Goal: Communication & Community: Answer question/provide support

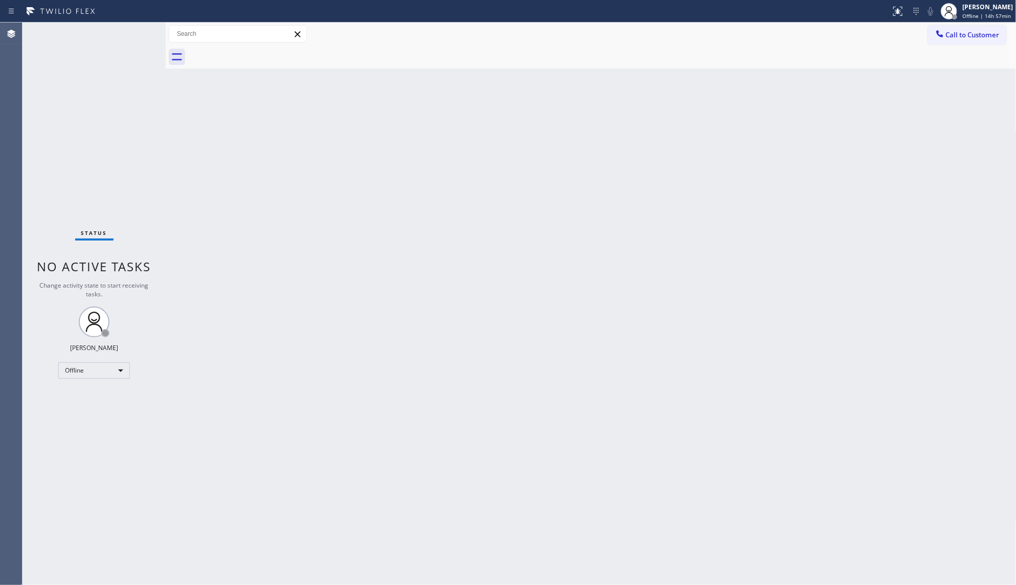
click at [133, 180] on div "Status No active tasks Change activity state to start receiving tasks. JENIZA A…" at bounding box center [94, 304] width 143 height 562
click at [94, 366] on div "Offline" at bounding box center [94, 370] width 72 height 16
click at [90, 395] on li "Available" at bounding box center [94, 397] width 70 height 12
click at [515, 349] on div "Back to Dashboard Change Sender ID Customers Technicians Select a contact Outbo…" at bounding box center [591, 304] width 851 height 562
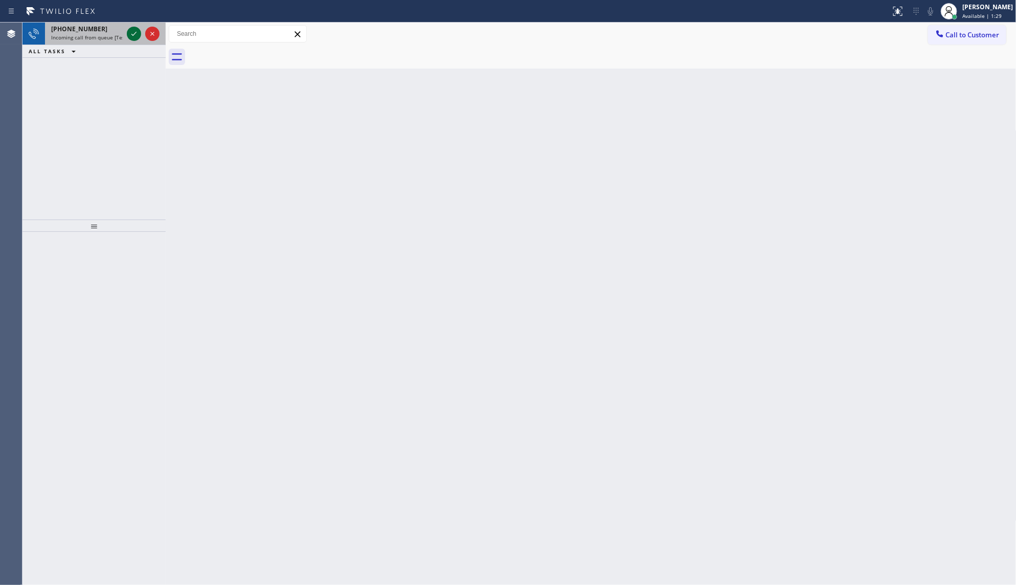
click at [128, 35] on icon at bounding box center [134, 34] width 12 height 12
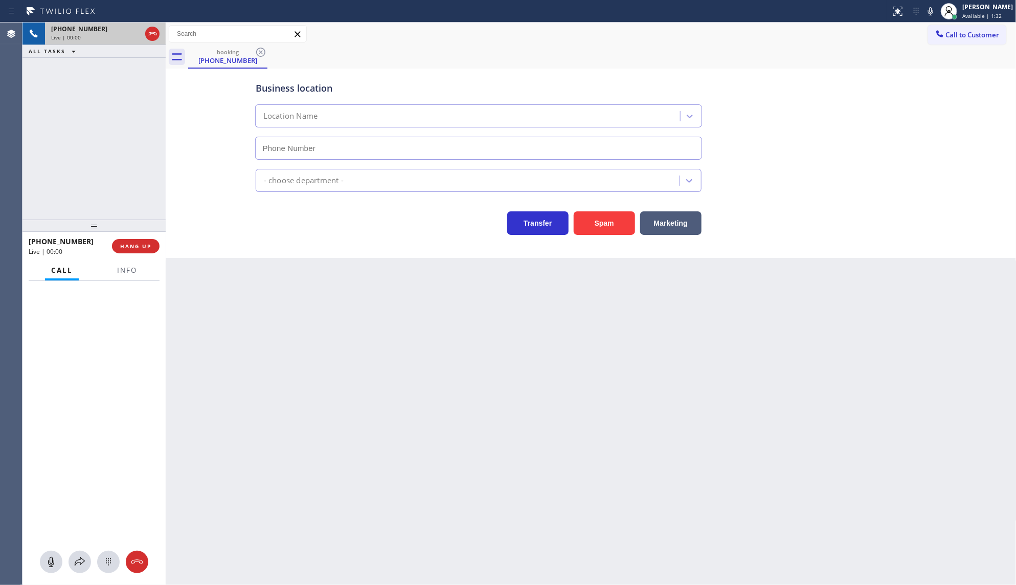
type input "(786) 228-7554"
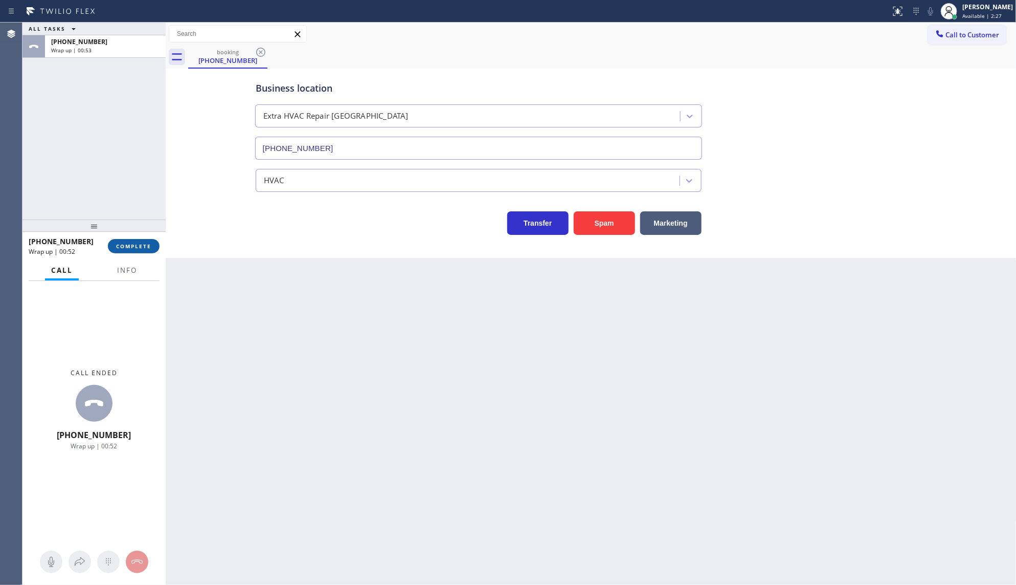
click at [135, 247] on span "COMPLETE" at bounding box center [133, 245] width 35 height 7
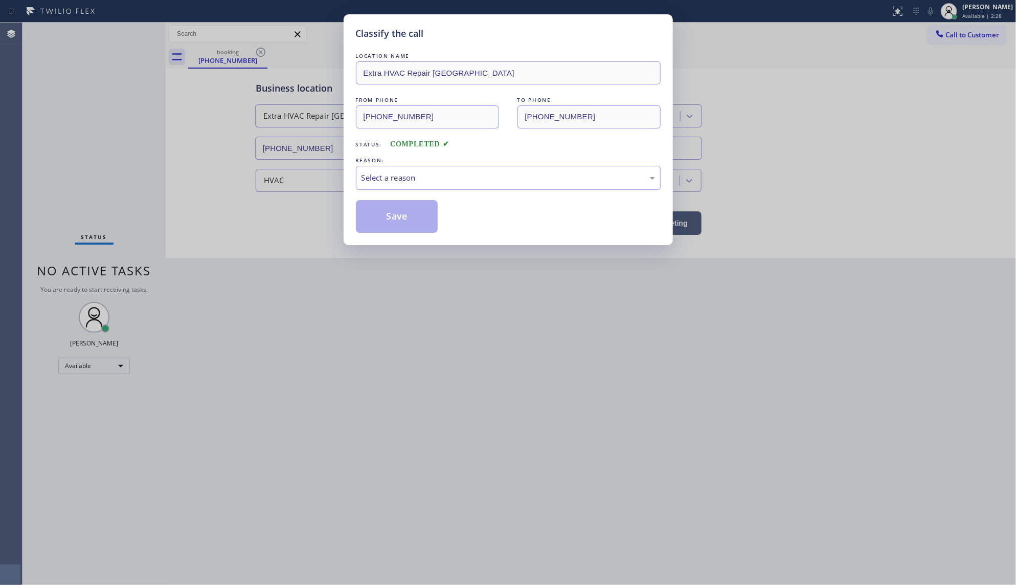
click at [407, 172] on div "Select a reason" at bounding box center [509, 178] width 294 height 12
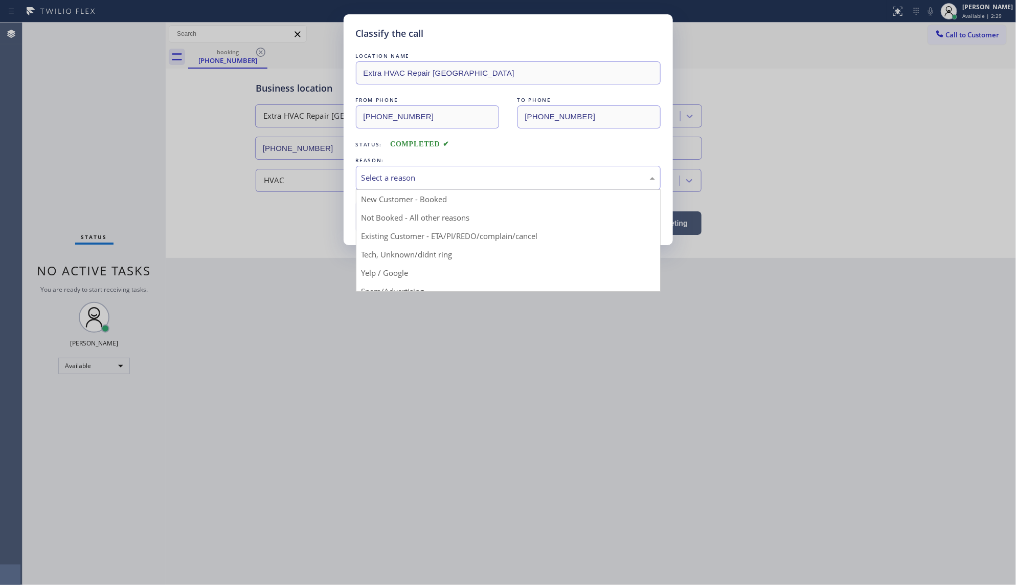
drag, startPoint x: 412, startPoint y: 256, endPoint x: 412, endPoint y: 224, distance: 32.7
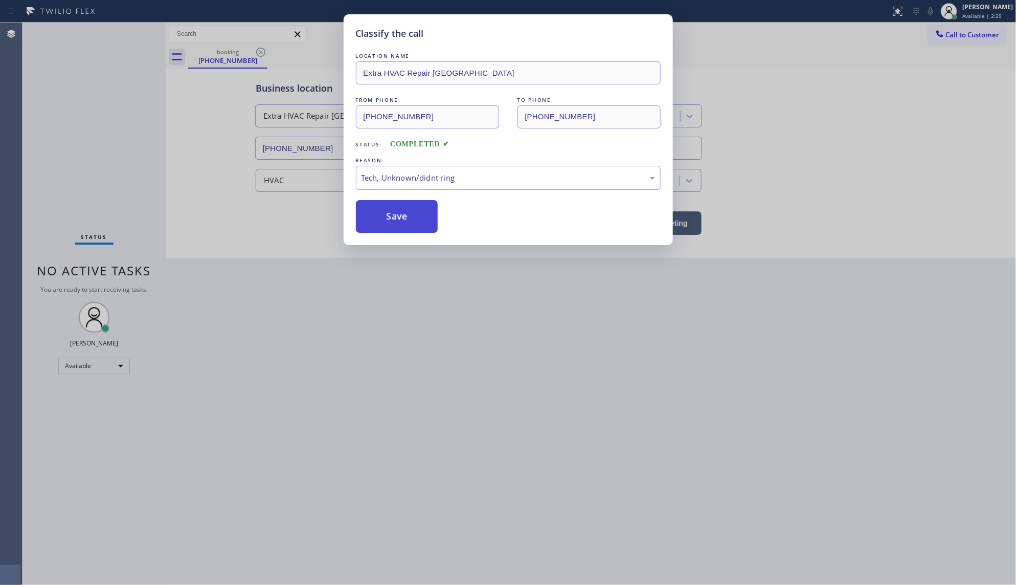
click at [412, 220] on button "Save" at bounding box center [397, 216] width 82 height 33
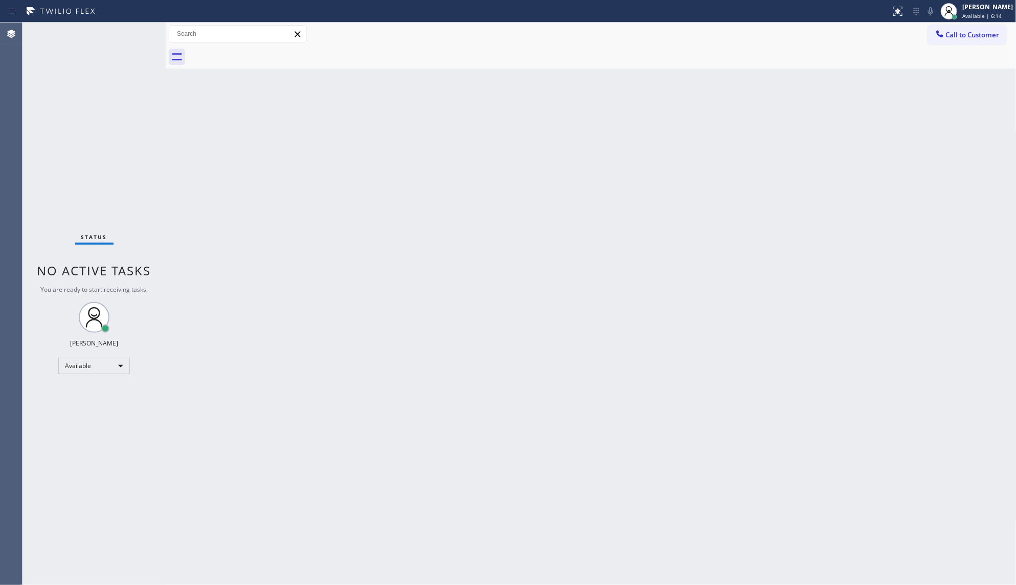
click at [129, 32] on div "Status No active tasks You are ready to start receiving tasks. JENIZA ALCAYDE A…" at bounding box center [94, 304] width 143 height 562
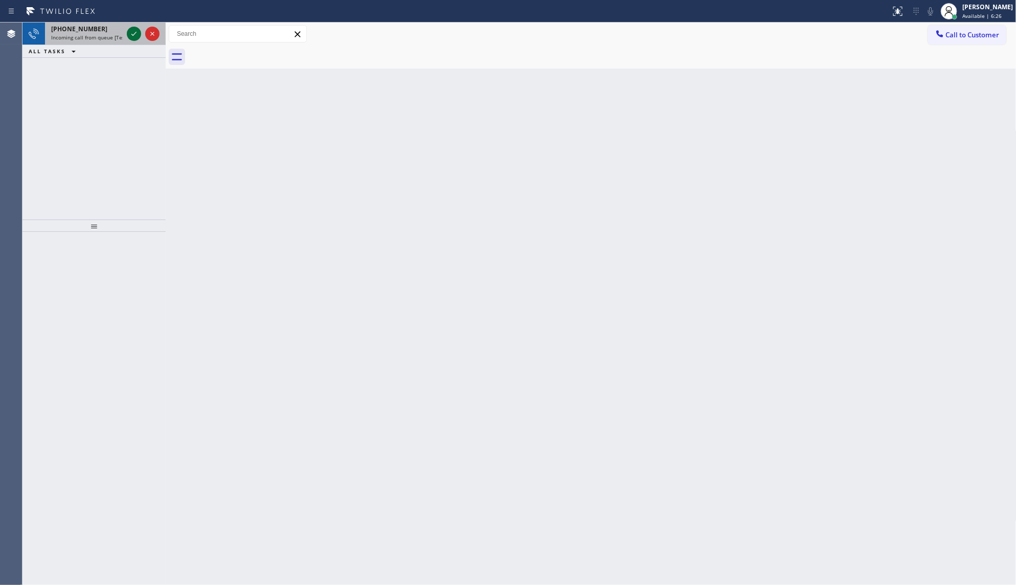
click at [129, 29] on icon at bounding box center [134, 34] width 12 height 12
click at [133, 32] on icon at bounding box center [134, 34] width 12 height 12
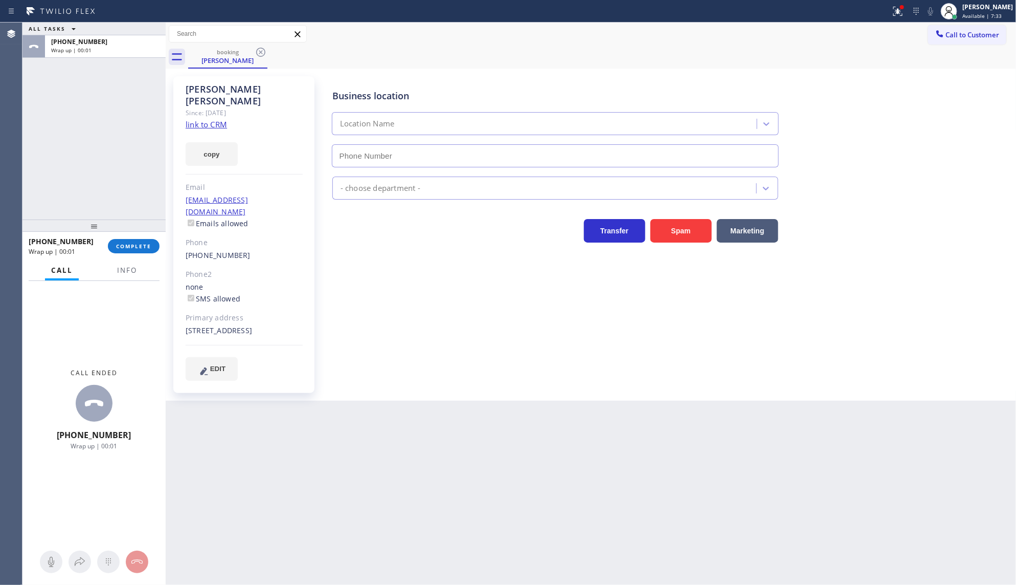
type input "(855) 731-4952"
click at [198, 130] on div "copy" at bounding box center [244, 147] width 117 height 35
click at [198, 119] on link "link to CRM" at bounding box center [206, 124] width 41 height 10
click at [128, 239] on button "COMPLETE" at bounding box center [134, 246] width 52 height 14
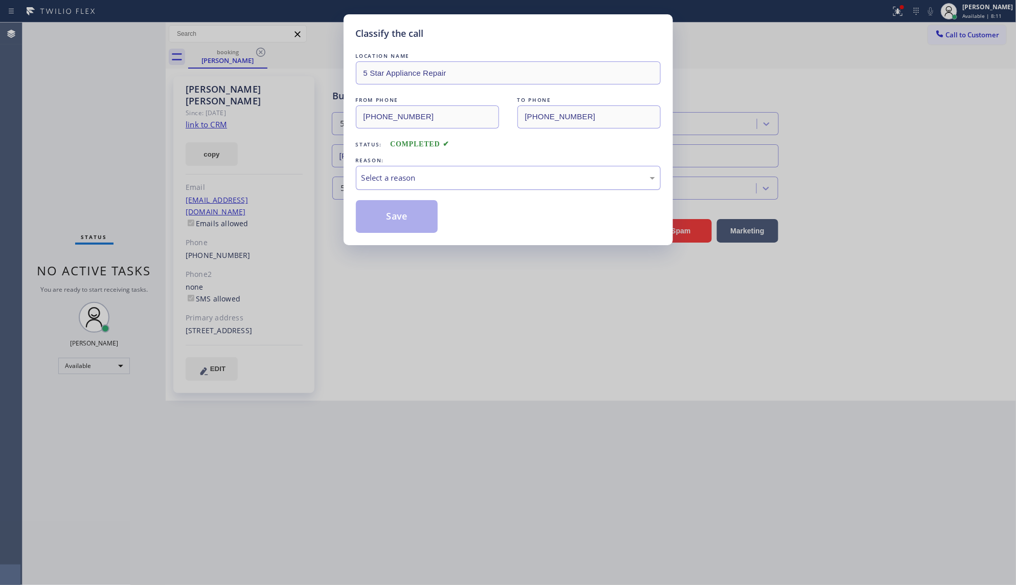
click at [374, 182] on div "Select a reason" at bounding box center [509, 178] width 294 height 12
click at [382, 213] on button "Save" at bounding box center [397, 216] width 82 height 33
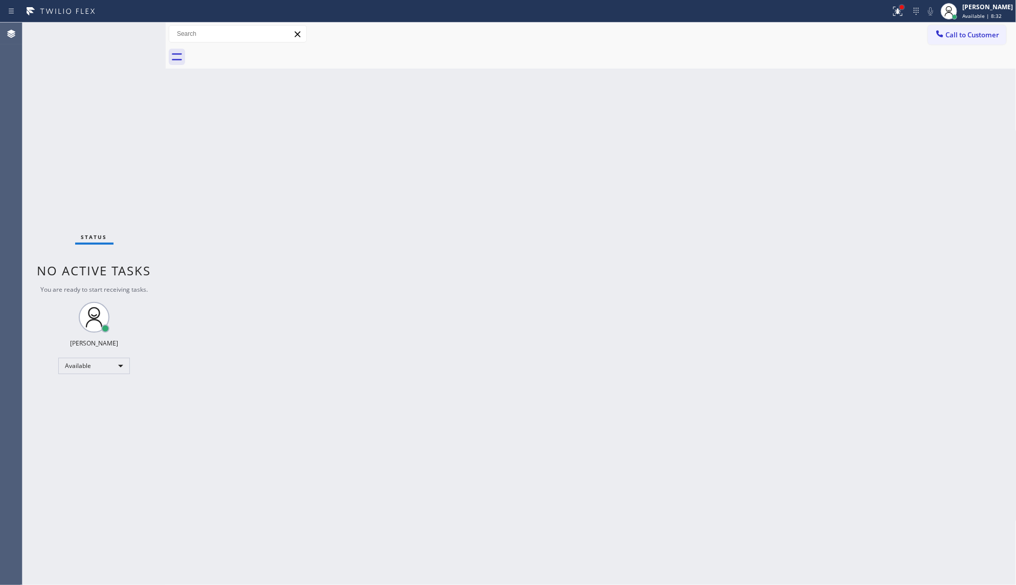
click at [905, 8] on div at bounding box center [902, 7] width 6 height 6
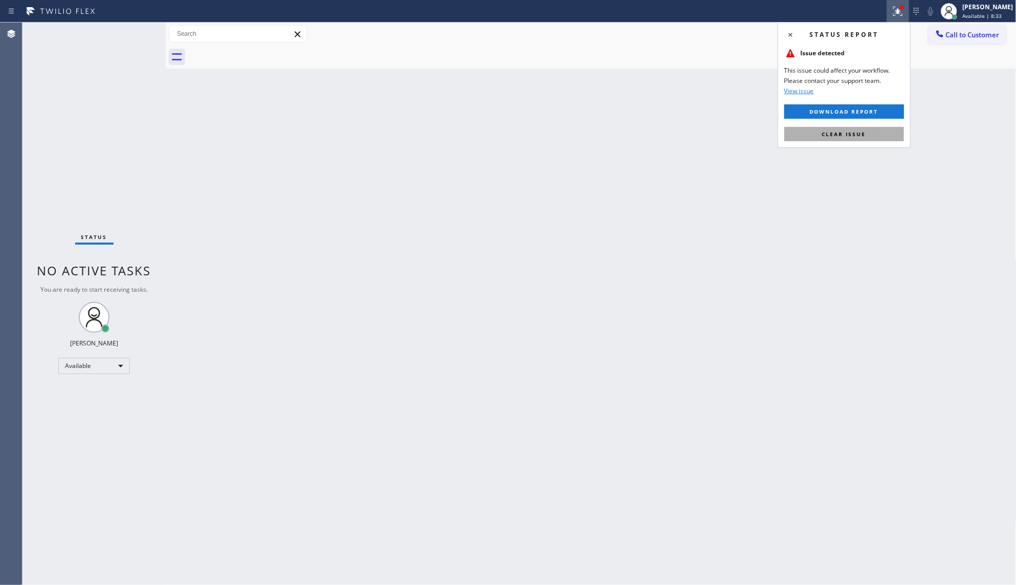
click at [896, 134] on button "Clear issue" at bounding box center [845, 134] width 120 height 14
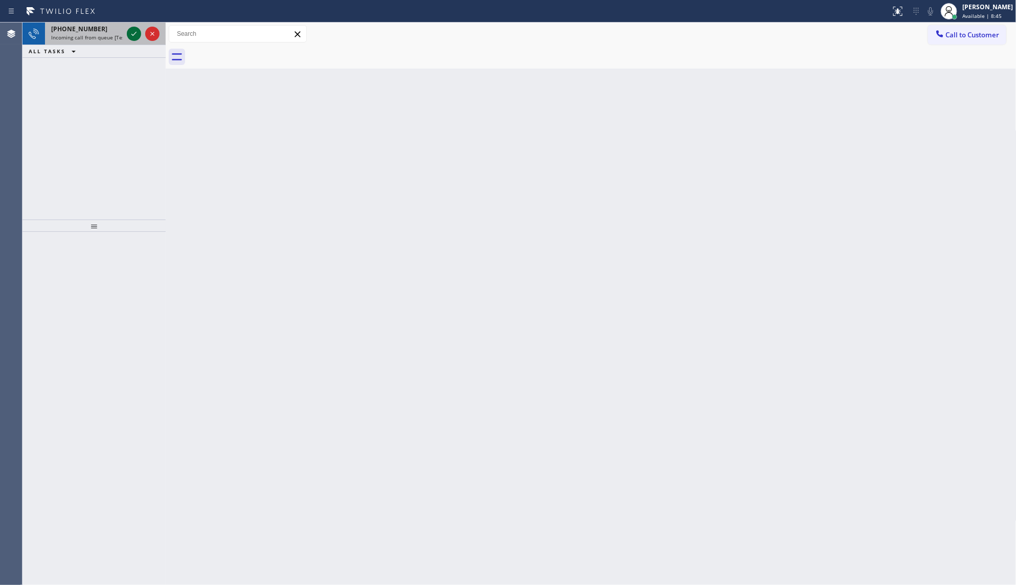
click at [137, 32] on icon at bounding box center [134, 34] width 12 height 12
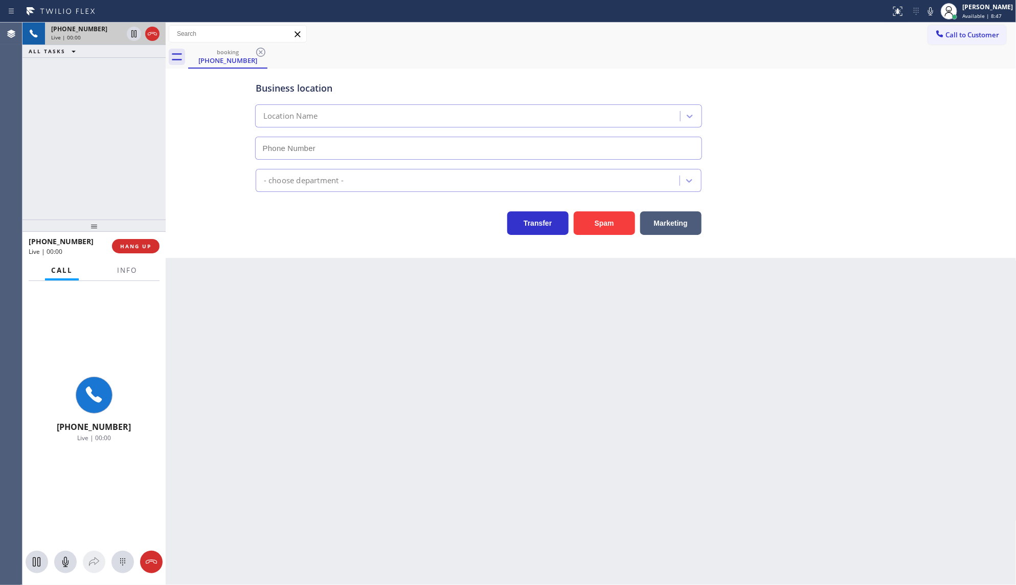
type input "(888) 859-4448"
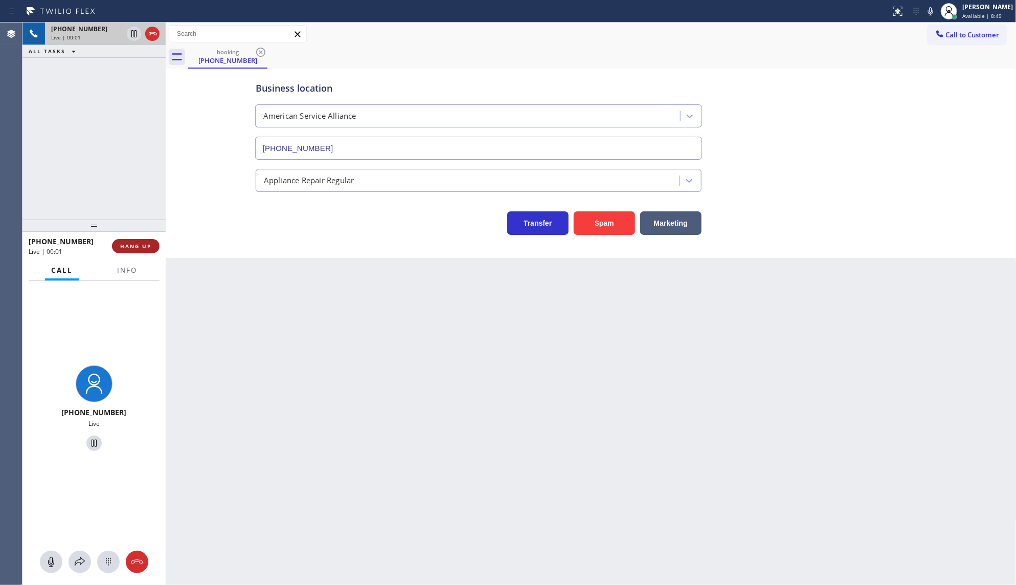
click at [125, 252] on button "HANG UP" at bounding box center [136, 246] width 48 height 14
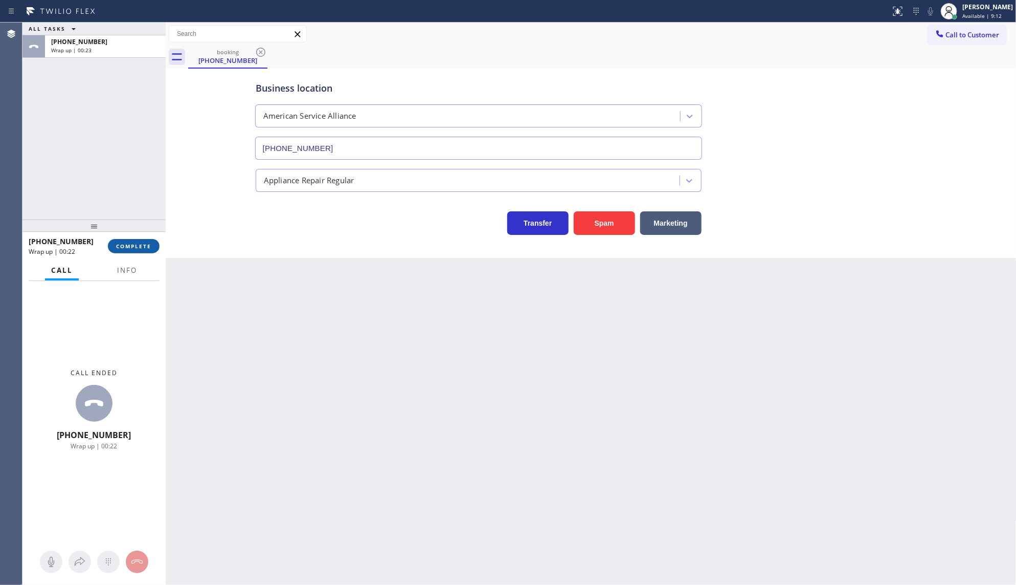
click at [127, 243] on span "COMPLETE" at bounding box center [133, 245] width 35 height 7
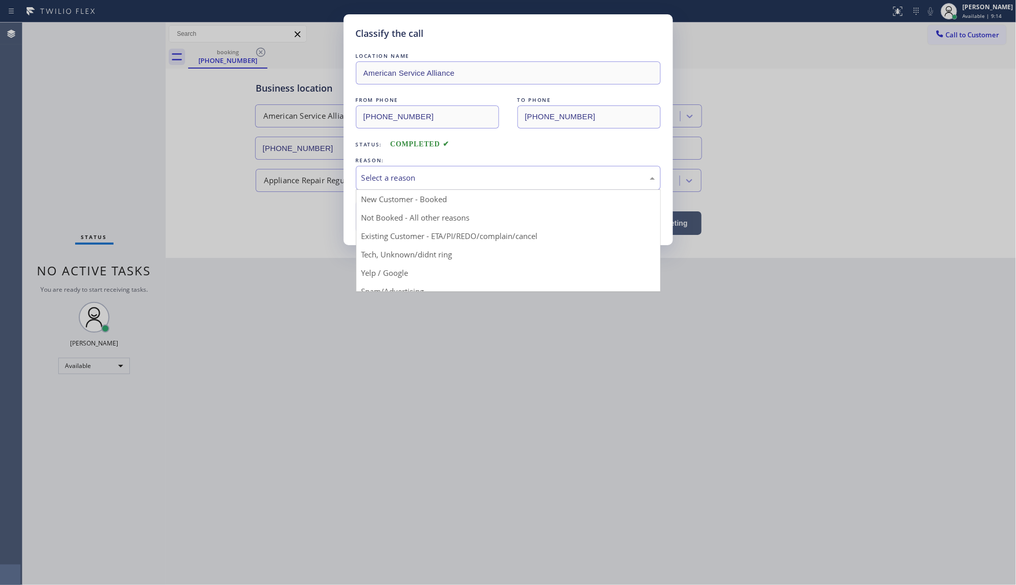
click at [425, 176] on div "Select a reason" at bounding box center [509, 178] width 294 height 12
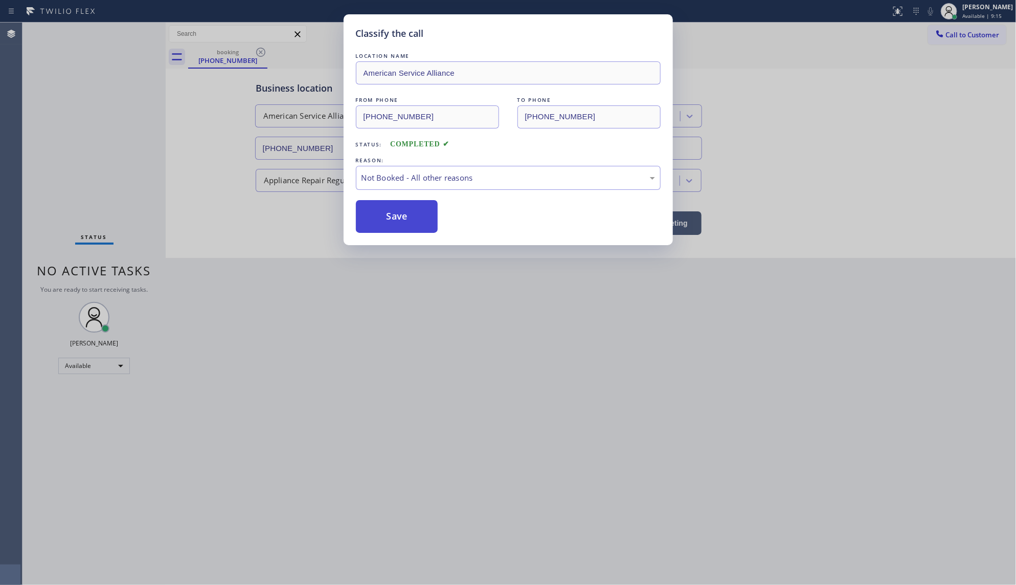
click at [395, 213] on button "Save" at bounding box center [397, 216] width 82 height 33
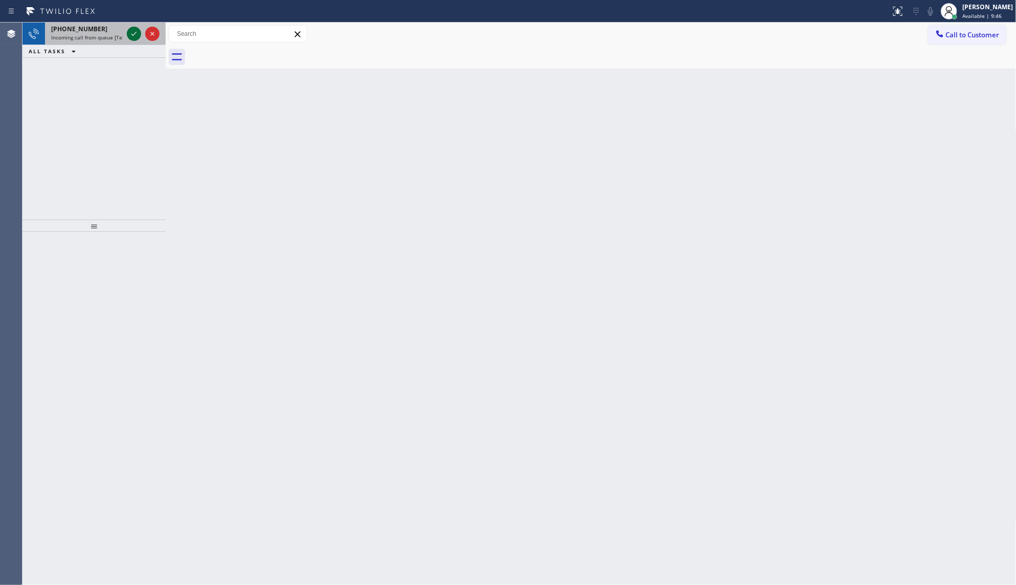
click at [134, 36] on div at bounding box center [134, 34] width 14 height 12
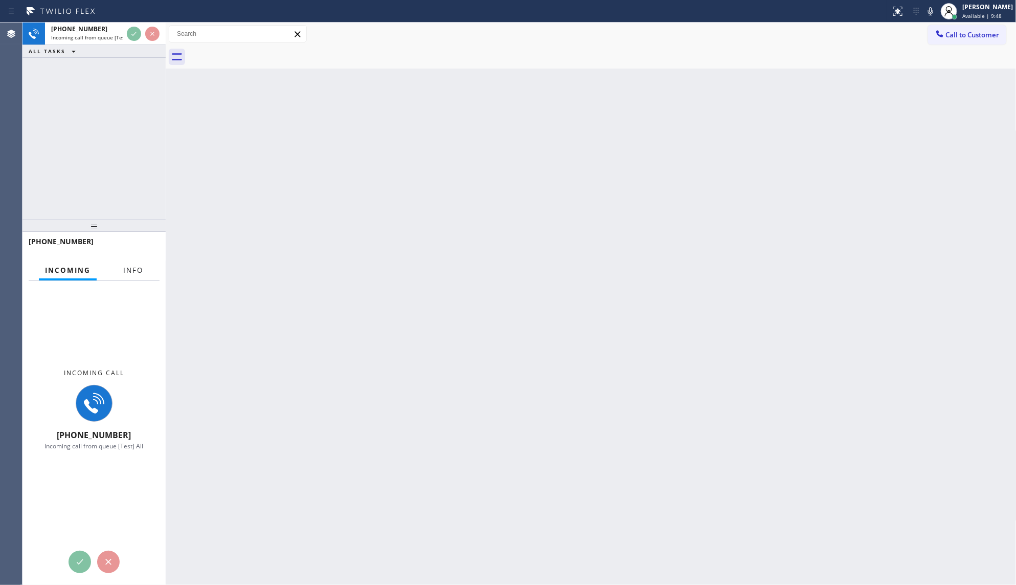
click at [142, 261] on button "Info" at bounding box center [133, 270] width 32 height 20
click at [139, 269] on button "Info" at bounding box center [133, 270] width 32 height 20
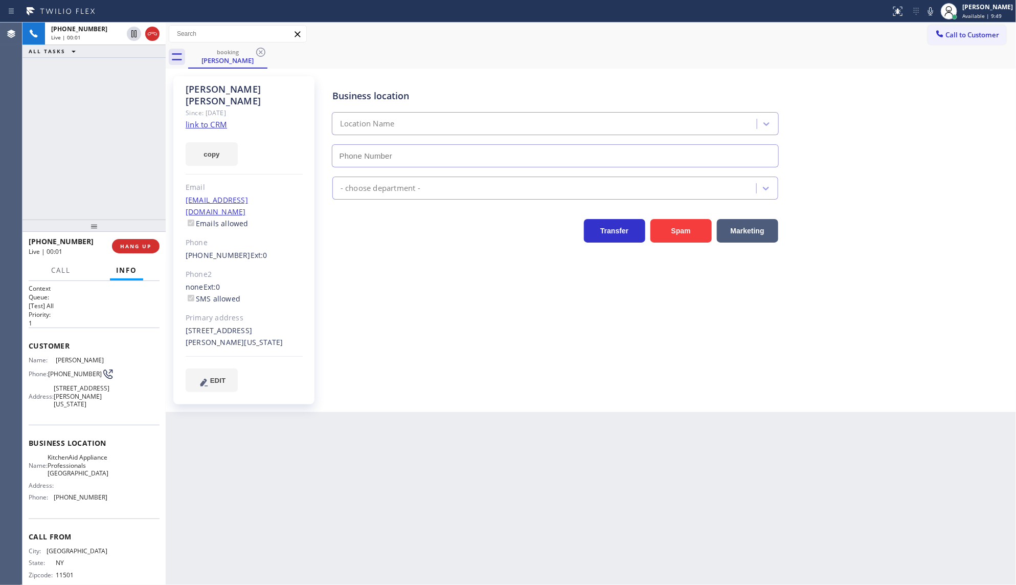
type input "(917) 935-4352"
click at [201, 119] on link "link to CRM" at bounding box center [206, 124] width 41 height 10
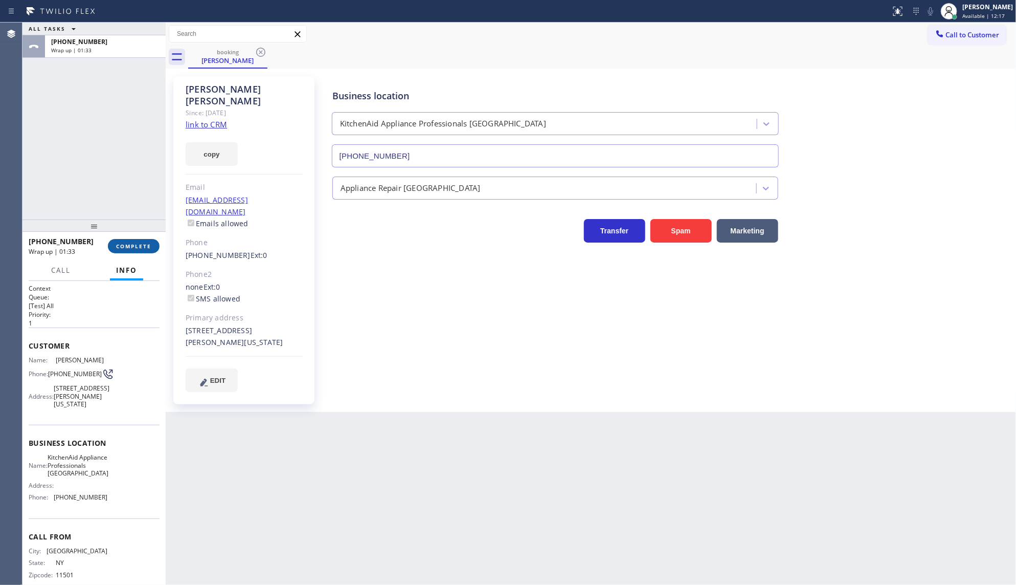
click at [139, 239] on button "COMPLETE" at bounding box center [134, 246] width 52 height 14
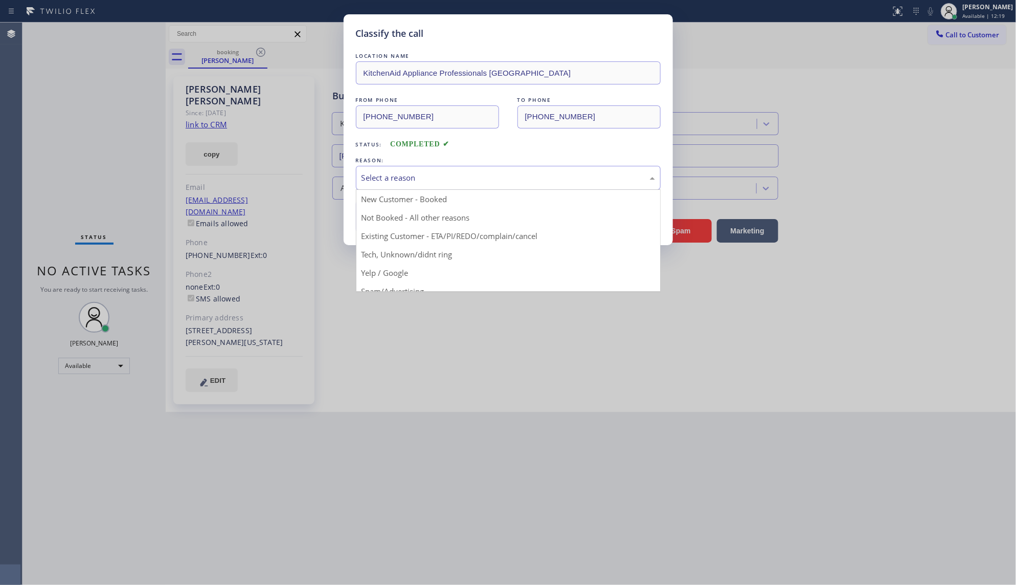
click at [387, 183] on div "Select a reason" at bounding box center [509, 178] width 294 height 12
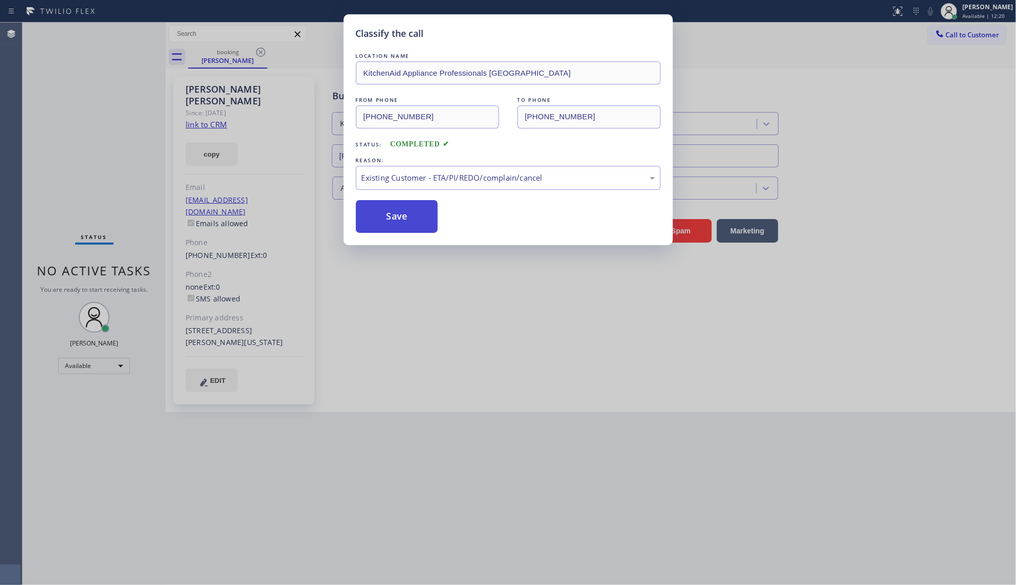
click at [395, 216] on button "Save" at bounding box center [397, 216] width 82 height 33
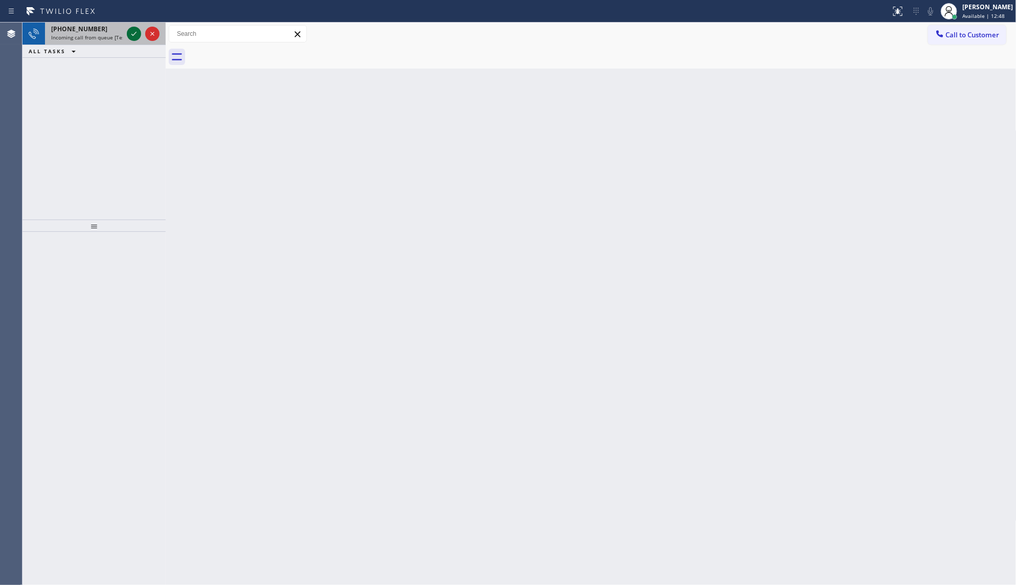
click at [136, 35] on icon at bounding box center [134, 34] width 12 height 12
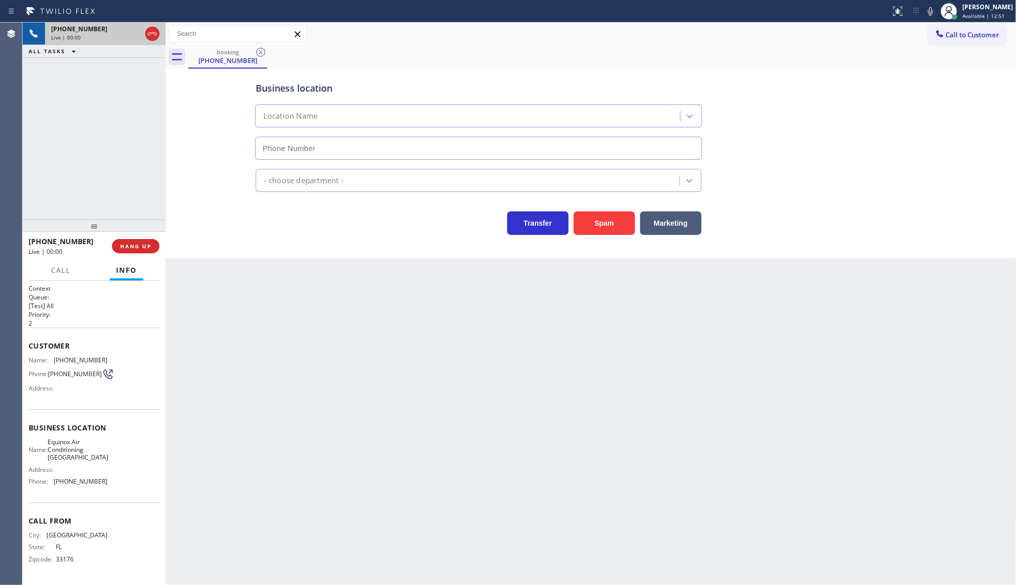
type input "(786) 305-6606"
click at [131, 246] on span "HANG UP" at bounding box center [135, 245] width 31 height 7
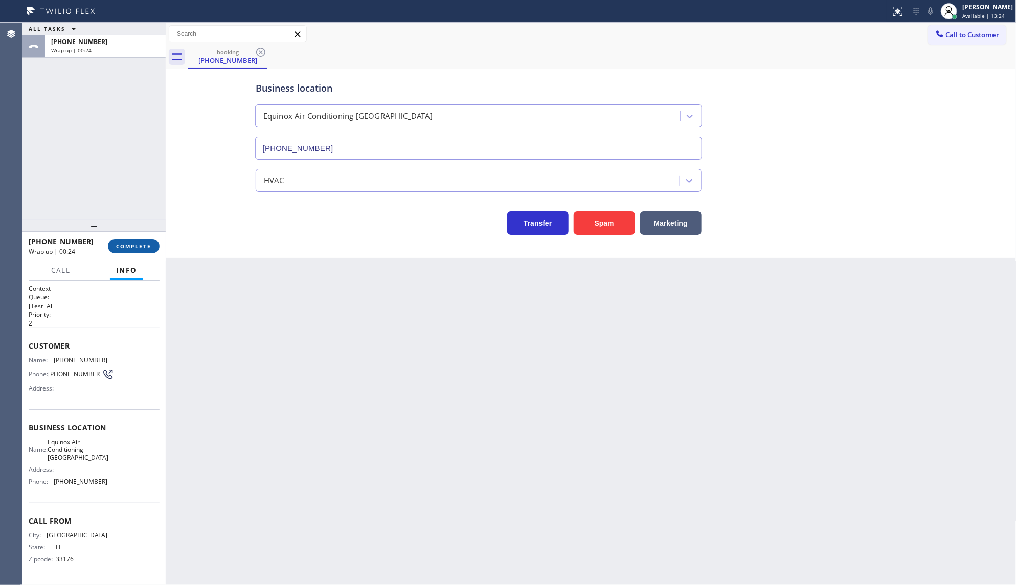
click at [146, 244] on span "COMPLETE" at bounding box center [133, 245] width 35 height 7
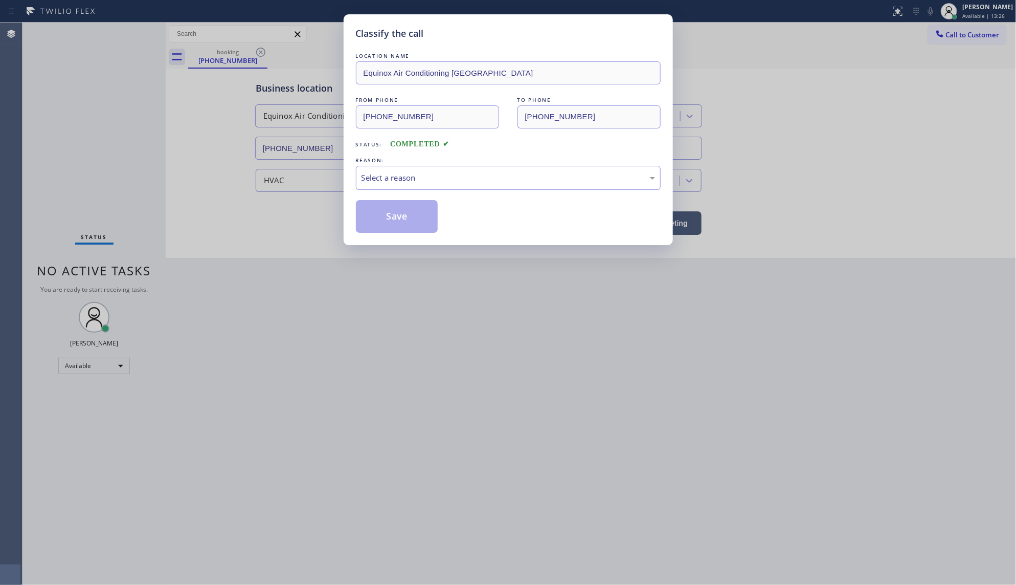
click at [377, 185] on div "Select a reason" at bounding box center [508, 178] width 305 height 24
click at [374, 220] on button "Save" at bounding box center [397, 216] width 82 height 33
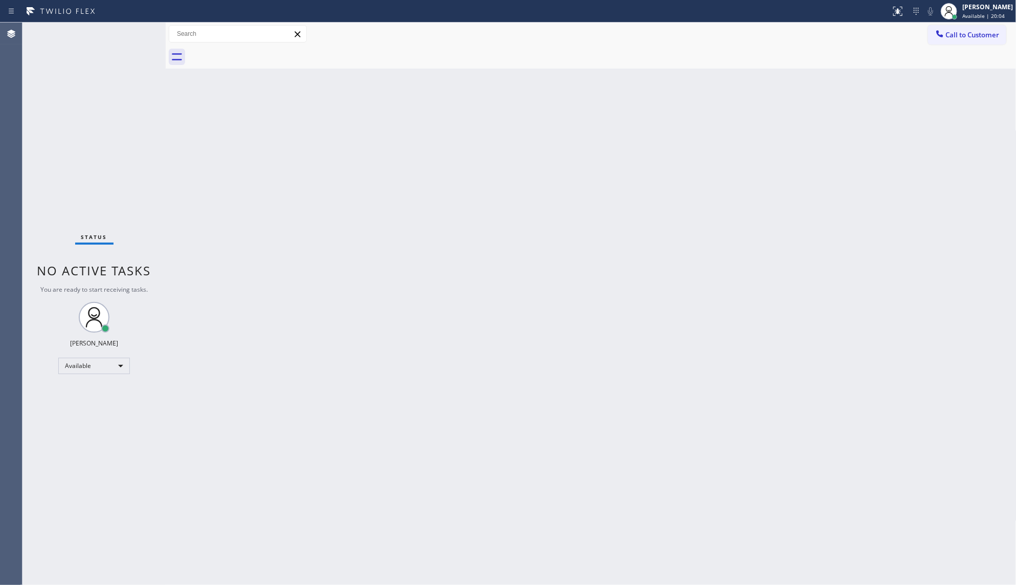
drag, startPoint x: 593, startPoint y: 524, endPoint x: 701, endPoint y: 586, distance: 124.4
click at [701, 584] on html "Status report No issues detected If you experience an issue, please download th…" at bounding box center [508, 292] width 1016 height 585
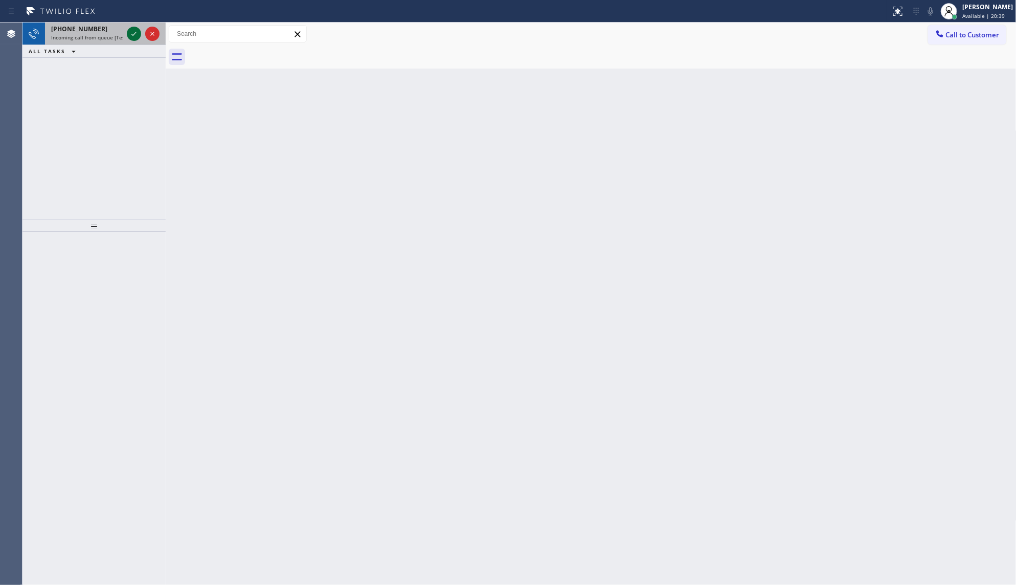
click at [131, 32] on icon at bounding box center [134, 34] width 12 height 12
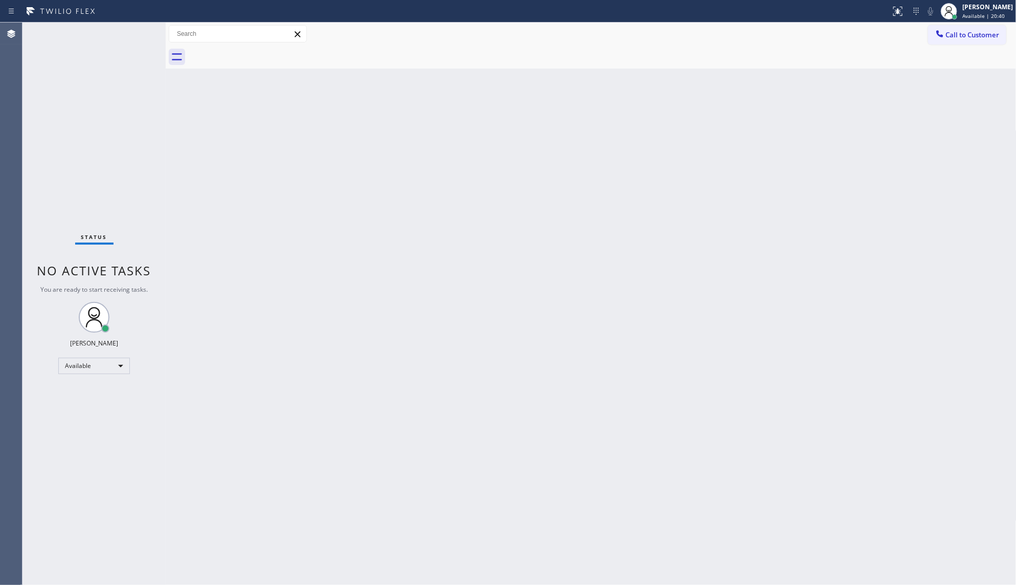
click at [131, 32] on div "Status No active tasks You are ready to start receiving tasks. JENIZA ALCAYDE A…" at bounding box center [94, 304] width 143 height 562
click at [896, 12] on icon at bounding box center [898, 11] width 12 height 12
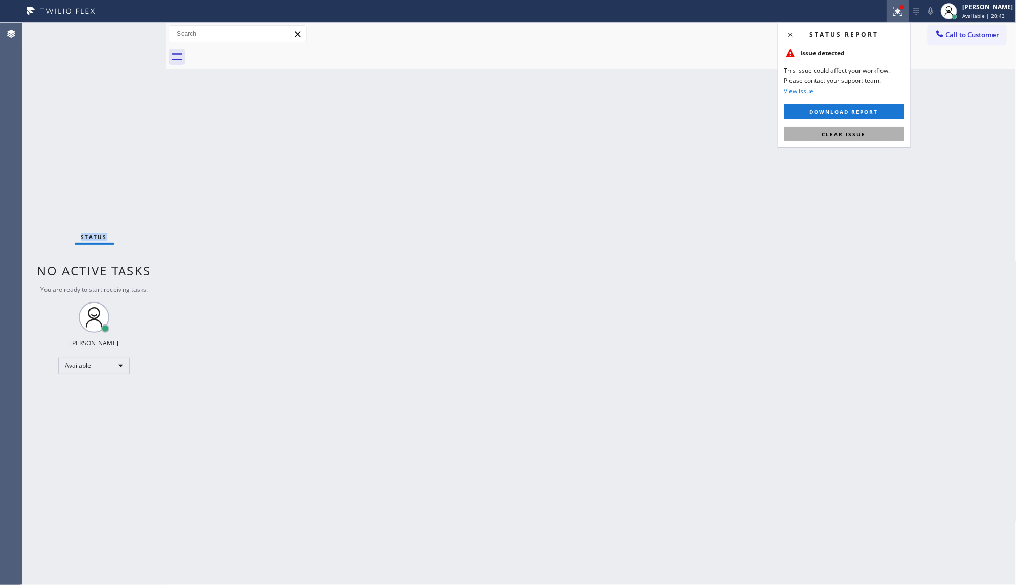
click at [884, 127] on button "Clear issue" at bounding box center [845, 134] width 120 height 14
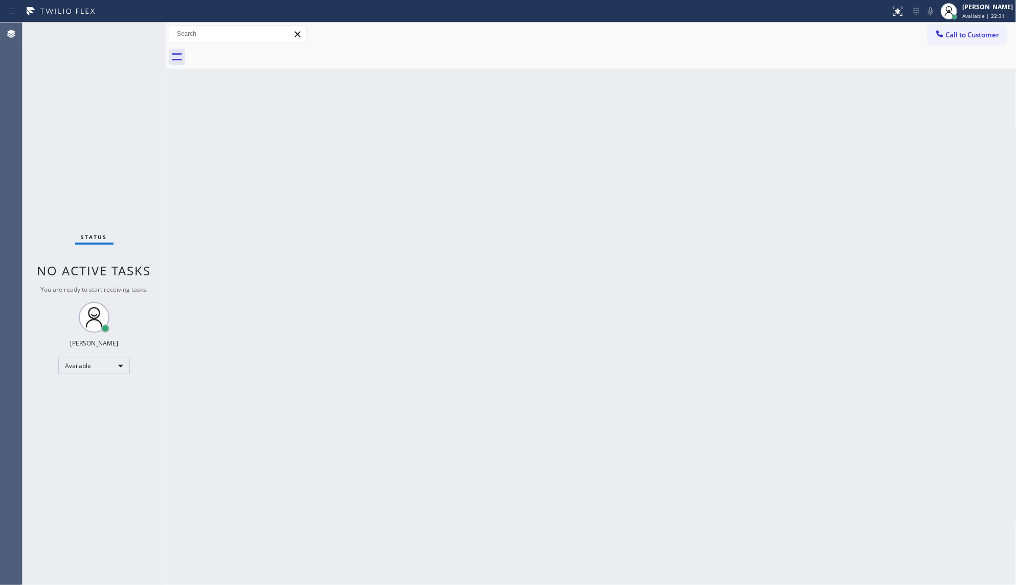
click at [135, 35] on div "Status No active tasks You are ready to start receiving tasks. JENIZA ALCAYDE A…" at bounding box center [94, 304] width 143 height 562
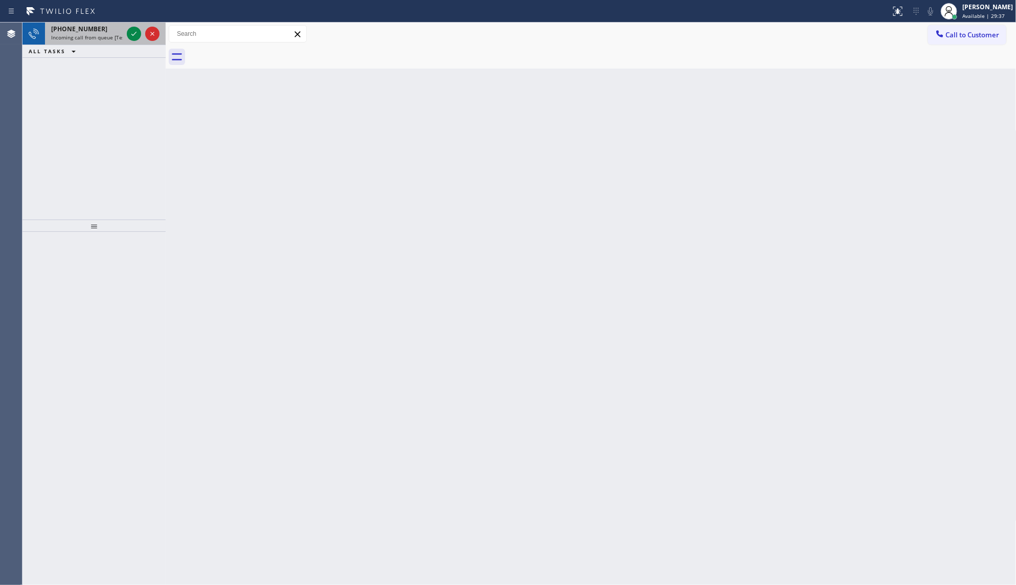
click at [126, 31] on div at bounding box center [143, 34] width 37 height 23
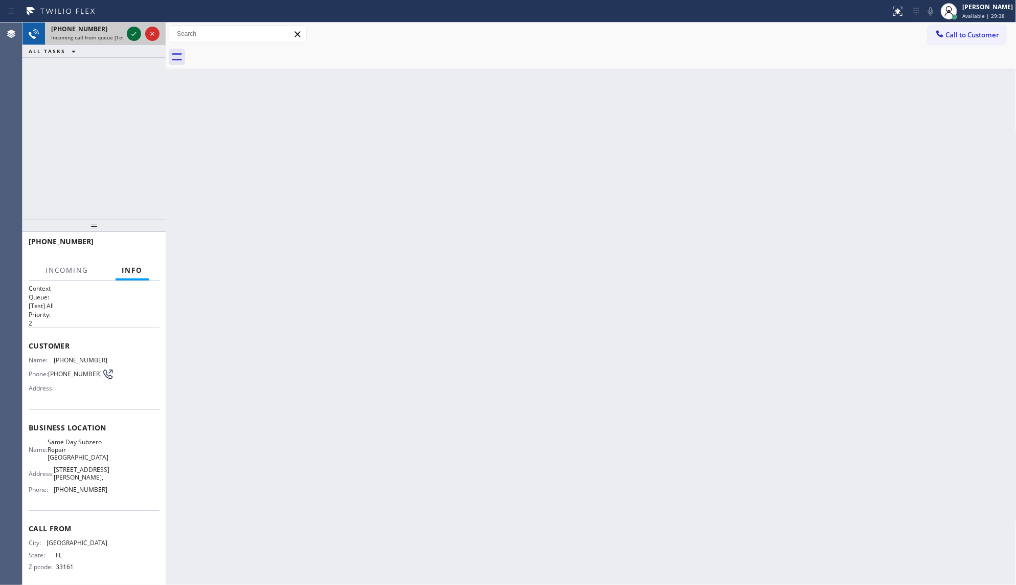
click at [131, 31] on icon at bounding box center [134, 34] width 12 height 12
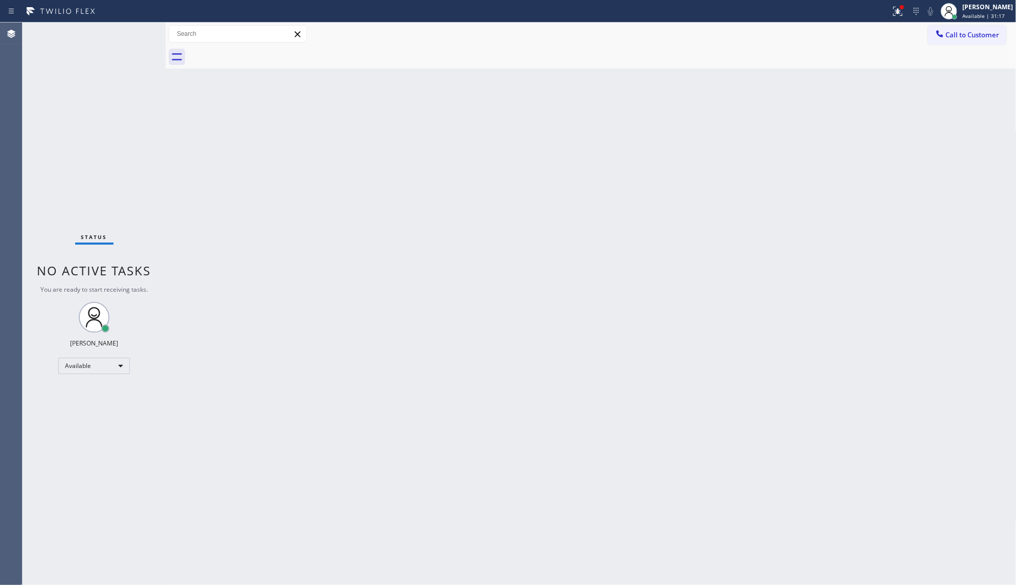
click at [133, 36] on div "Status No active tasks You are ready to start receiving tasks. JENIZA ALCAYDE A…" at bounding box center [94, 304] width 143 height 562
drag, startPoint x: 133, startPoint y: 36, endPoint x: 141, endPoint y: 42, distance: 9.8
click at [141, 42] on div "Status No active tasks You are ready to start receiving tasks. JENIZA ALCAYDE A…" at bounding box center [94, 304] width 143 height 562
drag, startPoint x: 129, startPoint y: 29, endPoint x: 123, endPoint y: 34, distance: 8.7
click at [129, 35] on div "Status No active tasks You are ready to start receiving tasks. JENIZA ALCAYDE A…" at bounding box center [94, 304] width 143 height 562
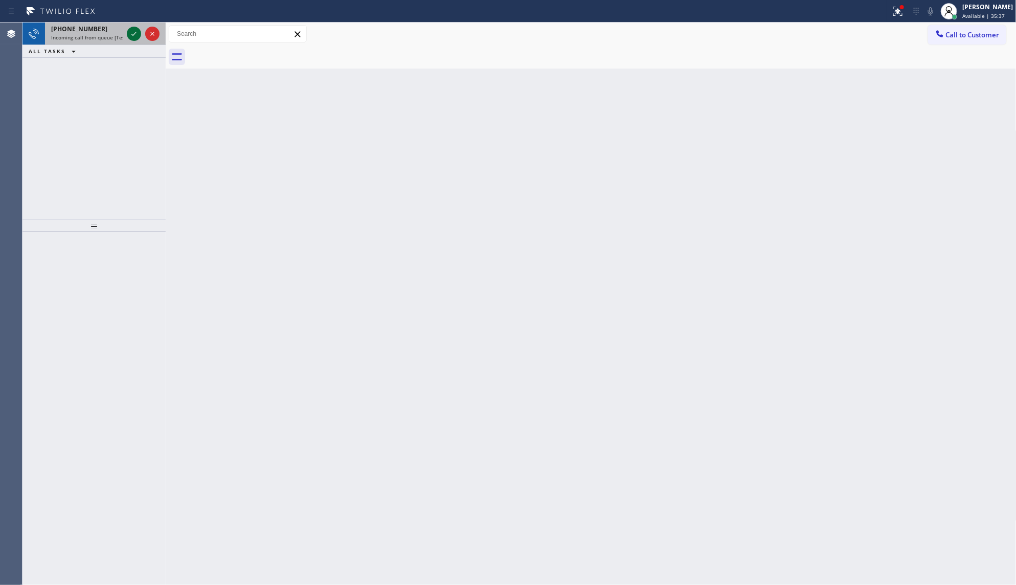
click at [128, 30] on icon at bounding box center [134, 34] width 12 height 12
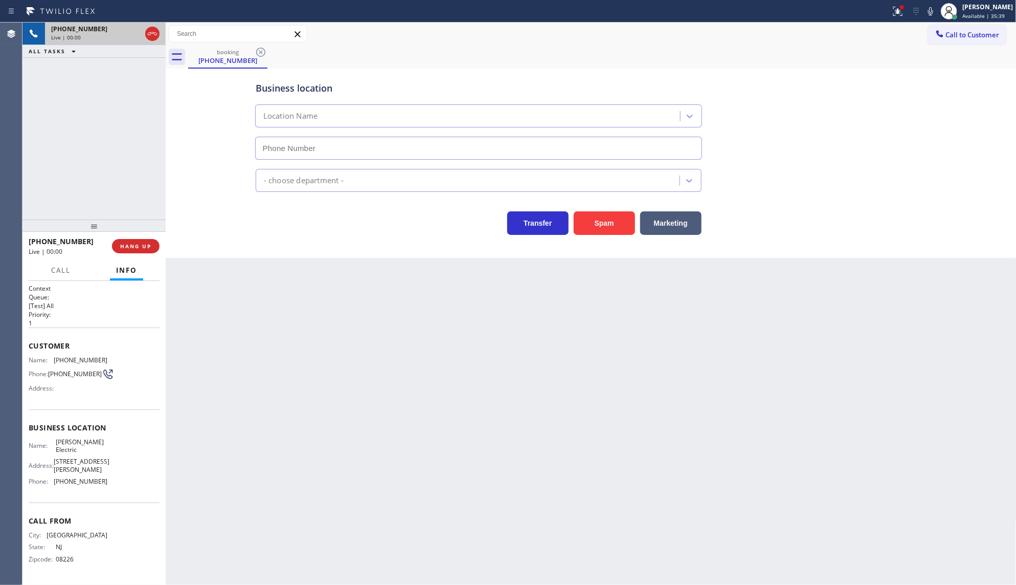
type input "(973) 577-5265"
click at [672, 220] on button "Marketing" at bounding box center [670, 223] width 61 height 24
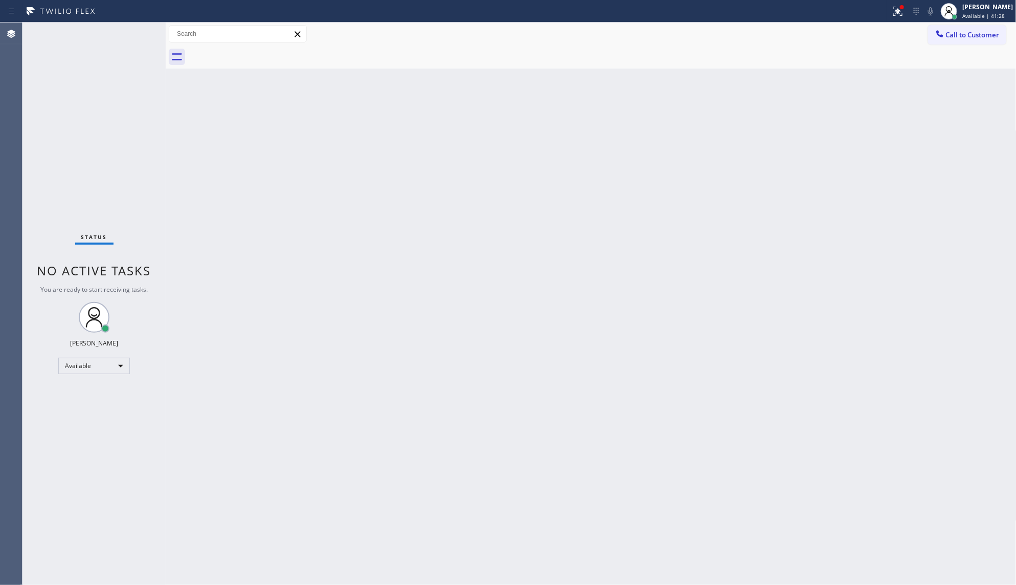
click at [337, 169] on div "Back to Dashboard Change Sender ID Customers Technicians Select a contact Outbo…" at bounding box center [591, 304] width 851 height 562
click at [900, 15] on icon at bounding box center [898, 11] width 12 height 12
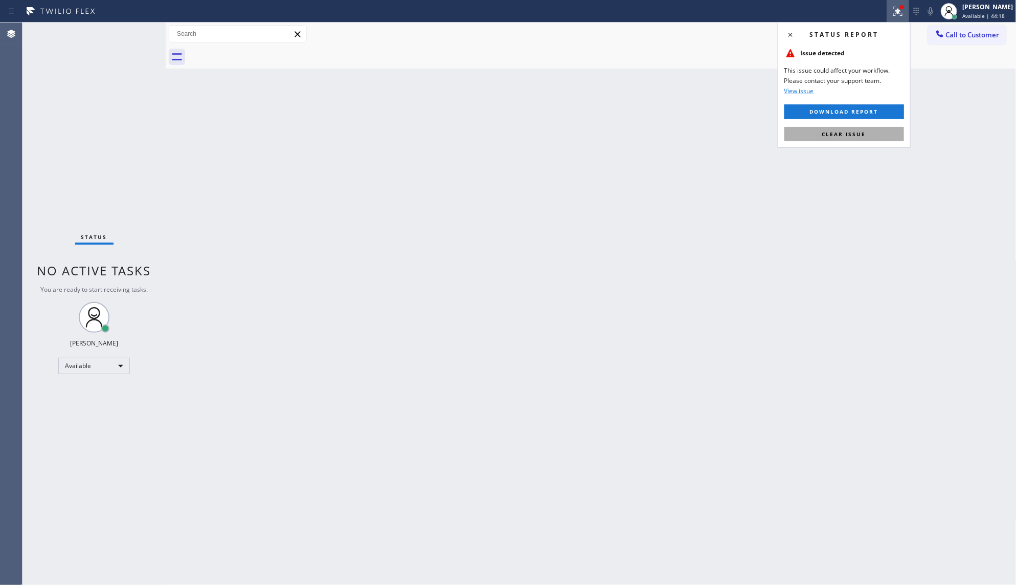
click at [869, 132] on button "Clear issue" at bounding box center [845, 134] width 120 height 14
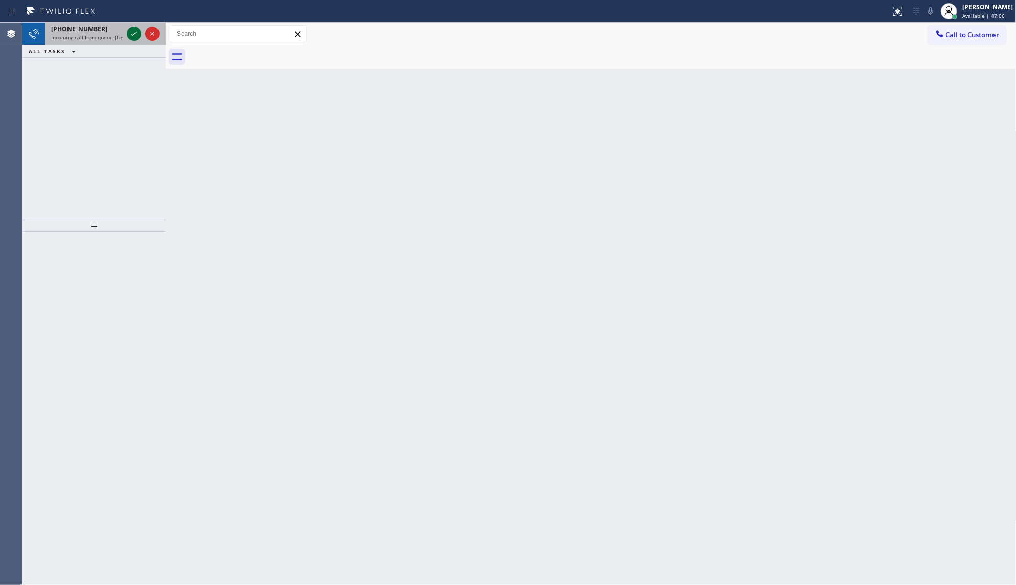
click at [129, 32] on icon at bounding box center [134, 34] width 12 height 12
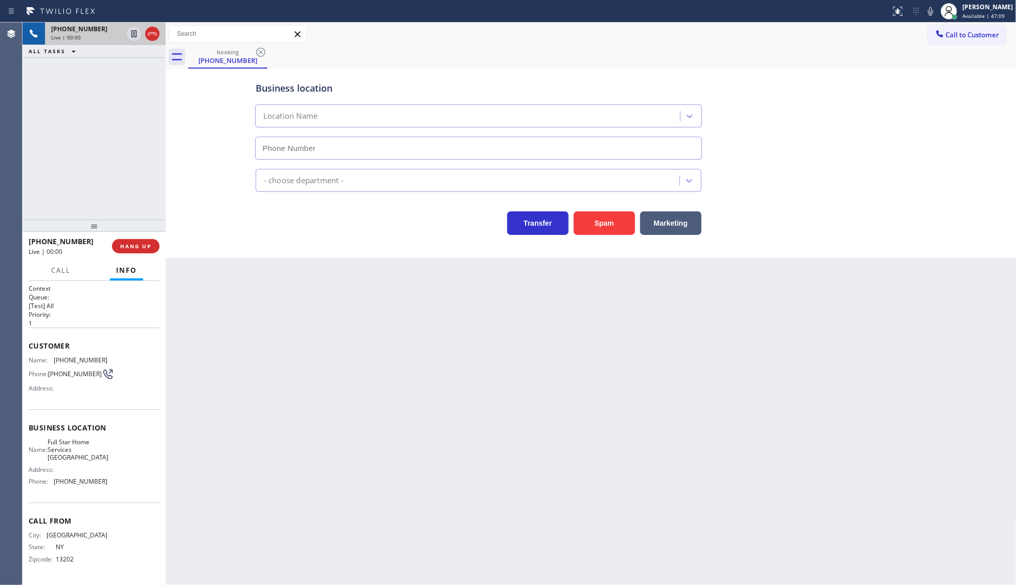
type input "(929) 309-2323"
click at [663, 217] on button "Marketing" at bounding box center [670, 223] width 61 height 24
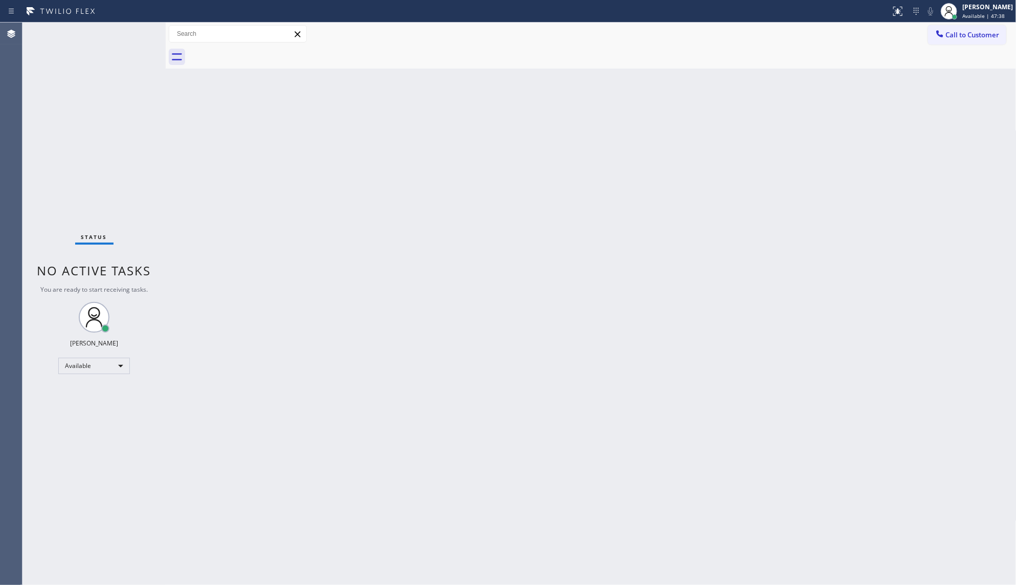
click at [129, 35] on div "Status No active tasks You are ready to start receiving tasks. JENIZA ALCAYDE A…" at bounding box center [94, 304] width 143 height 562
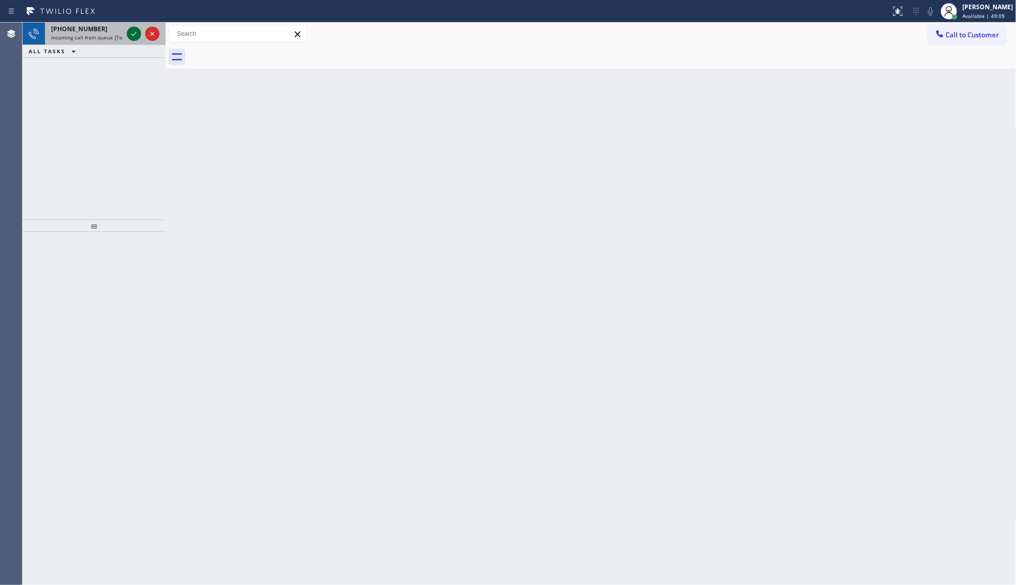
click at [132, 32] on icon at bounding box center [134, 34] width 12 height 12
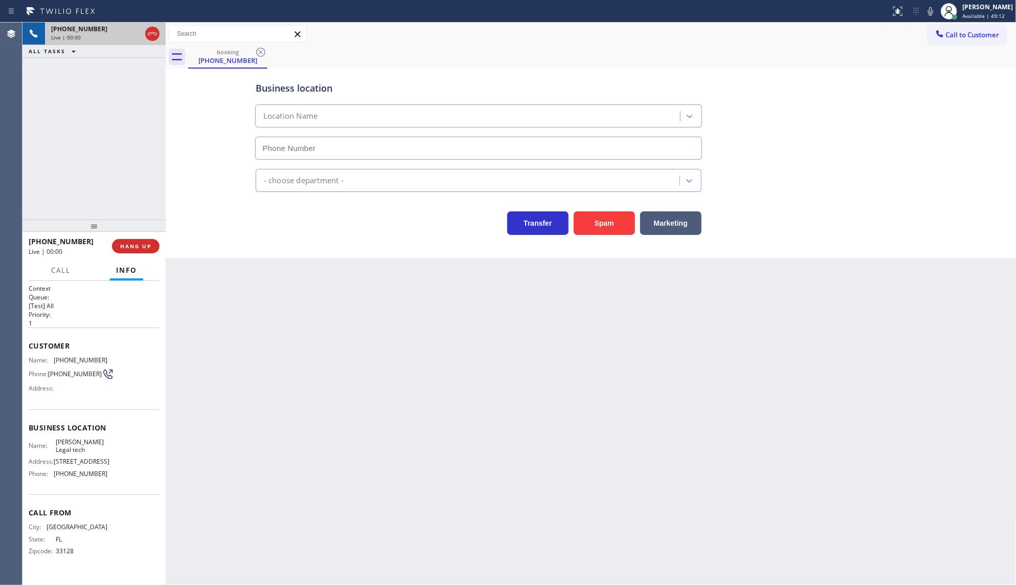
type input "(813) 213-0559"
click at [139, 247] on span "HANG UP" at bounding box center [135, 245] width 31 height 7
click at [136, 243] on span "COMPLETE" at bounding box center [133, 245] width 35 height 7
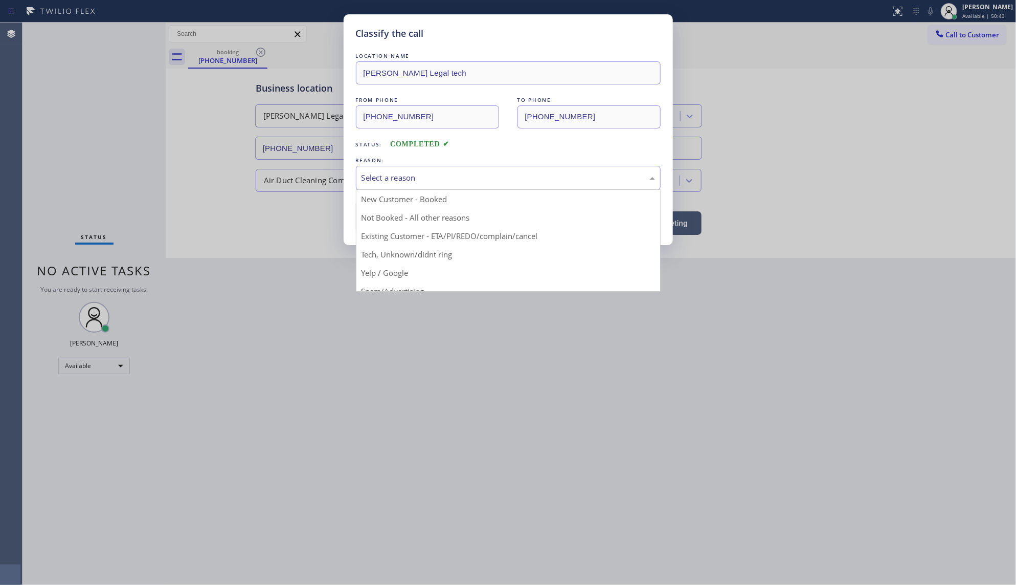
click at [389, 185] on div "Select a reason" at bounding box center [508, 178] width 305 height 24
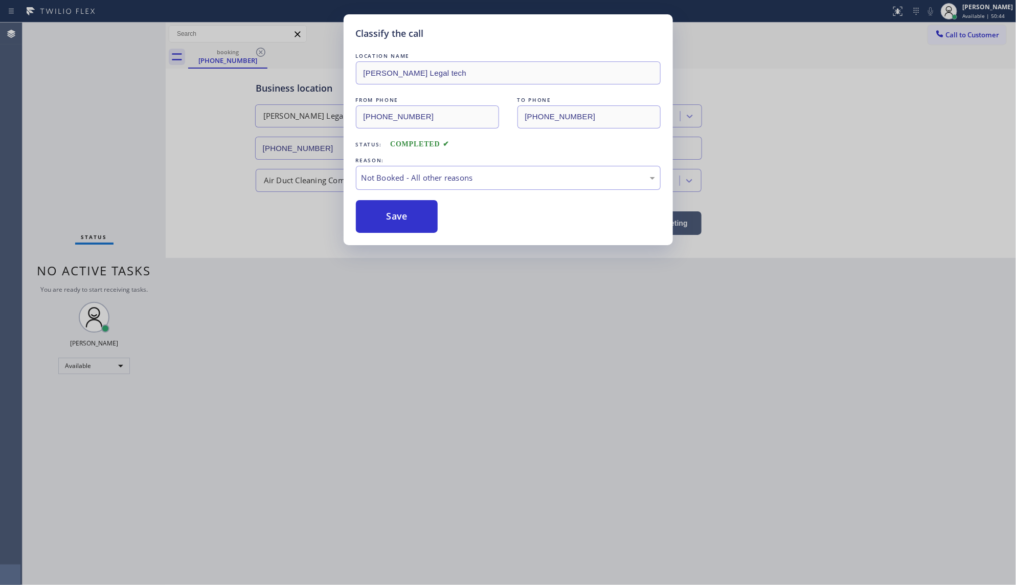
click at [391, 217] on button "Save" at bounding box center [397, 216] width 82 height 33
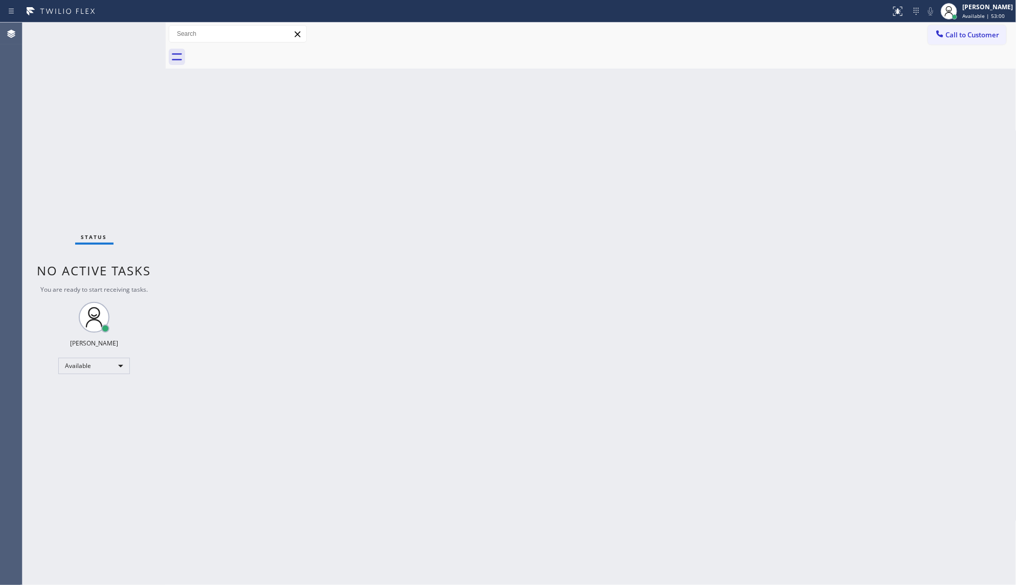
click at [131, 45] on div "Status No active tasks You are ready to start receiving tasks. JENIZA ALCAYDE A…" at bounding box center [94, 304] width 143 height 562
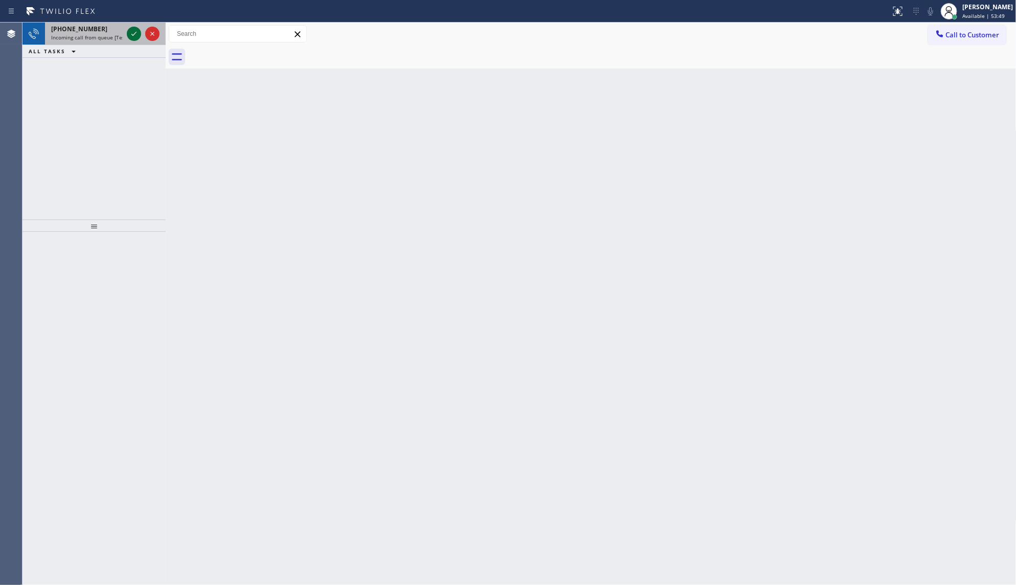
click at [135, 36] on icon at bounding box center [134, 34] width 12 height 12
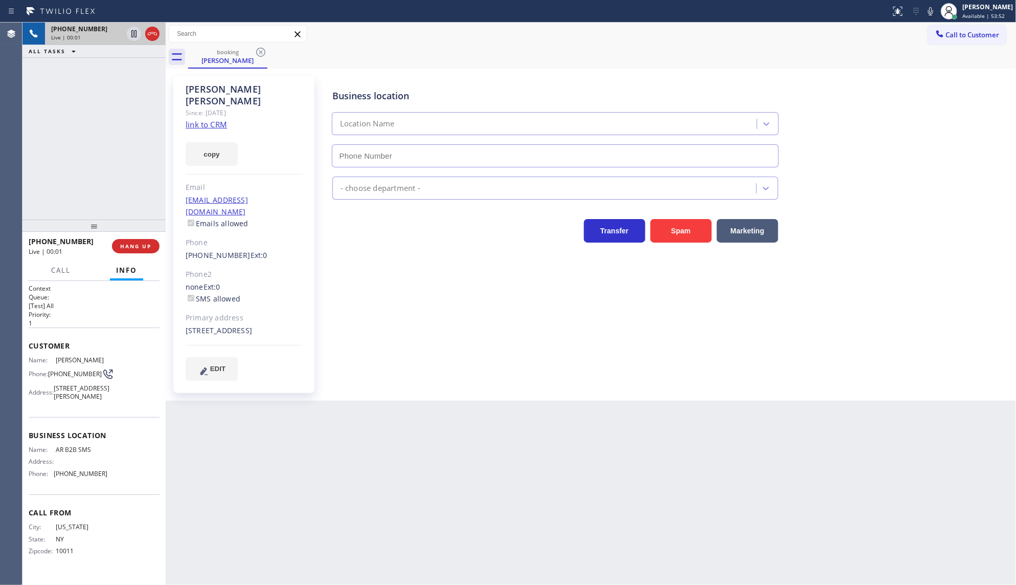
type input "(833) 692-2271"
click at [219, 119] on link "link to CRM" at bounding box center [206, 124] width 41 height 10
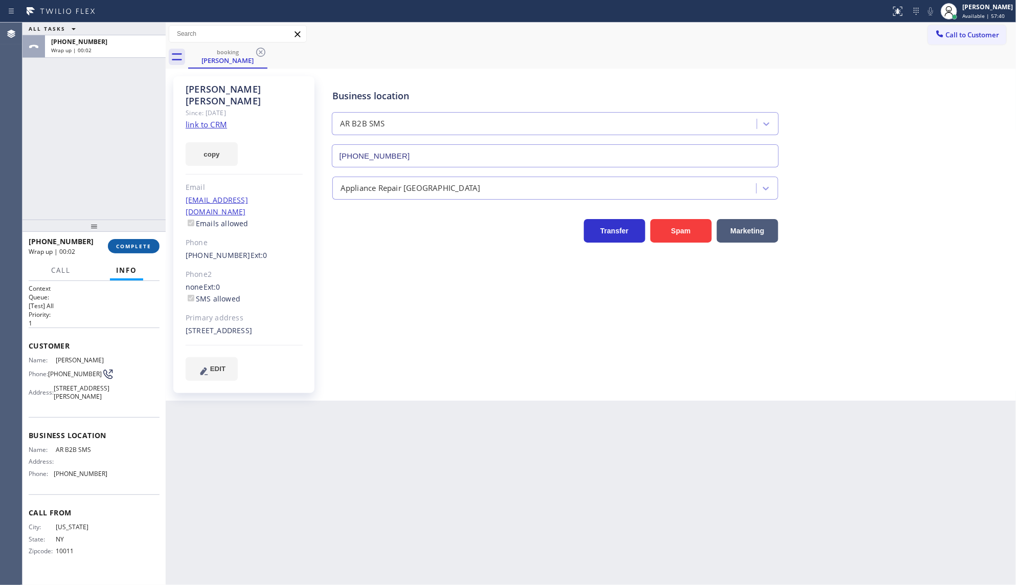
click at [144, 243] on span "COMPLETE" at bounding box center [133, 245] width 35 height 7
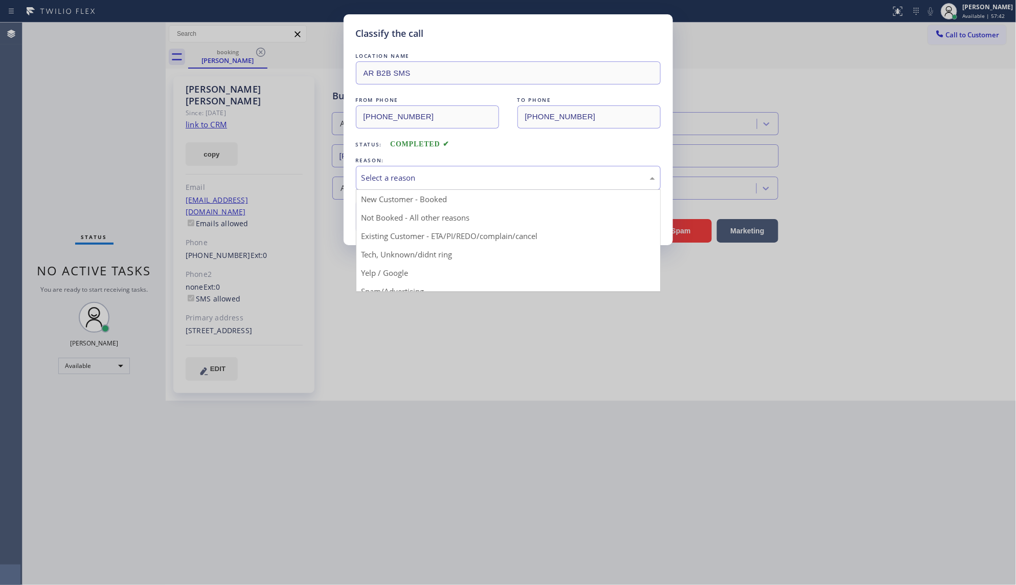
click at [408, 183] on div "Select a reason" at bounding box center [509, 178] width 294 height 12
drag, startPoint x: 395, startPoint y: 239, endPoint x: 396, endPoint y: 210, distance: 29.7
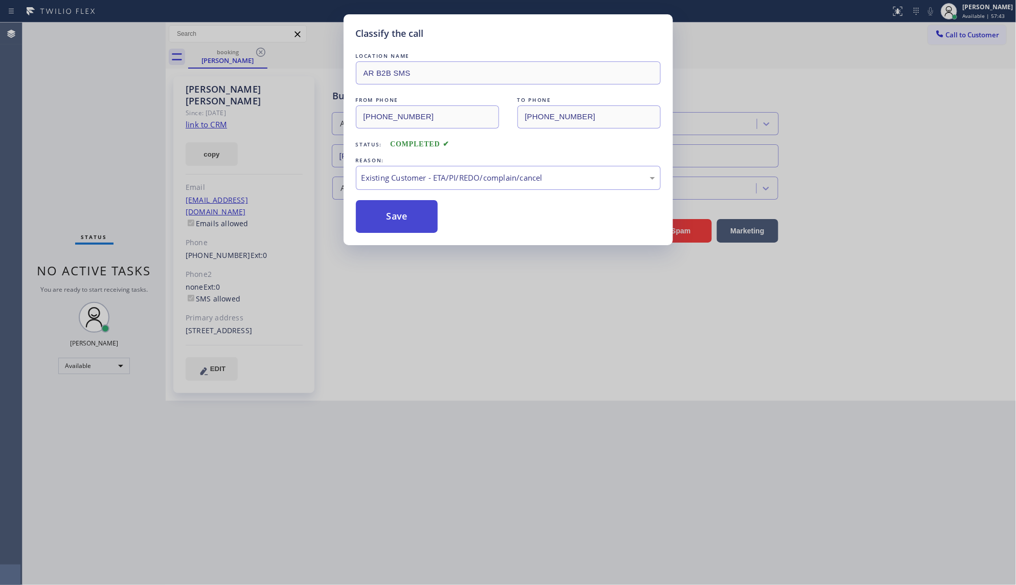
click at [395, 211] on button "Save" at bounding box center [397, 216] width 82 height 33
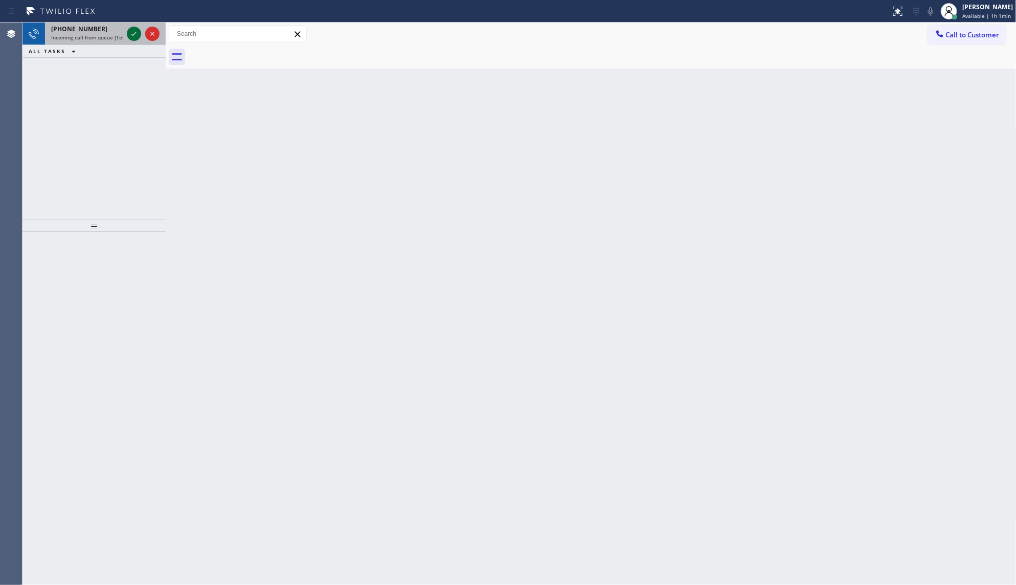
drag, startPoint x: 128, startPoint y: 31, endPoint x: 129, endPoint y: 36, distance: 5.3
click at [129, 36] on icon at bounding box center [134, 34] width 12 height 12
click at [137, 37] on icon at bounding box center [134, 34] width 12 height 12
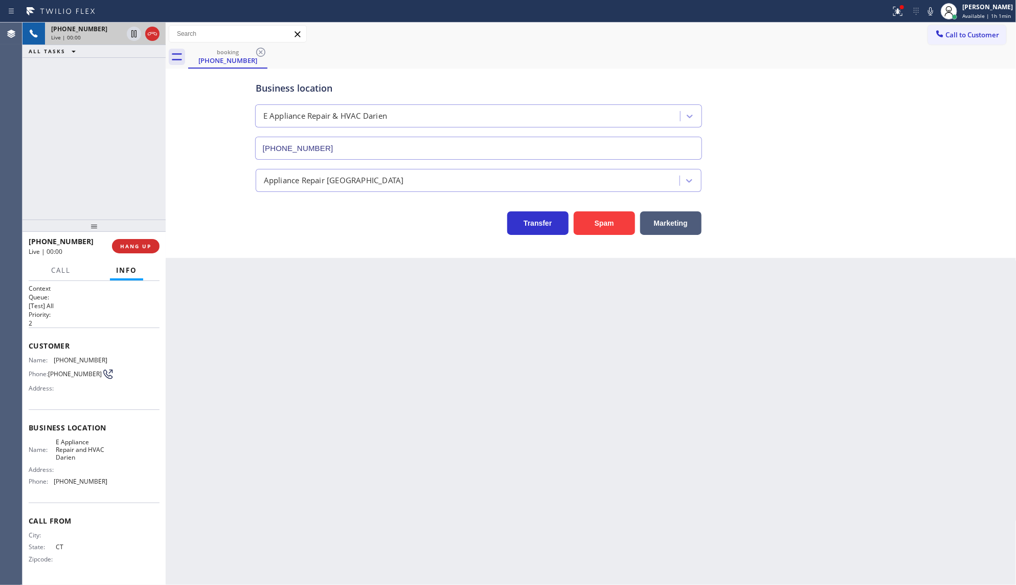
type input "(475) 244-9608"
click at [139, 243] on span "HANG UP" at bounding box center [135, 245] width 31 height 7
click at [135, 243] on span "COMPLETE" at bounding box center [133, 245] width 35 height 7
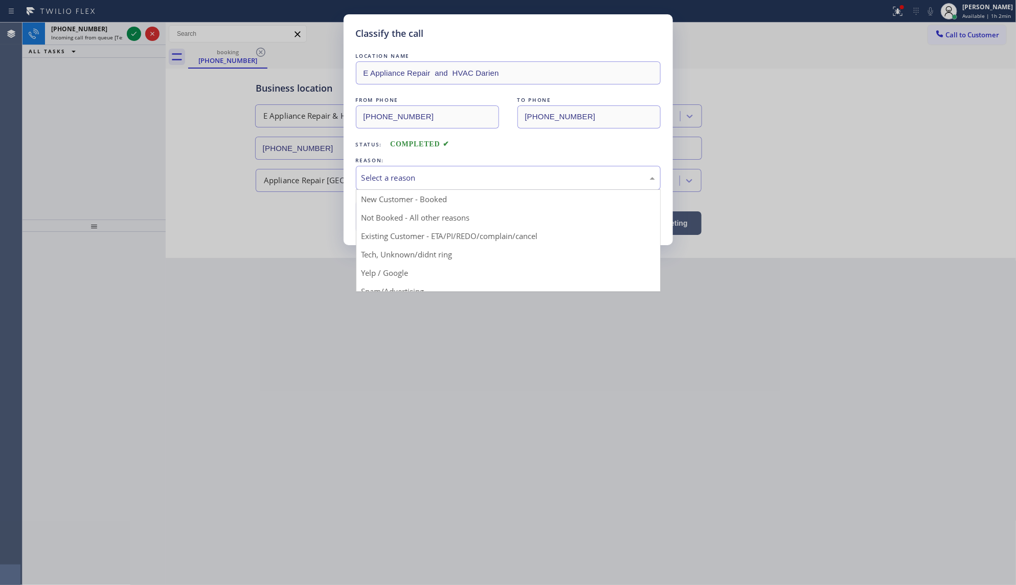
click at [384, 179] on div "Select a reason" at bounding box center [509, 178] width 294 height 12
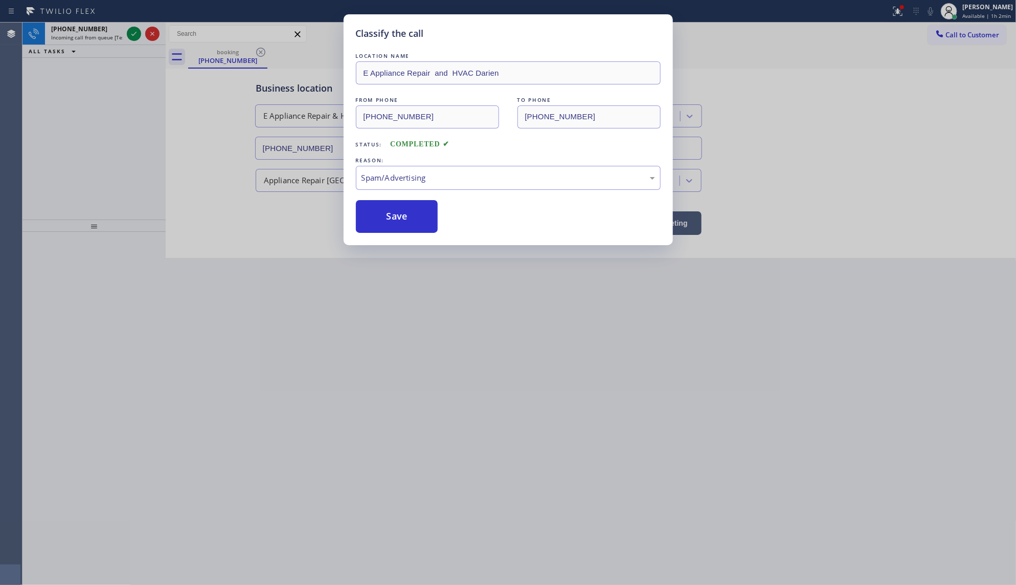
click at [394, 229] on button "Save" at bounding box center [397, 216] width 82 height 33
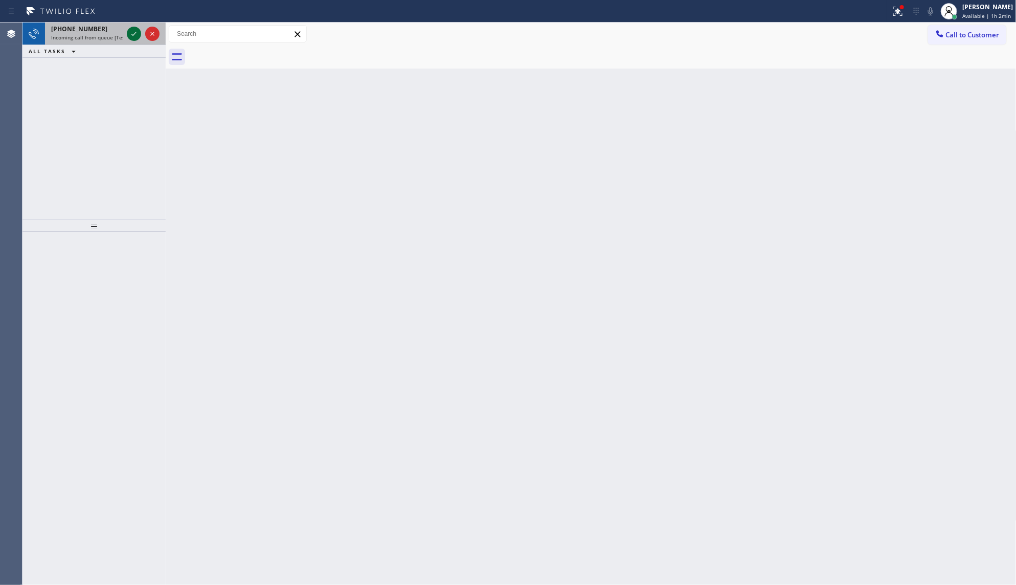
click at [137, 33] on icon at bounding box center [134, 34] width 12 height 12
click at [131, 33] on icon at bounding box center [134, 34] width 12 height 12
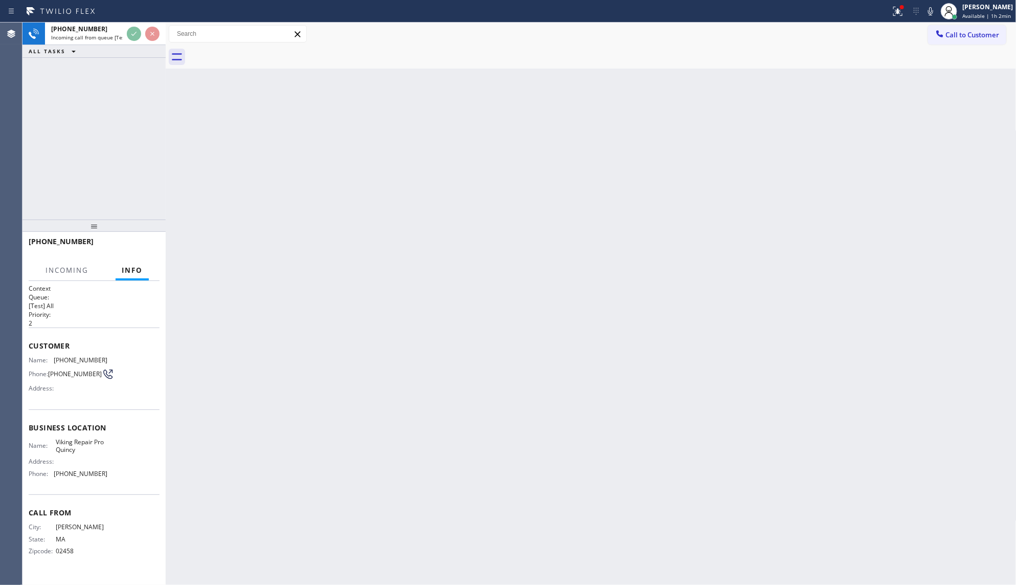
click at [125, 53] on div "+16172133942 Incoming call from queue [Test] All ALL TASKS ALL TASKS ACTIVE TAS…" at bounding box center [94, 40] width 143 height 35
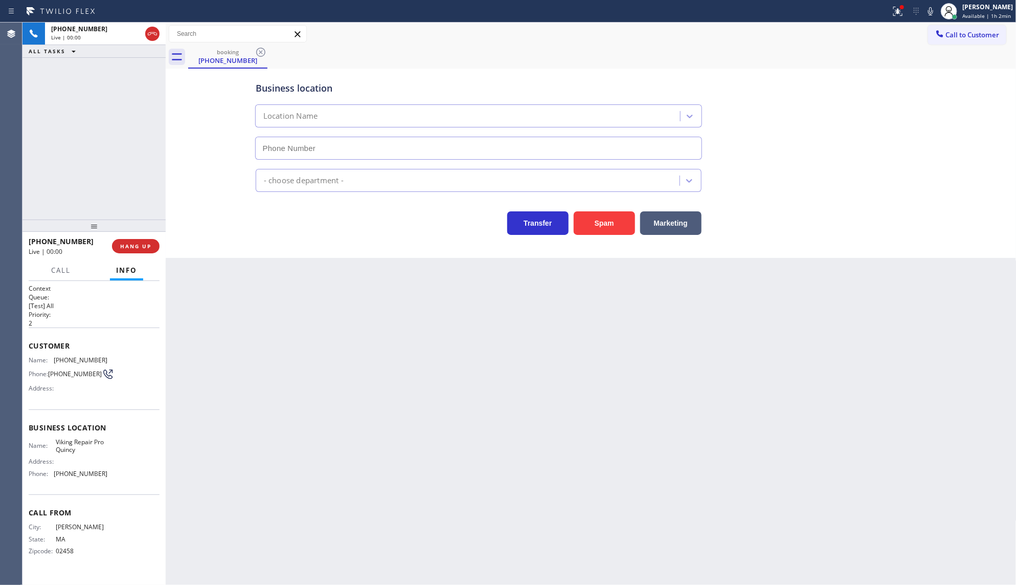
type input "(617) 295-7577"
click at [615, 224] on button "Spam" at bounding box center [604, 223] width 61 height 24
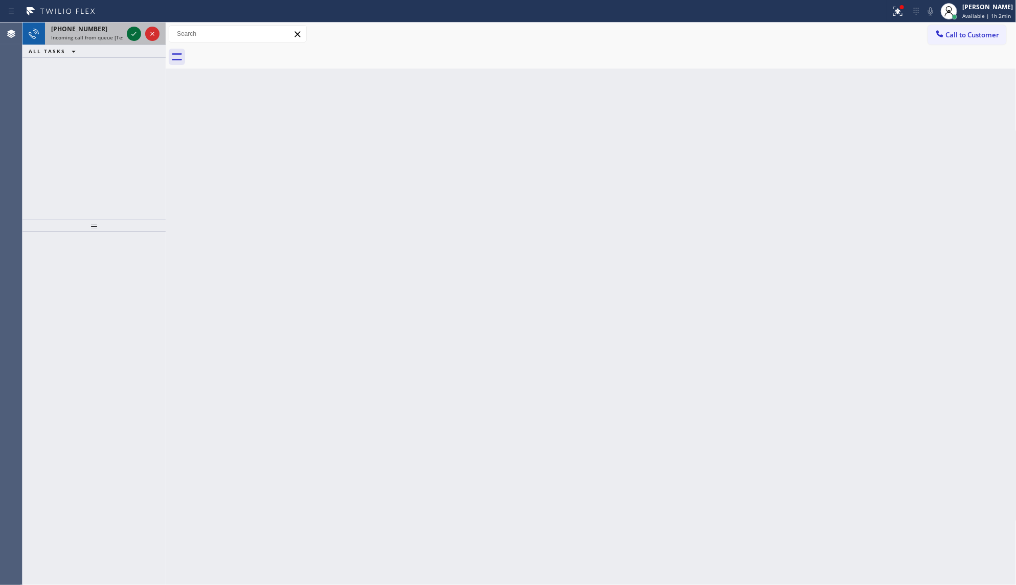
click at [129, 35] on icon at bounding box center [134, 34] width 12 height 12
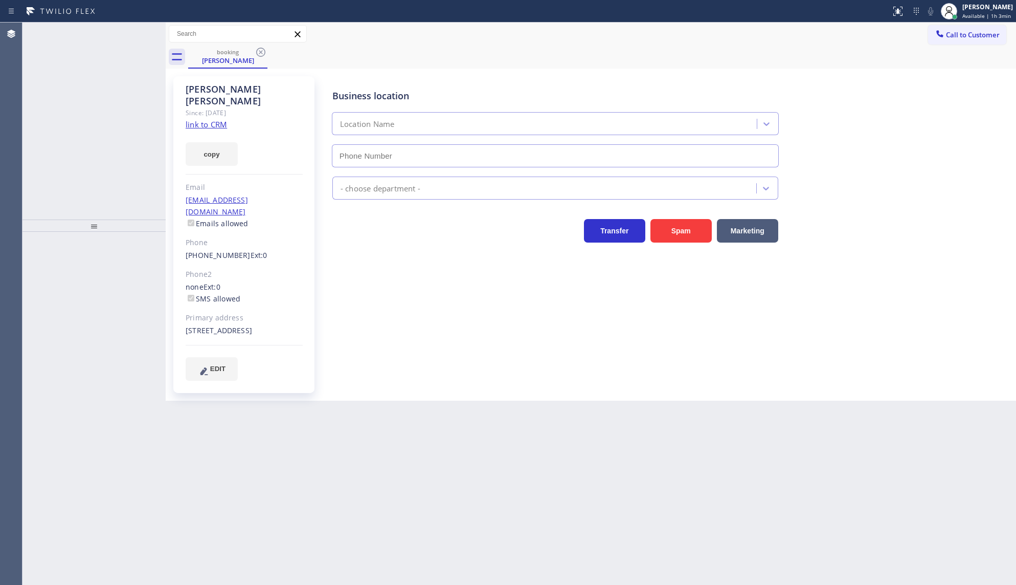
type input "[PHONE_NUMBER]"
click at [122, 39] on div "+17188876626" at bounding box center [105, 41] width 108 height 9
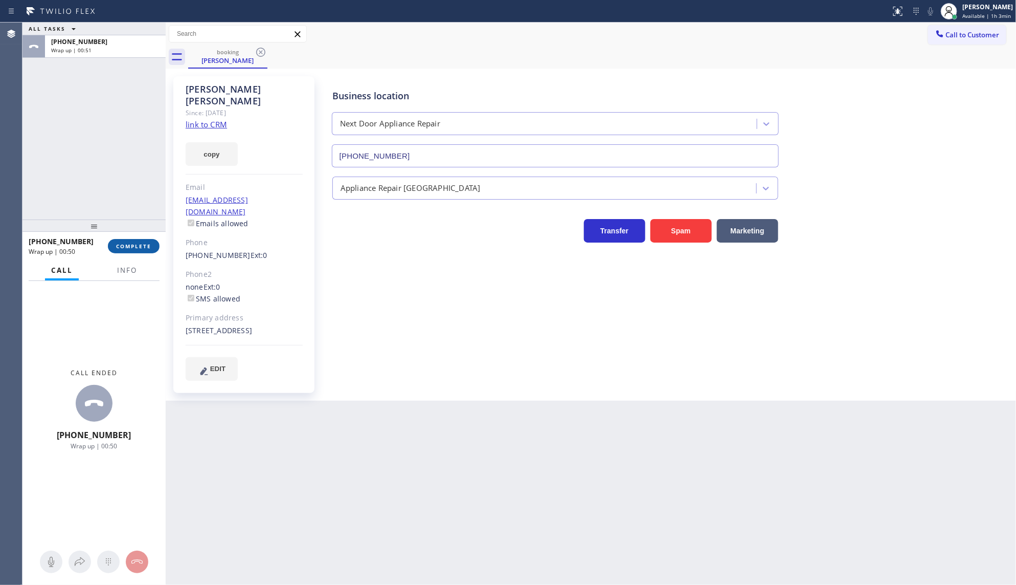
click at [144, 241] on button "COMPLETE" at bounding box center [134, 246] width 52 height 14
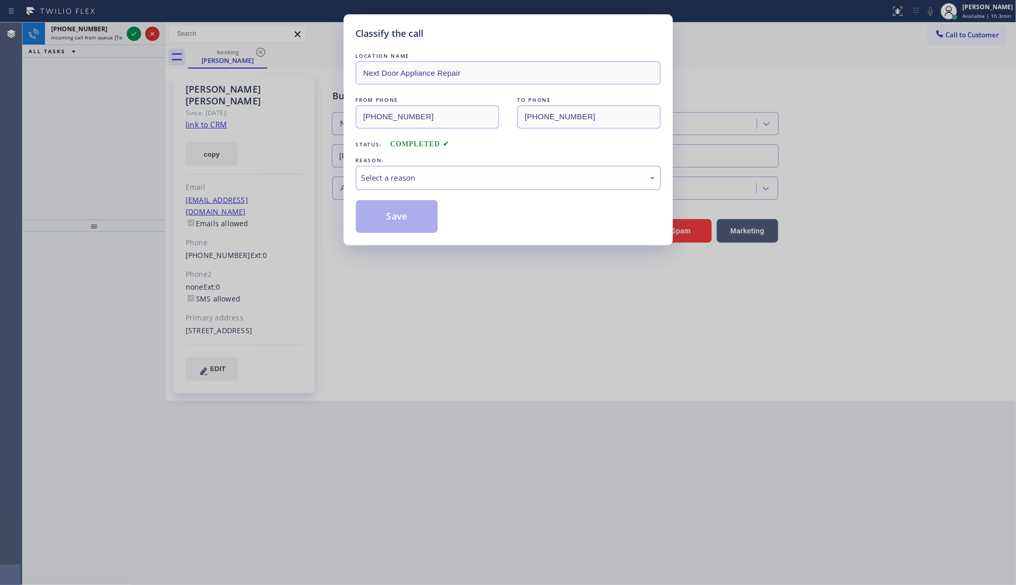
click at [385, 167] on div "Select a reason" at bounding box center [508, 178] width 305 height 24
click at [396, 219] on button "Save" at bounding box center [397, 216] width 82 height 33
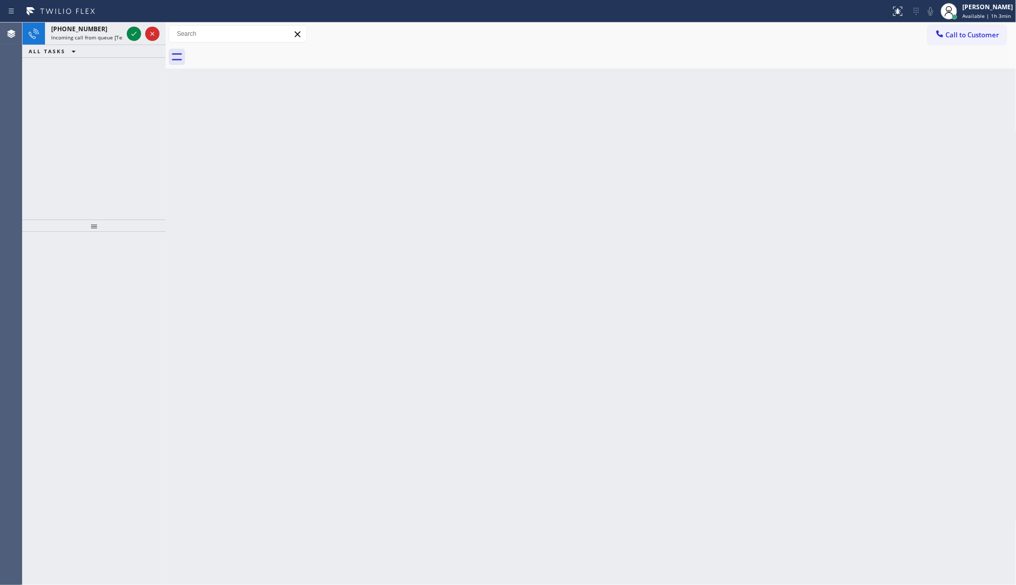
drag, startPoint x: 252, startPoint y: 143, endPoint x: 243, endPoint y: 131, distance: 14.8
click at [252, 143] on div "Back to Dashboard Change Sender ID Customers Technicians Select a contact Outbo…" at bounding box center [591, 304] width 851 height 562
drag, startPoint x: 240, startPoint y: 129, endPoint x: 224, endPoint y: 128, distance: 16.4
click at [239, 131] on div "Back to Dashboard Change Sender ID Customers Technicians Select a contact Outbo…" at bounding box center [591, 304] width 851 height 562
drag, startPoint x: 188, startPoint y: 177, endPoint x: 170, endPoint y: 180, distance: 18.1
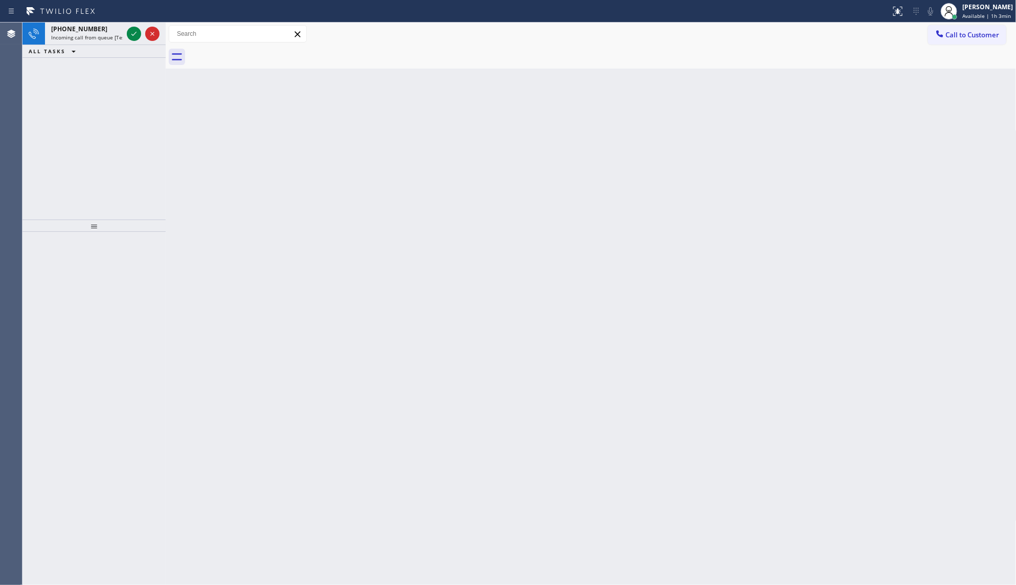
click at [170, 180] on div "Back to Dashboard Change Sender ID Customers Technicians Select a contact Outbo…" at bounding box center [591, 304] width 851 height 562
click at [171, 168] on div "Back to Dashboard Change Sender ID Customers Technicians Select a contact Outbo…" at bounding box center [591, 304] width 851 height 562
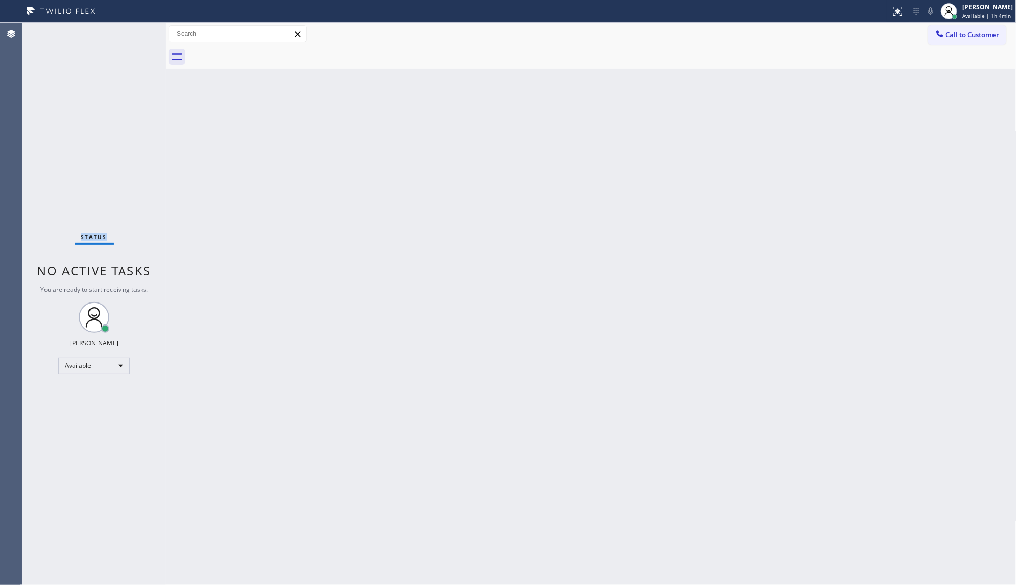
click at [130, 158] on div "Status No active tasks You are ready to start receiving tasks. JENIZA ALCAYDE A…" at bounding box center [94, 304] width 143 height 562
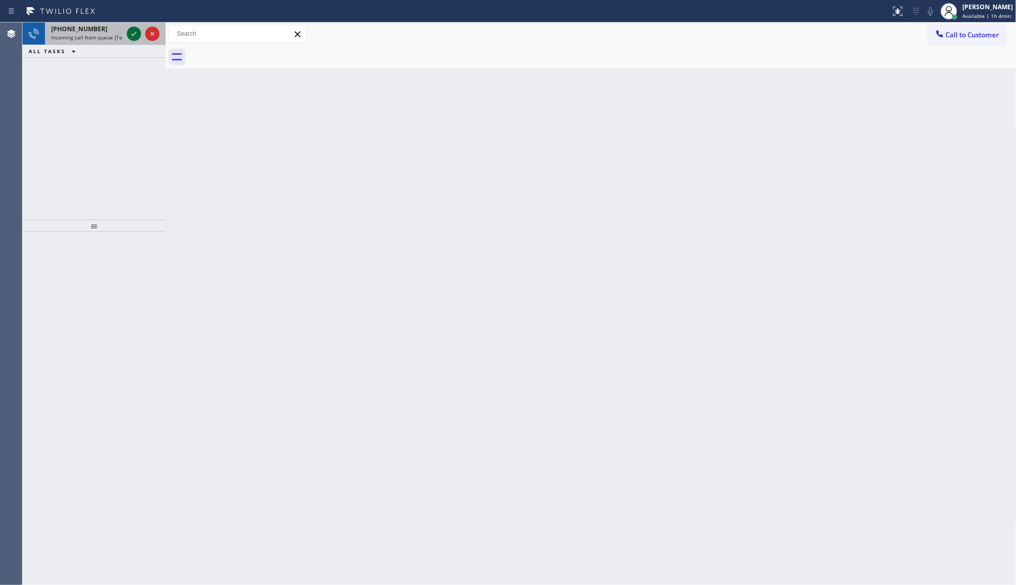
click at [137, 33] on icon at bounding box center [134, 34] width 12 height 12
click at [134, 34] on icon at bounding box center [133, 34] width 5 height 4
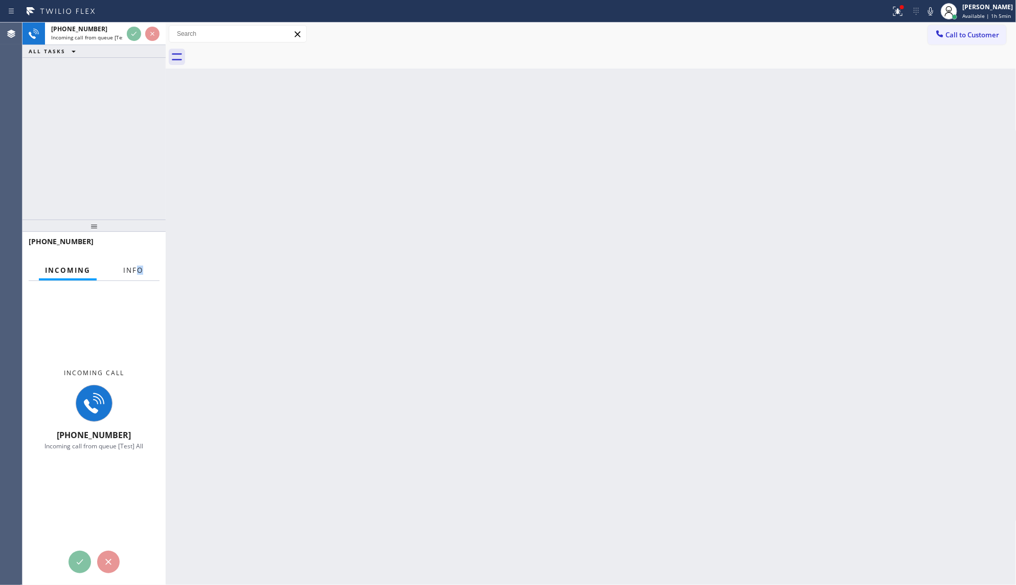
drag, startPoint x: 137, startPoint y: 279, endPoint x: 137, endPoint y: 270, distance: 9.2
click at [137, 271] on div "Info" at bounding box center [133, 270] width 32 height 20
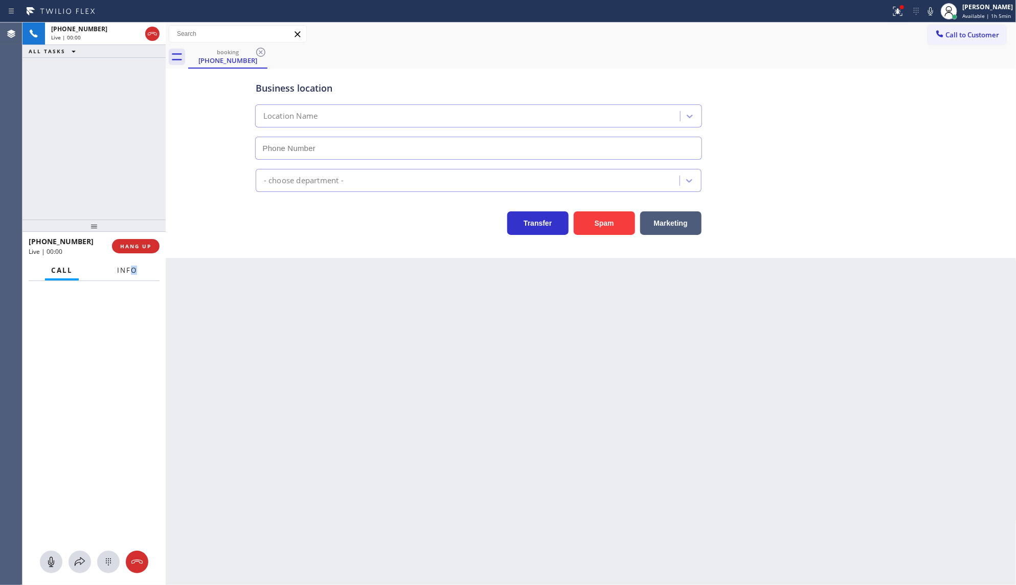
click at [136, 274] on span "Info" at bounding box center [127, 269] width 20 height 9
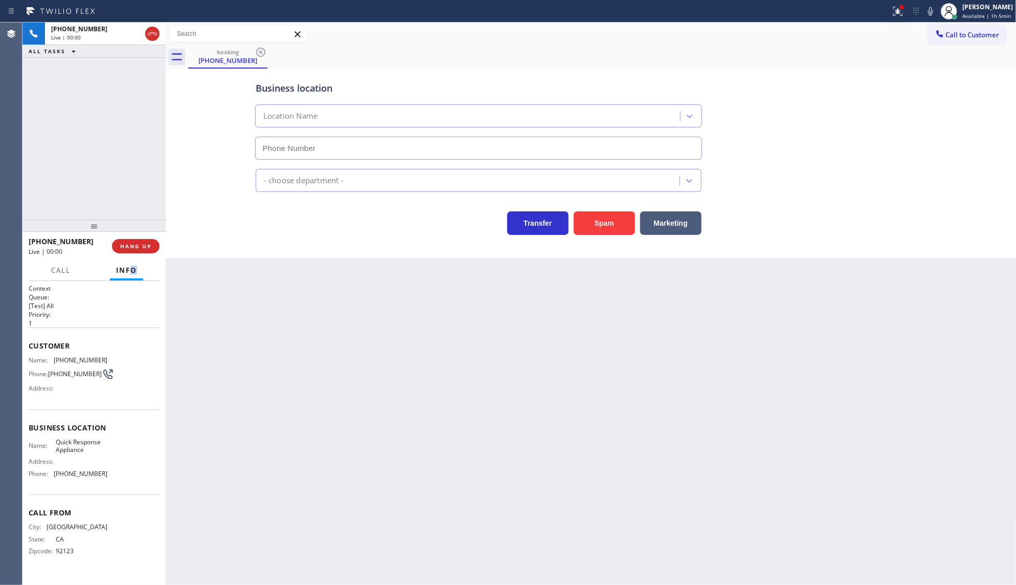
click at [135, 274] on span "Info" at bounding box center [126, 269] width 21 height 9
type input "(760) 332-0528"
click at [904, 11] on icon at bounding box center [898, 11] width 12 height 12
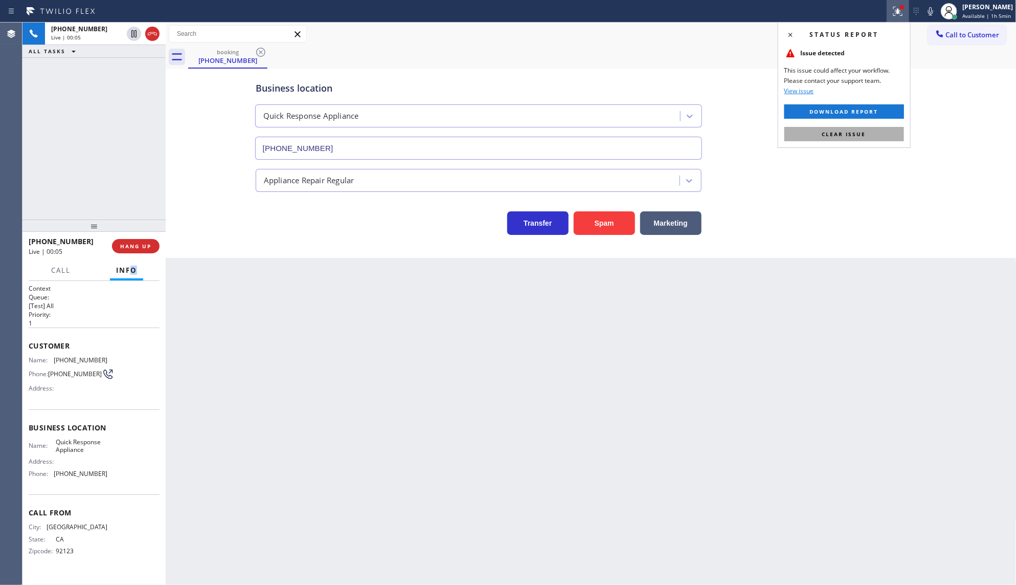
click at [889, 134] on button "Clear issue" at bounding box center [845, 134] width 120 height 14
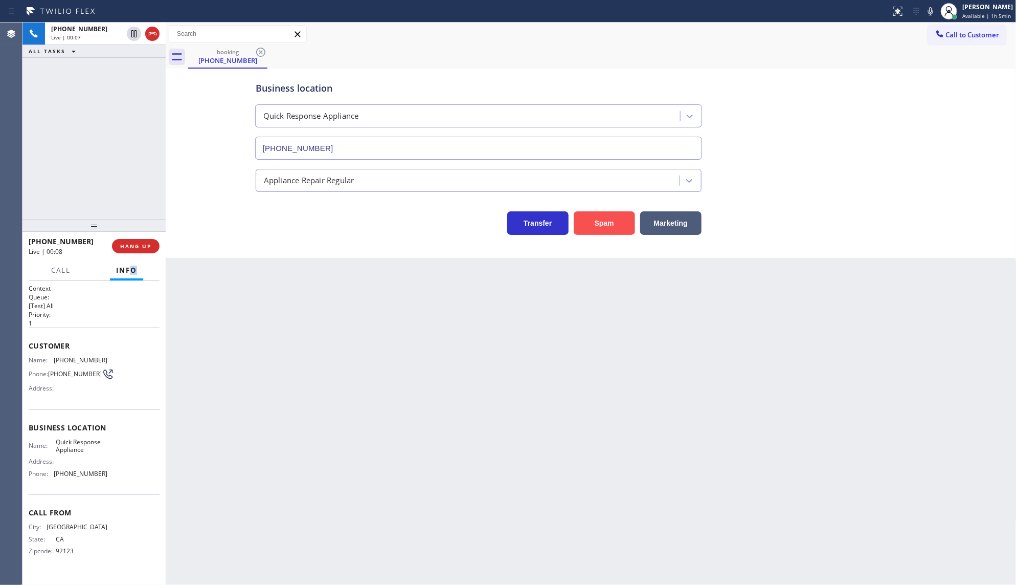
click at [603, 226] on button "Spam" at bounding box center [604, 223] width 61 height 24
click at [137, 247] on span "COMPLETE" at bounding box center [133, 245] width 35 height 7
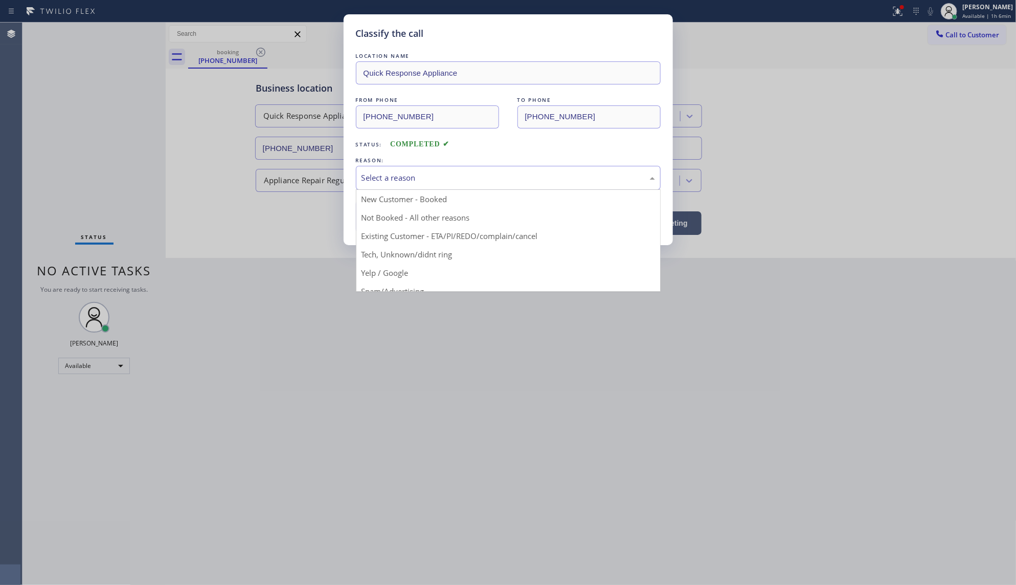
click at [369, 186] on div "Select a reason" at bounding box center [508, 178] width 305 height 24
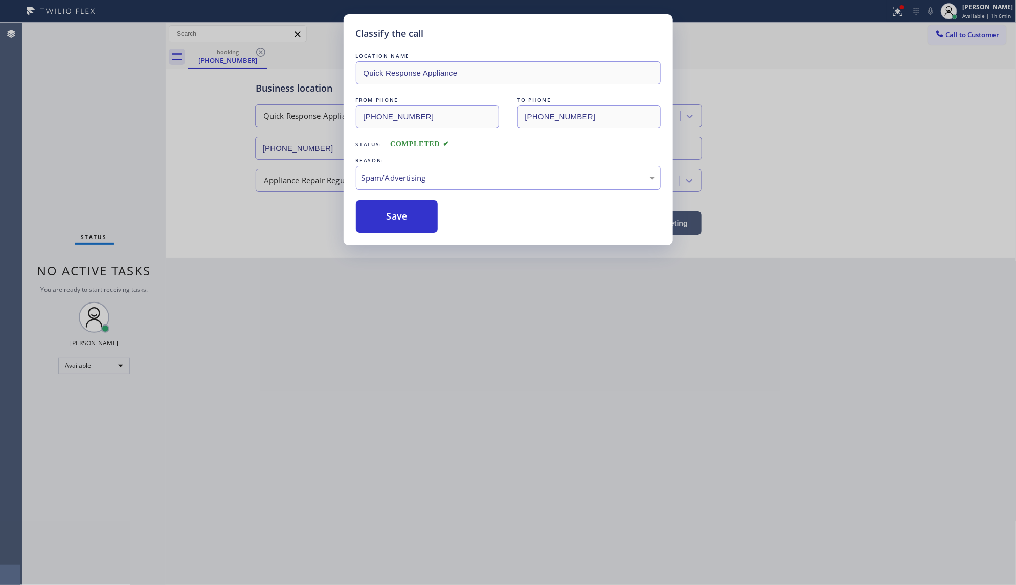
click at [383, 224] on button "Save" at bounding box center [397, 216] width 82 height 33
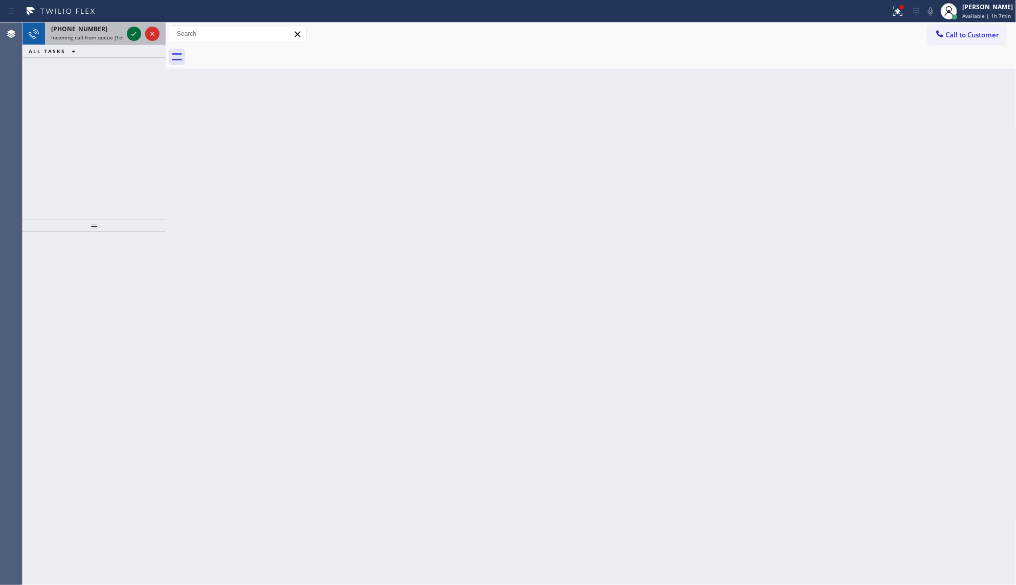
click at [128, 34] on icon at bounding box center [134, 34] width 12 height 12
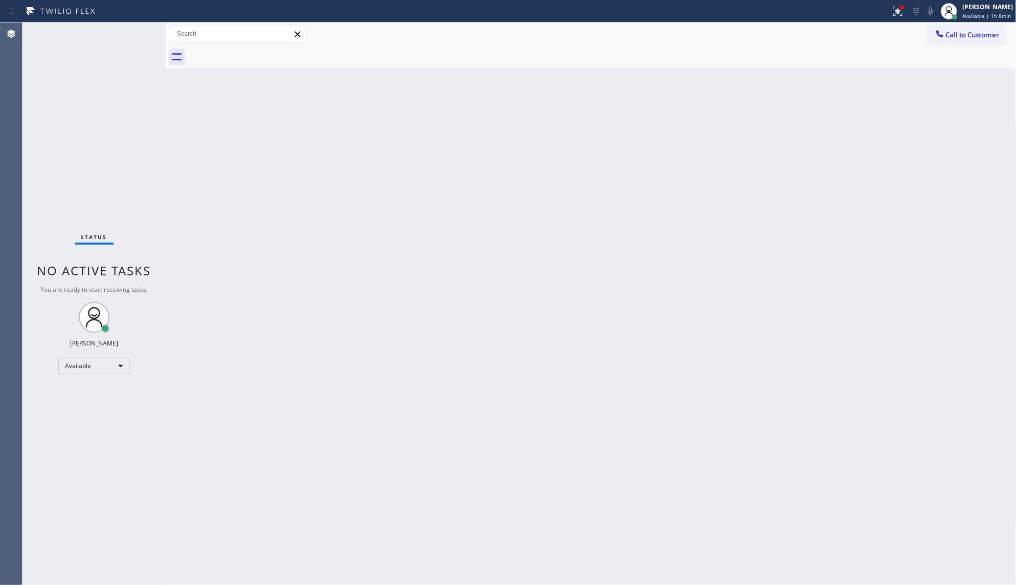
click at [129, 50] on div "Status No active tasks You are ready to start receiving tasks. JENIZA ALCAYDE A…" at bounding box center [94, 304] width 143 height 562
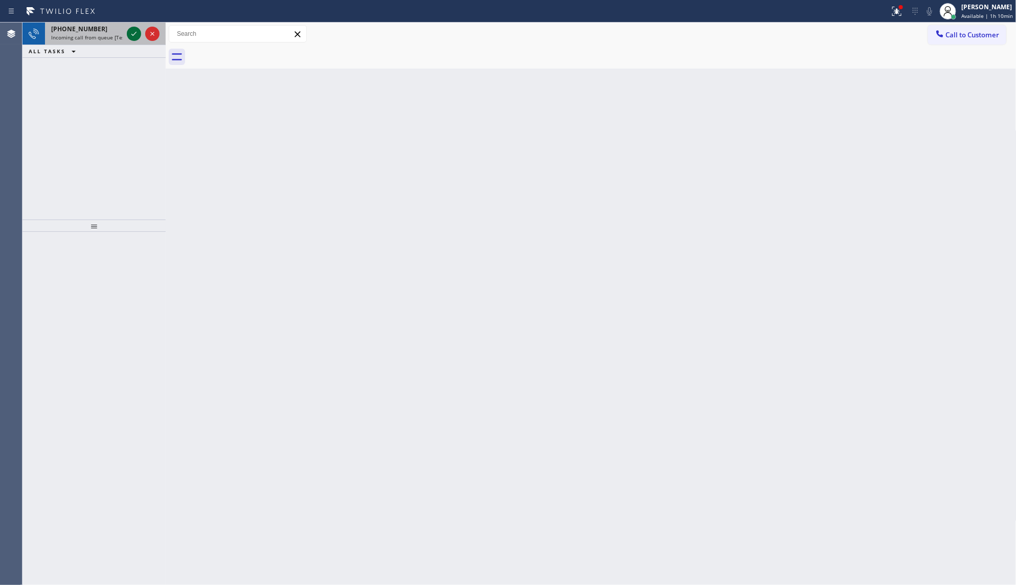
click at [132, 31] on icon at bounding box center [134, 34] width 12 height 12
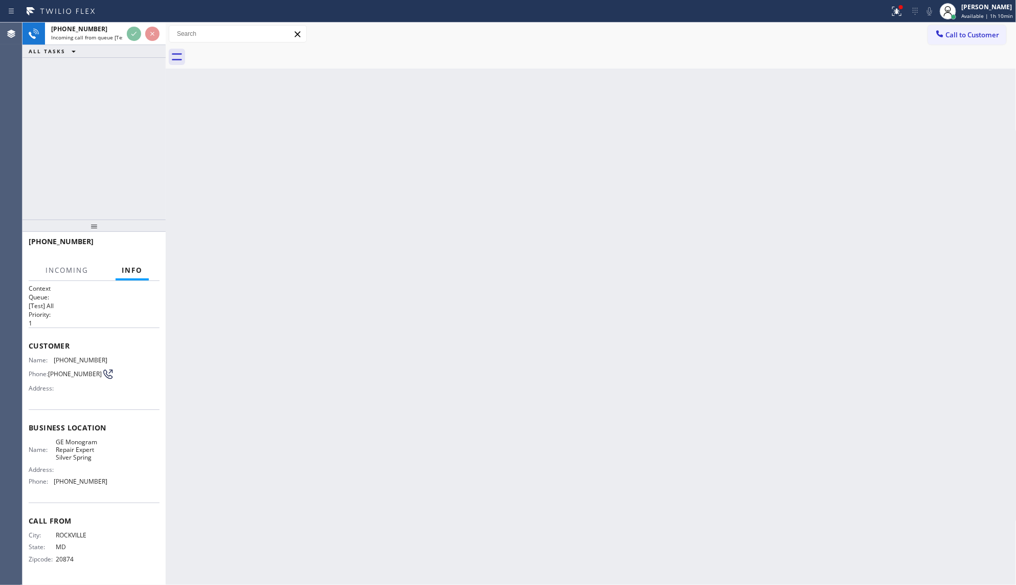
click at [141, 53] on div "+12404012278 Incoming call from queue [Test] All ALL TASKS ALL TASKS ACTIVE TAS…" at bounding box center [94, 40] width 143 height 35
click at [129, 34] on div at bounding box center [143, 34] width 37 height 23
drag, startPoint x: 128, startPoint y: 22, endPoint x: 131, endPoint y: 53, distance: 30.8
click at [137, 44] on div at bounding box center [143, 34] width 37 height 23
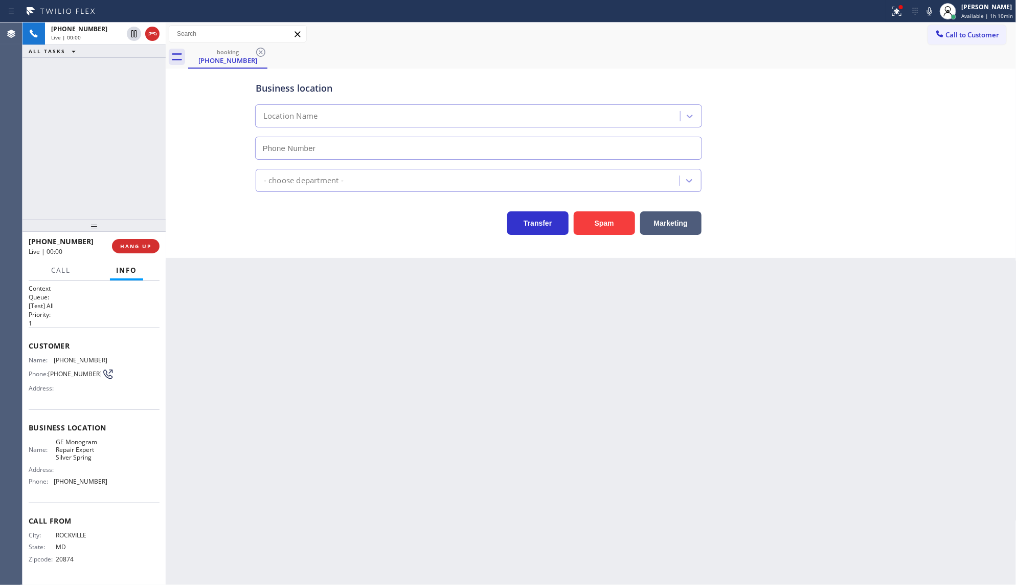
type input "(410) 291-1407"
click at [69, 102] on div "+12404012278 Live | 01:44 ALL TASKS ALL TASKS ACTIVE TASKS TASKS IN WRAP UP" at bounding box center [94, 121] width 143 height 197
drag, startPoint x: 53, startPoint y: 357, endPoint x: 137, endPoint y: 351, distance: 84.1
click at [137, 351] on div "Customer Name: (240) 401-2278 Phone: (240) 401-2278 Address:" at bounding box center [94, 368] width 131 height 82
copy div "(240) 401-2278"
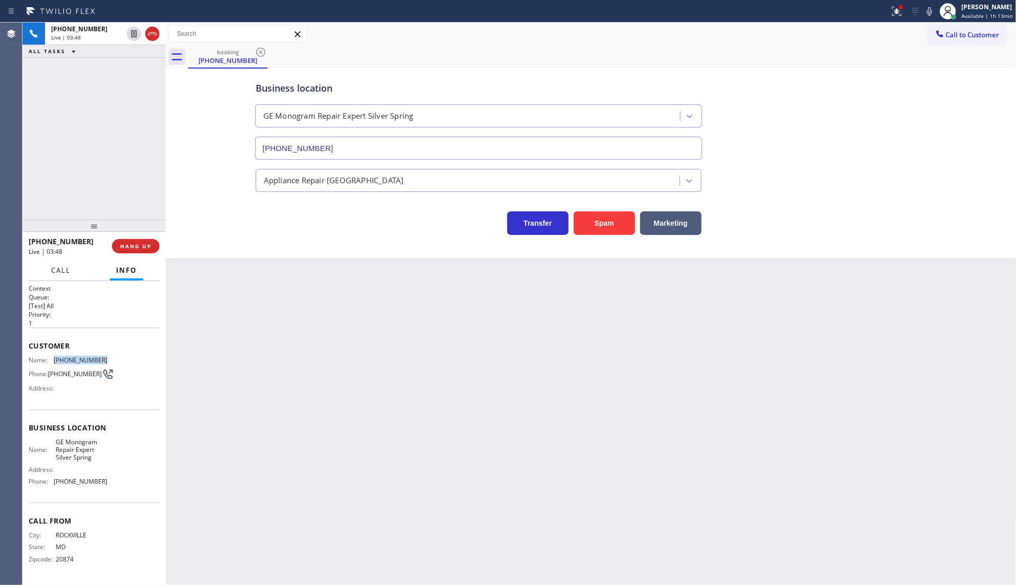
click at [50, 271] on button "Call" at bounding box center [61, 270] width 32 height 20
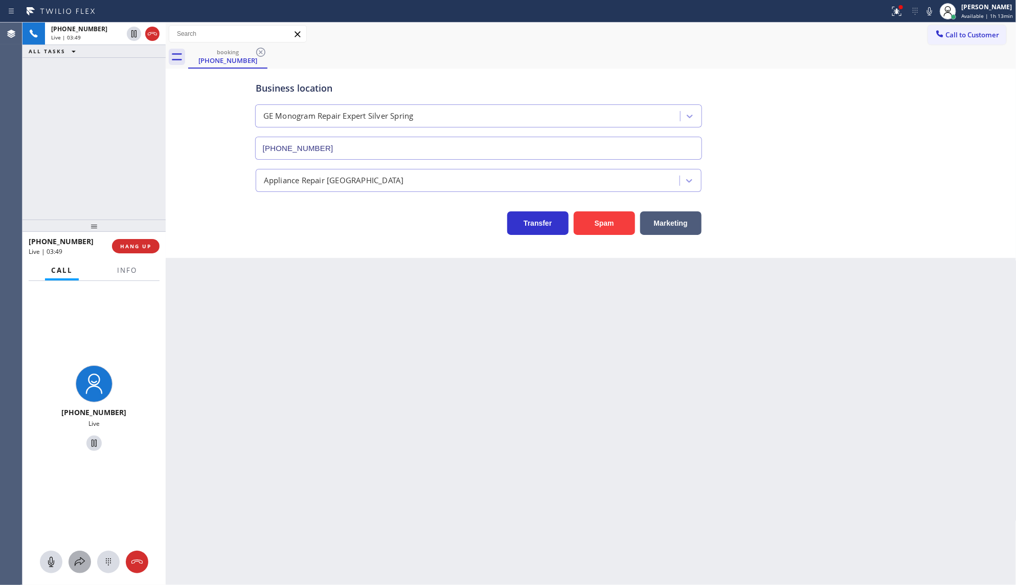
click at [77, 558] on icon at bounding box center [80, 562] width 12 height 12
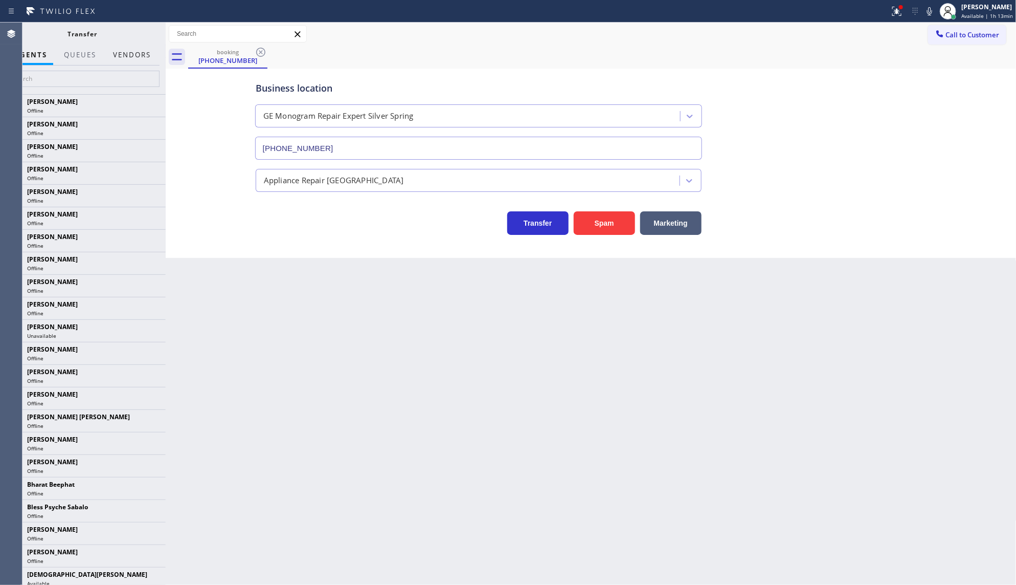
click at [132, 55] on button "Vendors" at bounding box center [132, 55] width 50 height 20
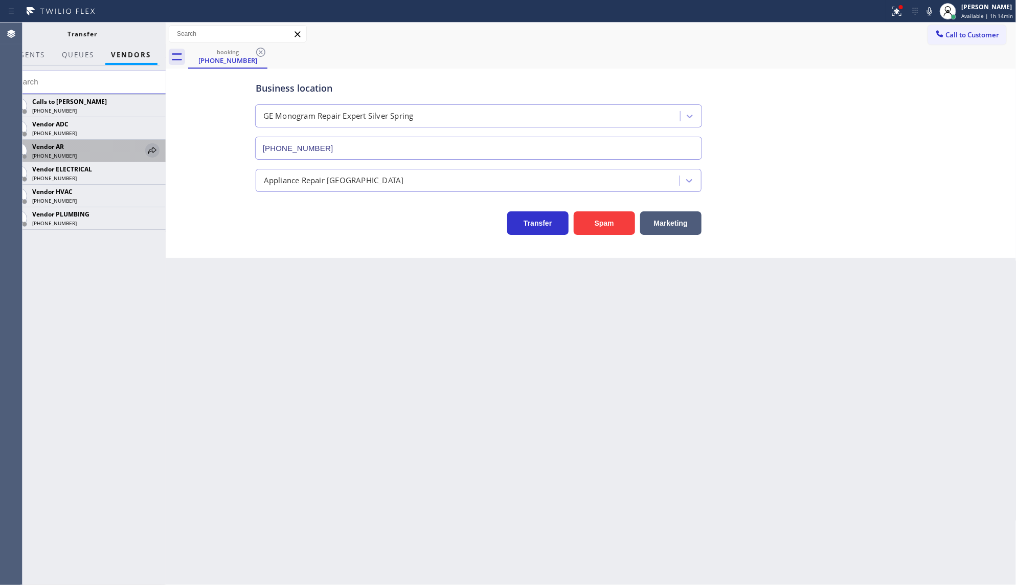
click at [153, 148] on icon at bounding box center [152, 150] width 12 height 12
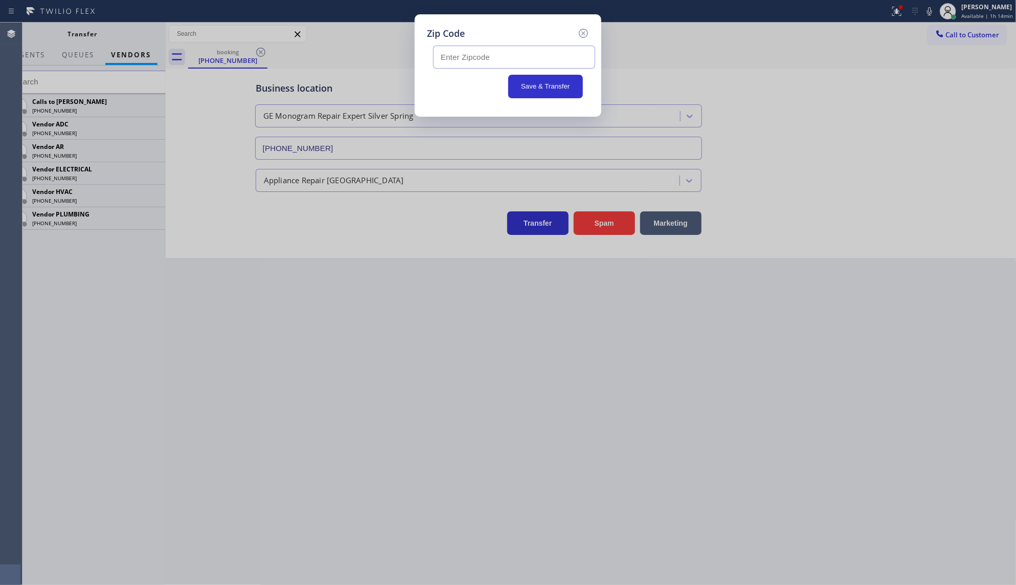
drag, startPoint x: 449, startPoint y: 57, endPoint x: 366, endPoint y: 111, distance: 99.0
click at [446, 58] on input "text" at bounding box center [514, 57] width 162 height 23
type input "28015"
click at [550, 88] on button "Save & Transfer" at bounding box center [545, 87] width 75 height 24
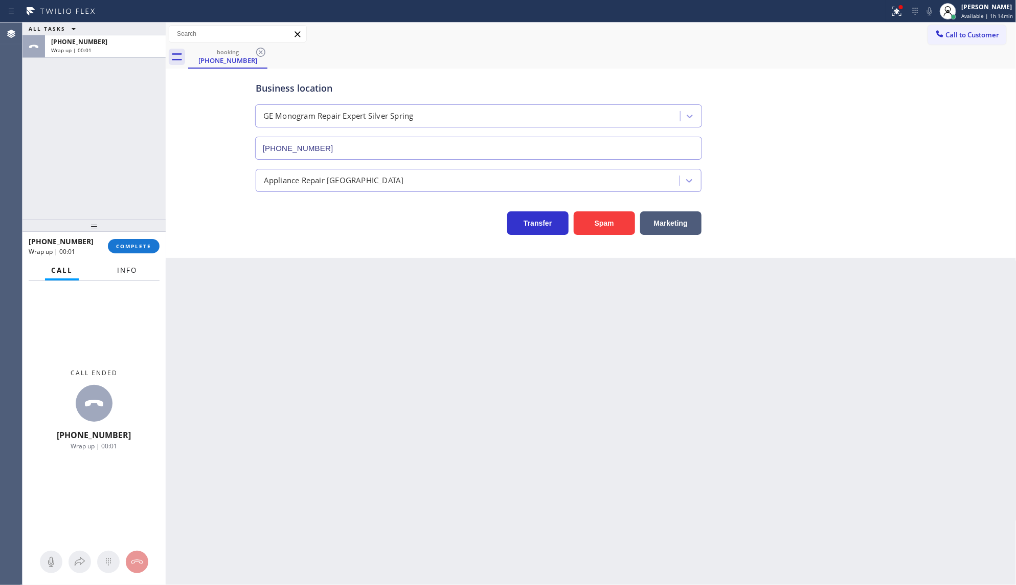
click at [129, 267] on span "Info" at bounding box center [127, 269] width 20 height 9
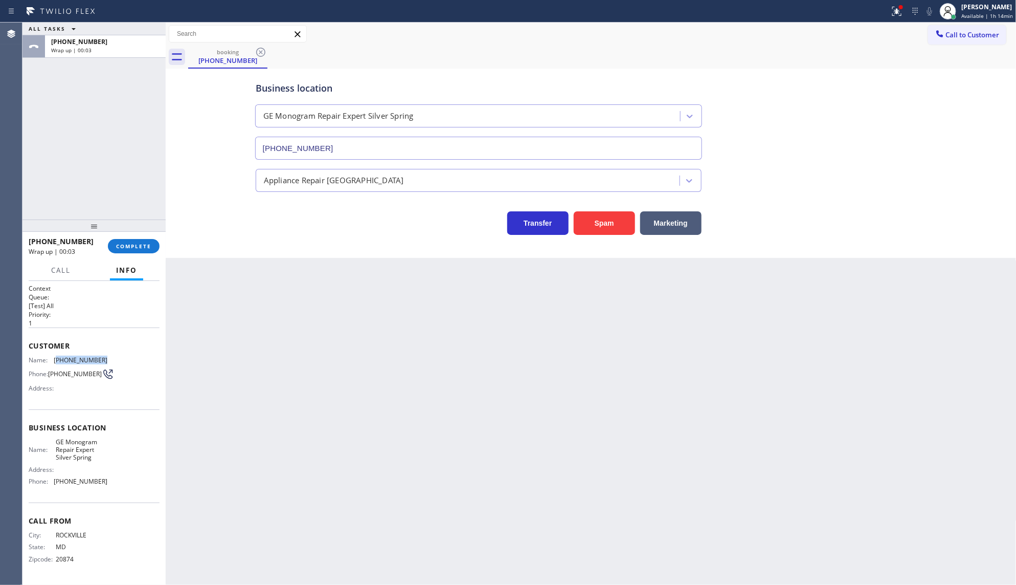
drag, startPoint x: 57, startPoint y: 356, endPoint x: 116, endPoint y: 356, distance: 58.8
click at [116, 356] on div "Name: (240) 401-2278 Phone: (240) 401-2278 Address:" at bounding box center [94, 376] width 131 height 40
copy span "240) 401-2278"
drag, startPoint x: 56, startPoint y: 479, endPoint x: 110, endPoint y: 478, distance: 54.2
click at [110, 478] on div "Name: GE Monogram Repair Expert Silver Spring Address: Phone: (410) 291-1407" at bounding box center [94, 464] width 131 height 52
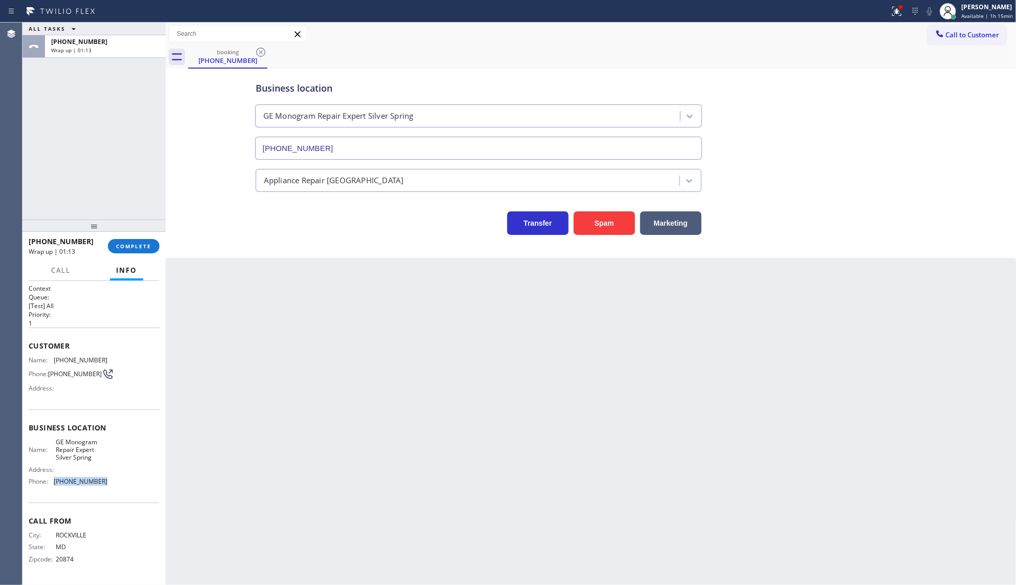
copy span "(410) 291-1407"
click at [126, 245] on span "COMPLETE" at bounding box center [133, 245] width 35 height 7
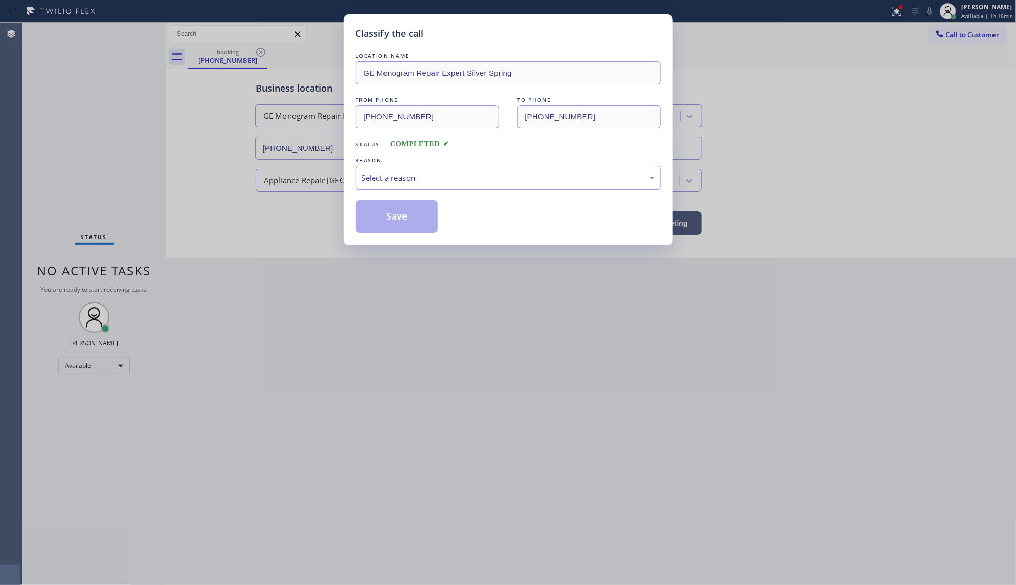
click at [414, 167] on div "Select a reason" at bounding box center [508, 178] width 305 height 24
click at [395, 216] on button "Save" at bounding box center [397, 216] width 82 height 33
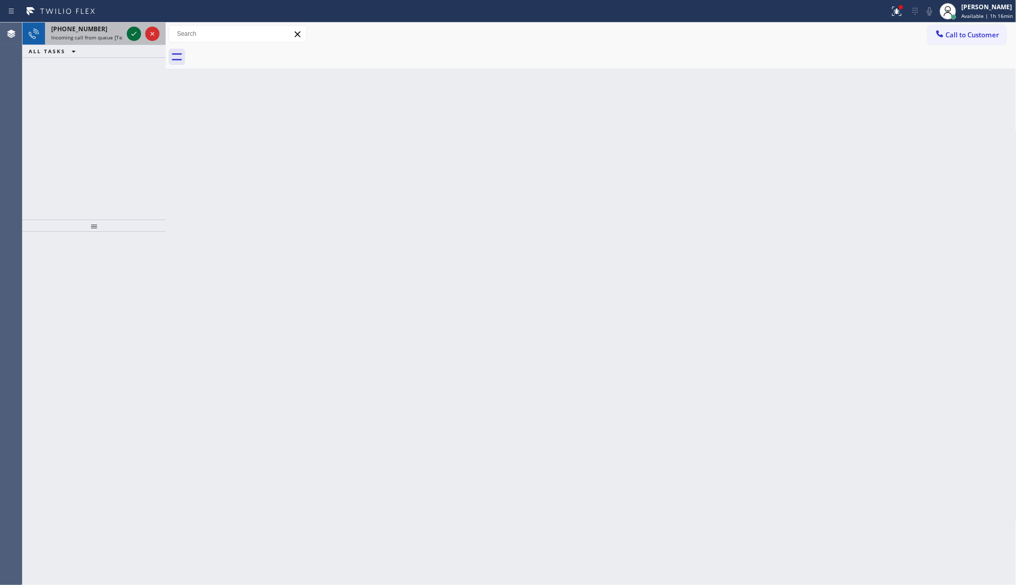
click at [136, 35] on icon at bounding box center [134, 34] width 12 height 12
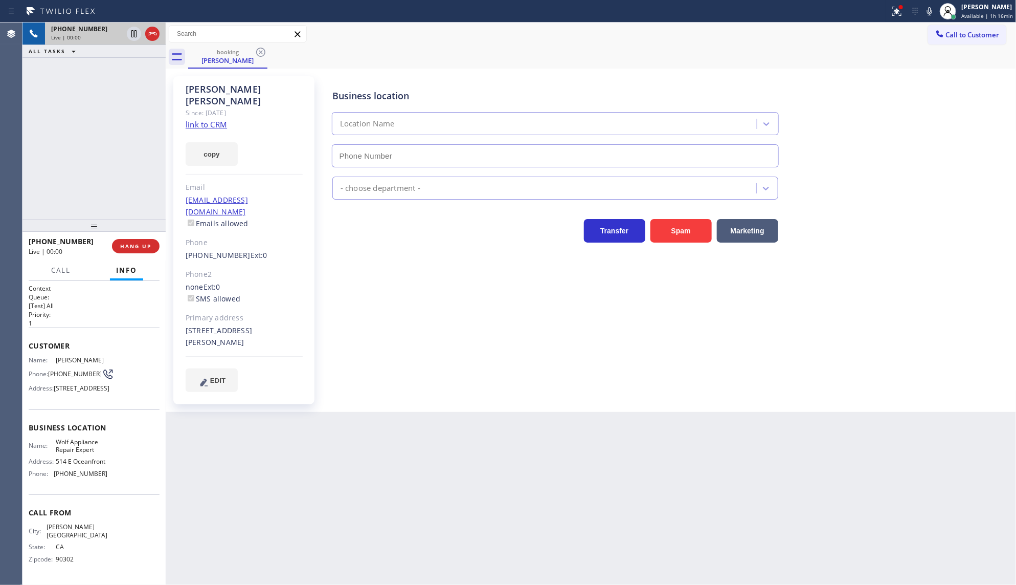
type input "(949) 536-9445"
click at [214, 119] on link "link to CRM" at bounding box center [206, 124] width 41 height 10
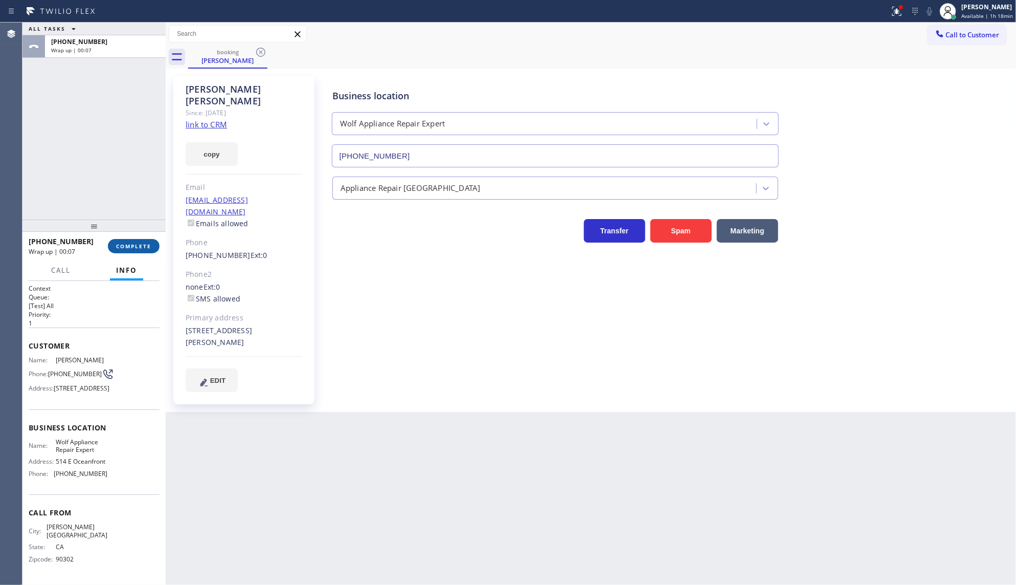
click at [134, 245] on span "COMPLETE" at bounding box center [133, 245] width 35 height 7
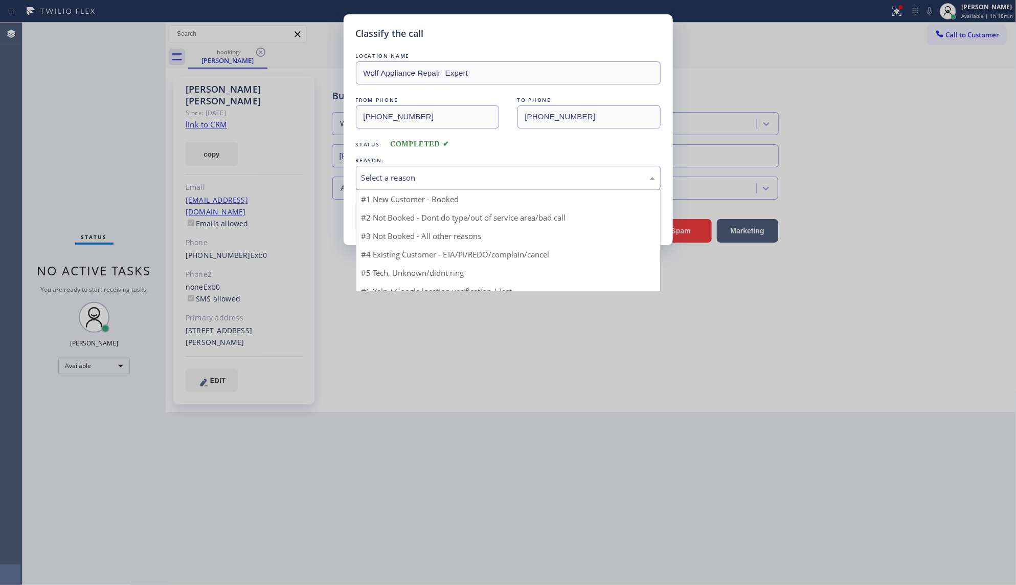
click at [404, 182] on div "Select a reason" at bounding box center [509, 178] width 294 height 12
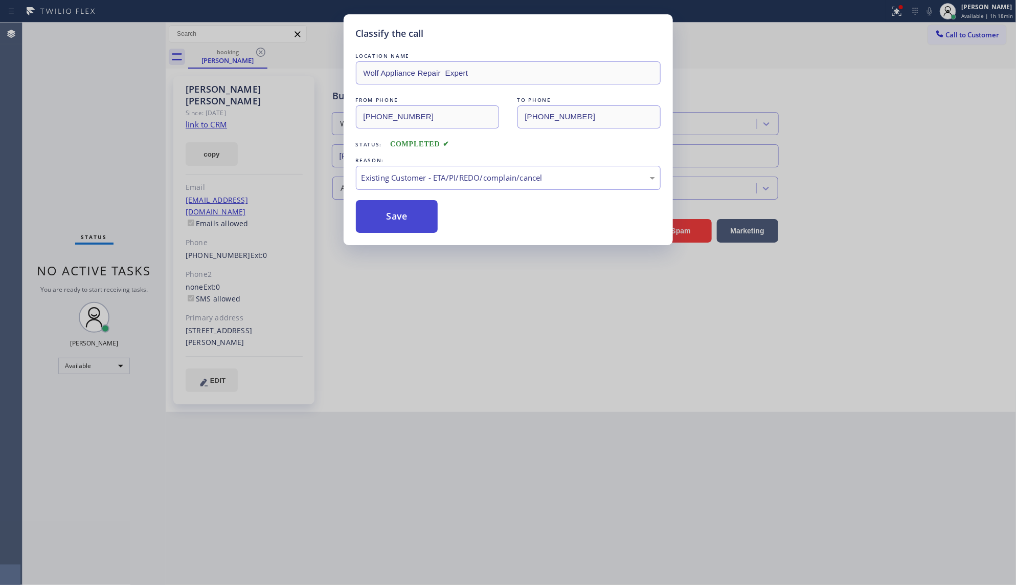
click at [393, 218] on button "Save" at bounding box center [397, 216] width 82 height 33
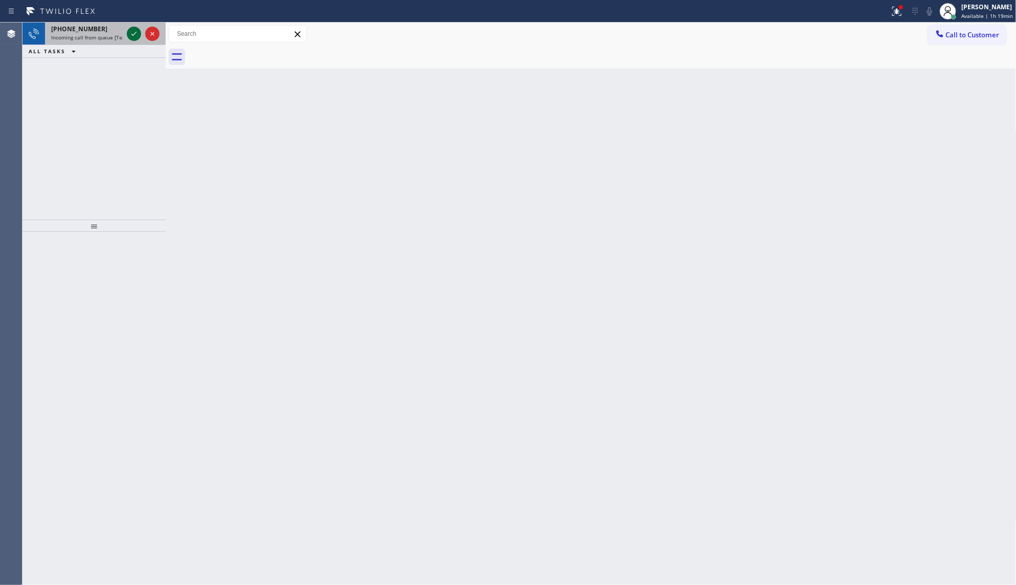
click at [128, 34] on icon at bounding box center [134, 34] width 12 height 12
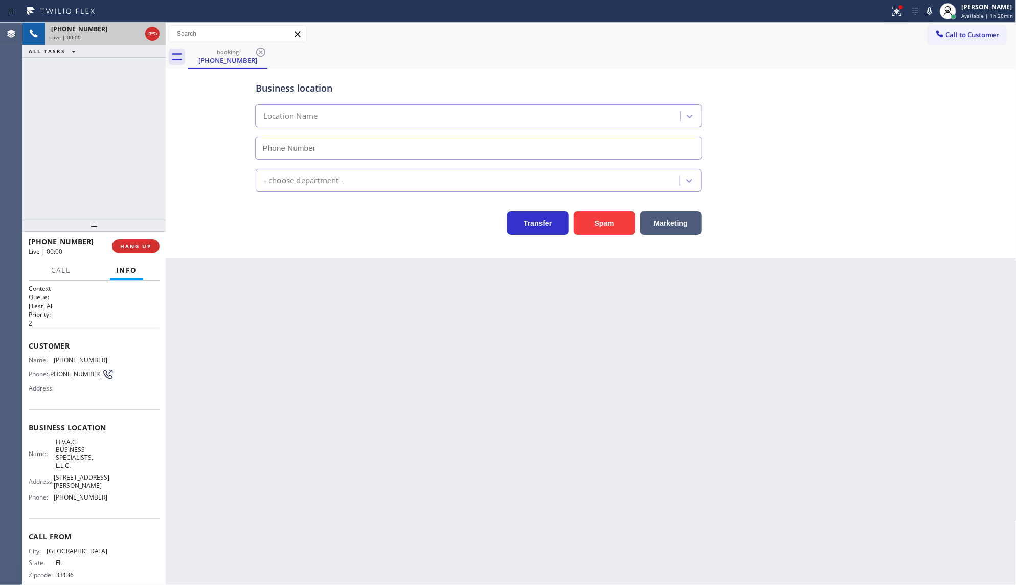
type input "(772) 279-4931"
click at [585, 218] on button "Spam" at bounding box center [604, 223] width 61 height 24
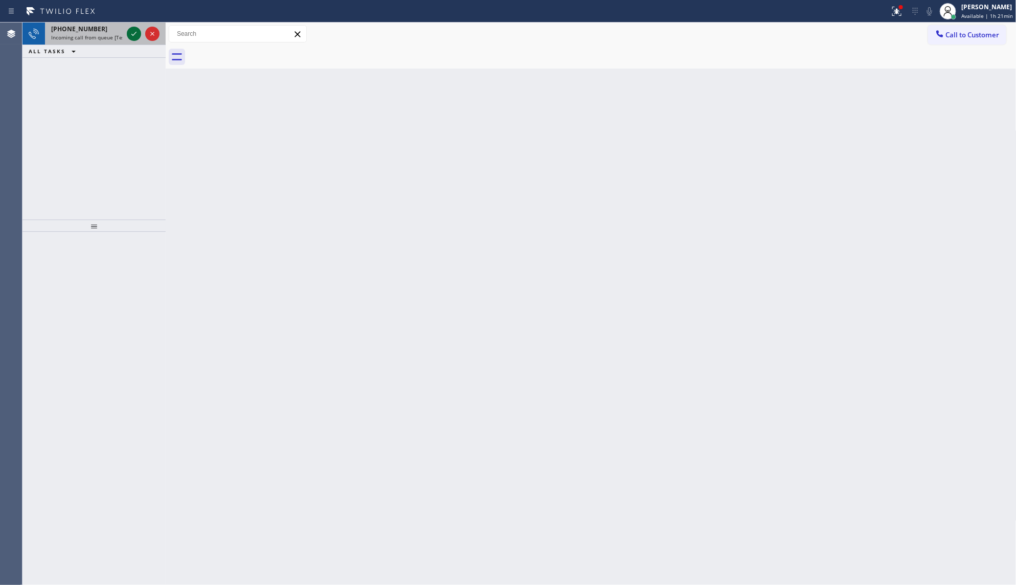
click at [134, 32] on icon at bounding box center [134, 34] width 12 height 12
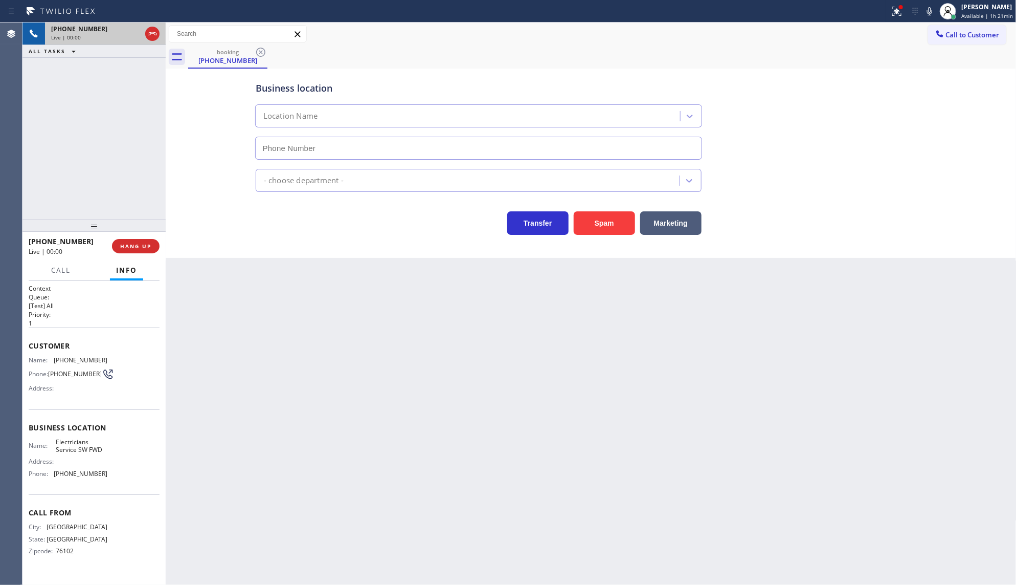
type input "(213) 566-1222"
click at [595, 220] on button "Spam" at bounding box center [604, 223] width 61 height 24
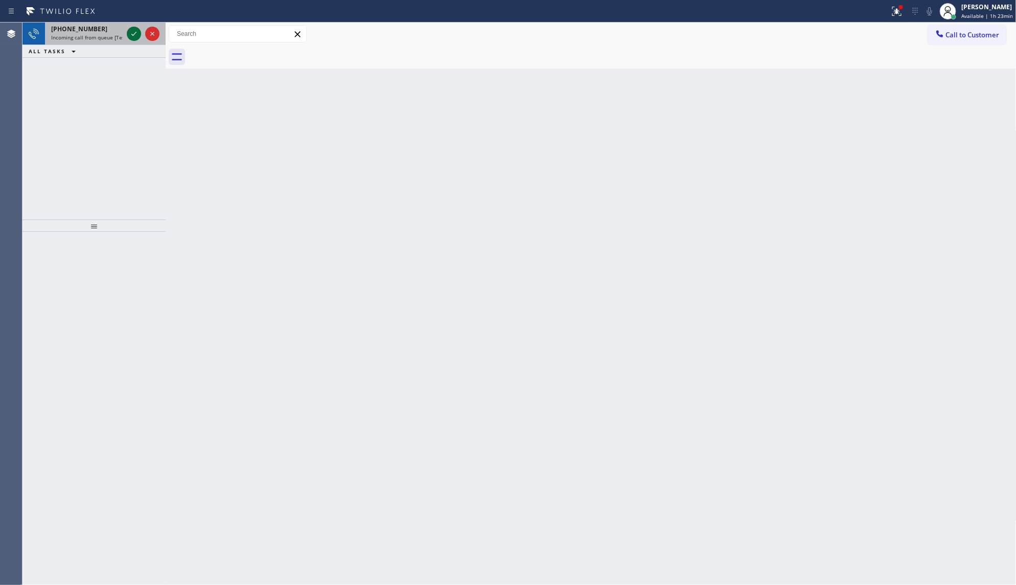
click at [131, 34] on icon at bounding box center [134, 34] width 12 height 12
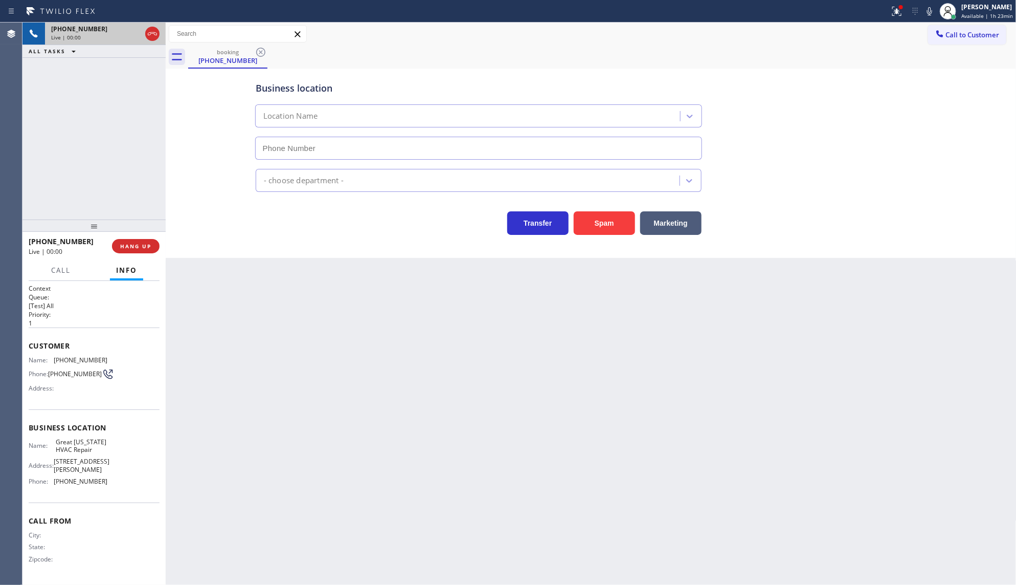
type input "(917) 900-1033"
click at [133, 252] on button "HANG UP" at bounding box center [136, 246] width 48 height 14
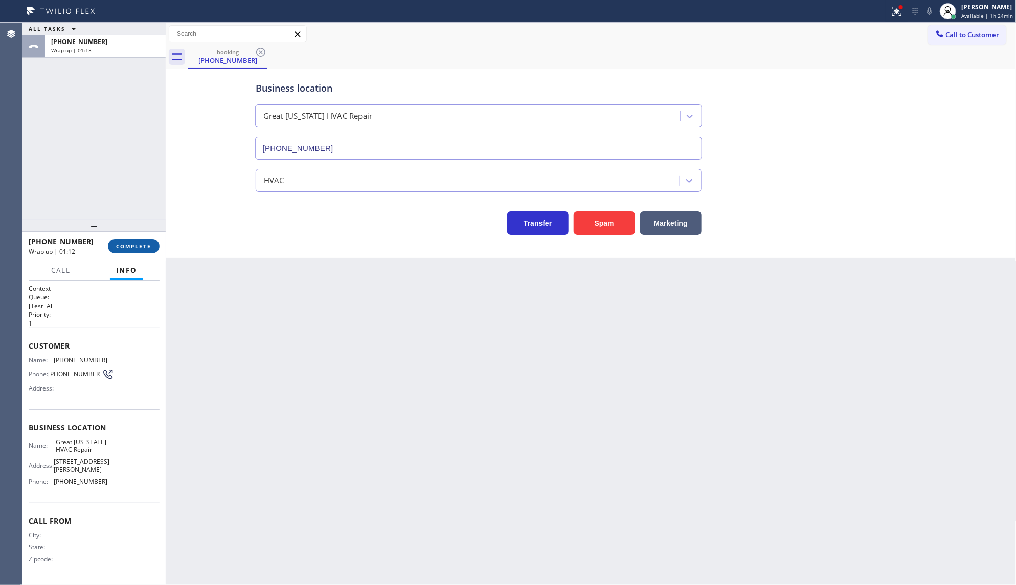
click at [141, 252] on button "COMPLETE" at bounding box center [134, 246] width 52 height 14
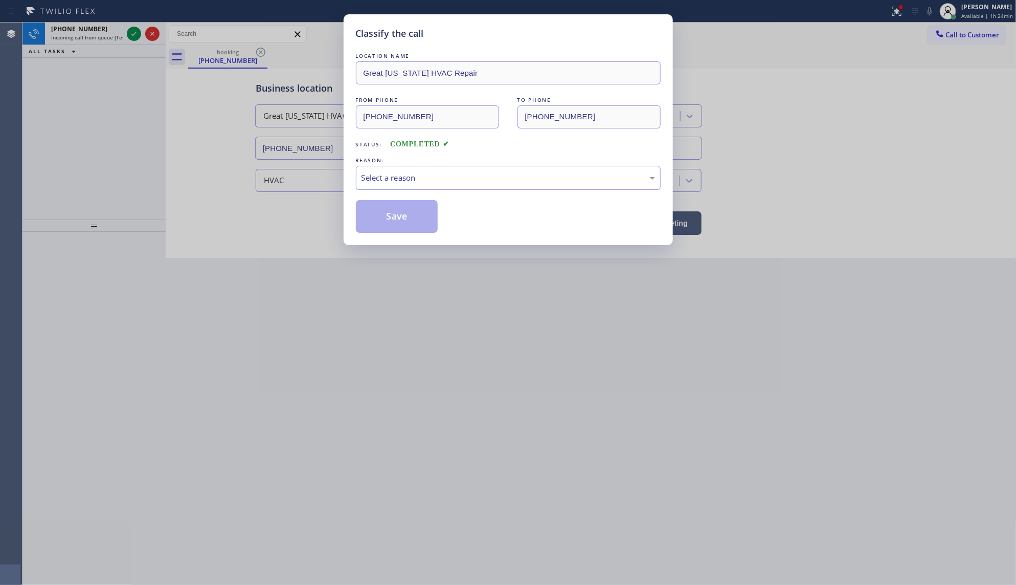
click at [392, 183] on div "Select a reason" at bounding box center [509, 178] width 294 height 12
click at [385, 214] on button "Save" at bounding box center [397, 216] width 82 height 33
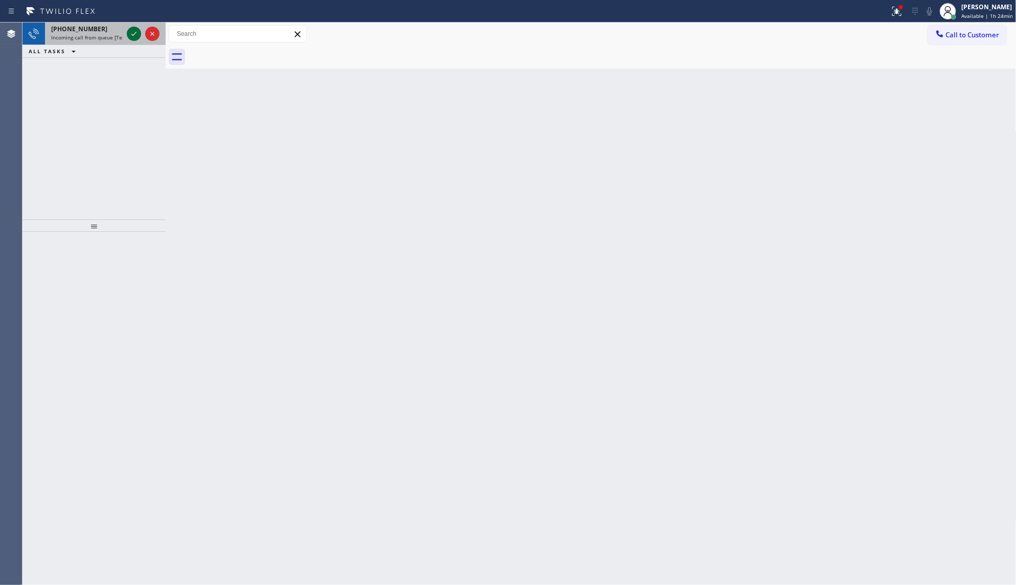
click at [136, 37] on icon at bounding box center [134, 34] width 12 height 12
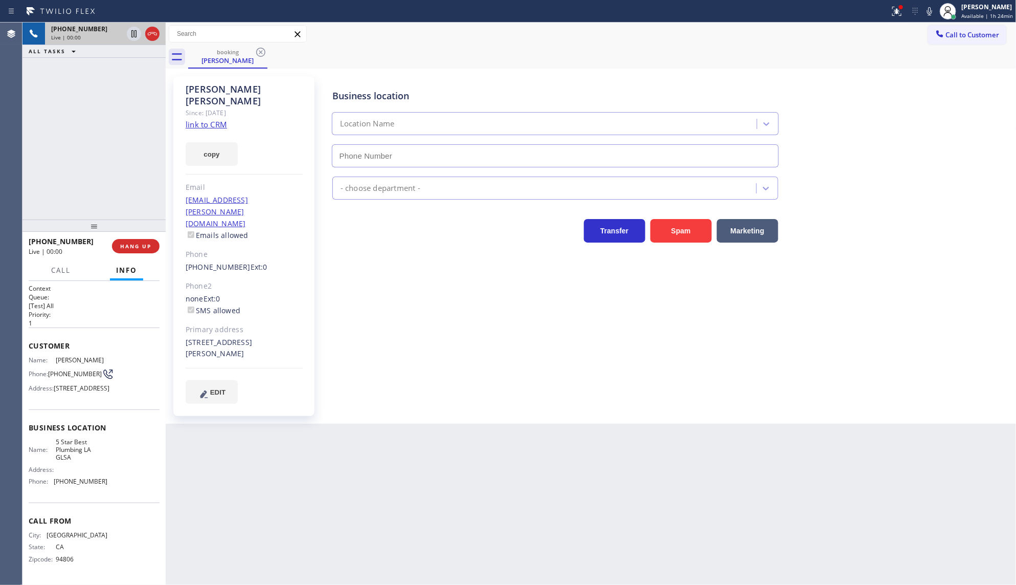
type input "(213) 444-7988"
click at [216, 119] on link "link to CRM" at bounding box center [206, 124] width 41 height 10
click at [137, 34] on icon at bounding box center [134, 34] width 12 height 12
click at [932, 15] on icon at bounding box center [930, 11] width 12 height 12
click at [200, 149] on button "copy" at bounding box center [212, 154] width 52 height 24
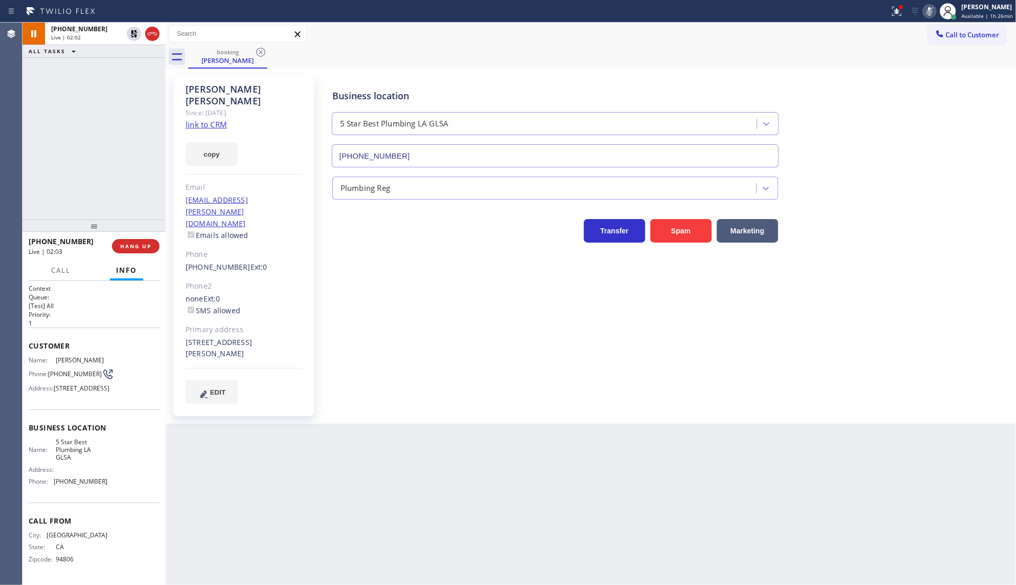
click at [124, 83] on div "+13105020566 Live | 02:02 ALL TASKS ALL TASKS ACTIVE TASKS TASKS IN WRAP UP" at bounding box center [94, 121] width 143 height 197
click at [131, 34] on icon at bounding box center [133, 33] width 7 height 7
click at [935, 9] on icon at bounding box center [930, 11] width 12 height 12
click at [151, 243] on button "COMPLETE" at bounding box center [134, 246] width 52 height 14
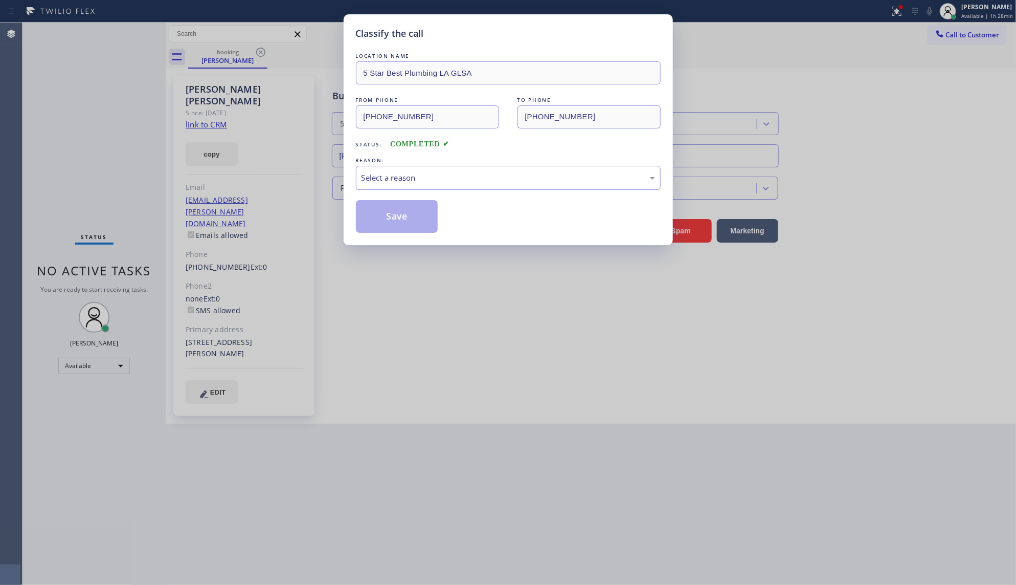
click at [406, 177] on div "Select a reason" at bounding box center [509, 178] width 294 height 12
click at [394, 215] on button "Save" at bounding box center [397, 216] width 82 height 33
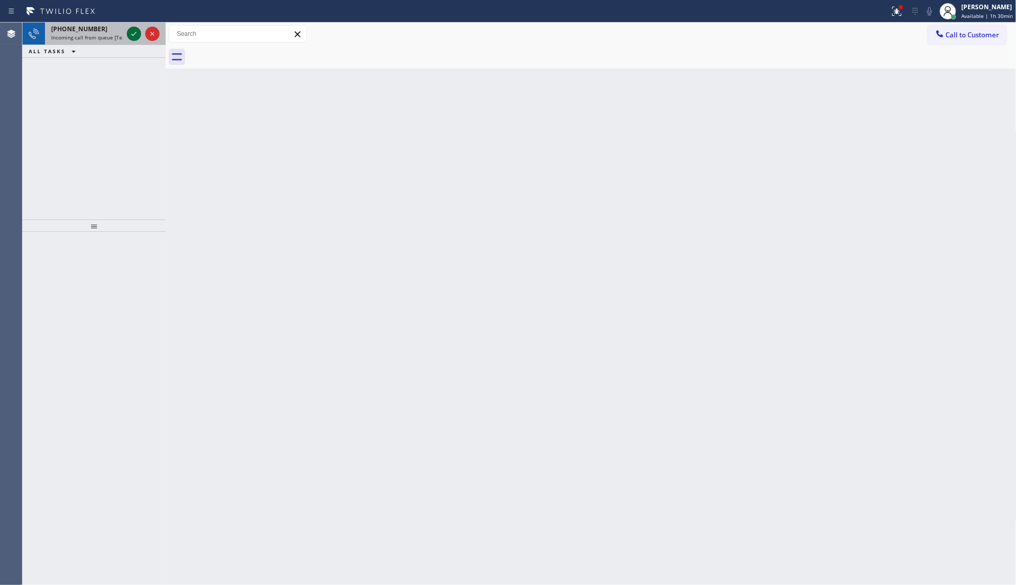
click at [133, 35] on icon at bounding box center [133, 34] width 5 height 4
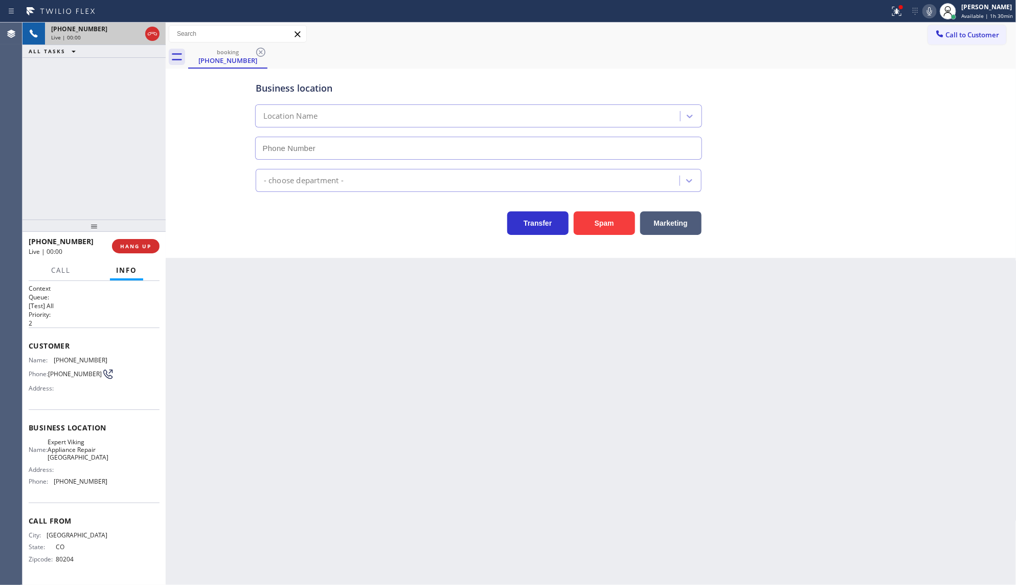
type input "(720) 741-7708"
drag, startPoint x: 592, startPoint y: 219, endPoint x: 600, endPoint y: 220, distance: 7.2
click at [600, 220] on button "Spam" at bounding box center [604, 223] width 61 height 24
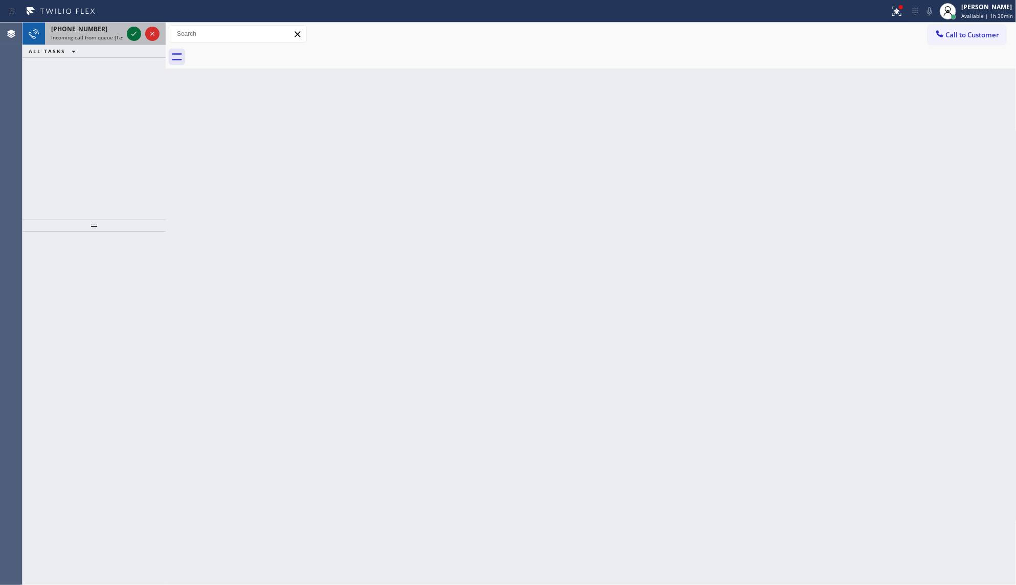
click at [131, 34] on icon at bounding box center [134, 34] width 12 height 12
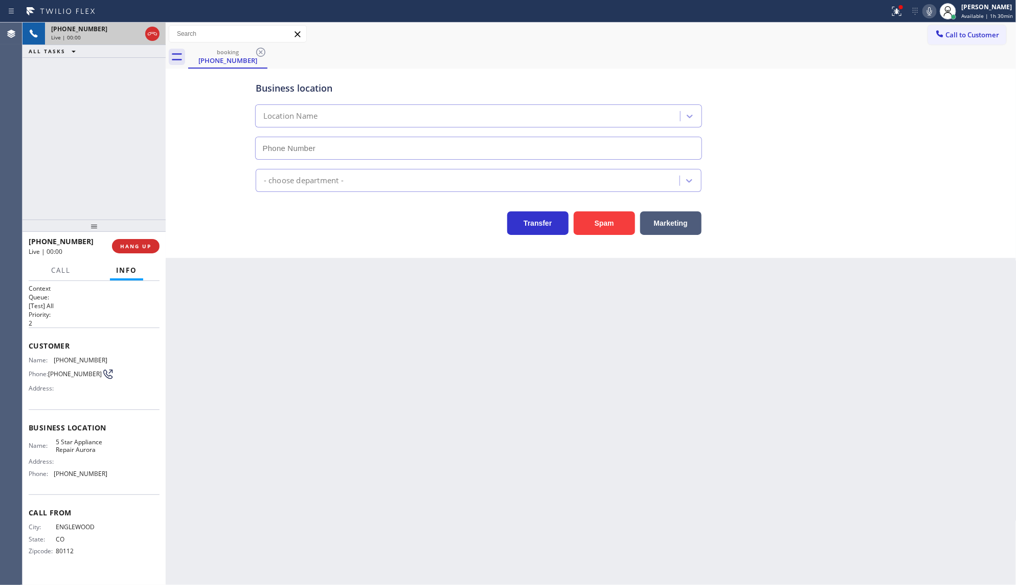
type input "(720) 815-3011"
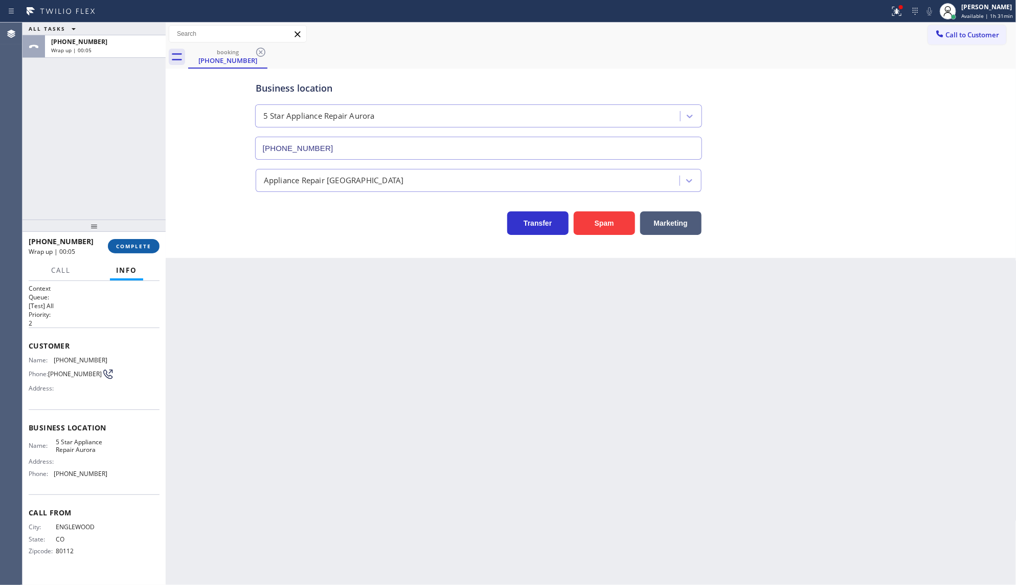
click at [131, 239] on div "+17203892541 Wrap up | 00:05 COMPLETE" at bounding box center [94, 246] width 131 height 27
click at [134, 247] on span "COMPLETE" at bounding box center [133, 245] width 35 height 7
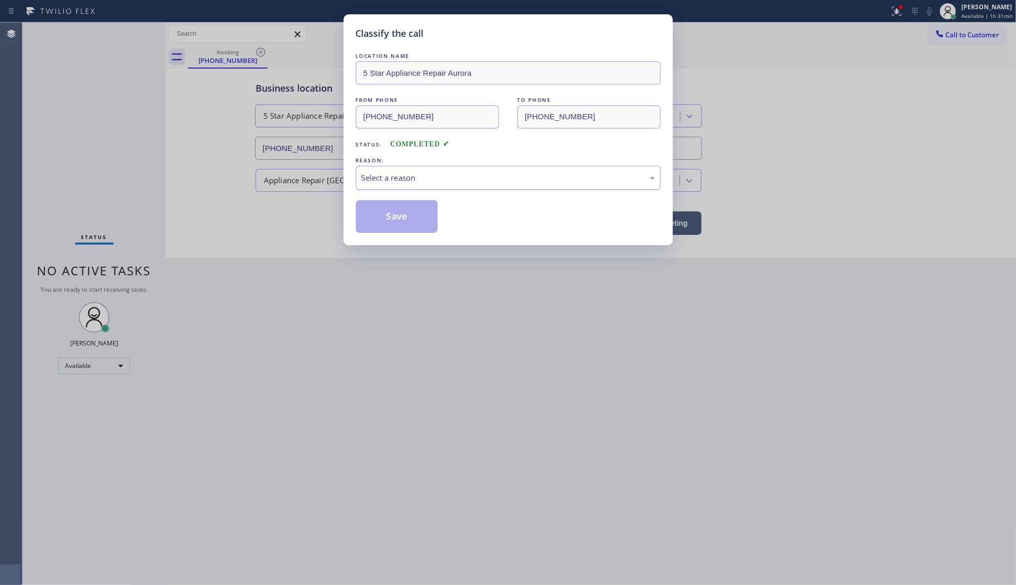
drag, startPoint x: 360, startPoint y: 184, endPoint x: 367, endPoint y: 184, distance: 7.2
click at [367, 184] on div "Select a reason" at bounding box center [508, 178] width 305 height 24
drag, startPoint x: 394, startPoint y: 257, endPoint x: 394, endPoint y: 224, distance: 33.3
click at [394, 224] on button "Save" at bounding box center [397, 216] width 82 height 33
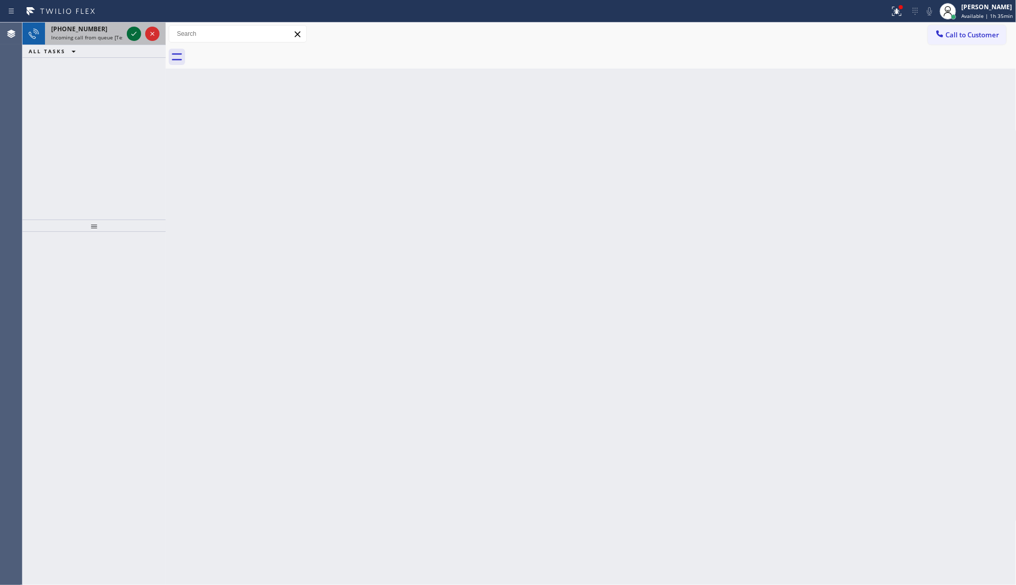
click at [135, 31] on icon at bounding box center [134, 34] width 12 height 12
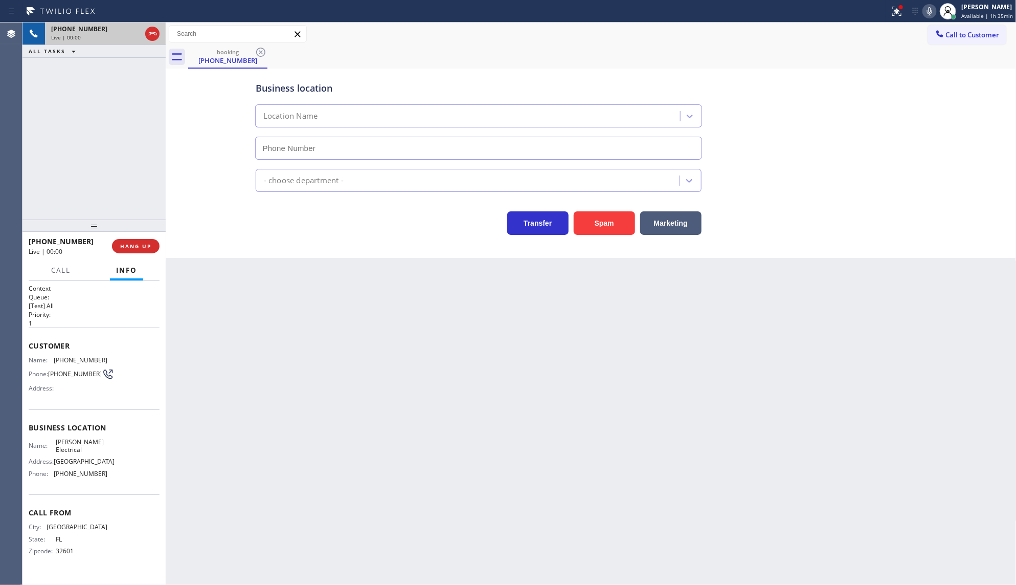
type input "(856) 386-6175"
click at [136, 243] on span "HANG UP" at bounding box center [135, 245] width 31 height 7
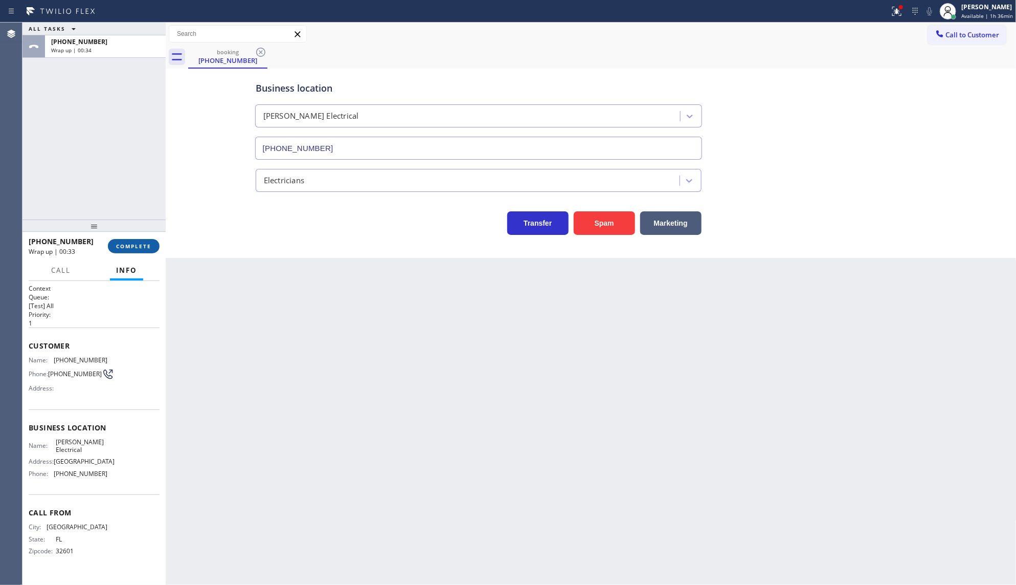
click at [148, 246] on span "COMPLETE" at bounding box center [133, 245] width 35 height 7
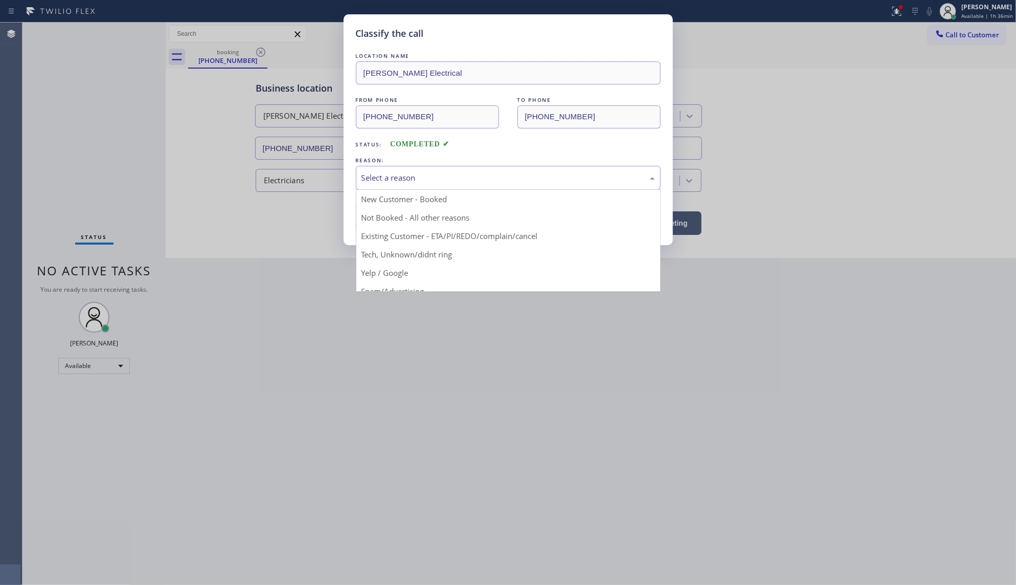
click at [390, 180] on div "Select a reason" at bounding box center [509, 178] width 294 height 12
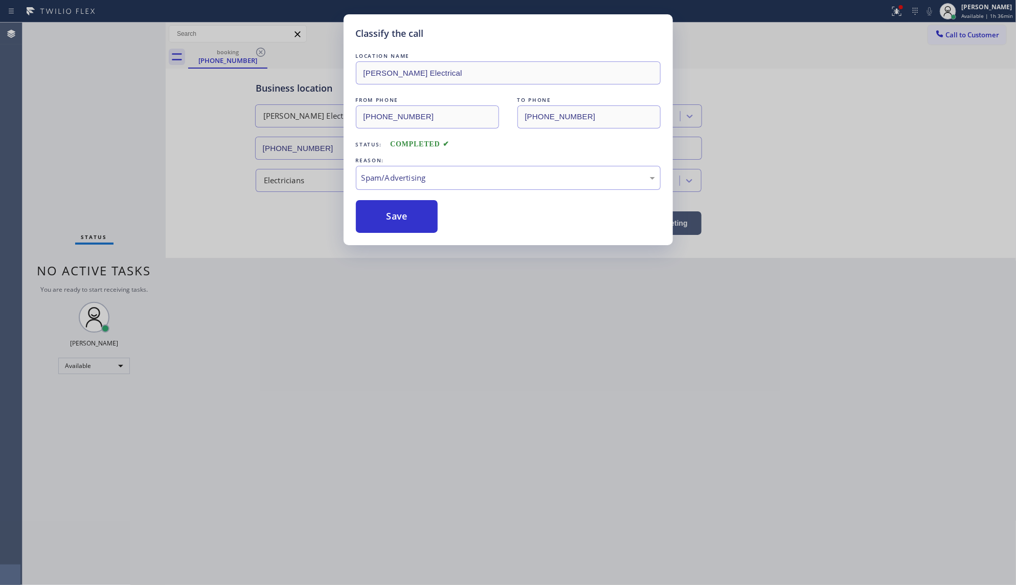
click at [390, 230] on button "Save" at bounding box center [397, 216] width 82 height 33
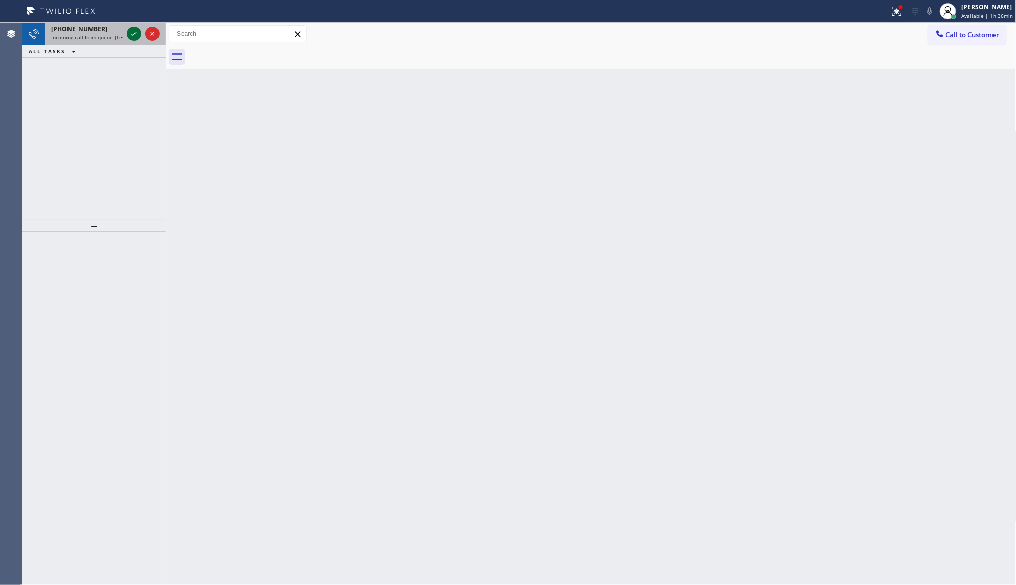
click at [132, 35] on icon at bounding box center [133, 34] width 5 height 4
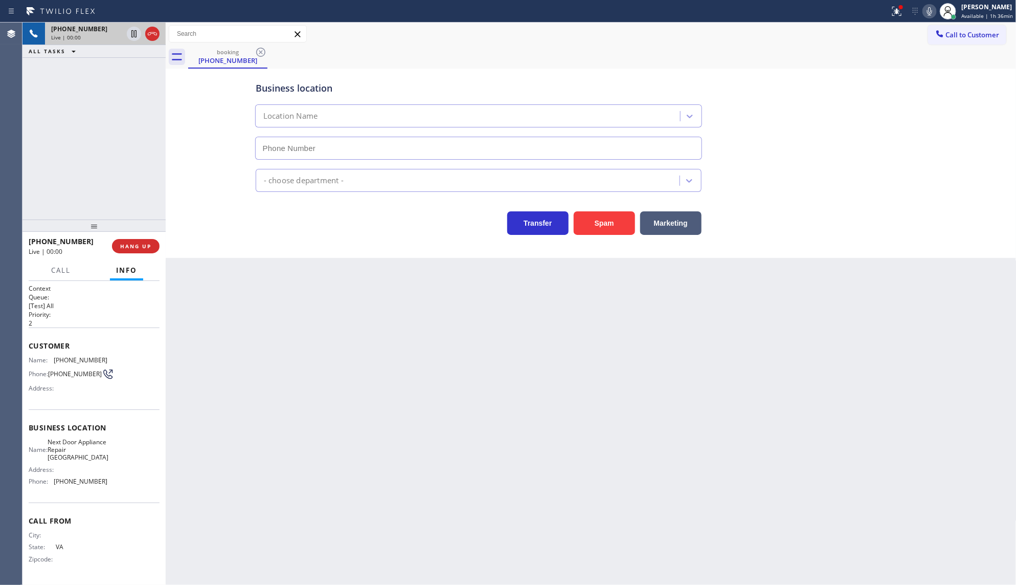
type input "(571) 520-2761"
click at [147, 249] on span "HANG UP" at bounding box center [135, 245] width 31 height 7
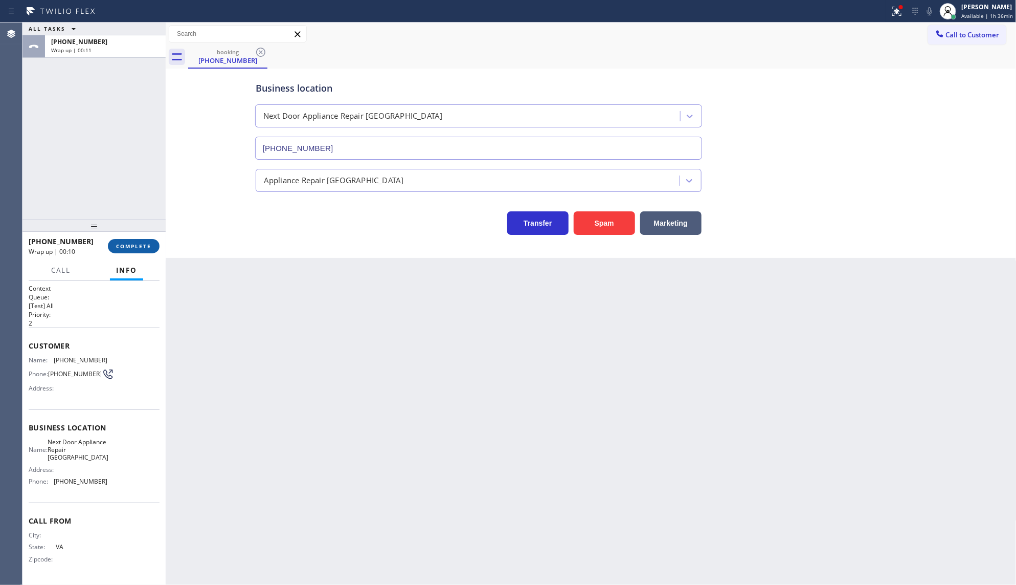
click at [137, 247] on span "COMPLETE" at bounding box center [133, 245] width 35 height 7
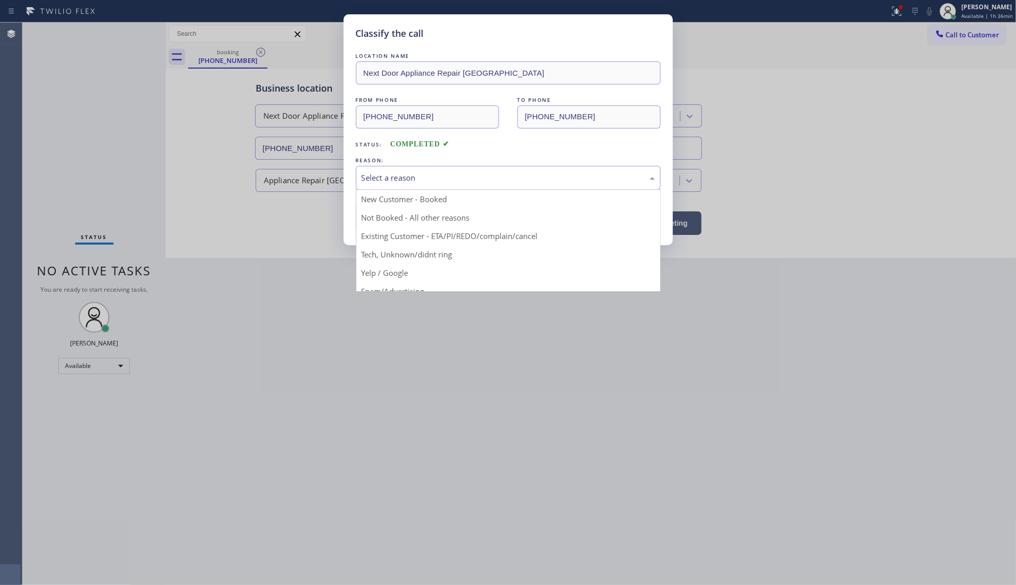
click at [424, 182] on div "Select a reason" at bounding box center [509, 178] width 294 height 12
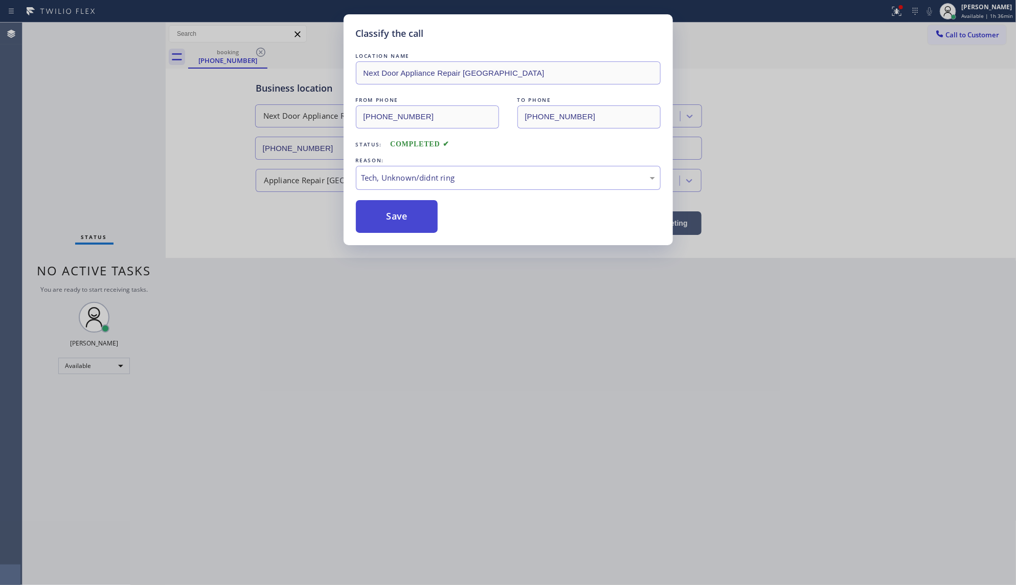
click at [404, 228] on button "Save" at bounding box center [397, 216] width 82 height 33
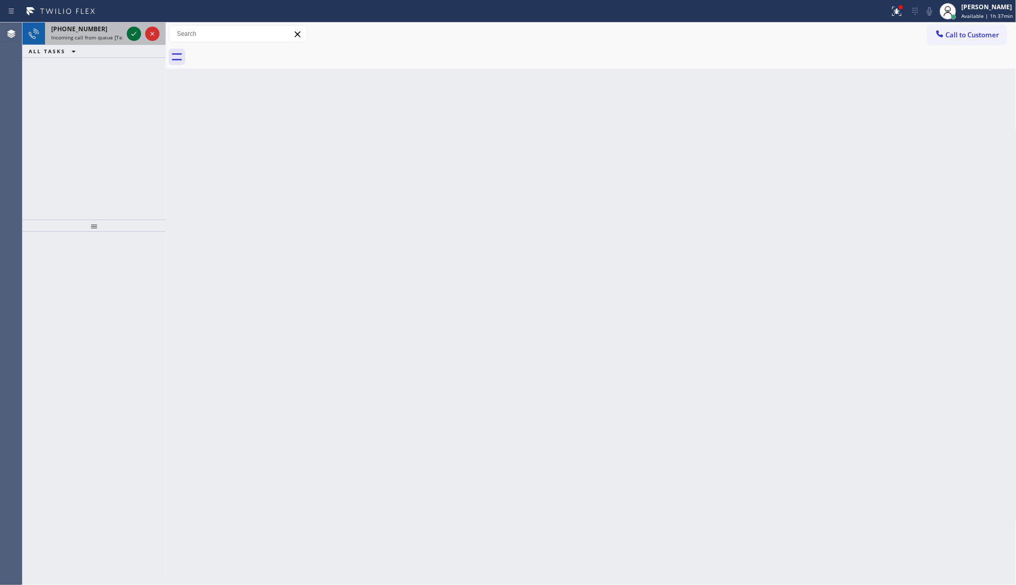
click at [136, 31] on icon at bounding box center [134, 34] width 12 height 12
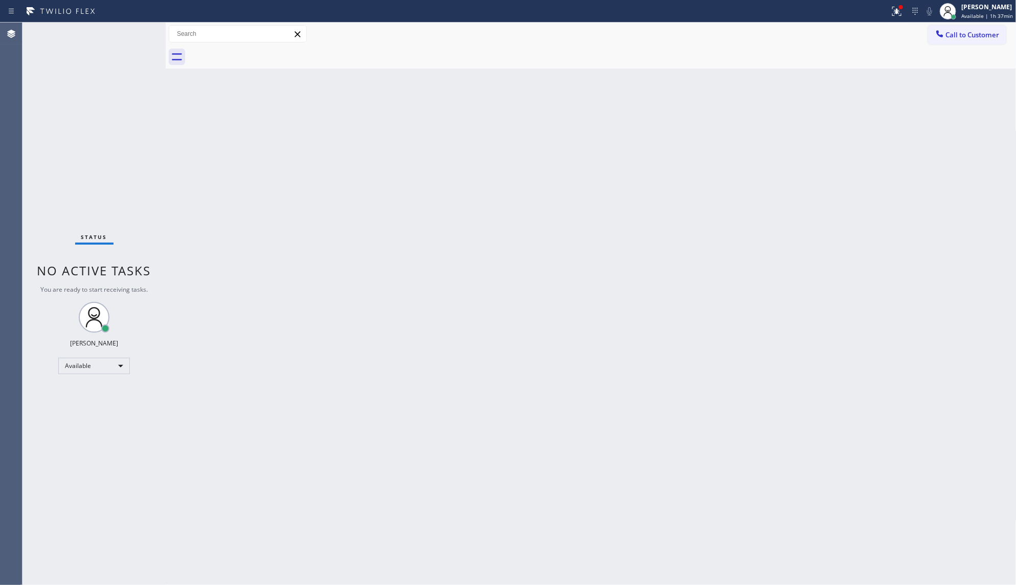
click at [136, 32] on div "Status No active tasks You are ready to start receiving tasks. JENIZA ALCAYDE A…" at bounding box center [94, 304] width 143 height 562
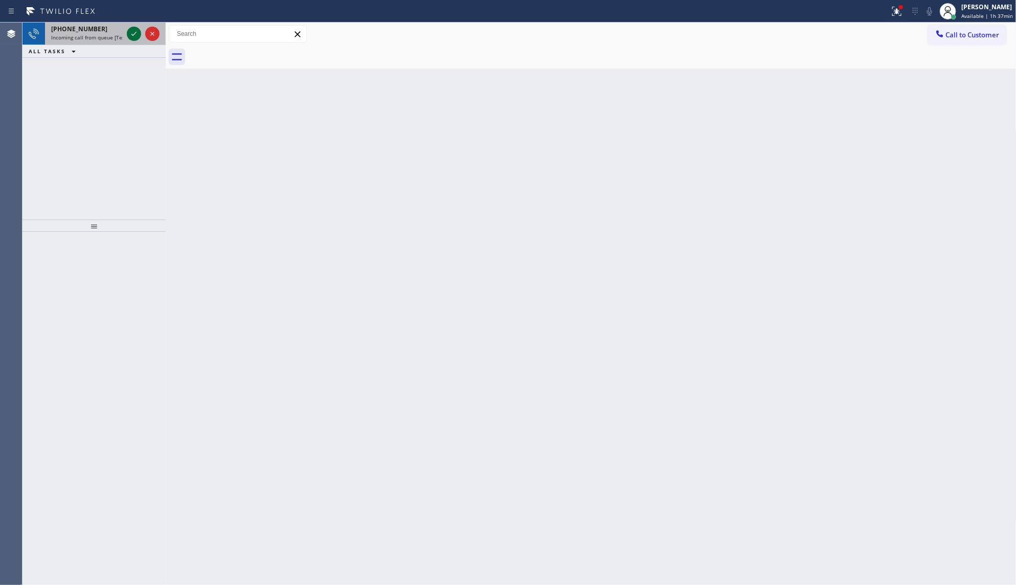
click at [131, 36] on icon at bounding box center [134, 34] width 12 height 12
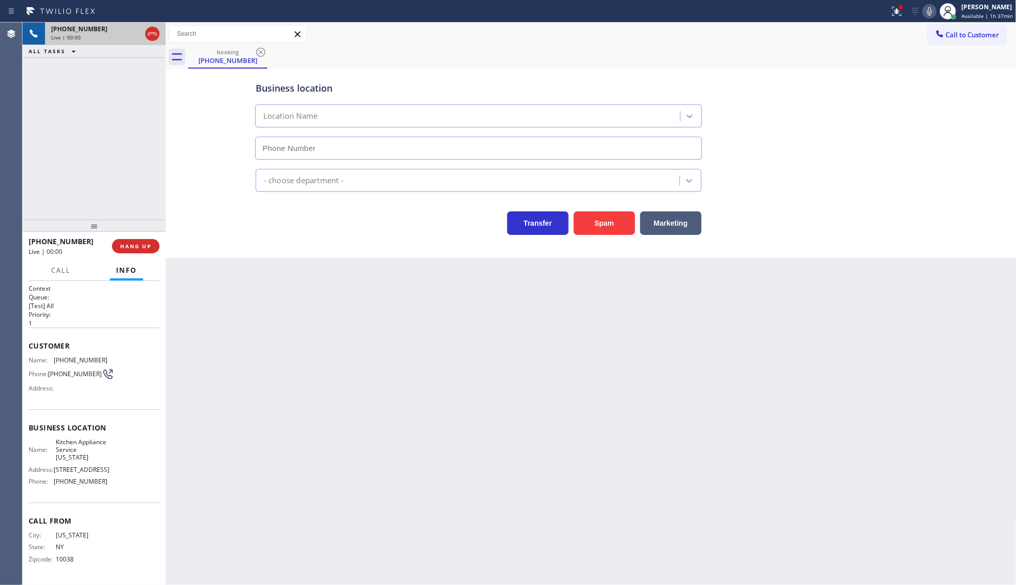
type input "(718) 682-7364"
click at [129, 245] on span "HANG UP" at bounding box center [135, 245] width 31 height 7
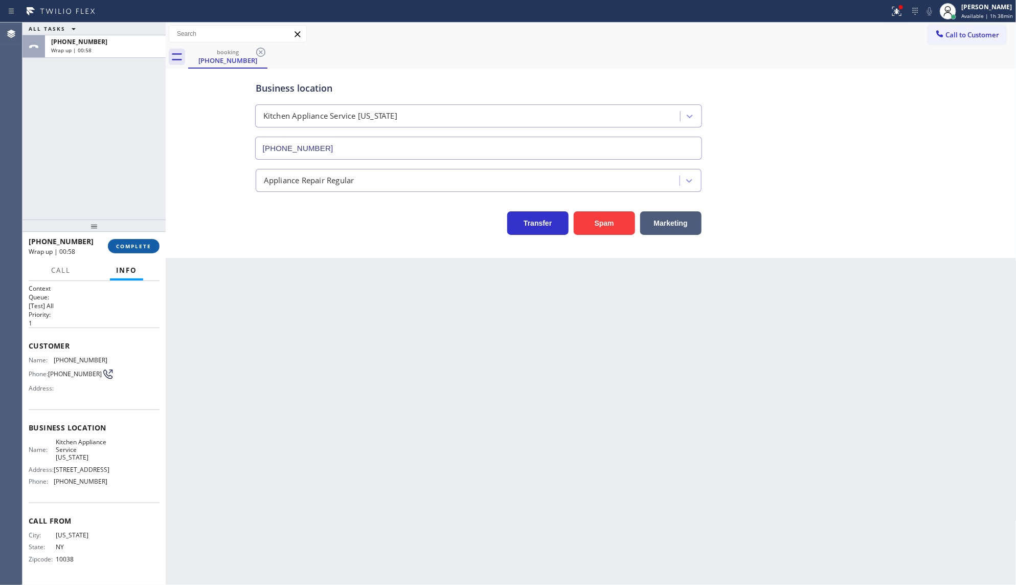
click at [126, 243] on span "COMPLETE" at bounding box center [133, 245] width 35 height 7
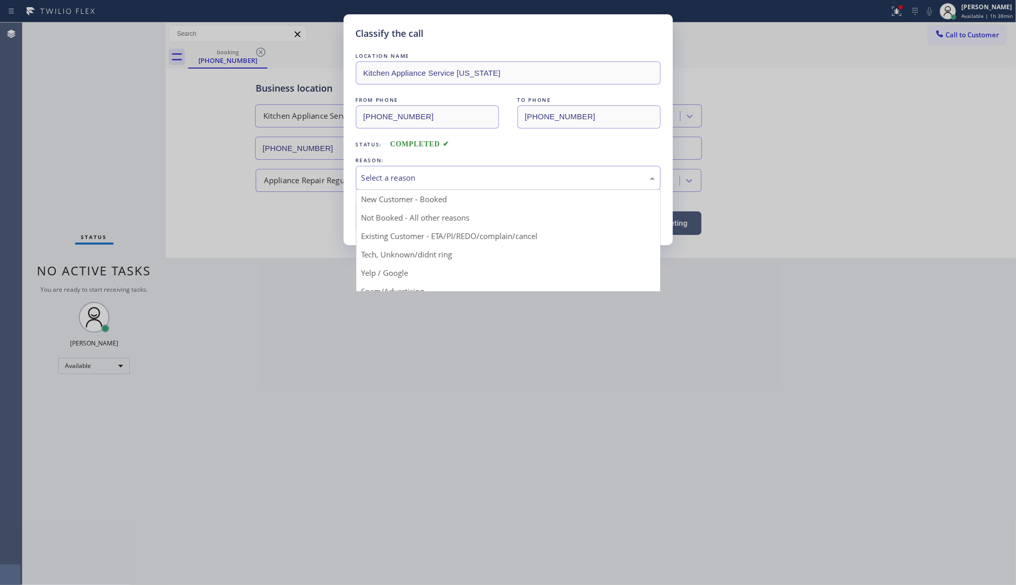
click at [391, 173] on div "Select a reason" at bounding box center [509, 178] width 294 height 12
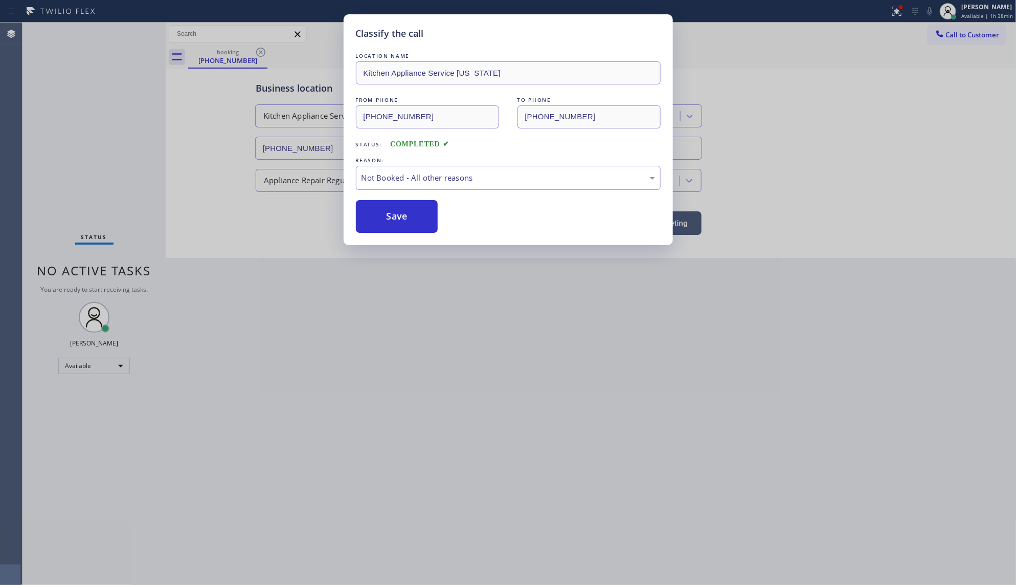
click at [386, 215] on button "Save" at bounding box center [397, 216] width 82 height 33
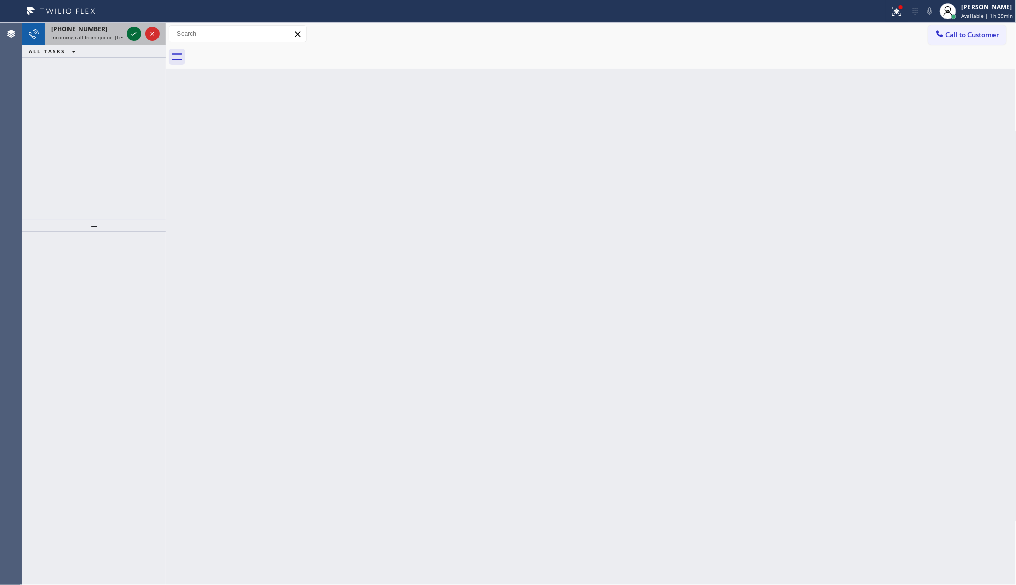
click at [131, 32] on icon at bounding box center [134, 34] width 12 height 12
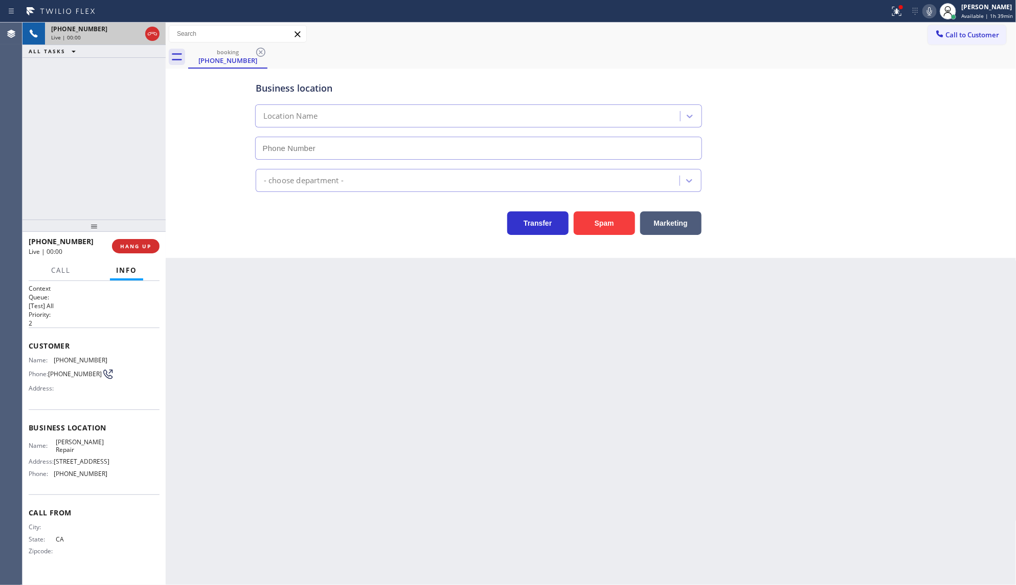
type input "(408) 665-7825"
click at [147, 237] on div "+14089010744 Live | 00:06 HANG UP" at bounding box center [94, 246] width 131 height 27
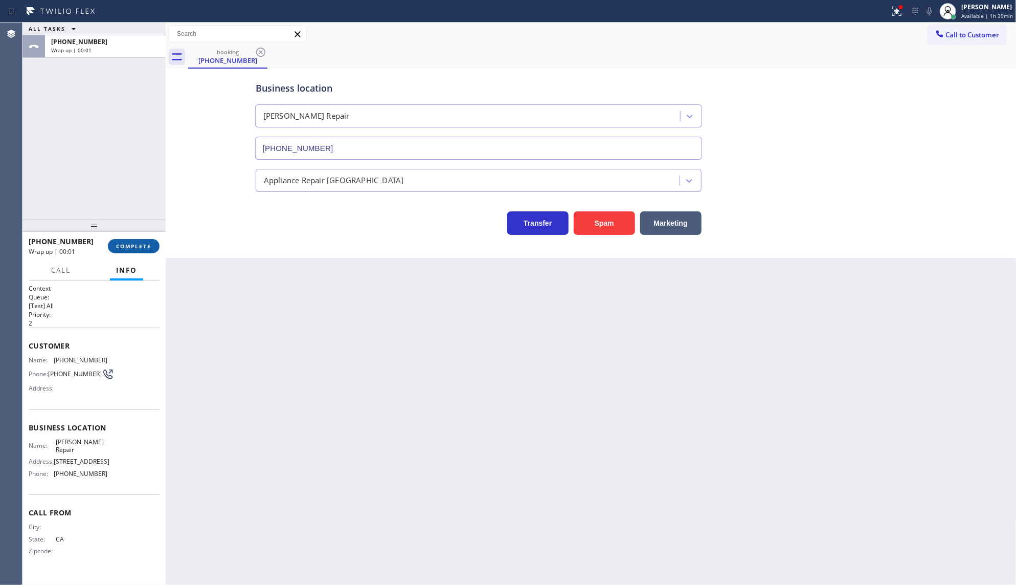
click at [136, 243] on span "COMPLETE" at bounding box center [133, 245] width 35 height 7
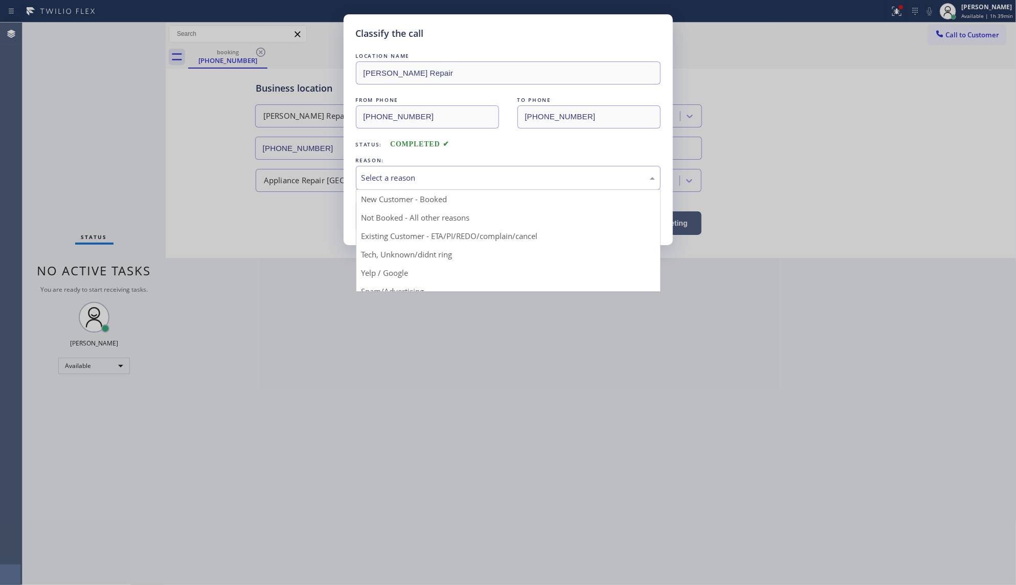
click at [388, 180] on div "Select a reason" at bounding box center [509, 178] width 294 height 12
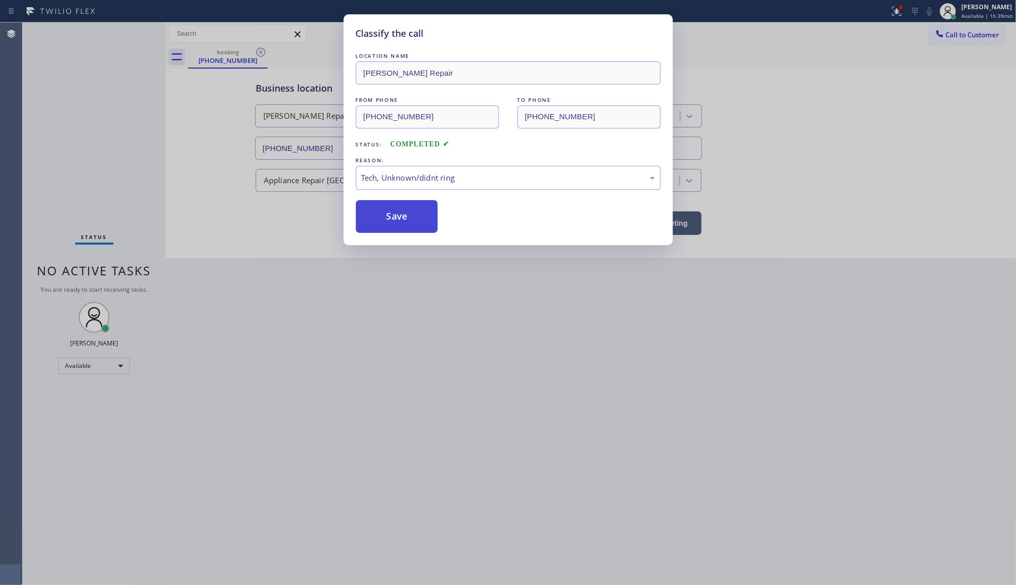
click at [405, 223] on button "Save" at bounding box center [397, 216] width 82 height 33
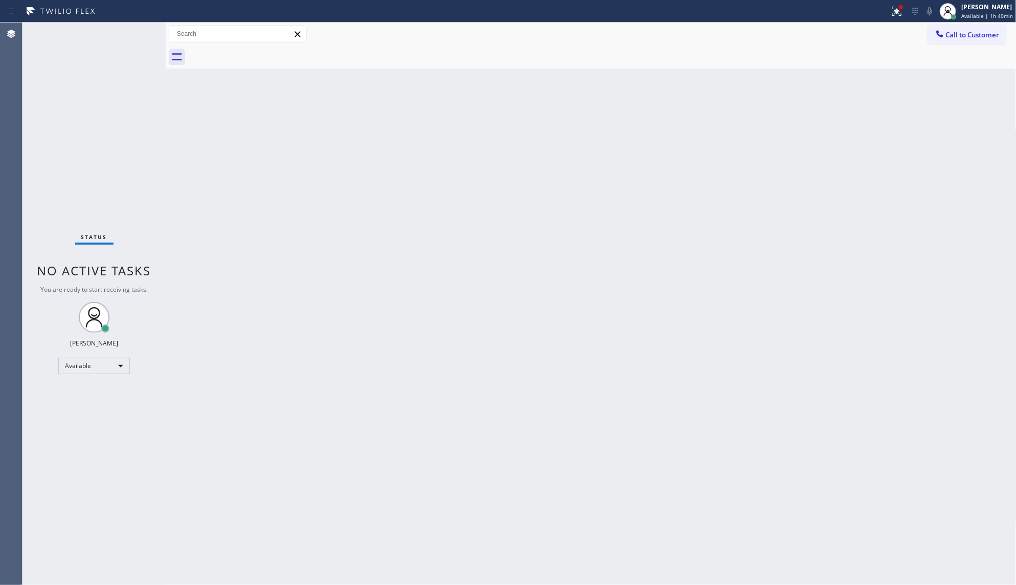
click at [127, 39] on div "Status No active tasks You are ready to start receiving tasks. JENIZA ALCAYDE A…" at bounding box center [94, 304] width 143 height 562
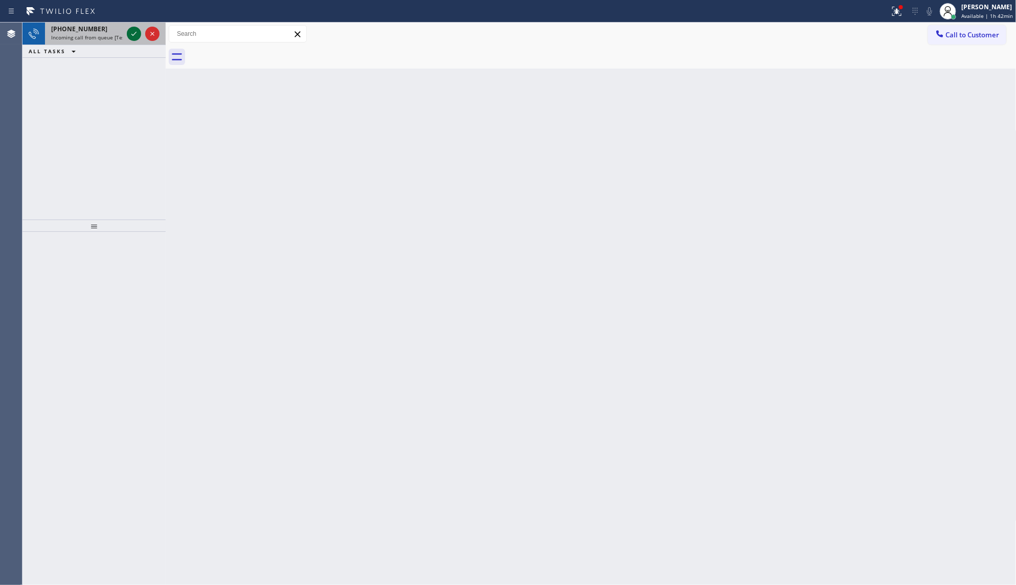
click at [133, 32] on icon at bounding box center [134, 34] width 12 height 12
click at [134, 28] on icon at bounding box center [134, 34] width 12 height 12
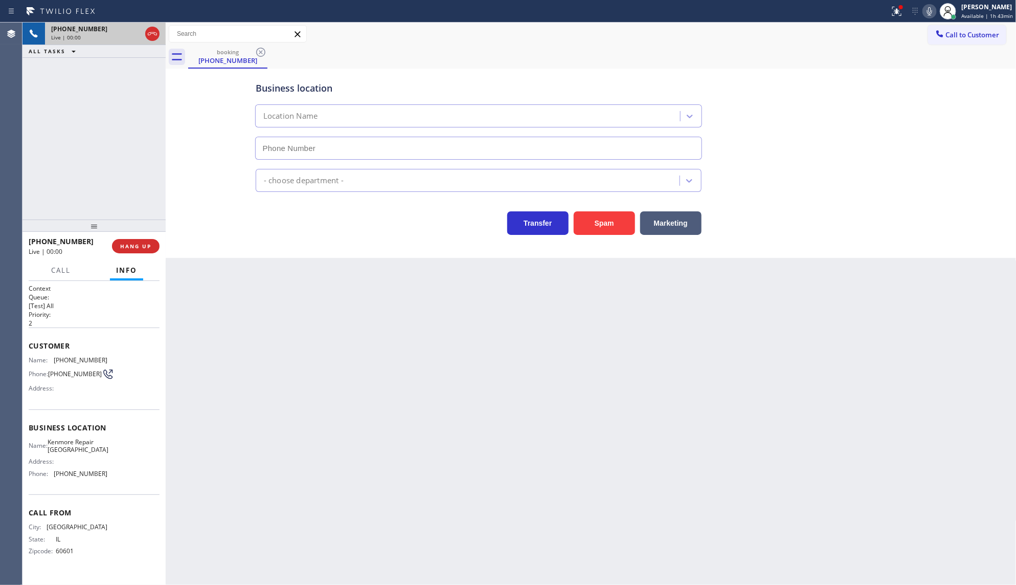
type input "(312) 945-0337"
click at [607, 224] on button "Spam" at bounding box center [604, 223] width 61 height 24
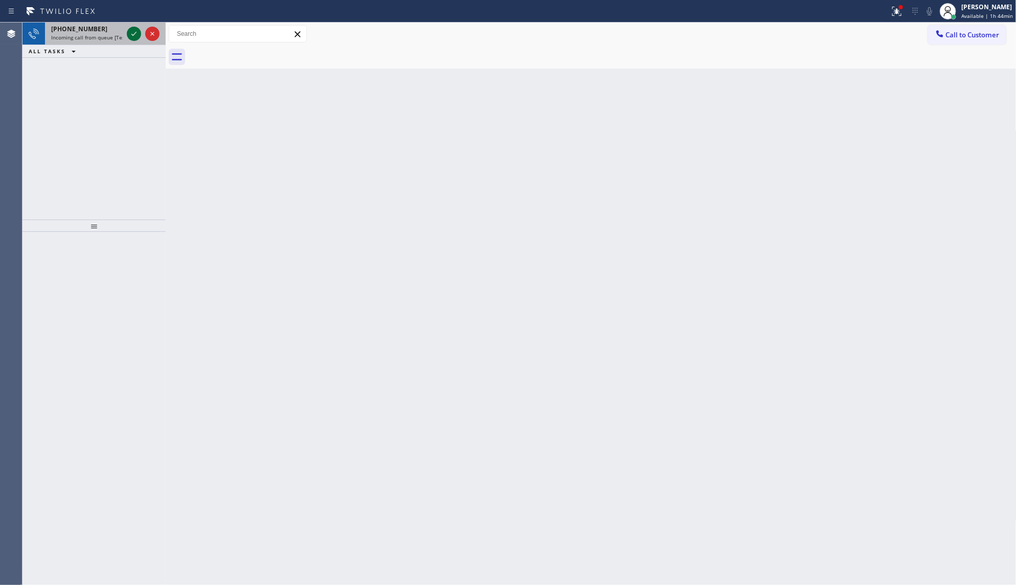
click at [133, 32] on icon at bounding box center [134, 34] width 12 height 12
click at [134, 98] on div "+15624403704 Incoming call from queue [Test] All ALL TASKS ALL TASKS ACTIVE TAS…" at bounding box center [94, 121] width 143 height 197
click at [129, 96] on div "+15624403704 Incoming call from queue [Test] All ALL TASKS ALL TASKS ACTIVE TAS…" at bounding box center [94, 121] width 143 height 197
click at [70, 103] on div "+15624403704 Incoming call from queue [Test] All ALL TASKS ALL TASKS ACTIVE TAS…" at bounding box center [94, 121] width 143 height 197
click at [59, 90] on div "+15624403704 Incoming call from queue [Test] All ALL TASKS ALL TASKS ACTIVE TAS…" at bounding box center [94, 121] width 143 height 197
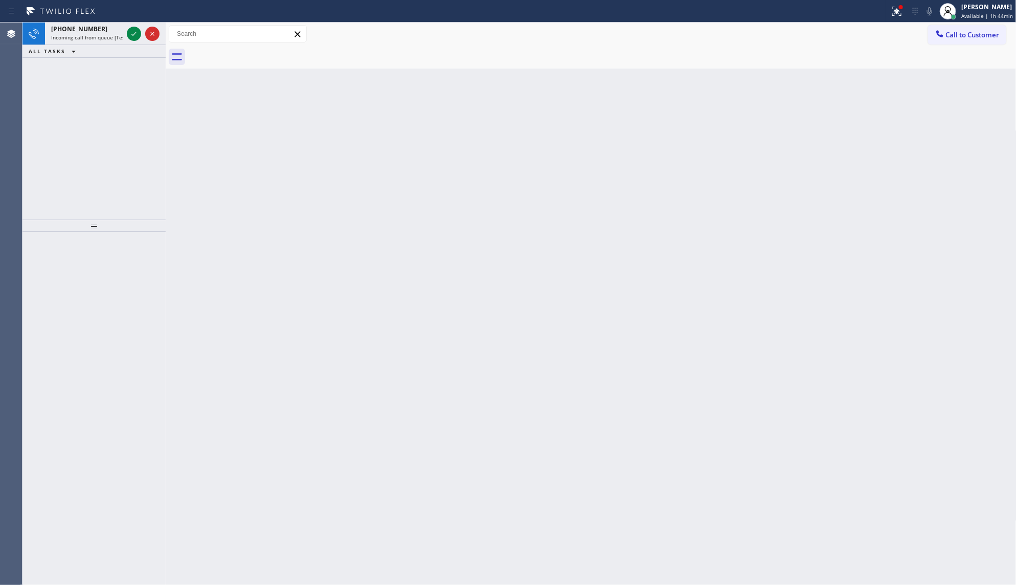
click at [53, 73] on div "+15624403704 Incoming call from queue [Test] All ALL TASKS ALL TASKS ACTIVE TAS…" at bounding box center [94, 121] width 143 height 197
click at [122, 36] on span "Incoming call from queue [Test] All" at bounding box center [93, 37] width 85 height 7
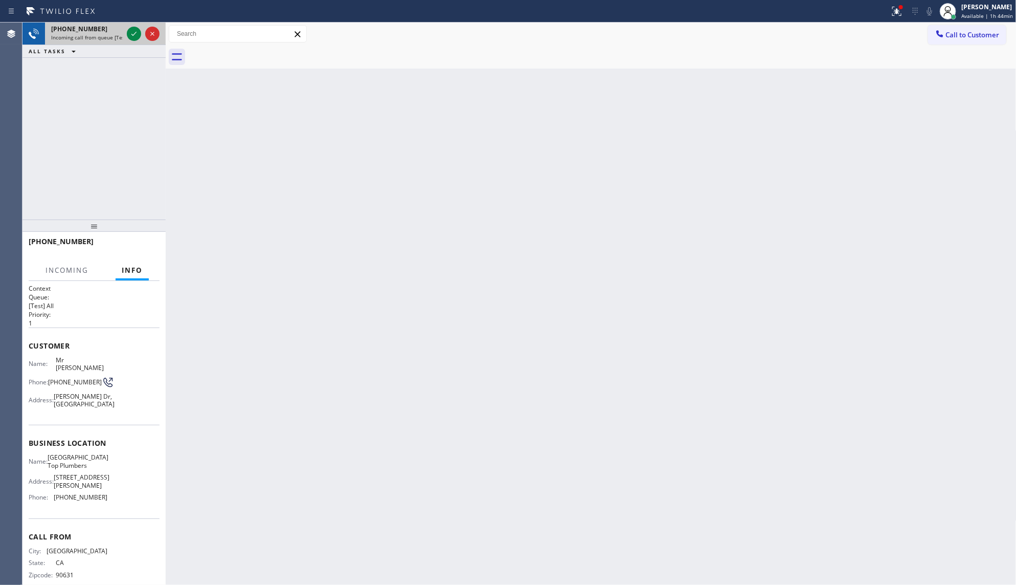
click at [123, 36] on div "+15624403704 Incoming call from queue [Test] All" at bounding box center [85, 34] width 80 height 23
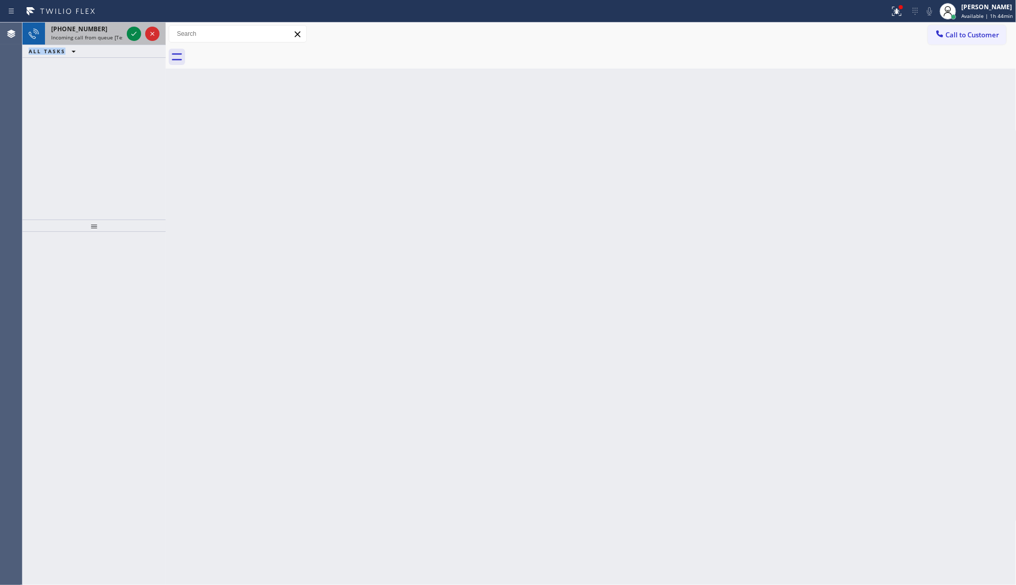
click at [125, 34] on div at bounding box center [143, 34] width 37 height 23
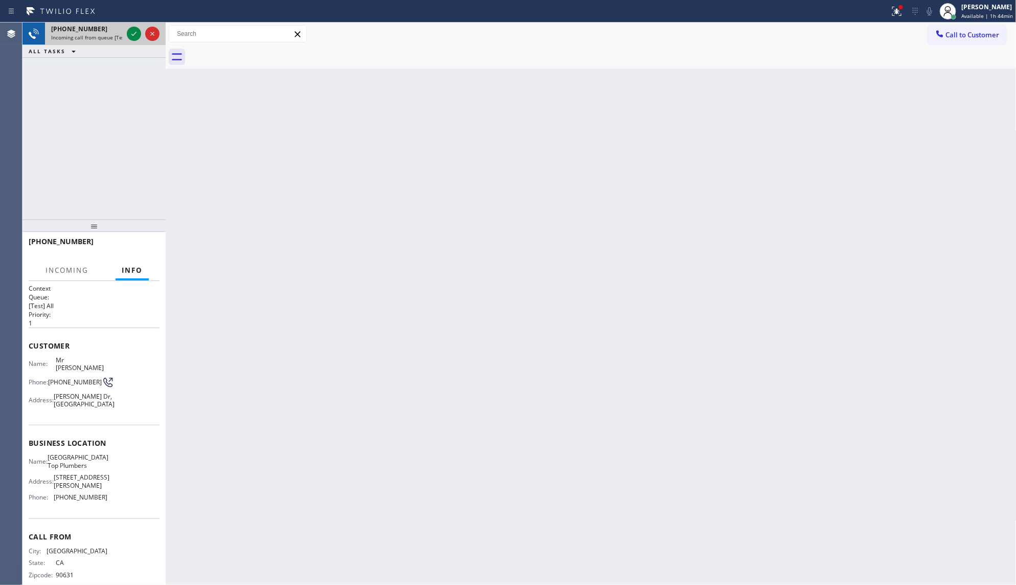
click at [125, 34] on div at bounding box center [143, 34] width 37 height 23
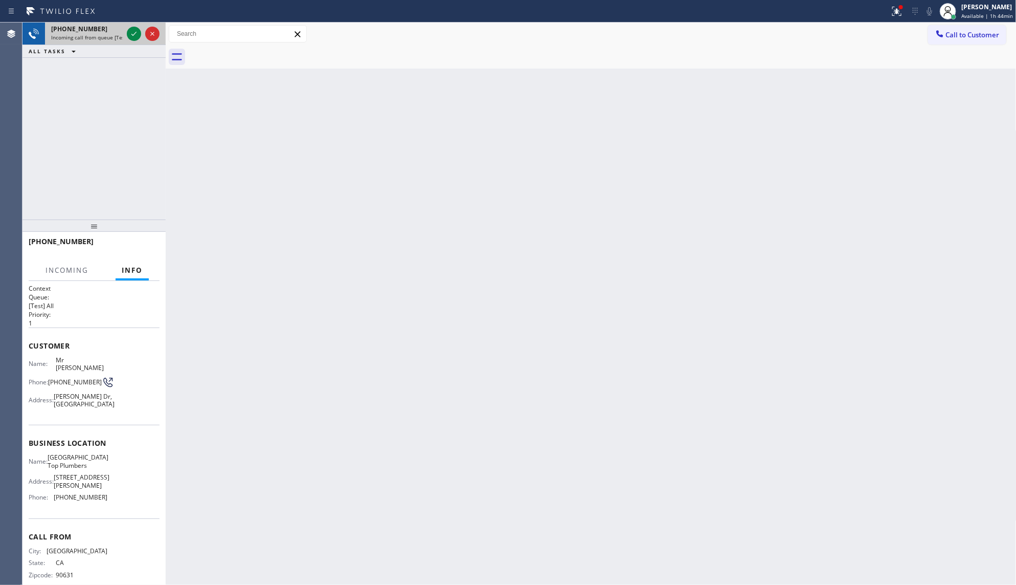
click at [125, 34] on div at bounding box center [143, 34] width 37 height 23
click at [96, 28] on div "+15624403704" at bounding box center [87, 29] width 72 height 9
drag, startPoint x: 97, startPoint y: 28, endPoint x: 95, endPoint y: 42, distance: 14.0
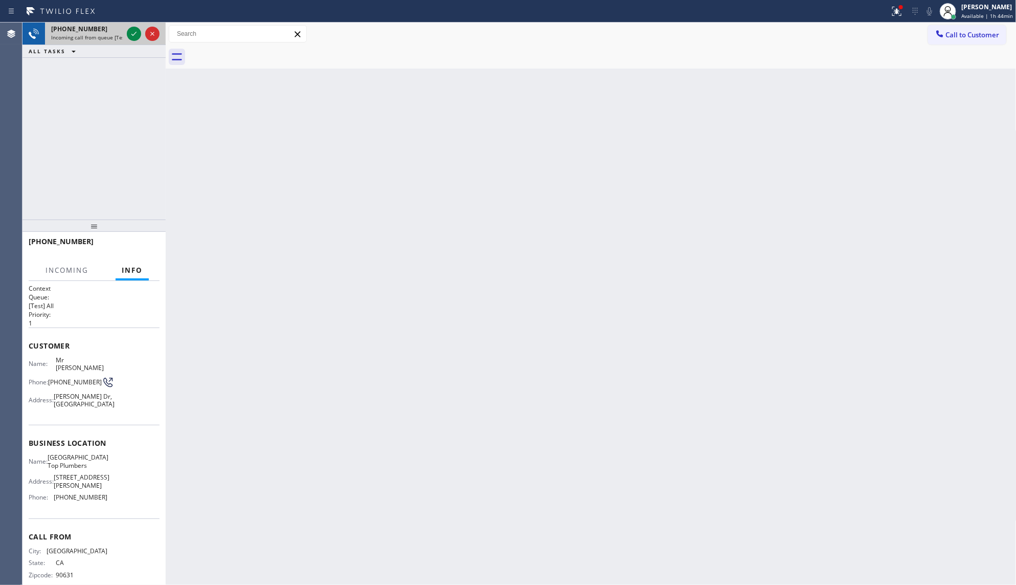
click at [98, 26] on div "+15624403704" at bounding box center [87, 29] width 72 height 9
click at [95, 39] on span "Incoming call from queue [Test] All" at bounding box center [93, 37] width 85 height 7
click at [93, 44] on div "+15624403704 Incoming call from queue [Test] All" at bounding box center [85, 34] width 80 height 23
drag, startPoint x: 93, startPoint y: 44, endPoint x: 97, endPoint y: 53, distance: 9.6
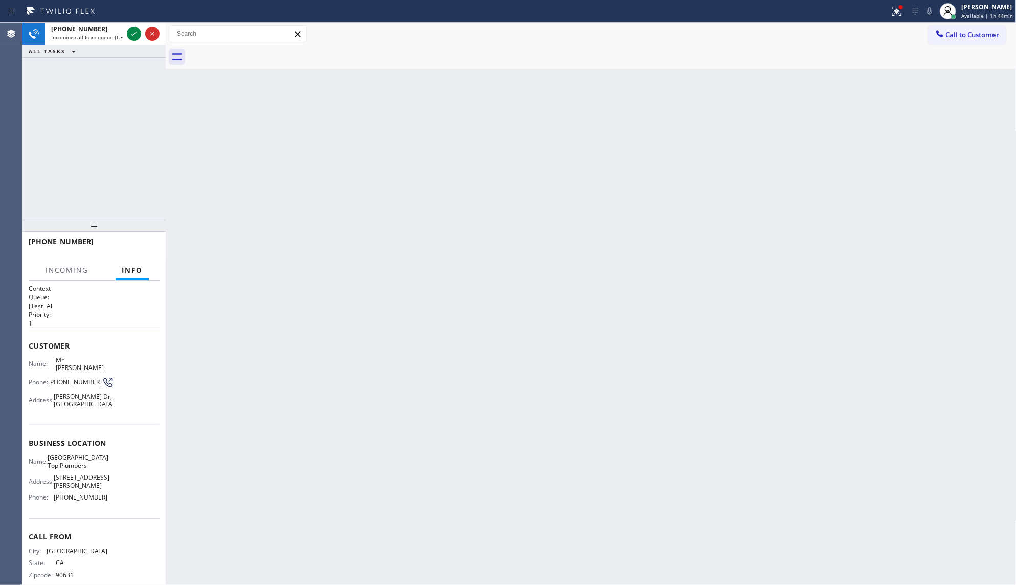
click at [91, 42] on div "+15624403704 Incoming call from queue [Test] All" at bounding box center [85, 34] width 80 height 23
click at [166, 34] on div at bounding box center [166, 304] width 0 height 562
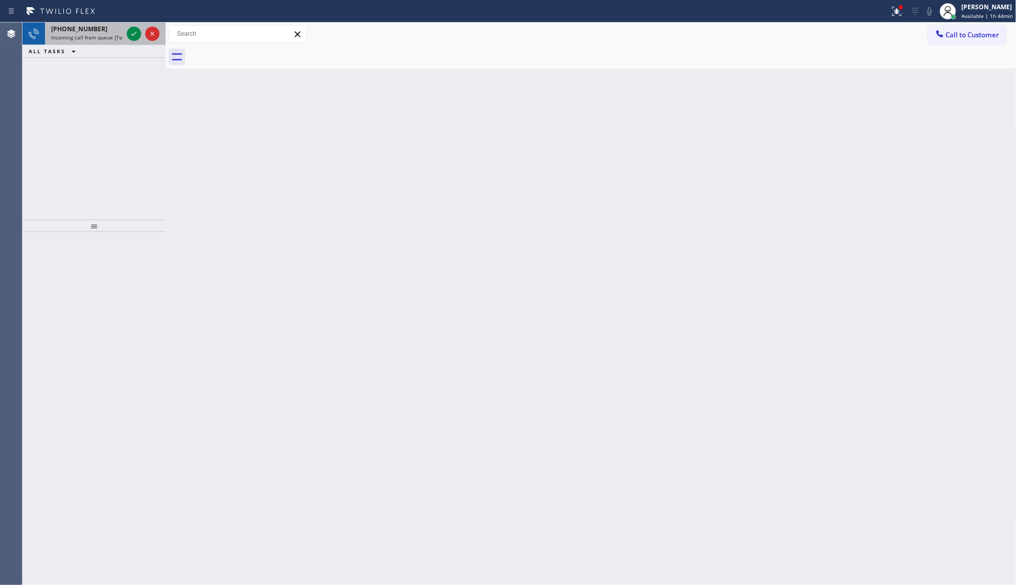
click at [121, 31] on div "+15624403704" at bounding box center [87, 29] width 72 height 9
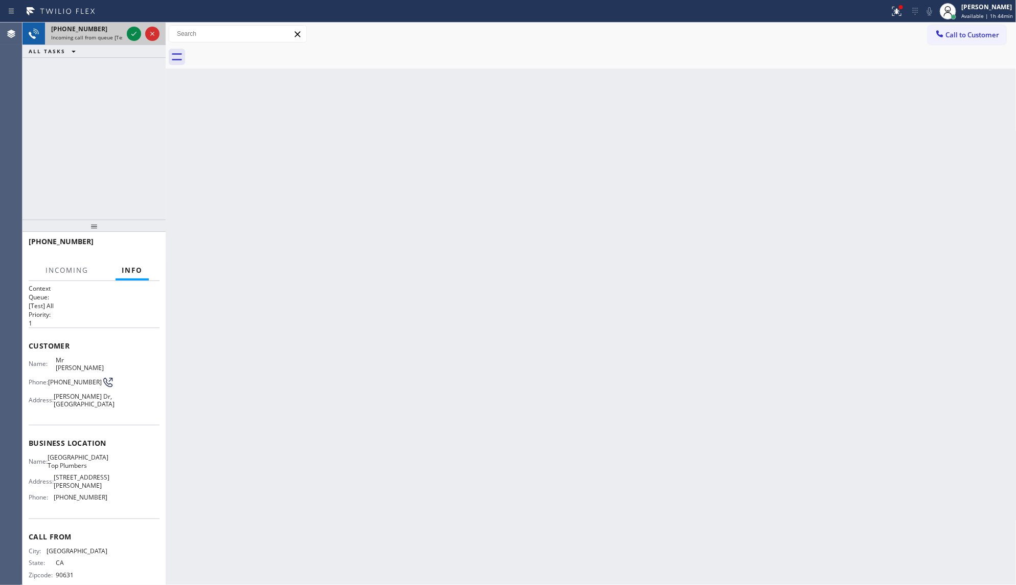
click at [121, 31] on div "+15624403704" at bounding box center [87, 29] width 72 height 9
click at [119, 31] on div "+15624403704" at bounding box center [87, 29] width 72 height 9
drag, startPoint x: 119, startPoint y: 32, endPoint x: 129, endPoint y: 36, distance: 11.0
click at [119, 32] on div "+15624403704" at bounding box center [87, 29] width 72 height 9
click at [138, 34] on icon at bounding box center [134, 34] width 12 height 12
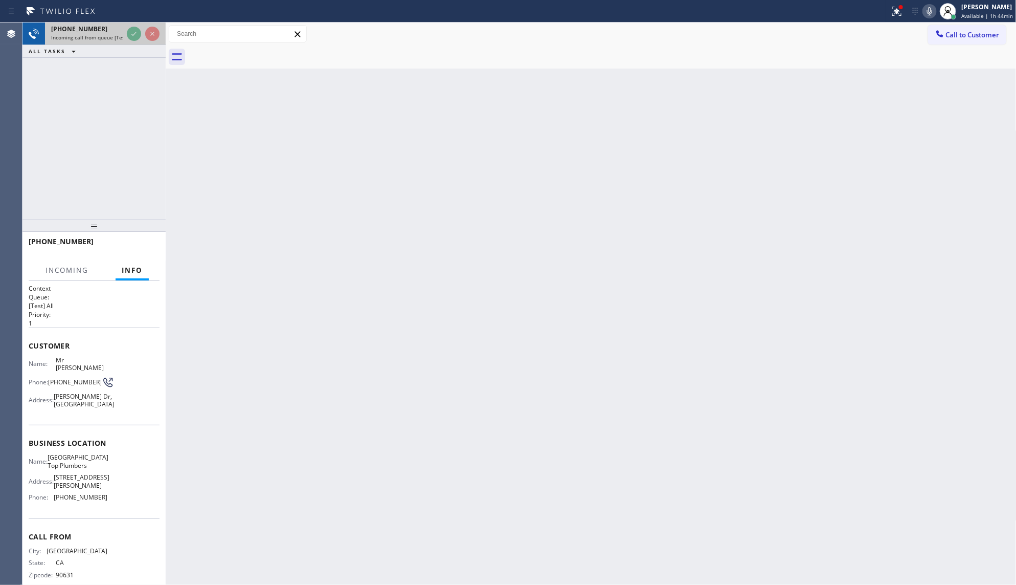
click at [123, 36] on div "+15624403704 Incoming call from queue [Test] All" at bounding box center [85, 34] width 80 height 23
click at [126, 37] on div at bounding box center [143, 34] width 37 height 23
click at [128, 35] on icon at bounding box center [134, 34] width 12 height 12
click at [136, 34] on div "Live | 00:00" at bounding box center [96, 37] width 90 height 7
drag, startPoint x: 136, startPoint y: 33, endPoint x: 136, endPoint y: 44, distance: 10.8
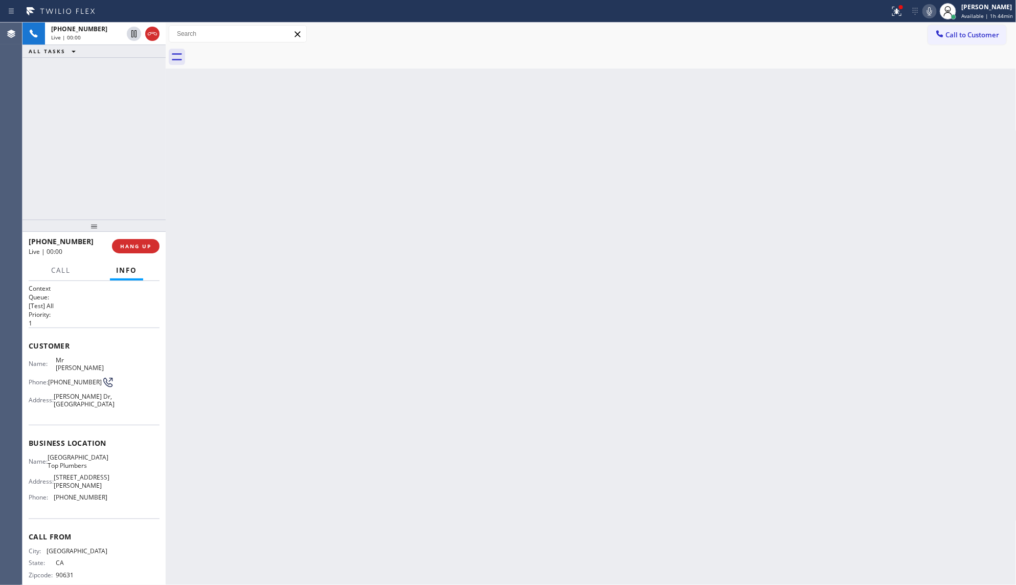
click at [136, 32] on div "+15624403704 Live | 00:00" at bounding box center [94, 34] width 143 height 23
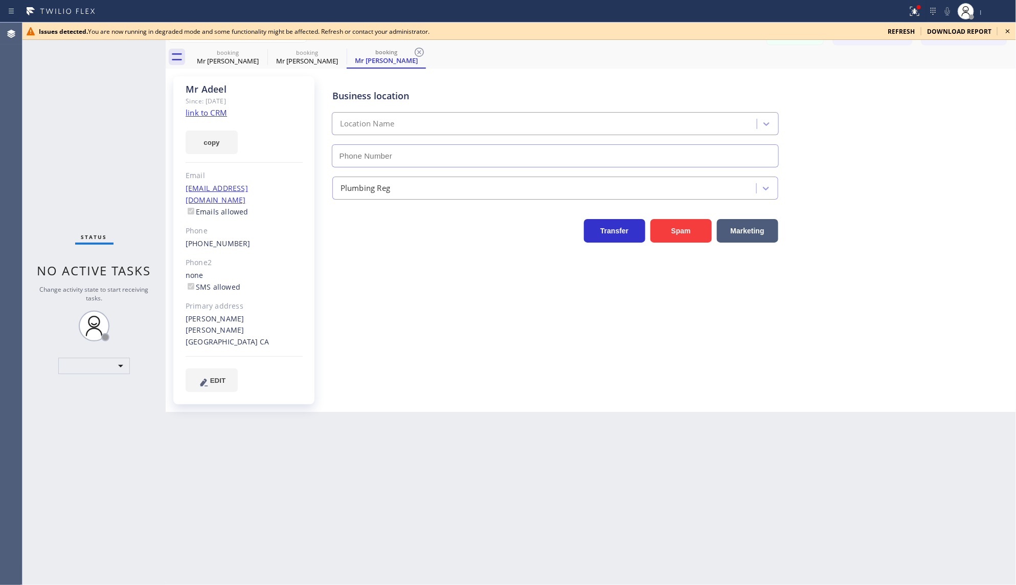
type input "[PHONE_NUMBER]"
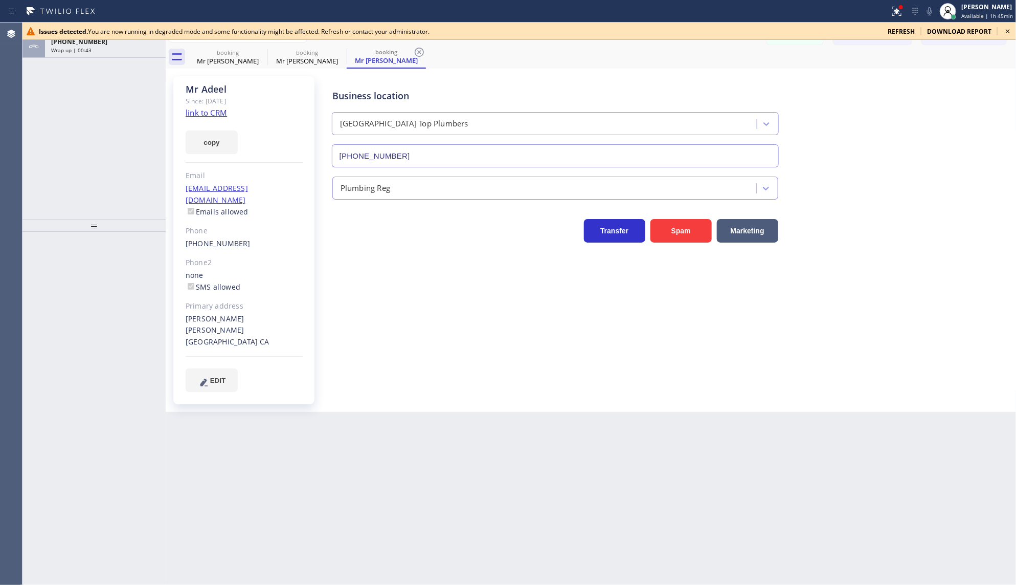
click at [903, 25] on div "Issues detected. You are now running in degraded mode and some functionality mi…" at bounding box center [520, 31] width 994 height 17
click at [901, 31] on span "refresh" at bounding box center [901, 31] width 27 height 9
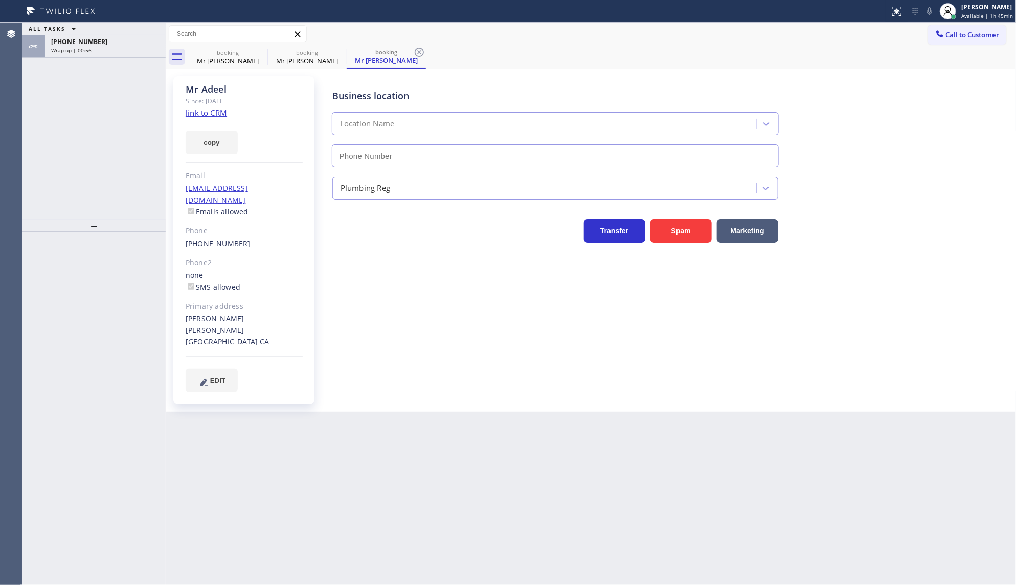
type input "[PHONE_NUMBER]"
click at [109, 49] on div "Wrap up | 01:00" at bounding box center [105, 50] width 108 height 7
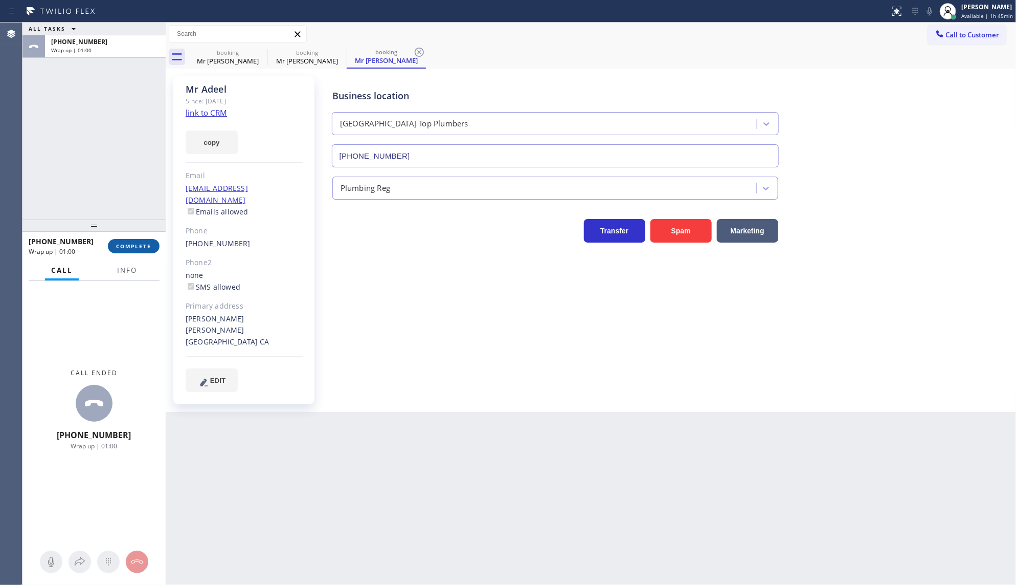
click at [125, 239] on button "COMPLETE" at bounding box center [134, 246] width 52 height 14
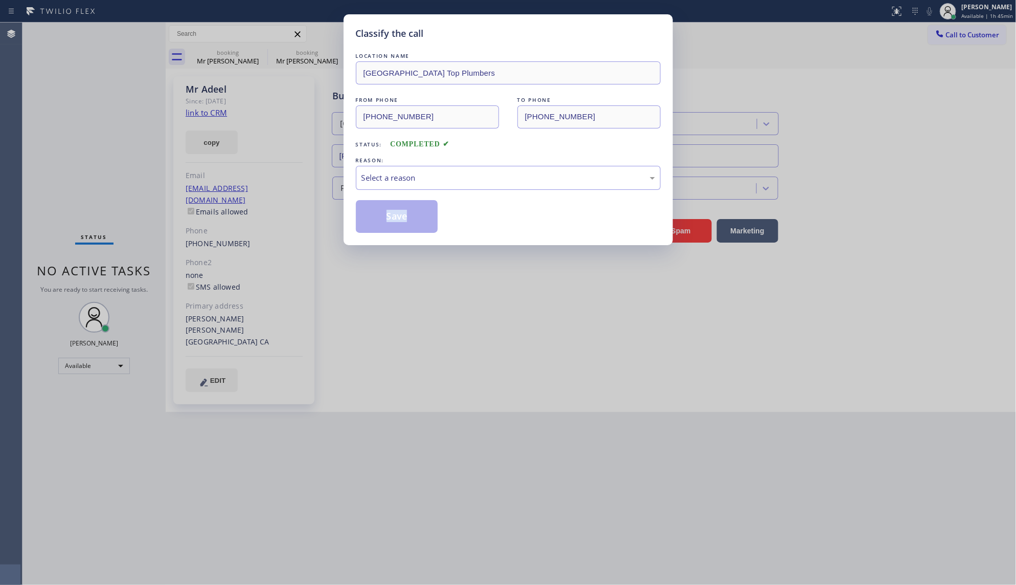
click at [130, 247] on div "Classify the call LOCATION NAME Villa Park Top Plumbers FROM PHONE (562) 440-37…" at bounding box center [508, 292] width 1016 height 585
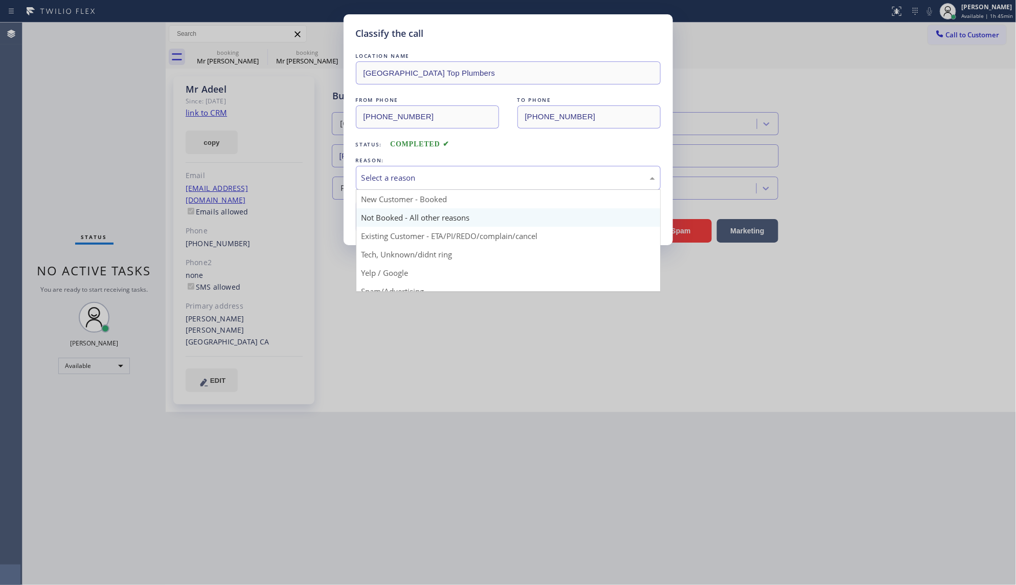
drag, startPoint x: 395, startPoint y: 182, endPoint x: 379, endPoint y: 214, distance: 35.7
click at [394, 187] on div "Select a reason" at bounding box center [508, 178] width 305 height 24
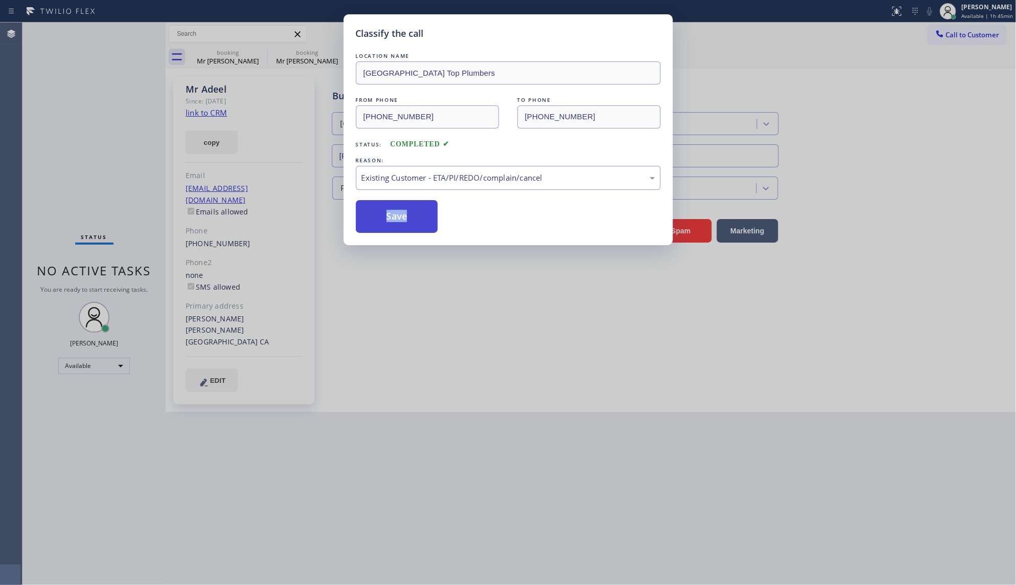
click at [383, 211] on button "Save" at bounding box center [397, 216] width 82 height 33
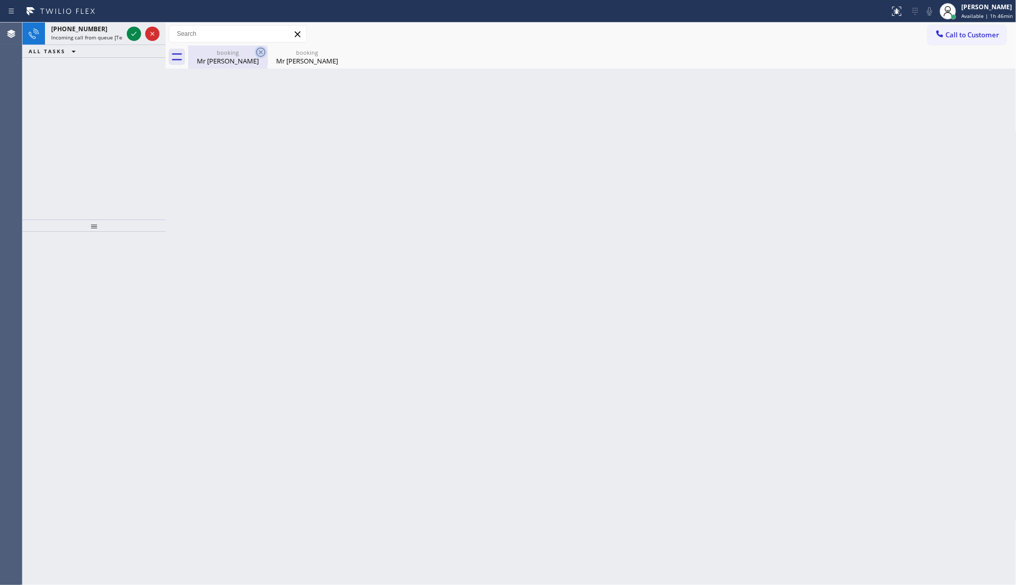
click at [261, 52] on icon at bounding box center [260, 52] width 9 height 9
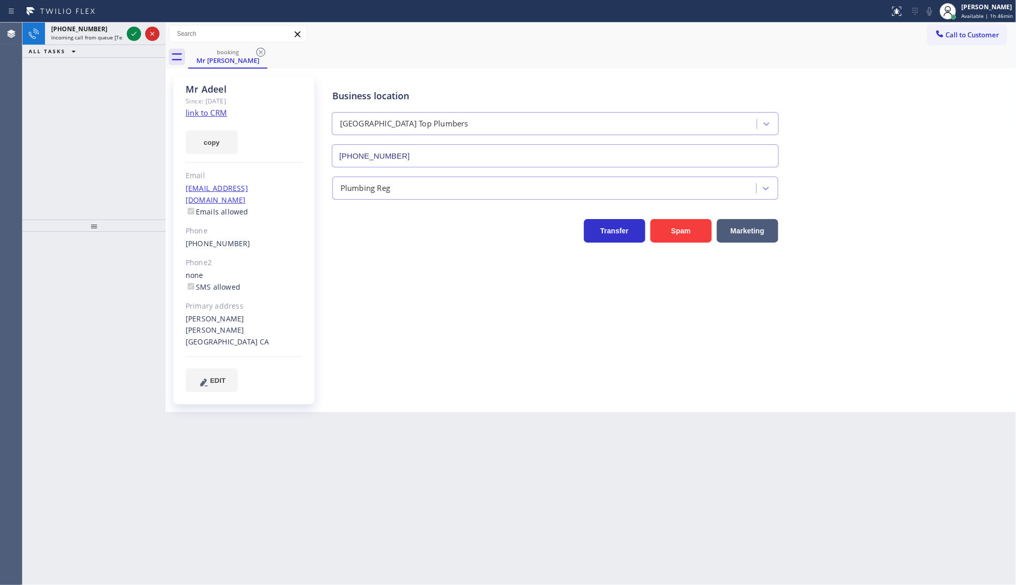
click at [261, 52] on icon at bounding box center [260, 52] width 9 height 9
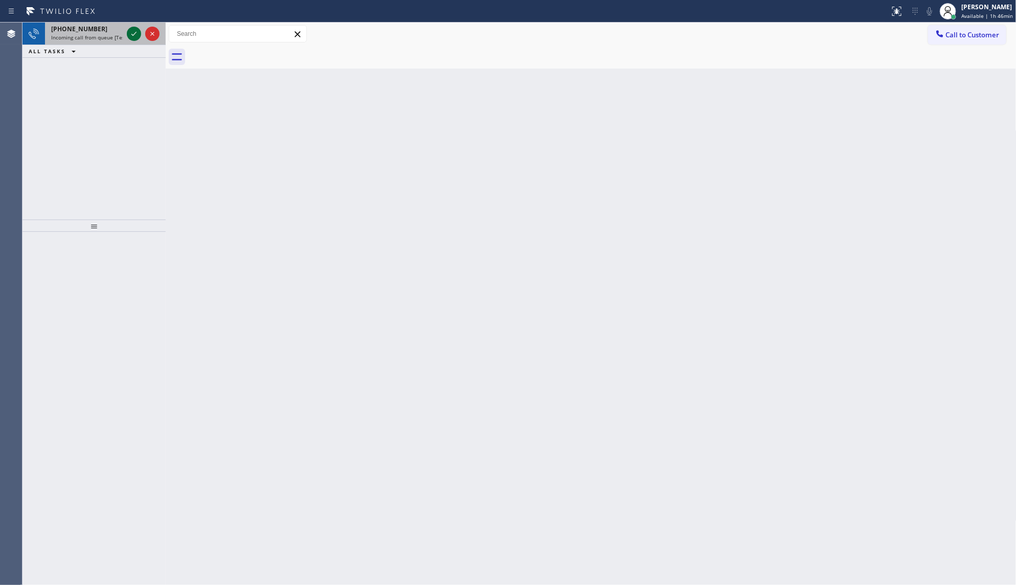
click at [130, 34] on icon at bounding box center [134, 34] width 12 height 12
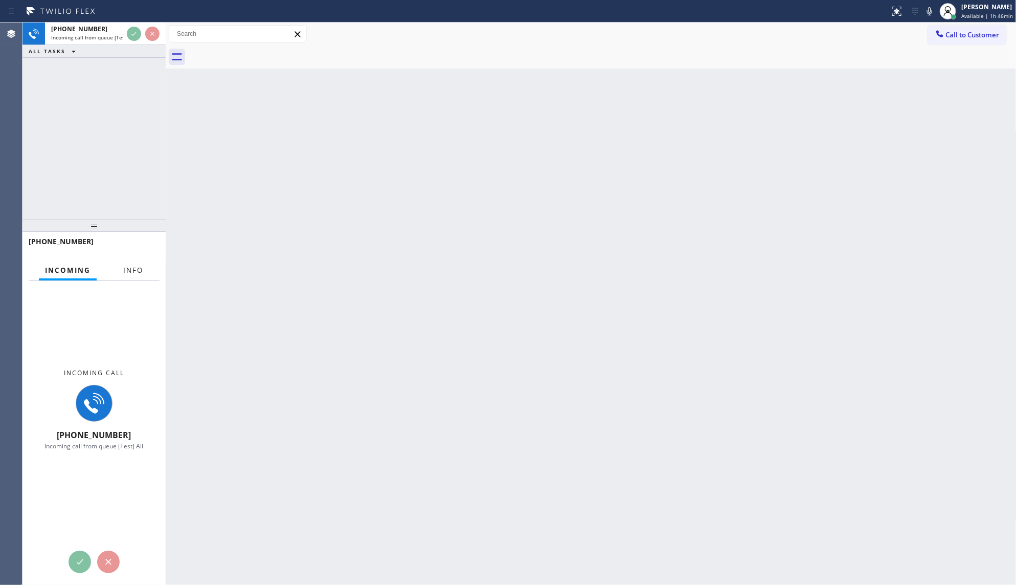
click at [142, 275] on button "Info" at bounding box center [133, 270] width 32 height 20
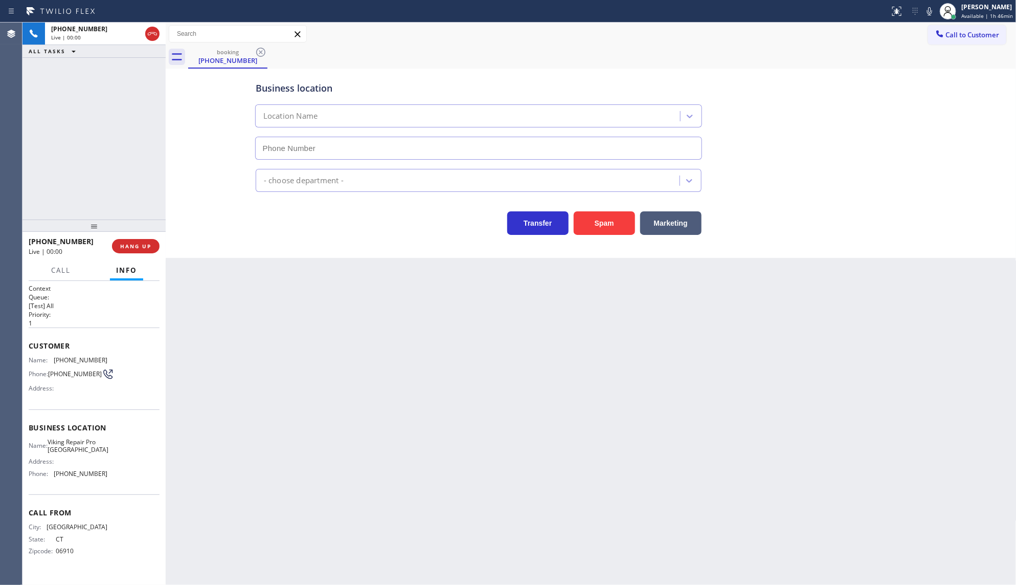
type input "(475) 323-6266"
click at [172, 366] on div "Back to Dashboard Change Sender ID Customers Technicians Select a contact Outbo…" at bounding box center [591, 304] width 851 height 562
click at [142, 249] on span "HANG UP" at bounding box center [135, 245] width 31 height 7
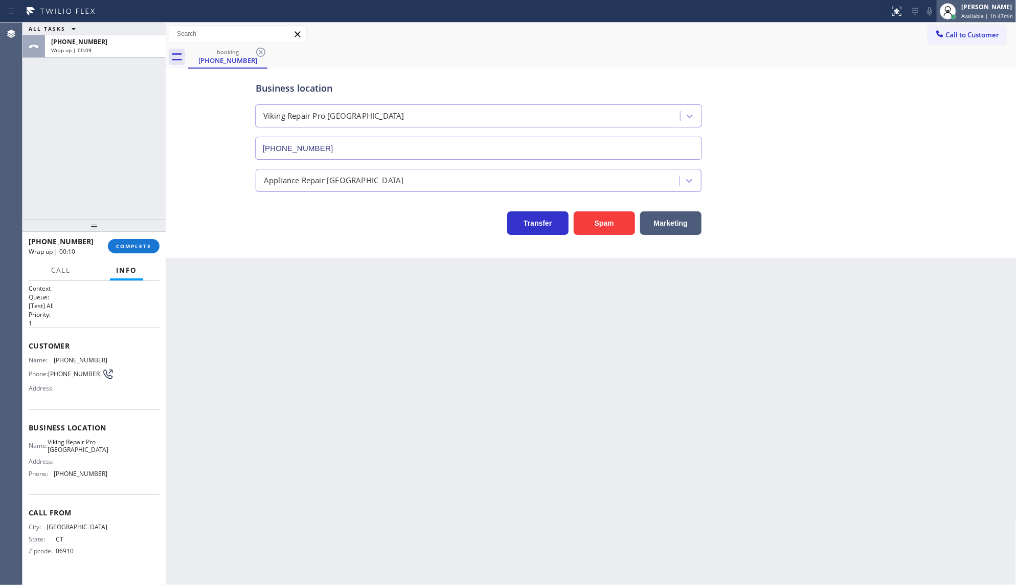
click at [979, 14] on span "Available | 1h 47min" at bounding box center [988, 15] width 52 height 7
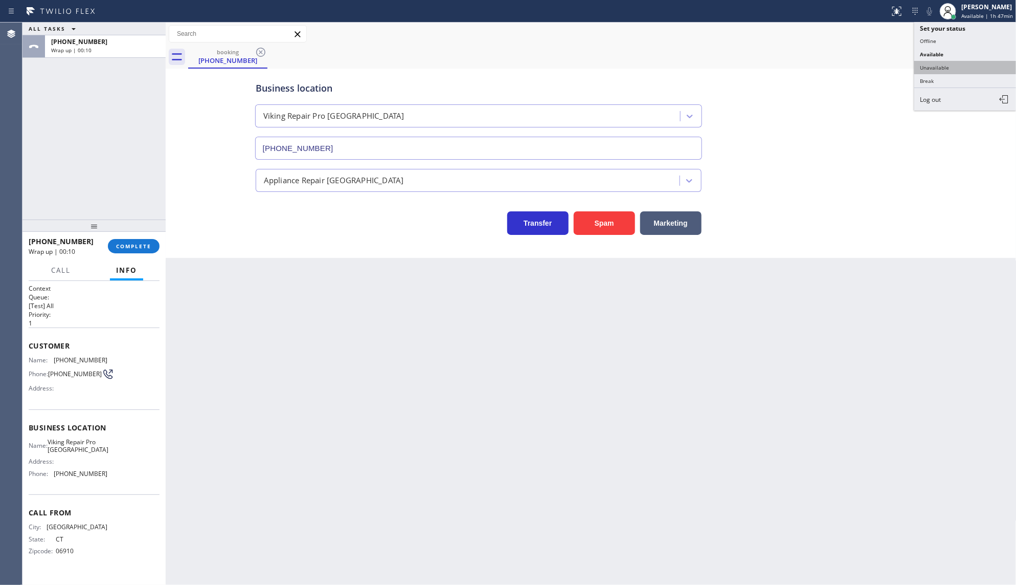
click at [944, 68] on button "Unavailable" at bounding box center [966, 67] width 102 height 13
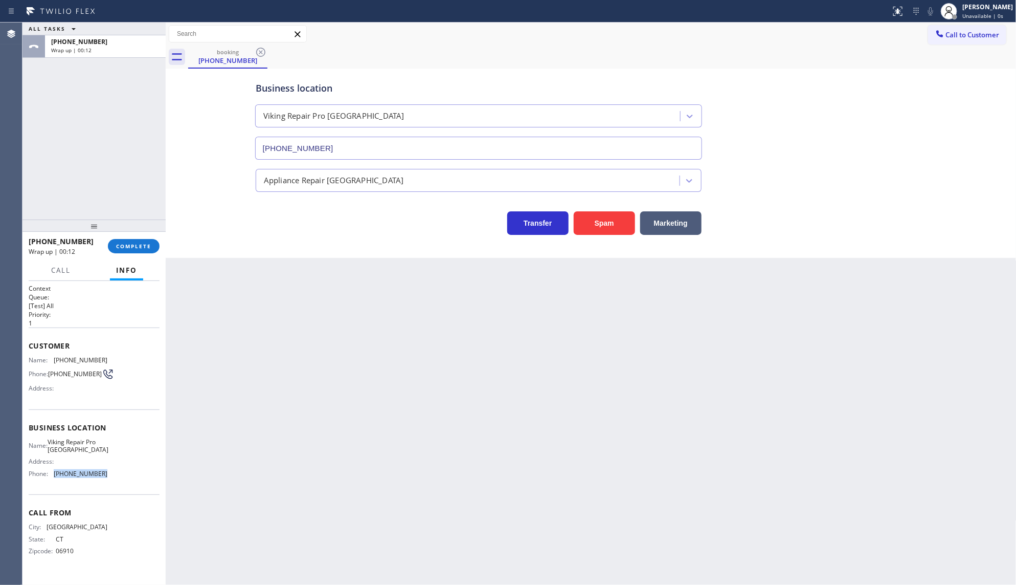
drag, startPoint x: 56, startPoint y: 470, endPoint x: 117, endPoint y: 473, distance: 60.5
click at [117, 473] on div "Name: Viking Repair Pro Greenwich Address: Phone: (475) 323-6266" at bounding box center [94, 460] width 131 height 44
copy div "(475) 323-6266"
click at [953, 36] on span "Call to Customer" at bounding box center [973, 34] width 54 height 9
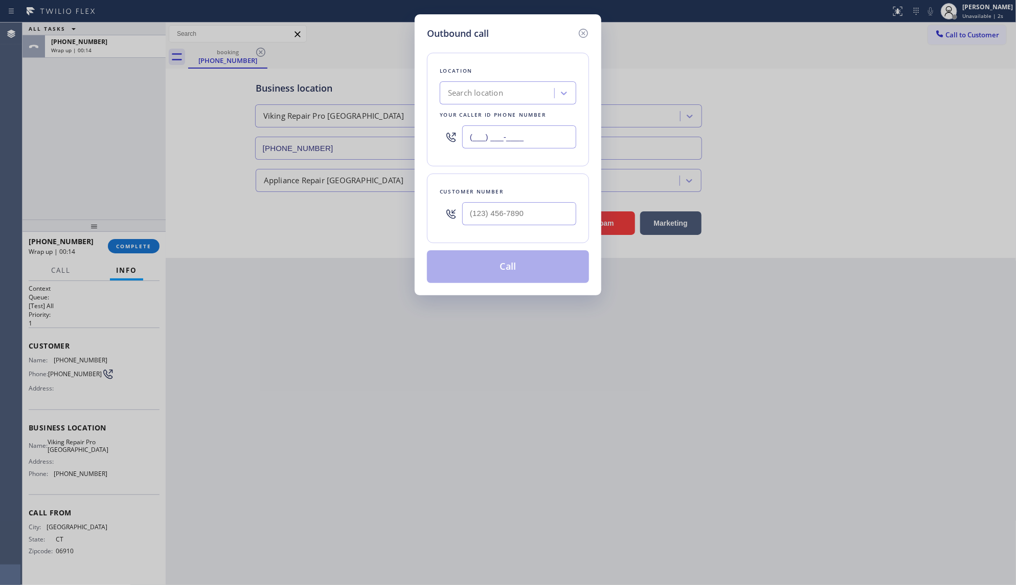
click at [496, 126] on input "(___) ___-____" at bounding box center [519, 136] width 114 height 23
paste input "475) 323-6266"
type input "(475) 323-6266"
click at [504, 213] on input "(___) ___-____" at bounding box center [519, 213] width 114 height 23
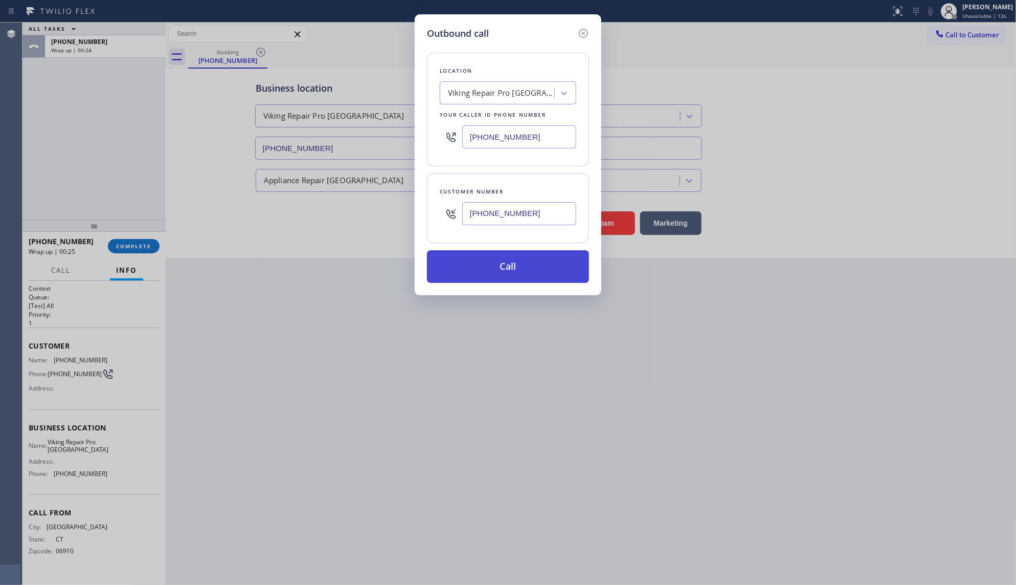
type input "(203) 561-0005"
click at [542, 267] on button "Call" at bounding box center [508, 266] width 162 height 33
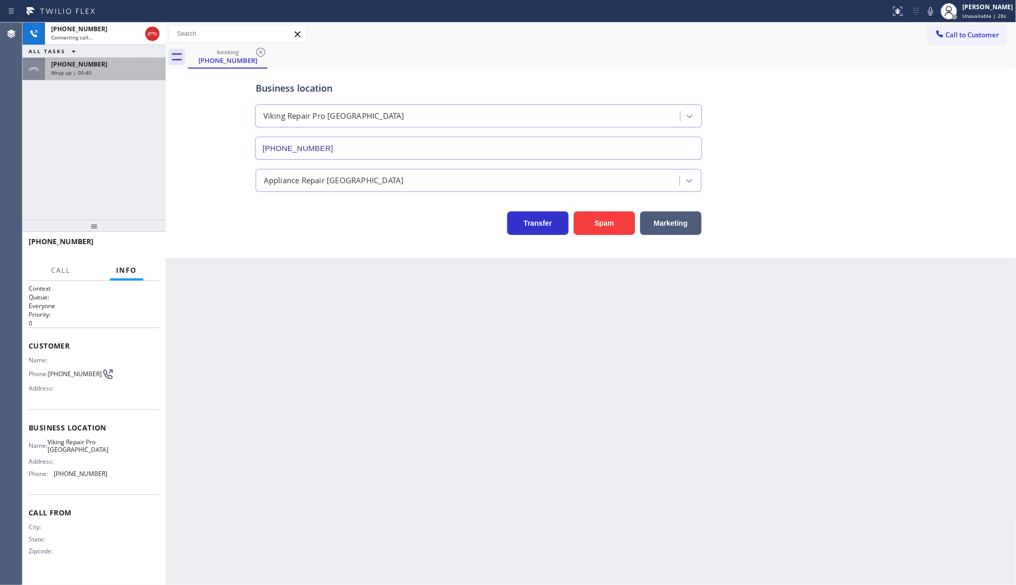
click at [93, 63] on div "+12035610005" at bounding box center [105, 64] width 108 height 9
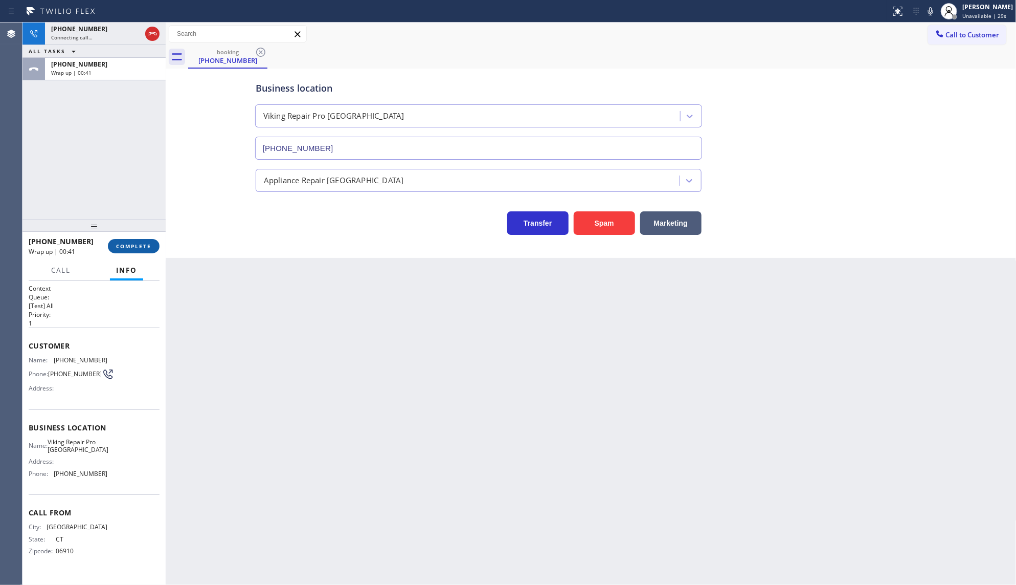
click at [135, 247] on span "COMPLETE" at bounding box center [133, 245] width 35 height 7
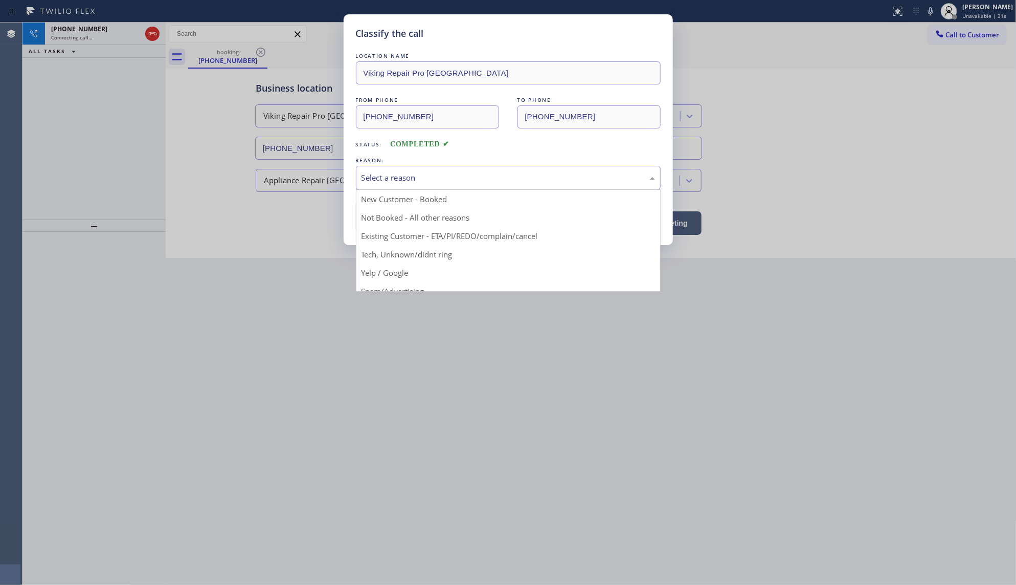
drag, startPoint x: 403, startPoint y: 177, endPoint x: 387, endPoint y: 211, distance: 37.8
click at [402, 178] on div "Select a reason" at bounding box center [509, 178] width 294 height 12
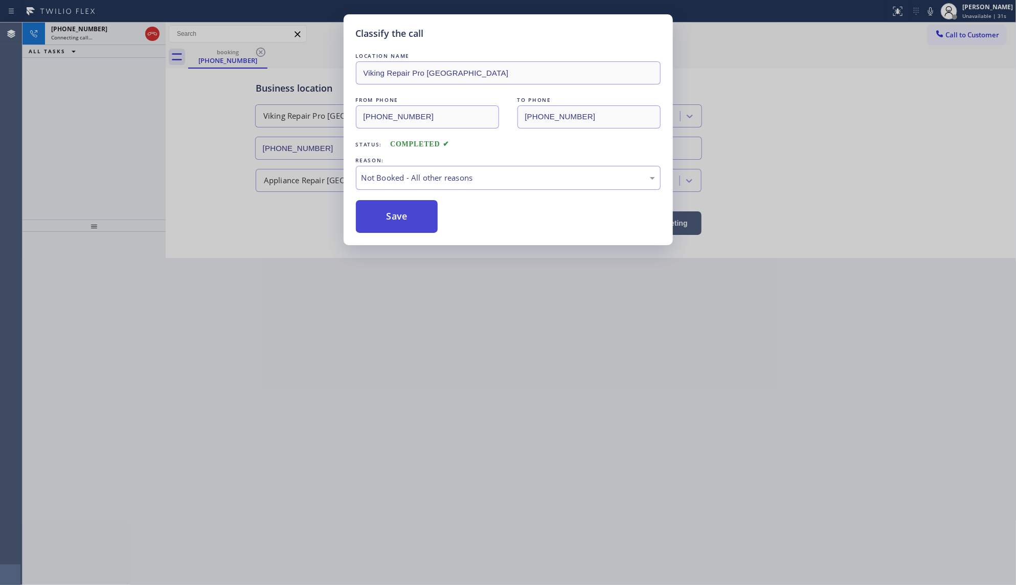
click at [385, 219] on button "Save" at bounding box center [397, 216] width 82 height 33
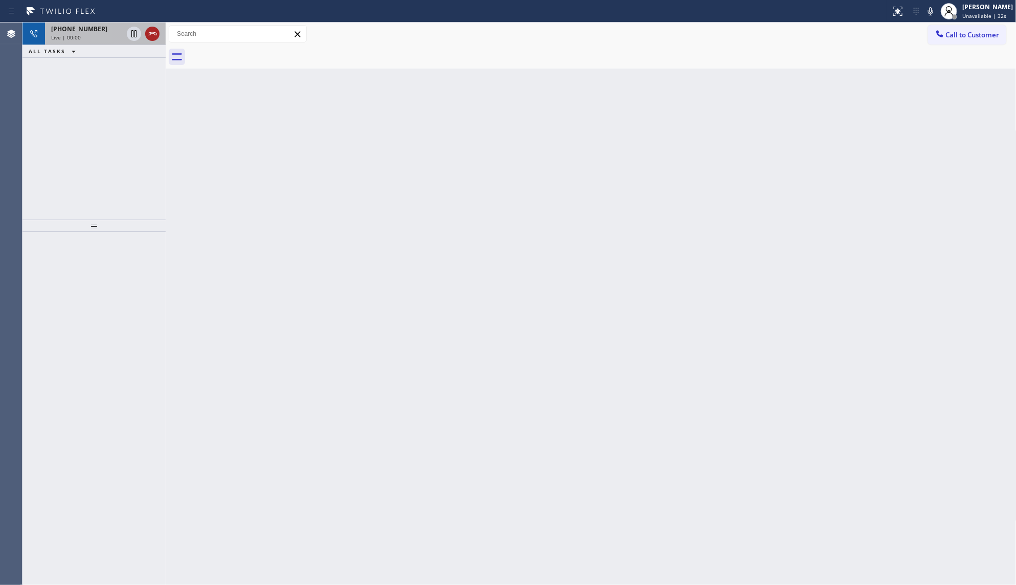
click at [151, 33] on icon at bounding box center [152, 34] width 12 height 12
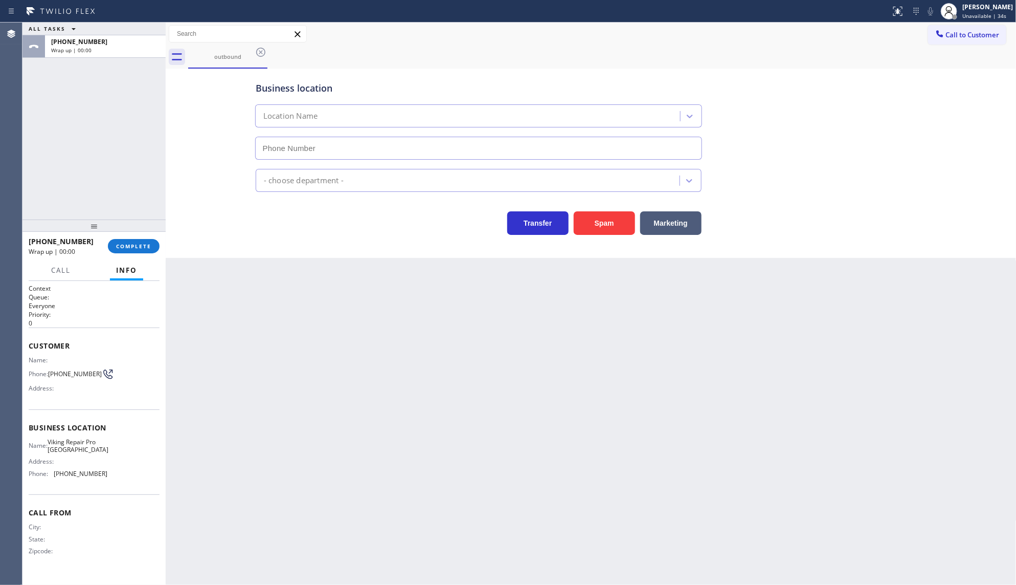
type input "(475) 323-6266"
click at [147, 247] on span "COMPLETE" at bounding box center [133, 245] width 35 height 7
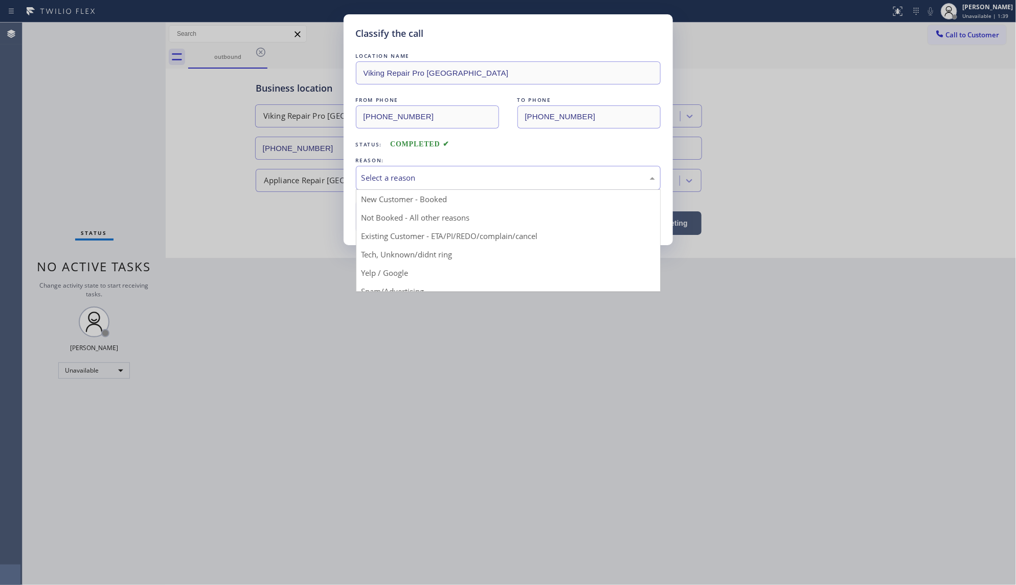
click at [369, 179] on div "Select a reason" at bounding box center [509, 178] width 294 height 12
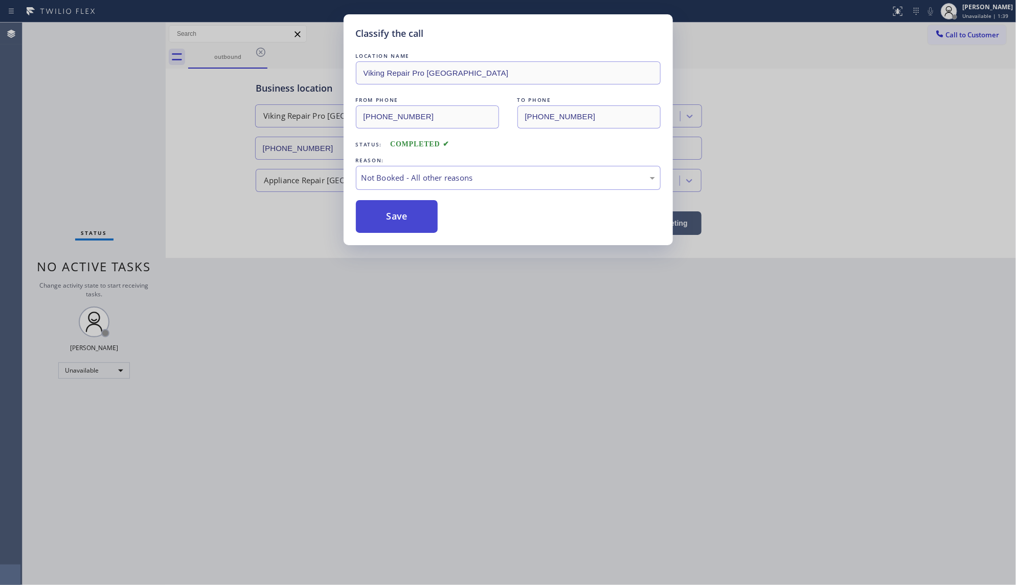
click at [369, 213] on button "Save" at bounding box center [397, 216] width 82 height 33
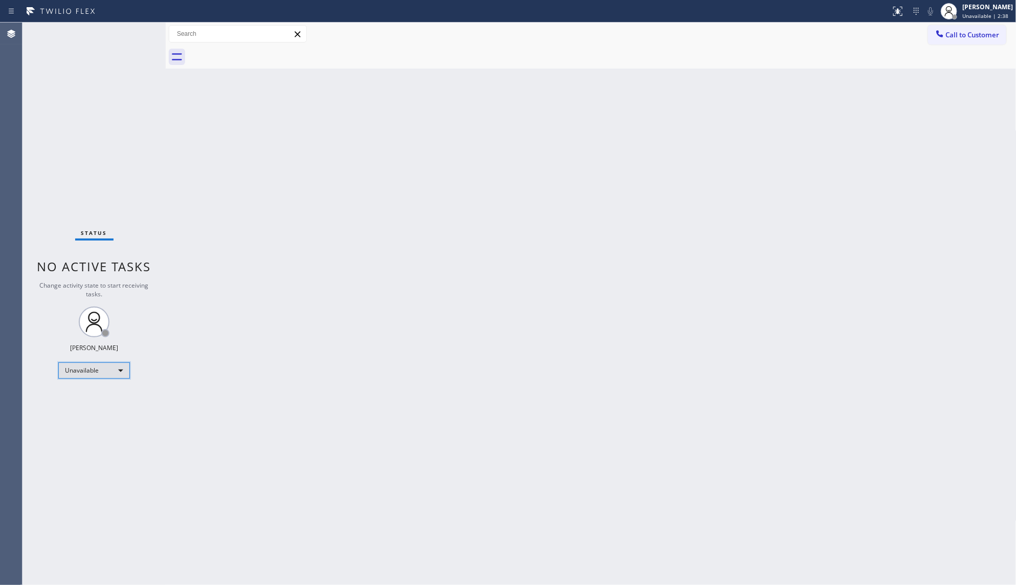
click at [78, 374] on div "Unavailable" at bounding box center [94, 370] width 72 height 16
click at [78, 396] on li "Available" at bounding box center [94, 397] width 70 height 12
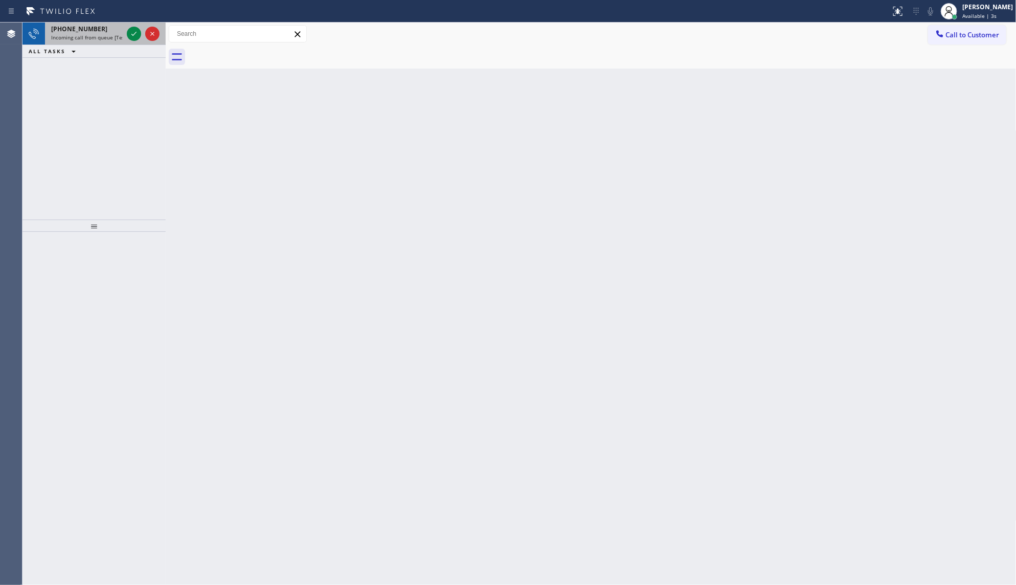
click at [141, 32] on div at bounding box center [143, 34] width 37 height 23
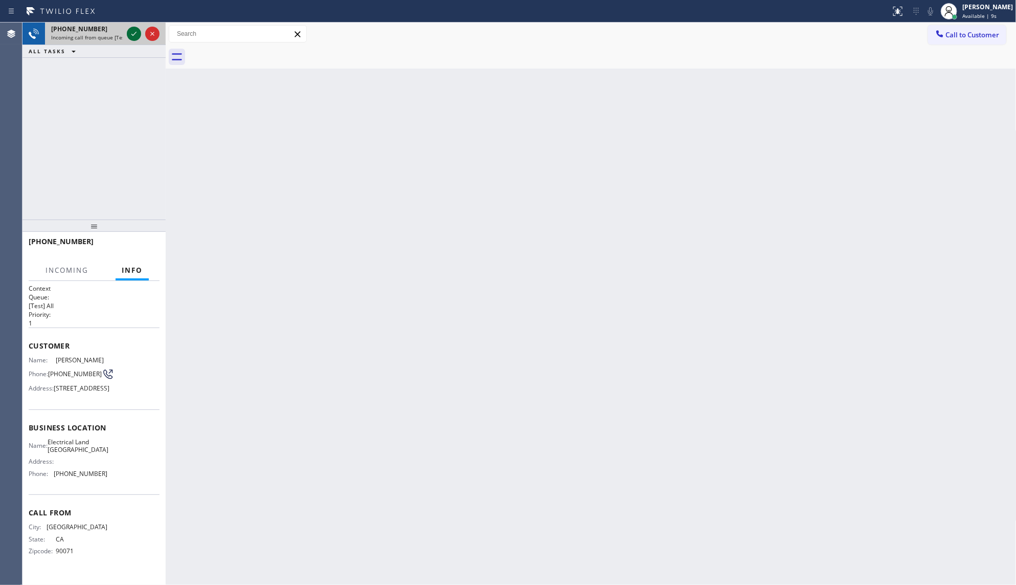
drag, startPoint x: 126, startPoint y: 24, endPoint x: 137, endPoint y: 37, distance: 16.4
click at [136, 38] on div at bounding box center [143, 34] width 37 height 23
click at [137, 36] on icon at bounding box center [134, 34] width 12 height 12
drag, startPoint x: 143, startPoint y: 45, endPoint x: 179, endPoint y: 104, distance: 68.9
click at [146, 47] on div "ALL TASKS ALL TASKS ACTIVE TASKS TASKS IN WRAP UP" at bounding box center [94, 51] width 143 height 13
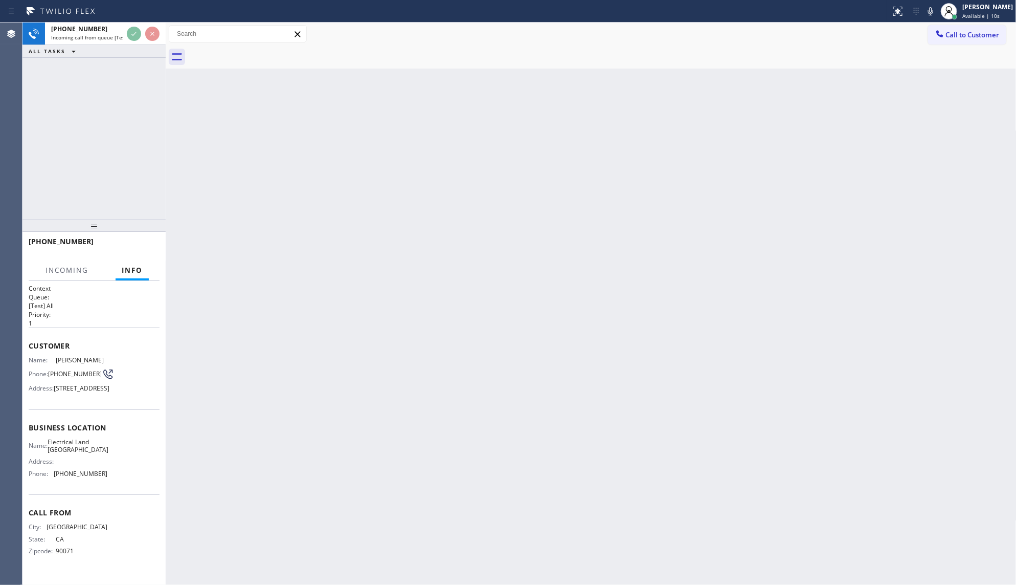
click at [179, 104] on div "Back to Dashboard Change Sender ID Customers Technicians Select a contact Outbo…" at bounding box center [591, 304] width 851 height 562
click at [181, 103] on div "Back to Dashboard Change Sender ID Customers Technicians Select a contact Outbo…" at bounding box center [591, 304] width 851 height 562
click at [182, 103] on div "Back to Dashboard Change Sender ID Customers Technicians Select a contact Outbo…" at bounding box center [591, 304] width 851 height 562
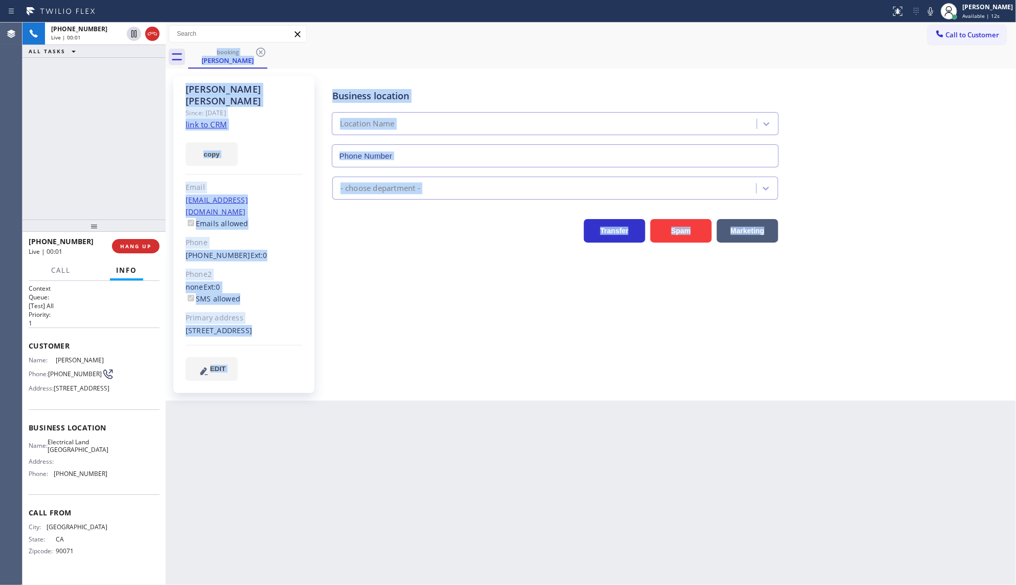
type input "(310) 736-1736"
click at [374, 315] on div "Business location Electrical Land Culver City (310) 736-1736 Electricians Trans…" at bounding box center [668, 228] width 693 height 299
click at [346, 321] on div "Business location Electrical Land Culver City (310) 736-1736 Electricians Trans…" at bounding box center [668, 228] width 693 height 299
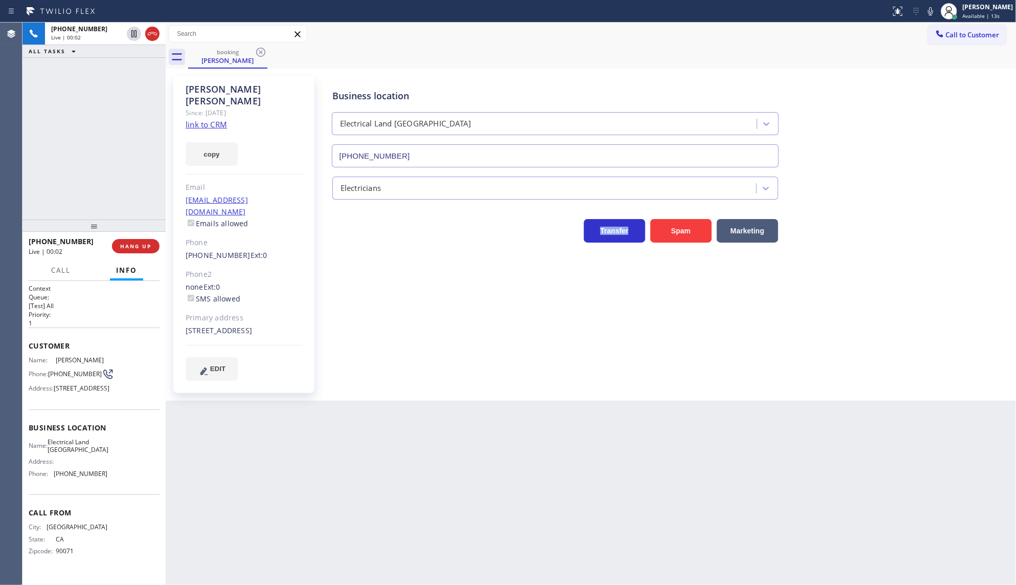
click at [346, 321] on div "Business location Electrical Land Culver City (310) 736-1736 Electricians Trans…" at bounding box center [668, 228] width 693 height 299
click at [193, 119] on link "link to CRM" at bounding box center [206, 124] width 41 height 10
click at [141, 245] on span "HANG UP" at bounding box center [135, 245] width 31 height 7
click at [141, 244] on span "COMPLETE" at bounding box center [133, 245] width 35 height 7
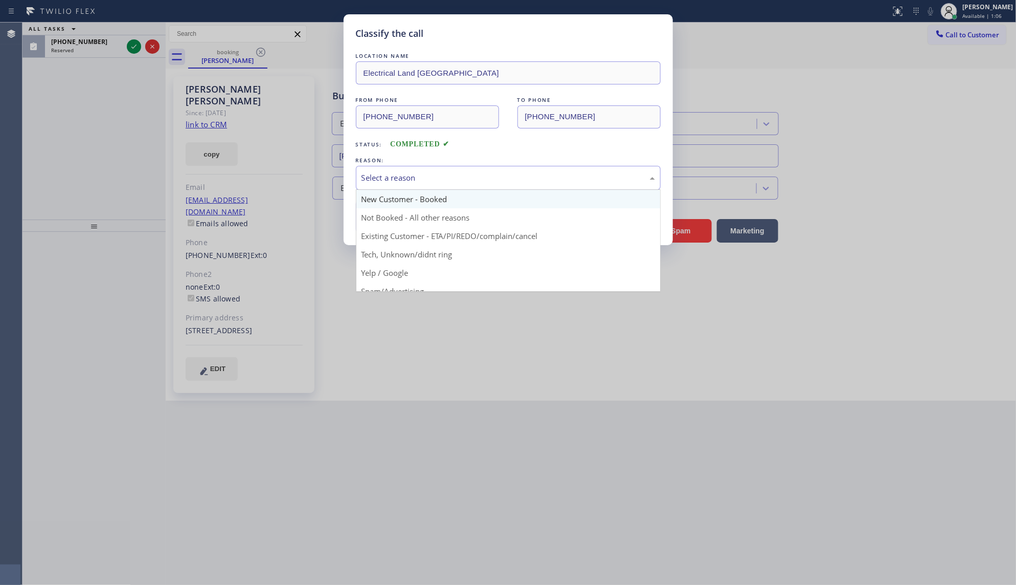
drag, startPoint x: 382, startPoint y: 179, endPoint x: 372, endPoint y: 205, distance: 27.8
click at [382, 181] on div "Select a reason" at bounding box center [509, 178] width 294 height 12
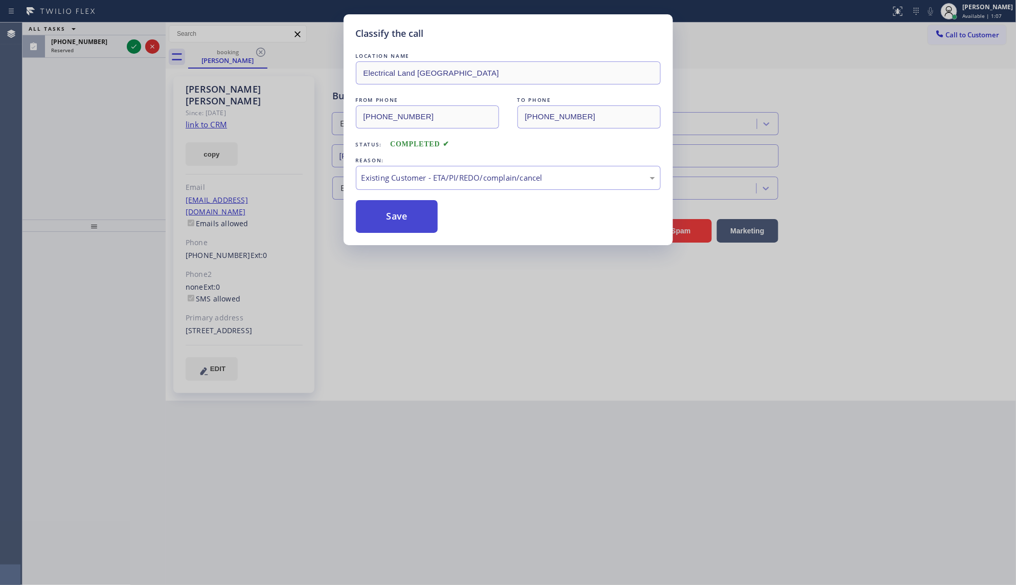
click at [383, 213] on button "Save" at bounding box center [397, 216] width 82 height 33
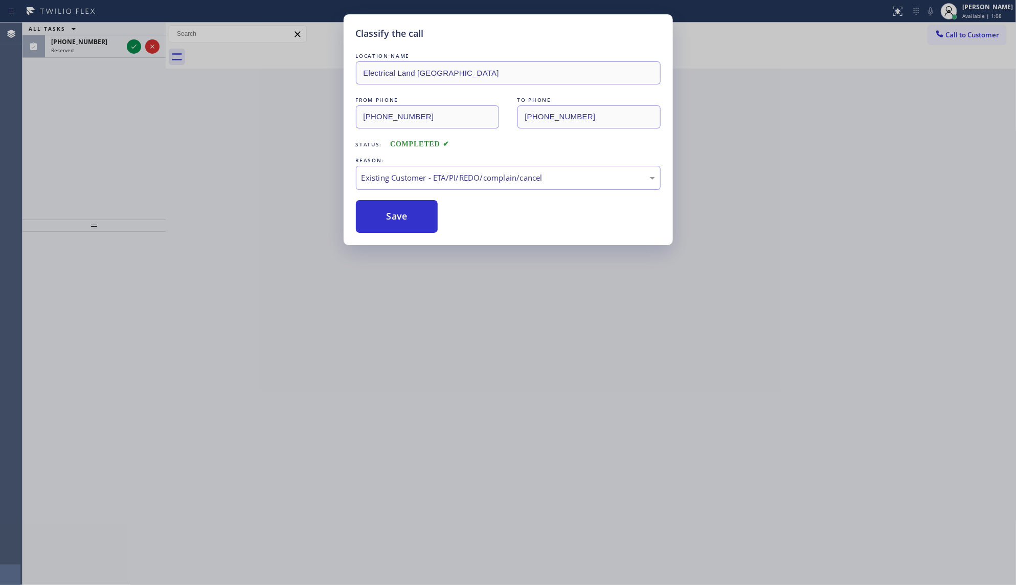
click at [128, 44] on div "Classify the call LOCATION NAME Electrical Land Culver City FROM PHONE (323) 60…" at bounding box center [508, 292] width 1016 height 585
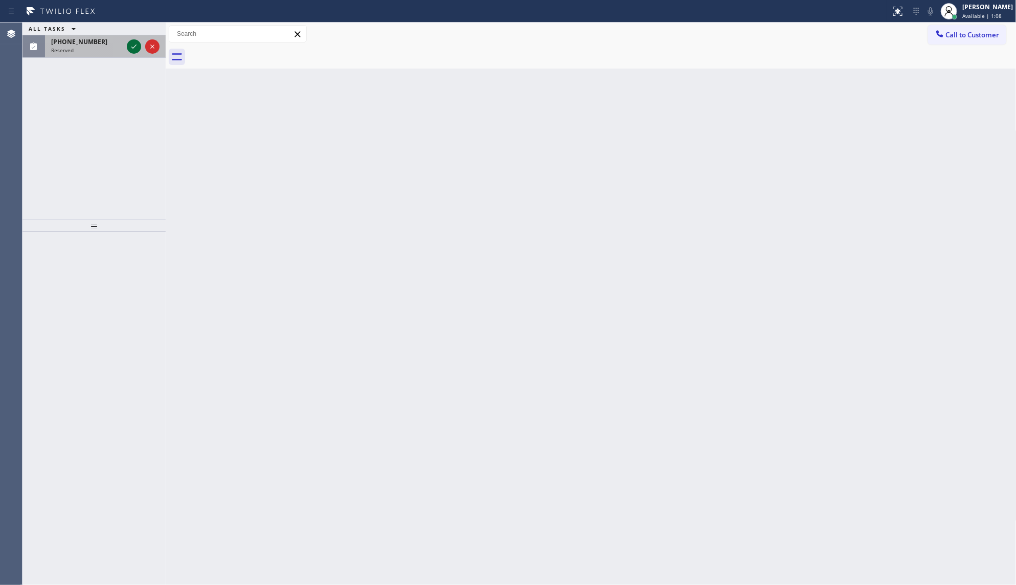
click at [129, 45] on icon at bounding box center [134, 46] width 12 height 12
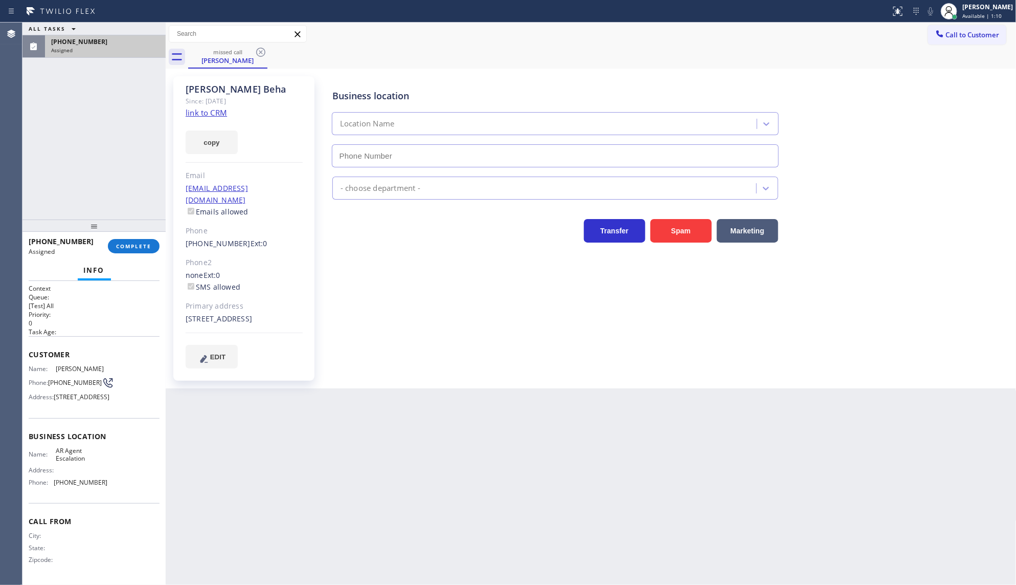
type input "(877) 944-3334"
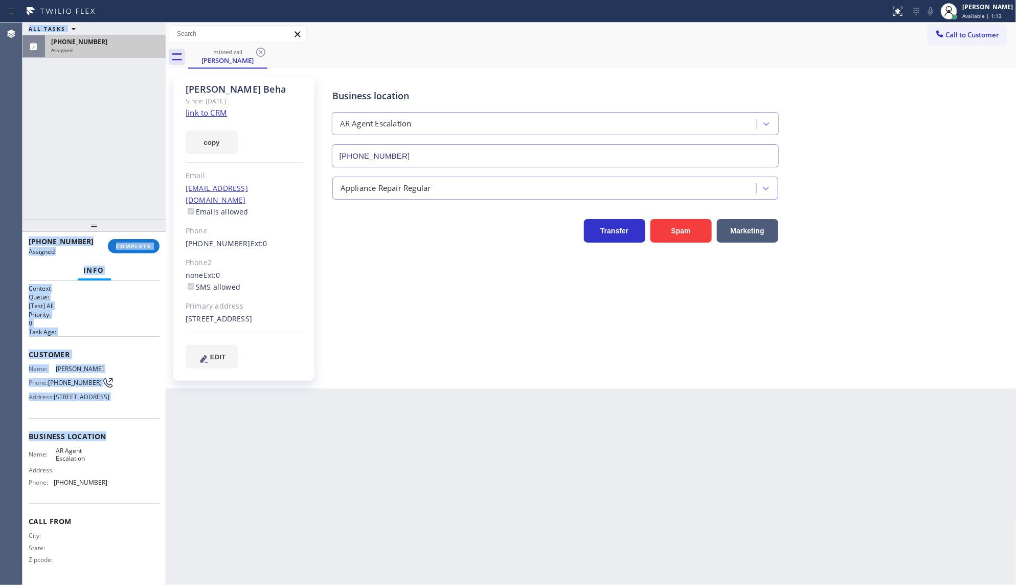
drag, startPoint x: 19, startPoint y: 355, endPoint x: 113, endPoint y: 452, distance: 134.6
click at [113, 452] on div "Agent Desktop Classify the call LOCATION NAME Villa Park Top Plumbers FROM PHON…" at bounding box center [508, 304] width 1016 height 562
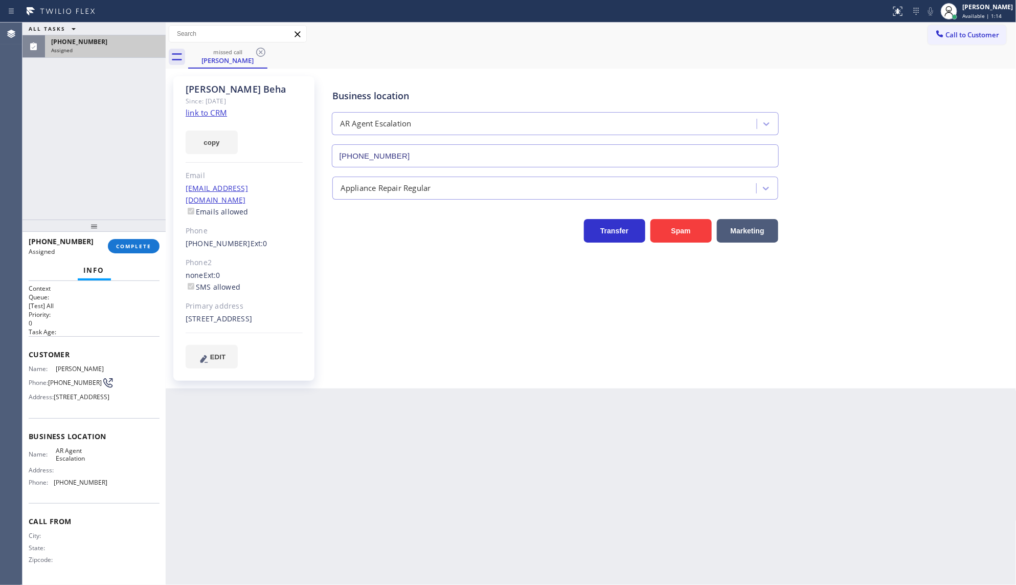
drag, startPoint x: 216, startPoint y: 409, endPoint x: 182, endPoint y: 410, distance: 33.8
click at [206, 415] on div "Back to Dashboard Change Sender ID Customers Technicians Select a contact Outbo…" at bounding box center [591, 304] width 851 height 562
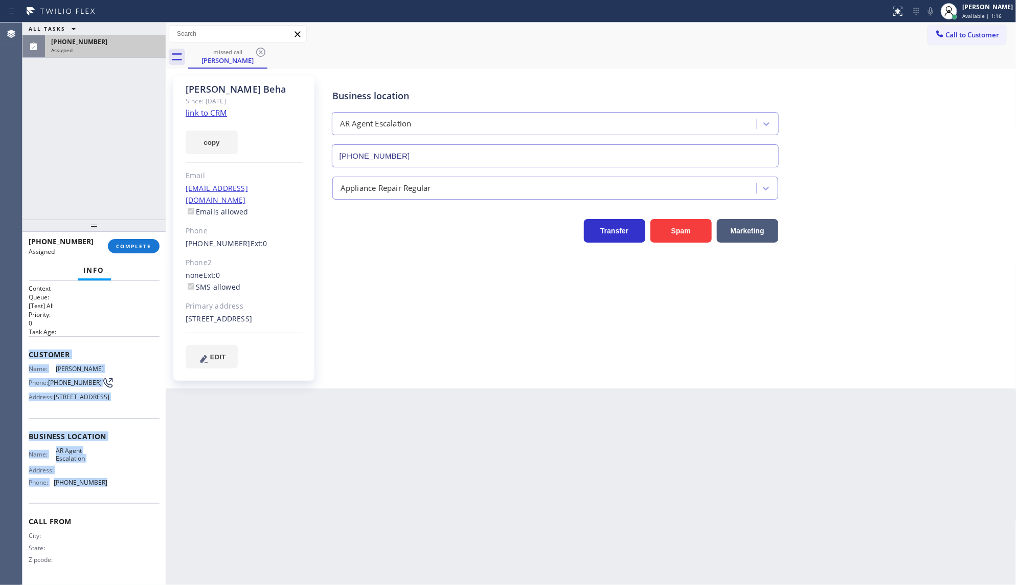
drag, startPoint x: 24, startPoint y: 341, endPoint x: 132, endPoint y: 505, distance: 196.4
click at [132, 505] on div "Context Queue: [Test] All Priority: 0 Task Age: Customer Name: Alexandra Beha P…" at bounding box center [94, 433] width 143 height 304
copy div "Customer Name: Alexandra Beha Phone: (917) 975-5140 Address: 128 Willow St Apt …"
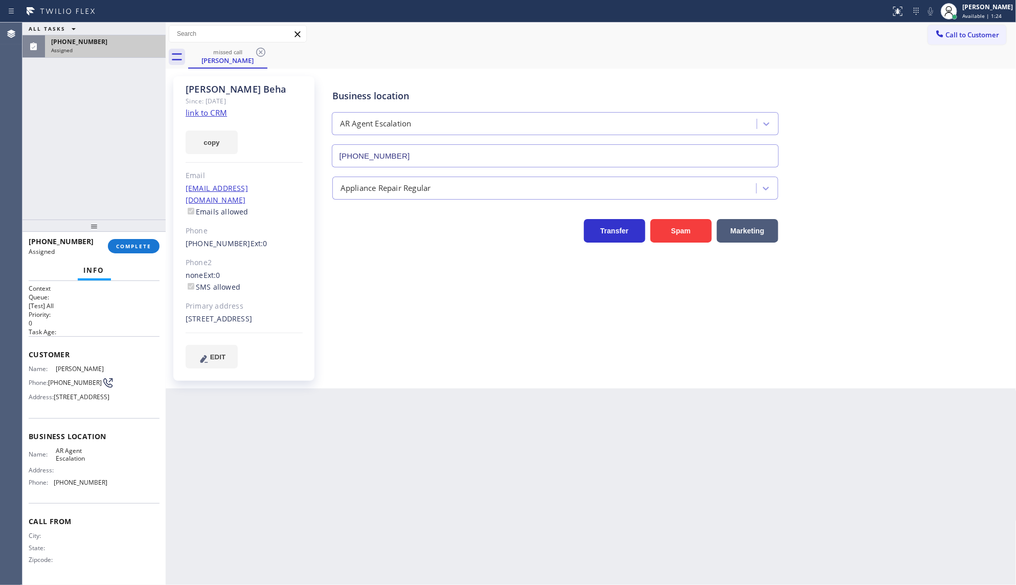
drag, startPoint x: 122, startPoint y: 167, endPoint x: 124, endPoint y: 188, distance: 21.1
click at [122, 171] on div "ALL TASKS ALL TASKS ACTIVE TASKS TASKS IN WRAP UP (917) 975-5140 Assigned" at bounding box center [94, 121] width 143 height 197
click at [139, 239] on button "COMPLETE" at bounding box center [134, 246] width 52 height 14
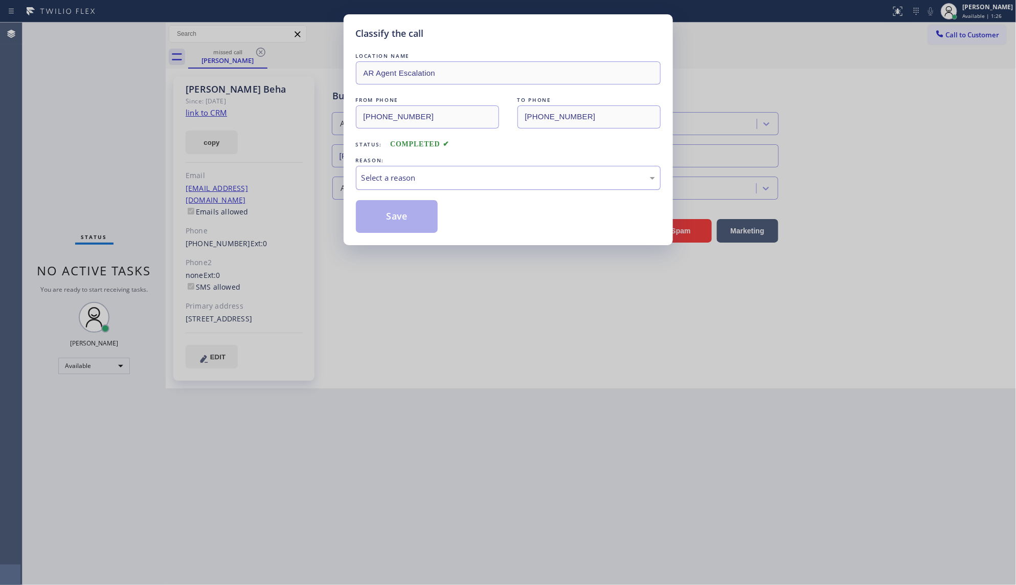
click at [382, 181] on div "Select a reason" at bounding box center [509, 178] width 294 height 12
click at [382, 222] on button "Save" at bounding box center [397, 216] width 82 height 33
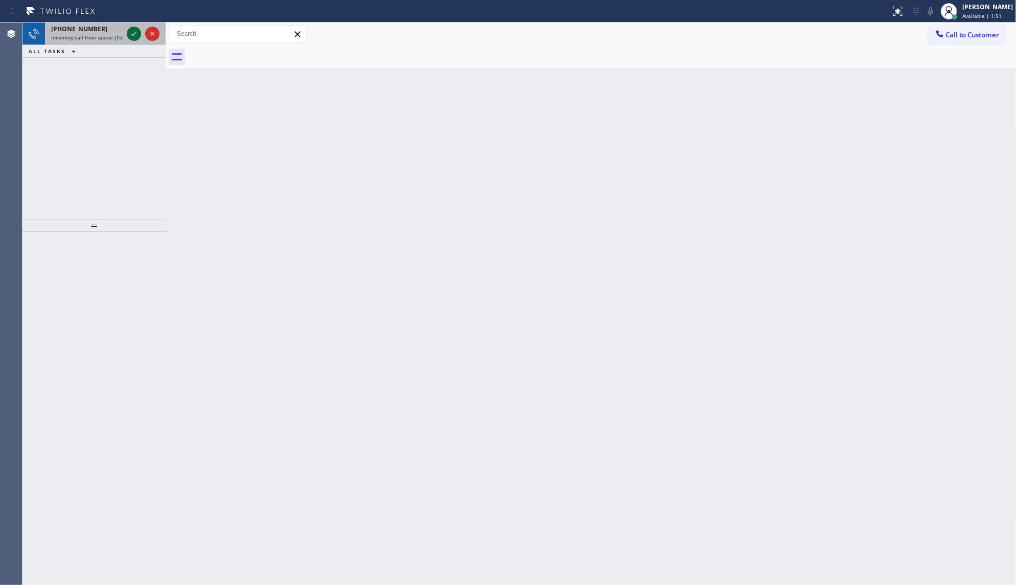
click at [127, 32] on div at bounding box center [134, 34] width 14 height 12
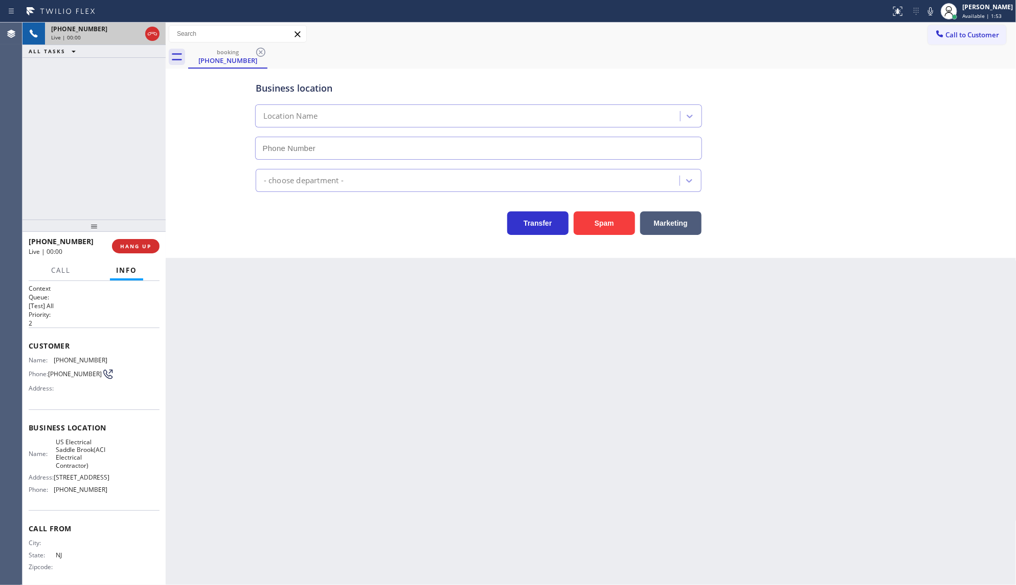
type input "(551) 553-5669"
drag, startPoint x: 587, startPoint y: 223, endPoint x: 594, endPoint y: 250, distance: 28.0
click at [591, 222] on button "Spam" at bounding box center [604, 223] width 61 height 24
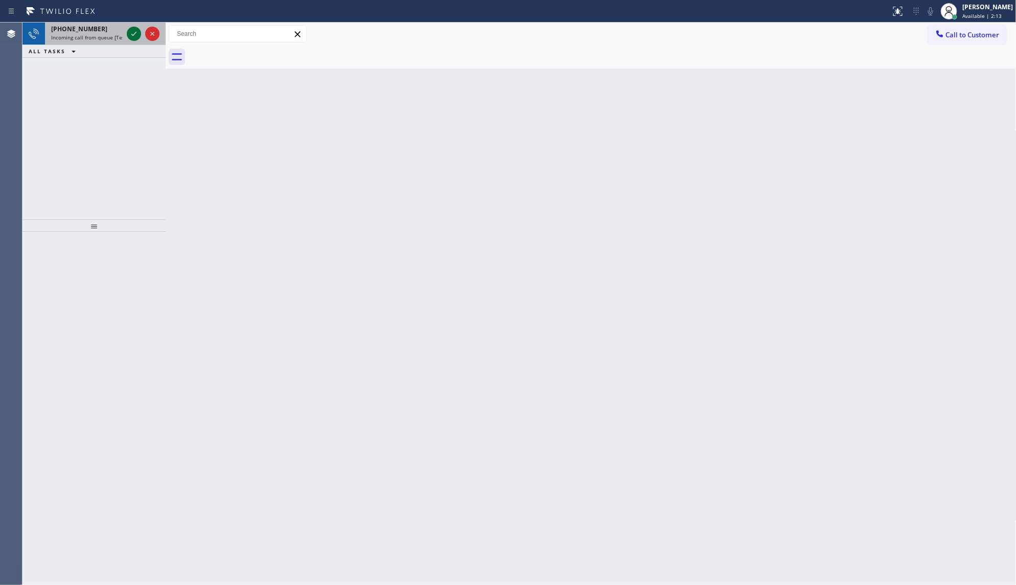
click at [131, 36] on icon at bounding box center [134, 34] width 12 height 12
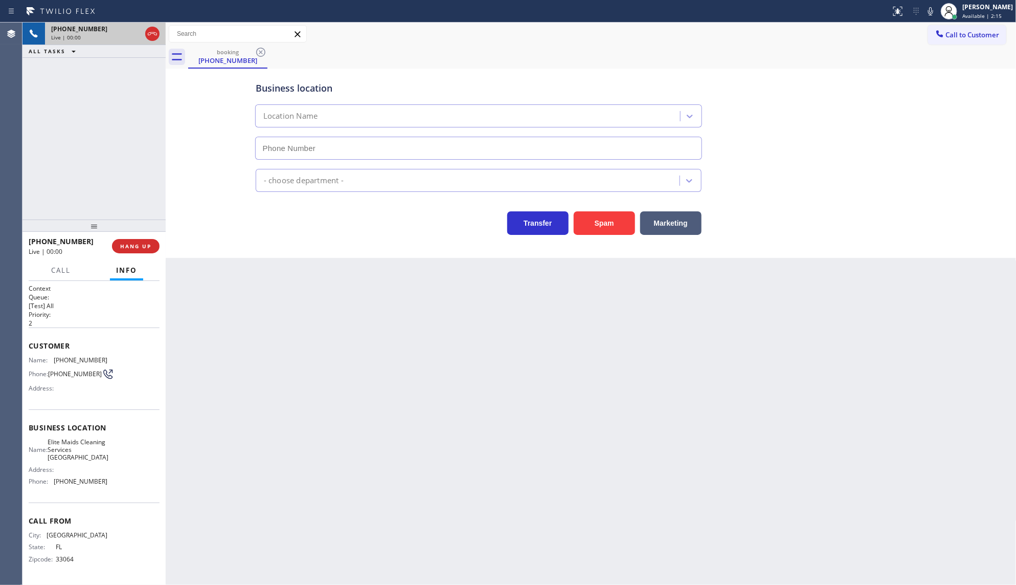
type input "(954) 960-3194"
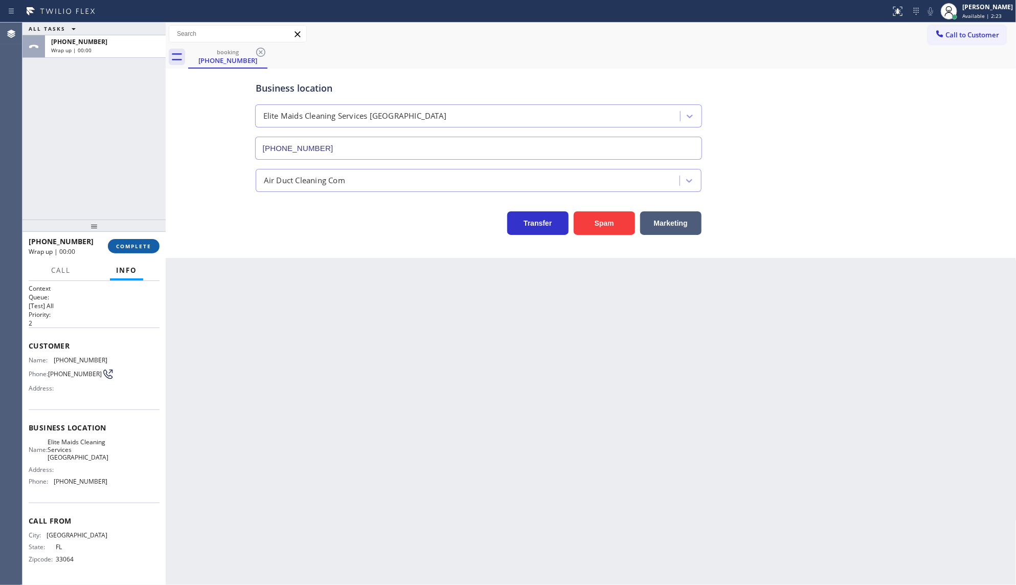
click at [147, 249] on button "COMPLETE" at bounding box center [134, 246] width 52 height 14
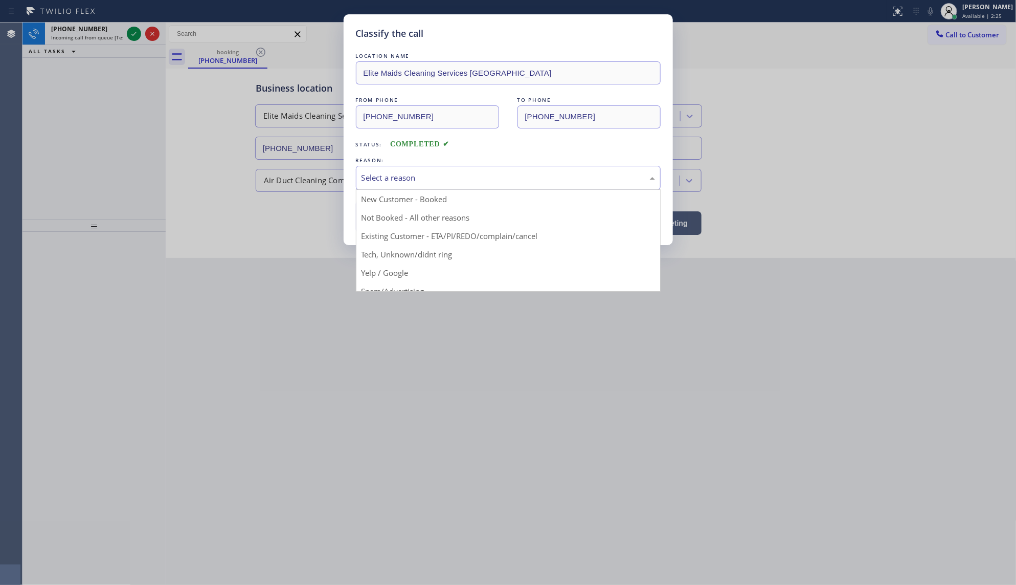
click at [399, 186] on div "Select a reason" at bounding box center [508, 178] width 305 height 24
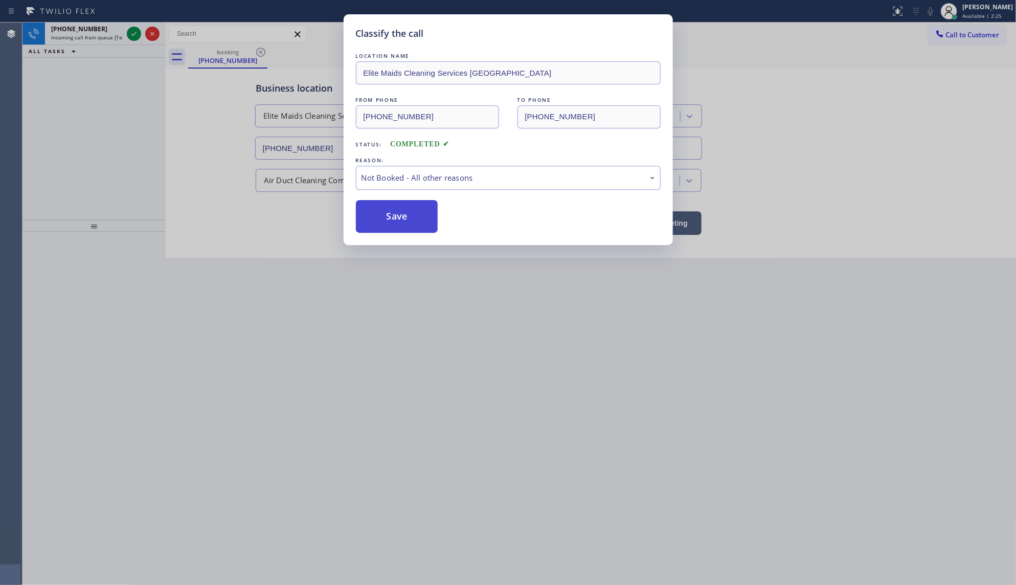
click at [379, 224] on button "Save" at bounding box center [397, 216] width 82 height 33
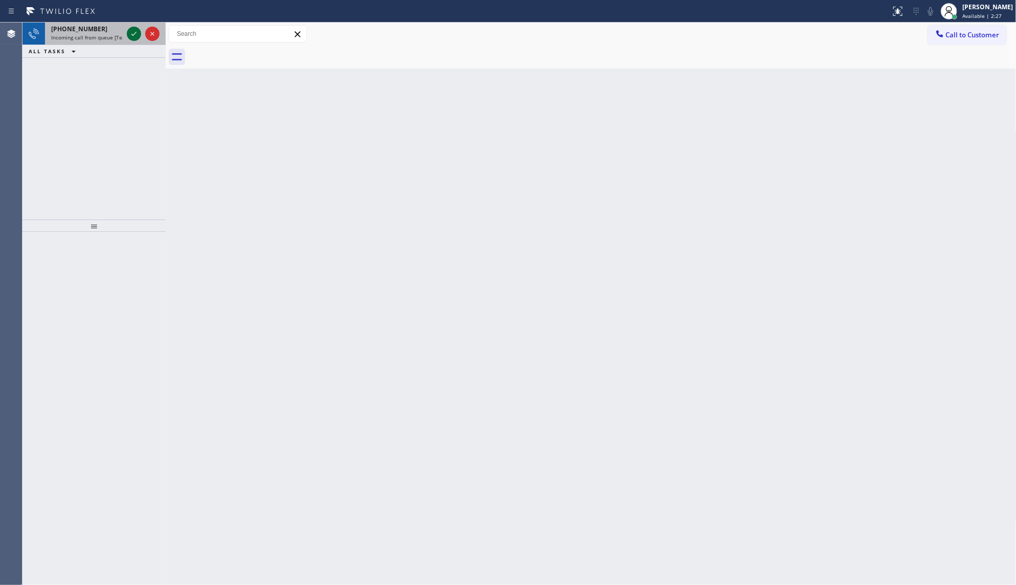
click at [129, 33] on icon at bounding box center [134, 34] width 12 height 12
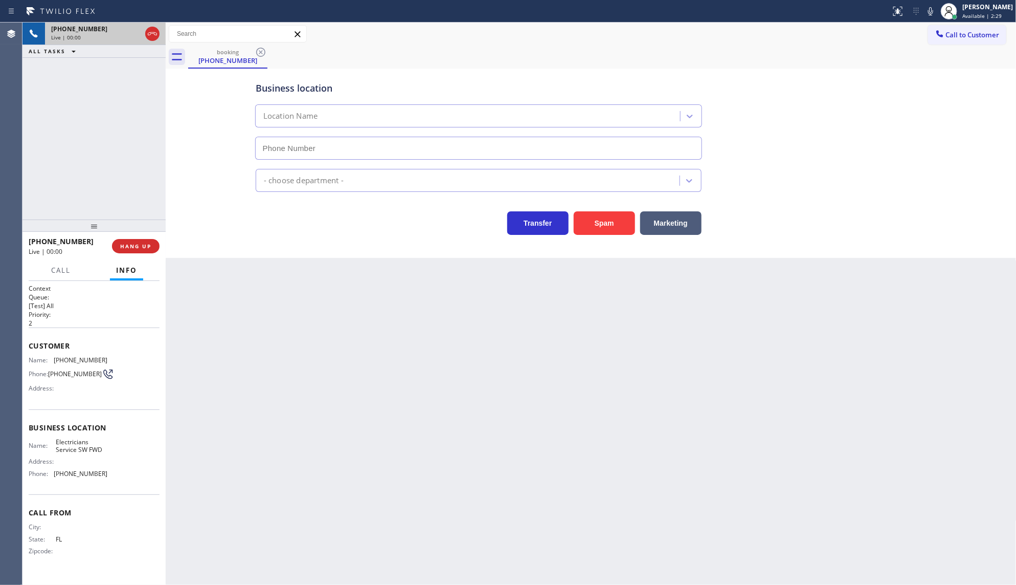
type input "(213) 566-1222"
click at [597, 228] on button "Spam" at bounding box center [604, 223] width 61 height 24
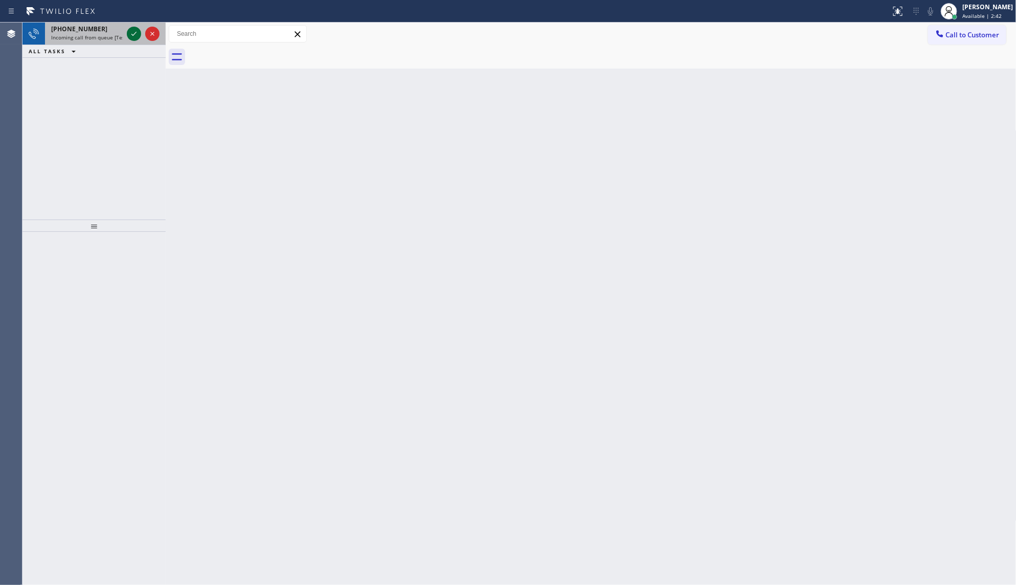
click at [134, 38] on icon at bounding box center [134, 34] width 12 height 12
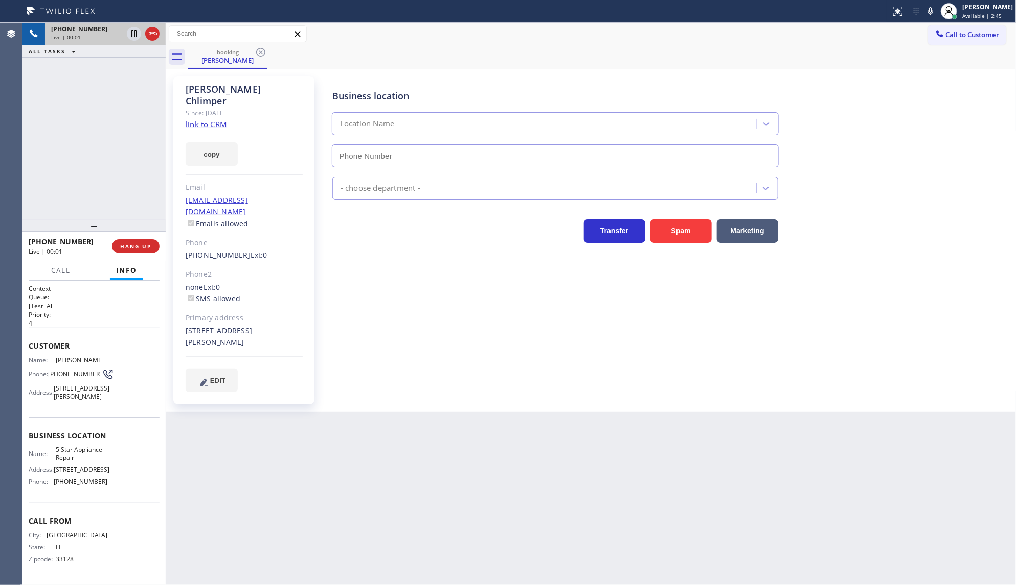
type input "(855) 731-4952"
click at [203, 119] on link "link to CRM" at bounding box center [206, 124] width 41 height 10
click at [935, 9] on icon at bounding box center [931, 11] width 12 height 12
click at [135, 32] on icon at bounding box center [134, 34] width 12 height 12
click at [131, 36] on icon at bounding box center [134, 34] width 12 height 12
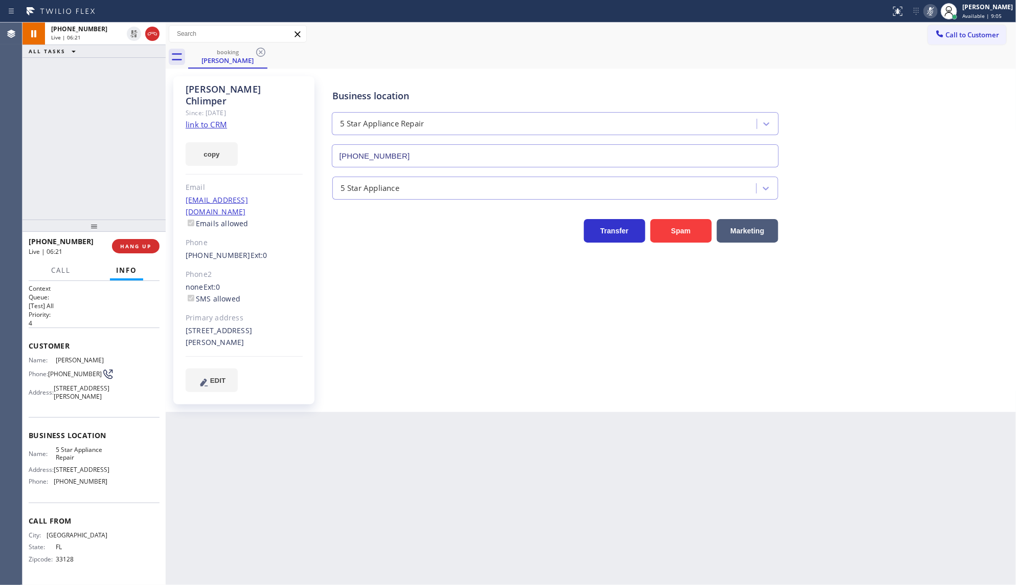
click at [935, 14] on icon at bounding box center [931, 11] width 12 height 12
click at [63, 166] on div "+17864409292 Live | 07:03 ALL TASKS ALL TASKS ACTIVE TASKS TASKS IN WRAP UP" at bounding box center [94, 121] width 143 height 197
click at [134, 251] on button "HANG UP" at bounding box center [136, 246] width 48 height 14
click at [135, 246] on span "COMPLETE" at bounding box center [133, 245] width 35 height 7
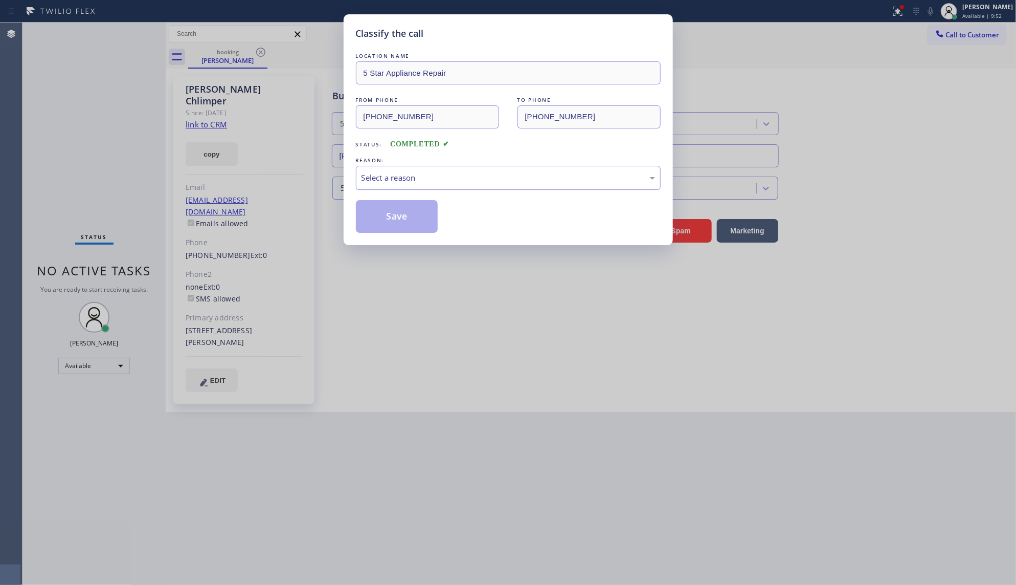
click at [425, 178] on div "Select a reason" at bounding box center [509, 178] width 294 height 12
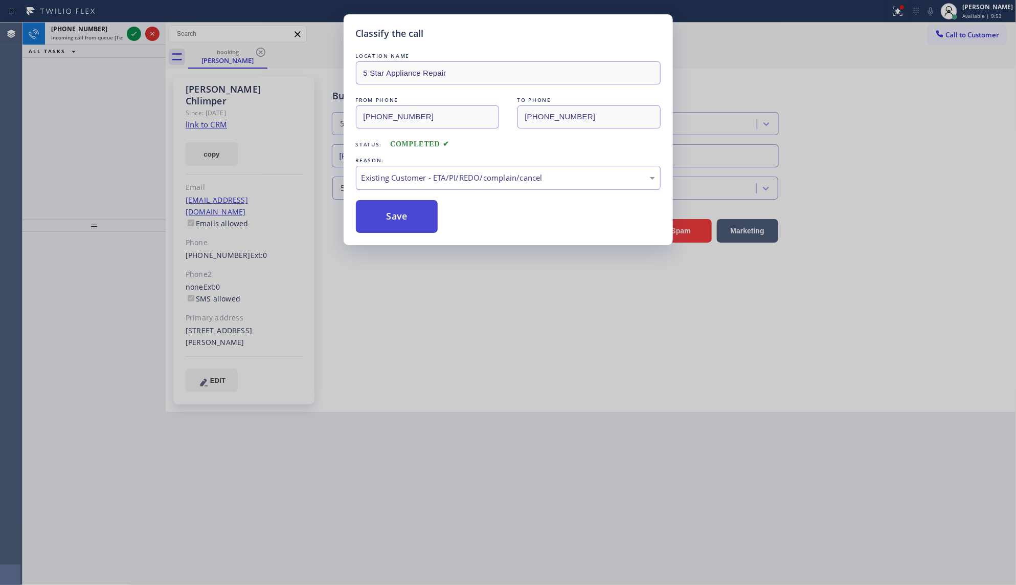
click at [375, 212] on button "Save" at bounding box center [397, 216] width 82 height 33
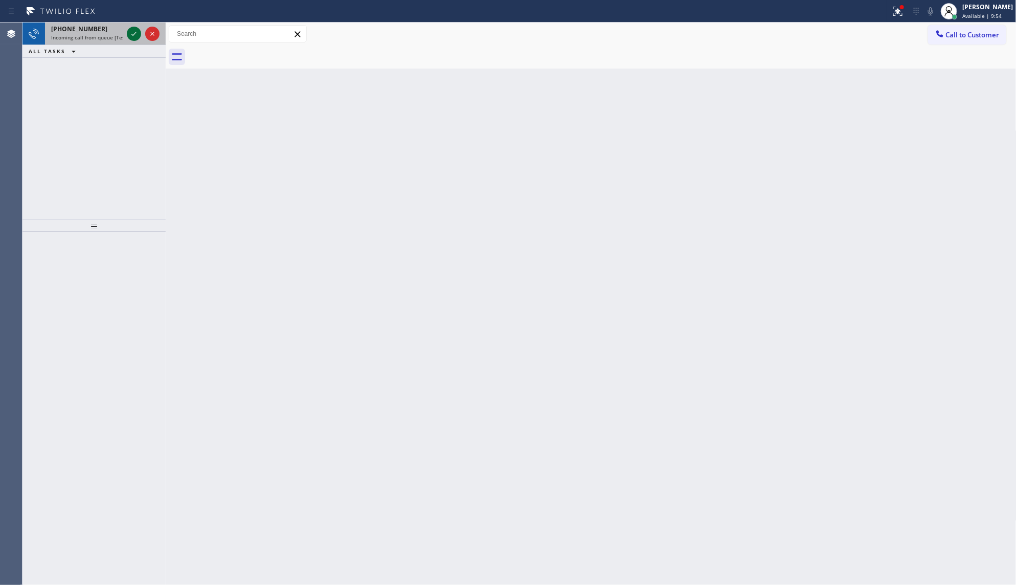
click at [131, 30] on icon at bounding box center [134, 34] width 12 height 12
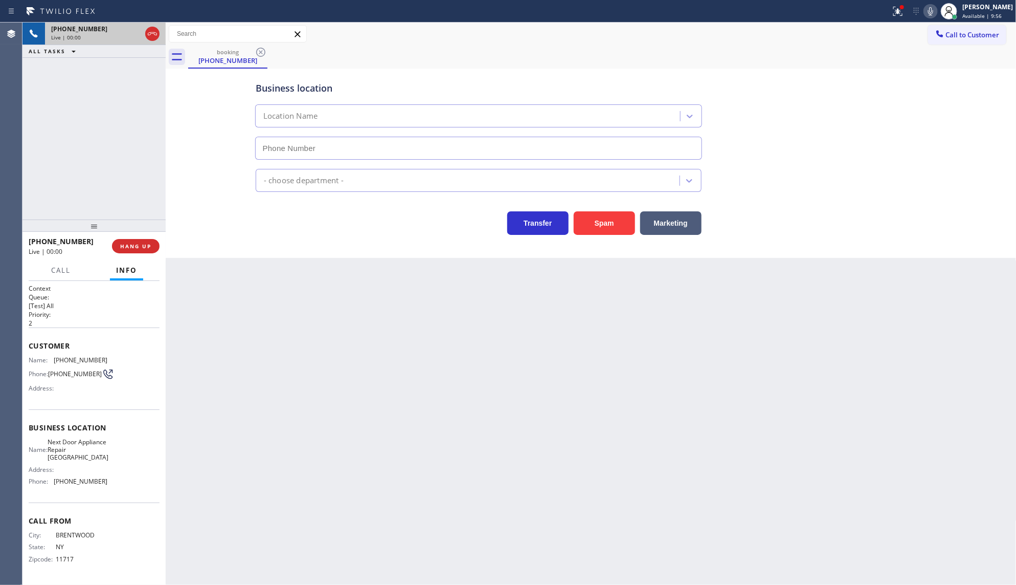
type input "(631) 203-1974"
drag, startPoint x: 904, startPoint y: 13, endPoint x: 888, endPoint y: 47, distance: 37.7
click at [904, 13] on icon at bounding box center [898, 11] width 12 height 12
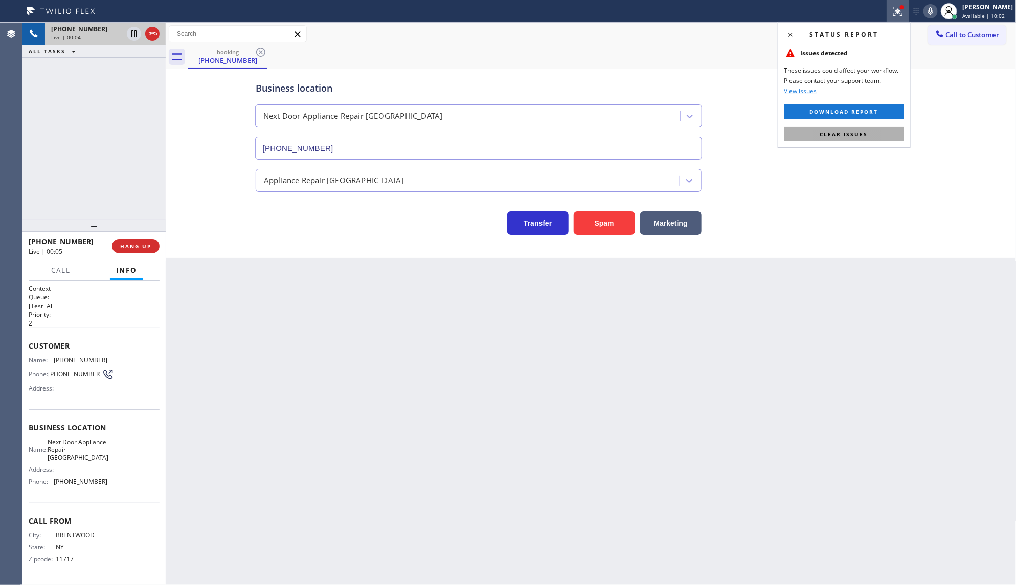
click at [868, 137] on button "Clear issues" at bounding box center [845, 134] width 120 height 14
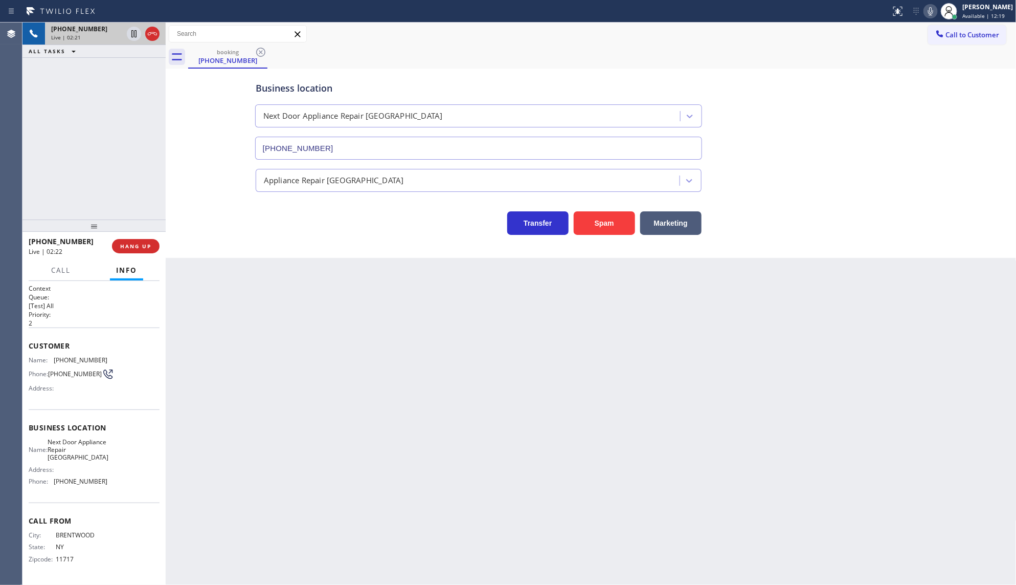
click at [937, 14] on icon at bounding box center [931, 11] width 12 height 12
click at [133, 33] on icon at bounding box center [134, 34] width 12 height 12
drag, startPoint x: 76, startPoint y: 356, endPoint x: 114, endPoint y: 353, distance: 38.5
click at [114, 353] on div "Customer Name: (631) 806-4221 Phone: (631) 806-4221 Address:" at bounding box center [94, 368] width 131 height 82
copy div "(631) 806-4221"
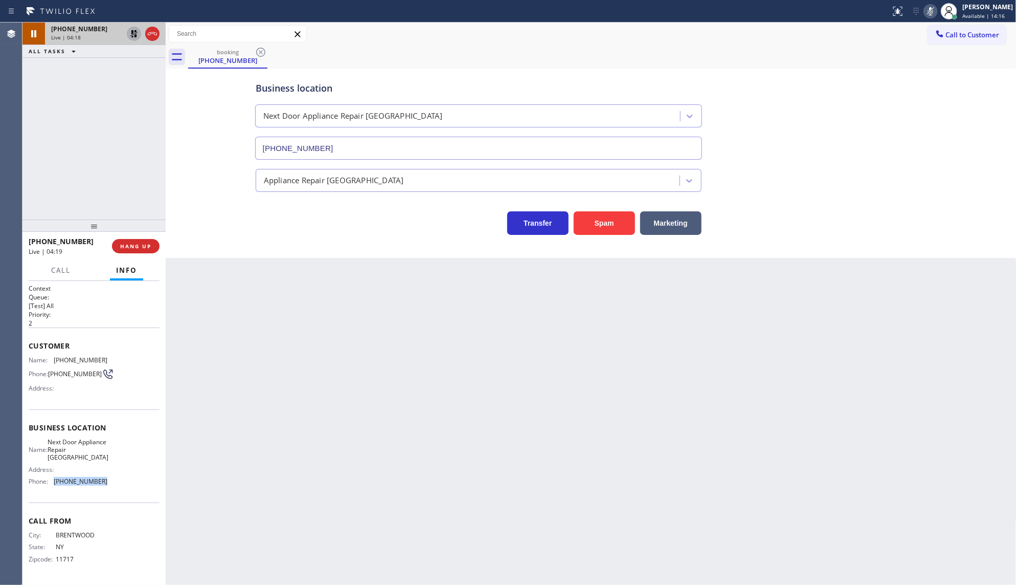
drag, startPoint x: 52, startPoint y: 494, endPoint x: 98, endPoint y: 495, distance: 46.1
click at [98, 490] on div "Name: Next Door Appliance Repair Long Island Address: Phone: (631) 203-1974" at bounding box center [68, 464] width 79 height 52
copy div "(631) 203-1974"
click at [133, 30] on icon at bounding box center [134, 34] width 12 height 12
click at [935, 5] on icon at bounding box center [931, 11] width 12 height 12
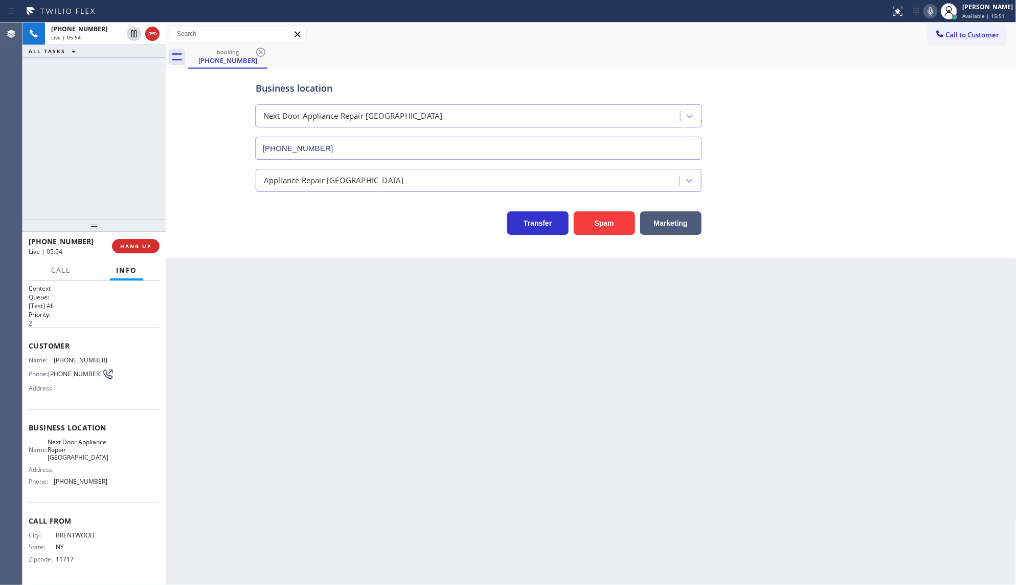
drag, startPoint x: 94, startPoint y: 171, endPoint x: 88, endPoint y: 108, distance: 63.2
click at [95, 171] on div "+16318064221 Live | 05:54 ALL TASKS ALL TASKS ACTIVE TASKS TASKS IN WRAP UP" at bounding box center [94, 121] width 143 height 197
click at [119, 239] on button "COMPLETE" at bounding box center [134, 246] width 52 height 14
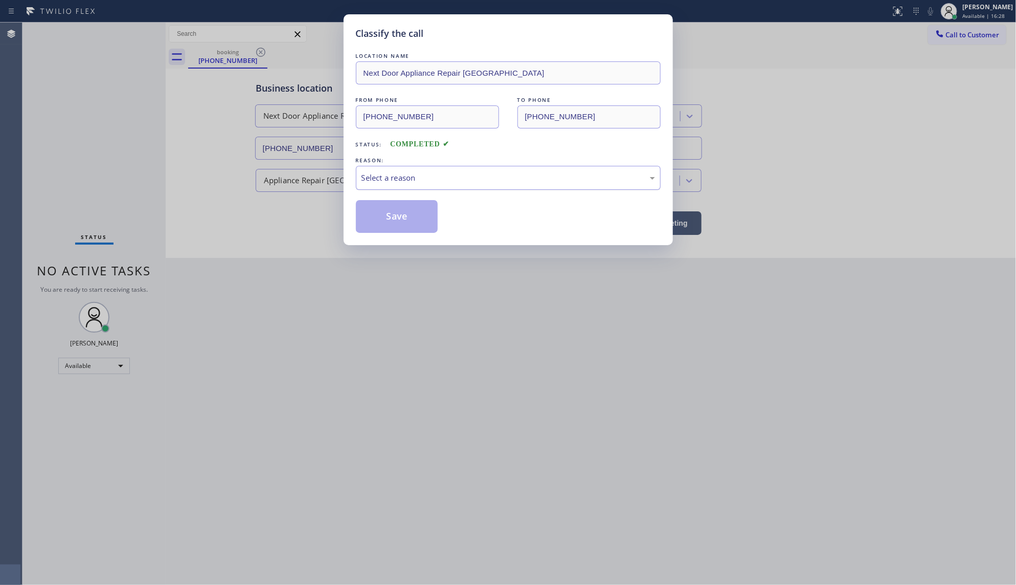
click at [454, 178] on div "Select a reason" at bounding box center [509, 178] width 294 height 12
click at [391, 215] on button "Save" at bounding box center [397, 216] width 82 height 33
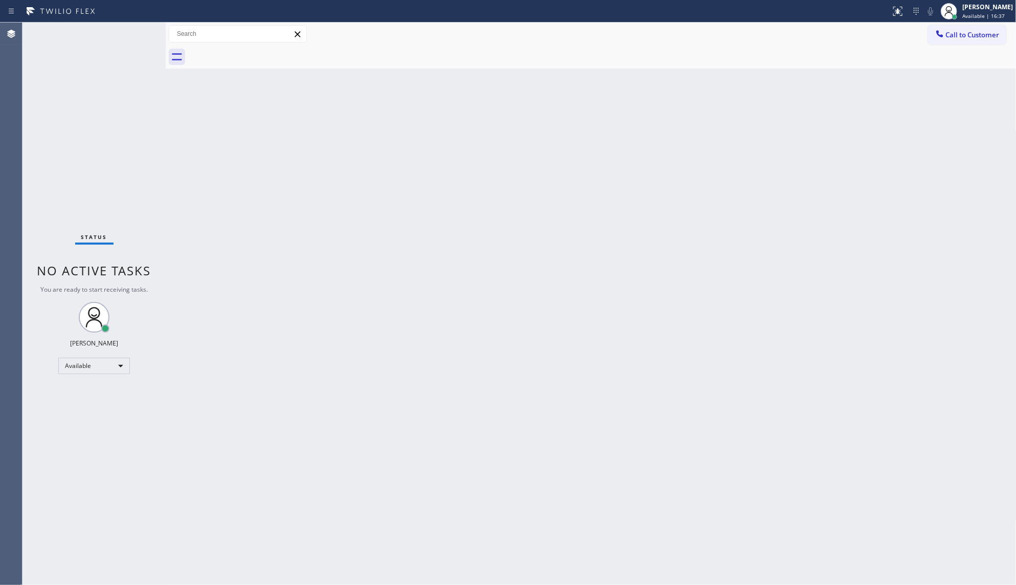
click at [209, 216] on div "Back to Dashboard Change Sender ID Customers Technicians Select a contact Outbo…" at bounding box center [591, 304] width 851 height 562
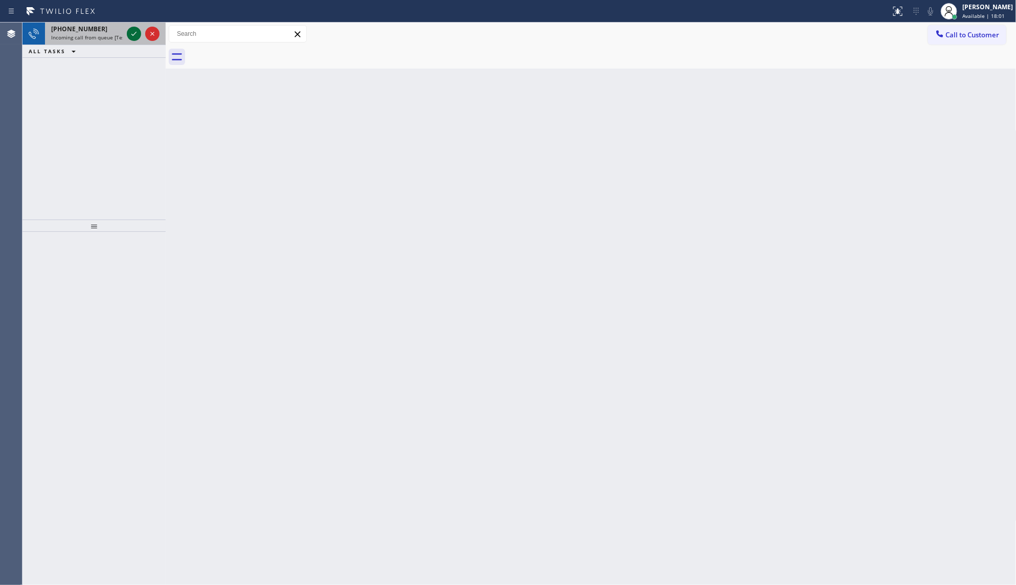
click at [136, 29] on icon at bounding box center [134, 34] width 12 height 12
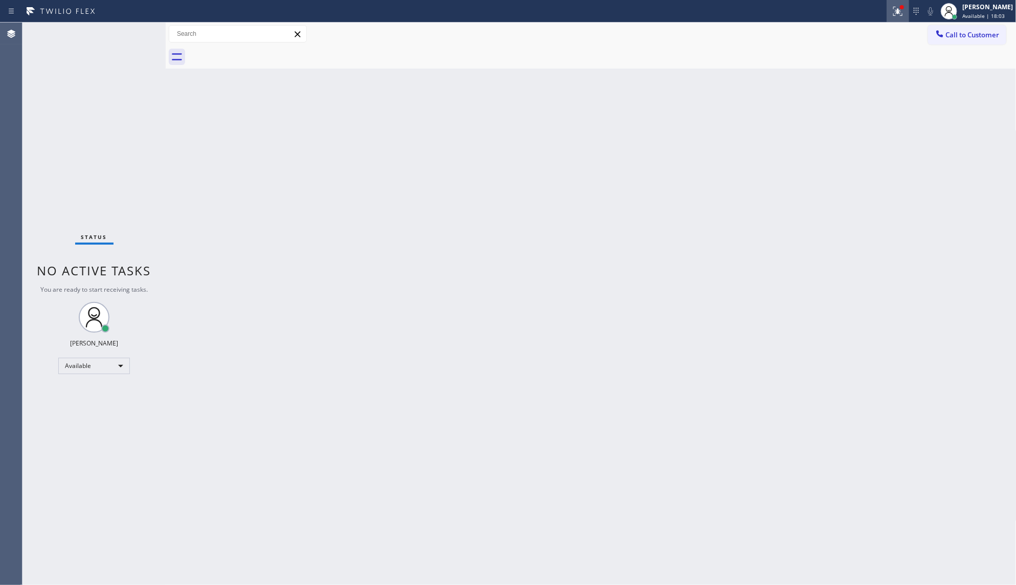
drag, startPoint x: 899, startPoint y: 2, endPoint x: 895, endPoint y: 12, distance: 11.0
click at [896, 4] on button at bounding box center [898, 11] width 23 height 23
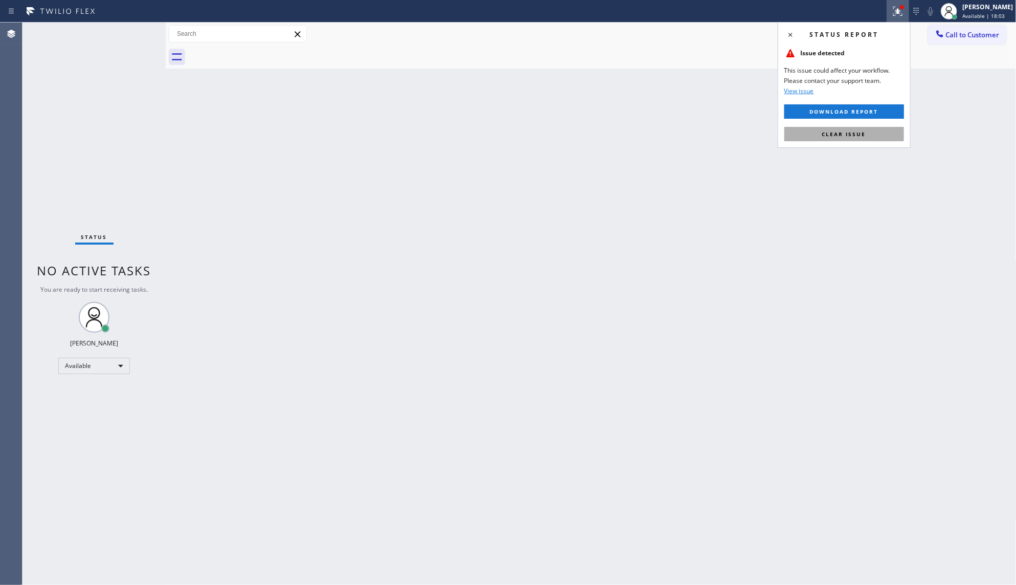
click at [885, 140] on div "Status report Issue detected This issue could affect your workflow. Please cont…" at bounding box center [844, 85] width 133 height 126
click at [883, 133] on button "Clear issue" at bounding box center [845, 134] width 120 height 14
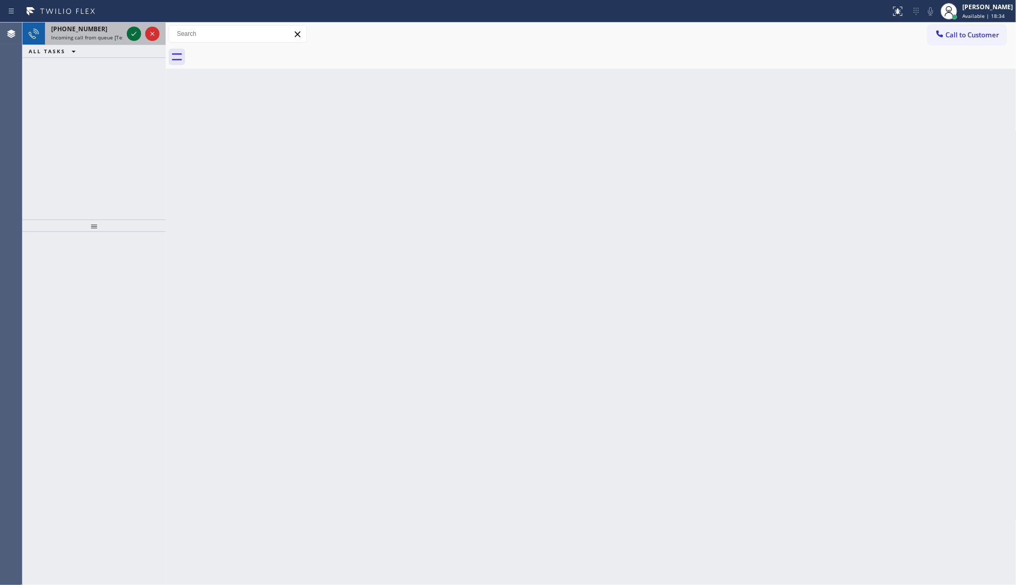
click at [132, 35] on icon at bounding box center [133, 34] width 5 height 4
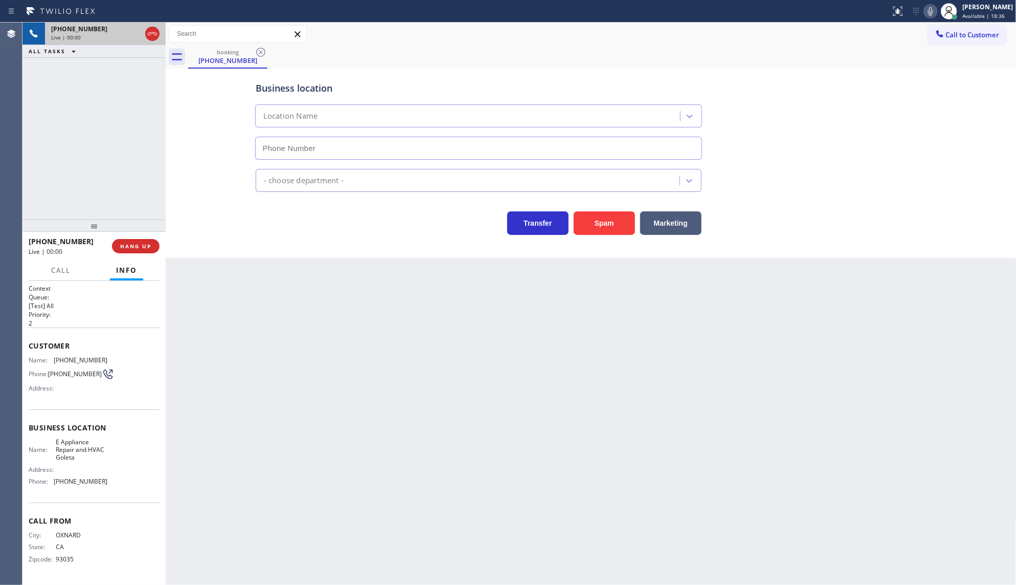
type input "(805) 243-3443"
click at [137, 246] on span "HANG UP" at bounding box center [135, 245] width 31 height 7
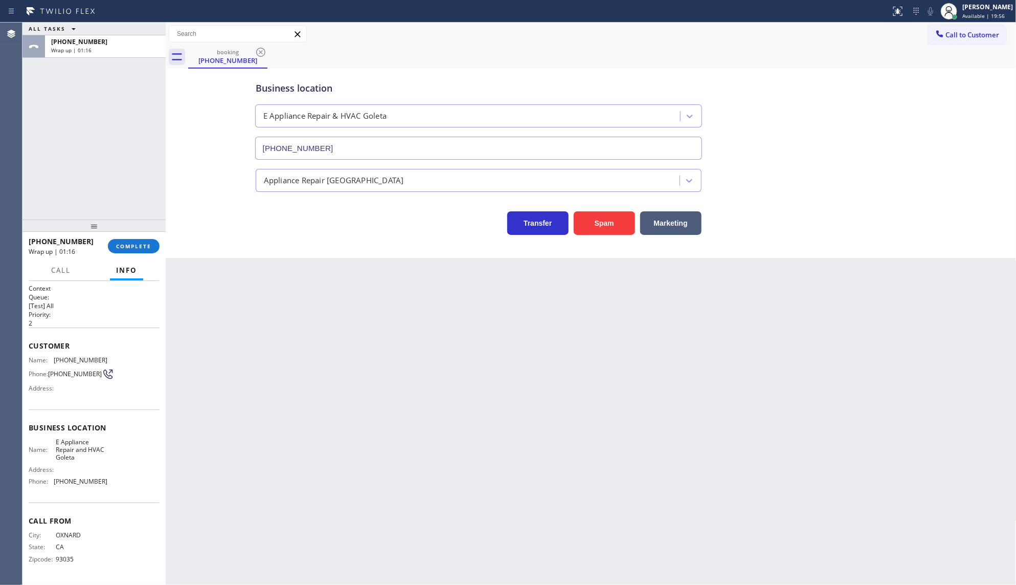
click at [147, 114] on div "ALL TASKS ALL TASKS ACTIVE TASKS TASKS IN WRAP UP +18052005880 Wrap up | 01:16" at bounding box center [94, 121] width 143 height 197
click at [975, 11] on div "[PERSON_NAME]" at bounding box center [988, 7] width 51 height 9
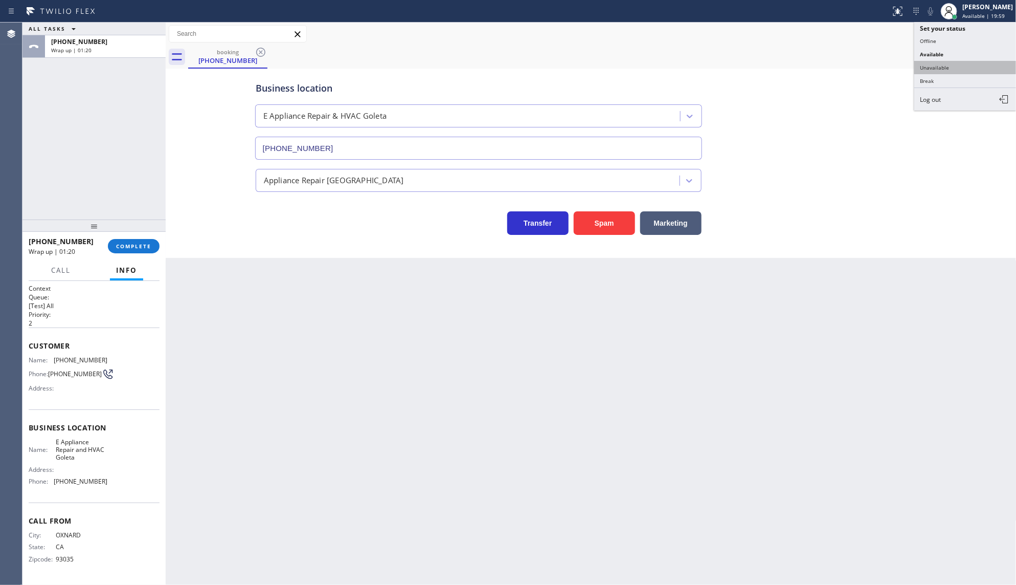
click at [947, 61] on button "Unavailable" at bounding box center [966, 67] width 102 height 13
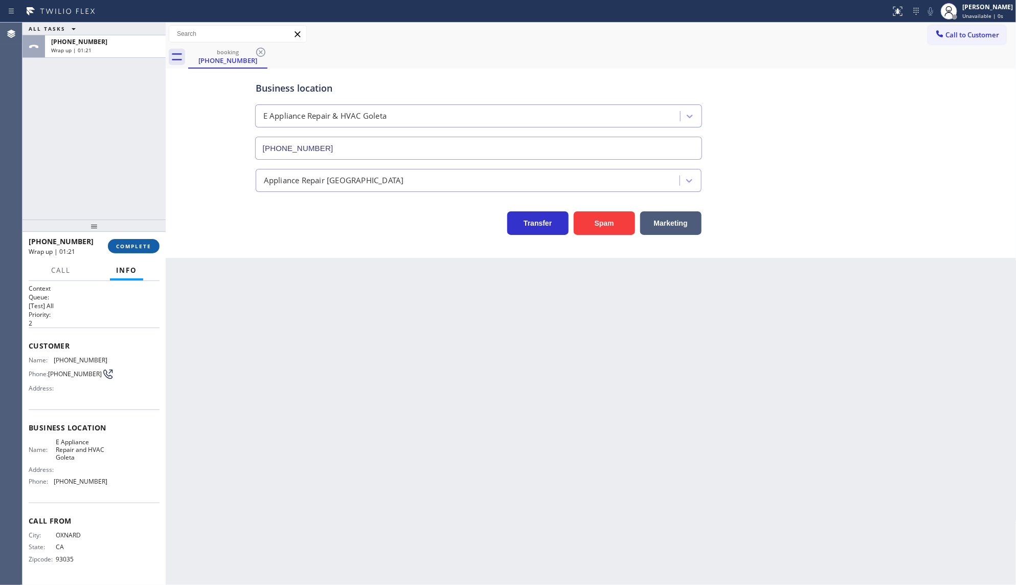
click at [137, 244] on span "COMPLETE" at bounding box center [133, 245] width 35 height 7
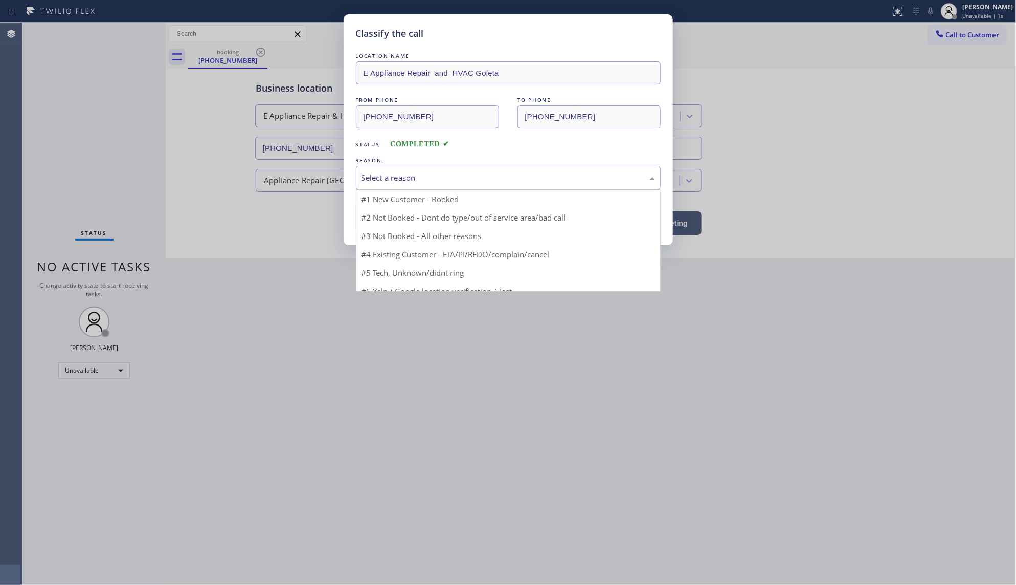
click at [388, 175] on div "Select a reason" at bounding box center [509, 178] width 294 height 12
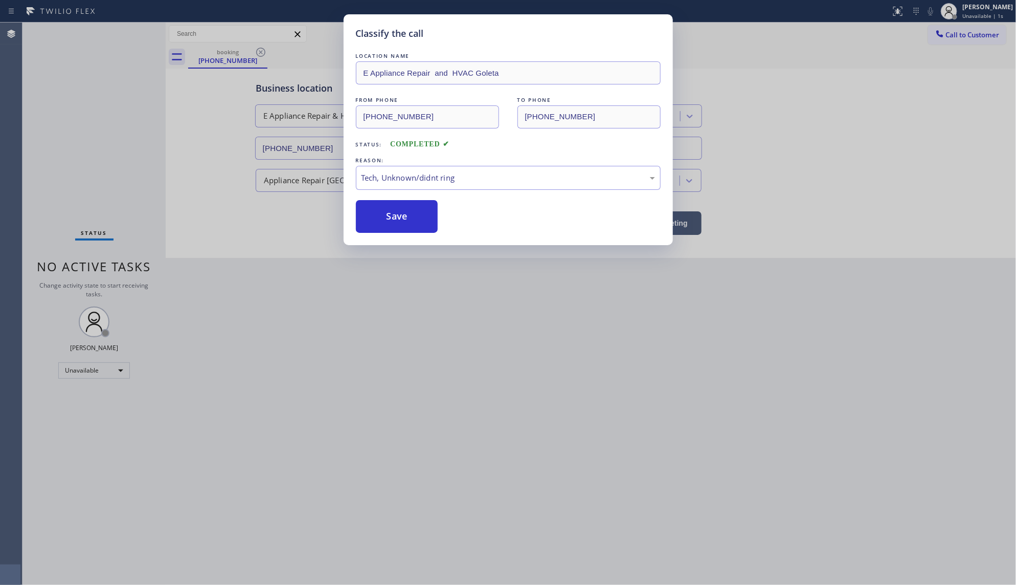
drag, startPoint x: 397, startPoint y: 255, endPoint x: 400, endPoint y: 239, distance: 16.1
drag, startPoint x: 402, startPoint y: 226, endPoint x: 402, endPoint y: 218, distance: 7.2
click at [402, 224] on button "Save" at bounding box center [397, 216] width 82 height 33
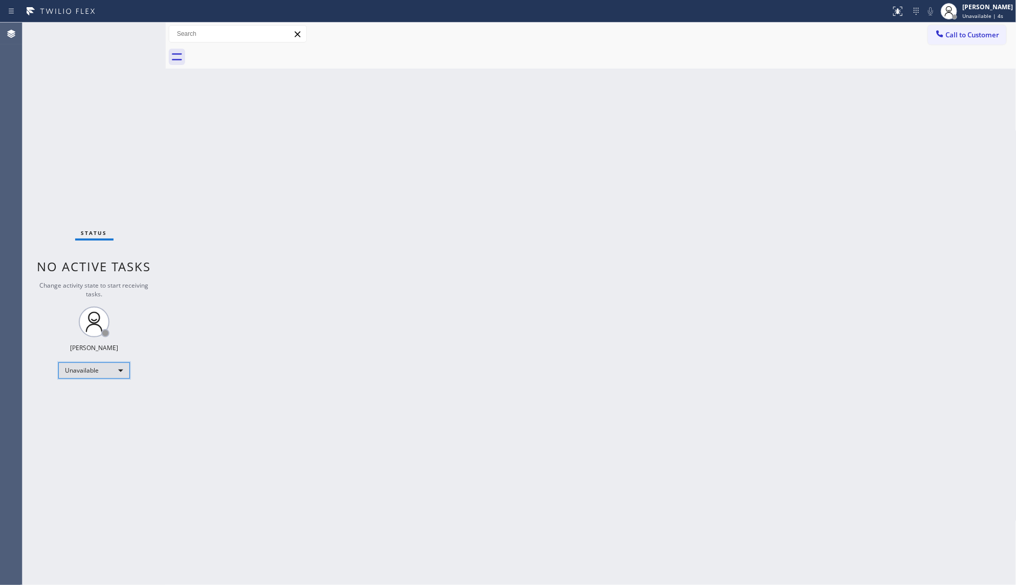
click at [108, 371] on div "Unavailable" at bounding box center [94, 370] width 72 height 16
click at [76, 421] on li "Break" at bounding box center [94, 422] width 70 height 12
click at [90, 371] on div "Break" at bounding box center [94, 370] width 72 height 16
click at [87, 397] on li "Available" at bounding box center [94, 397] width 70 height 12
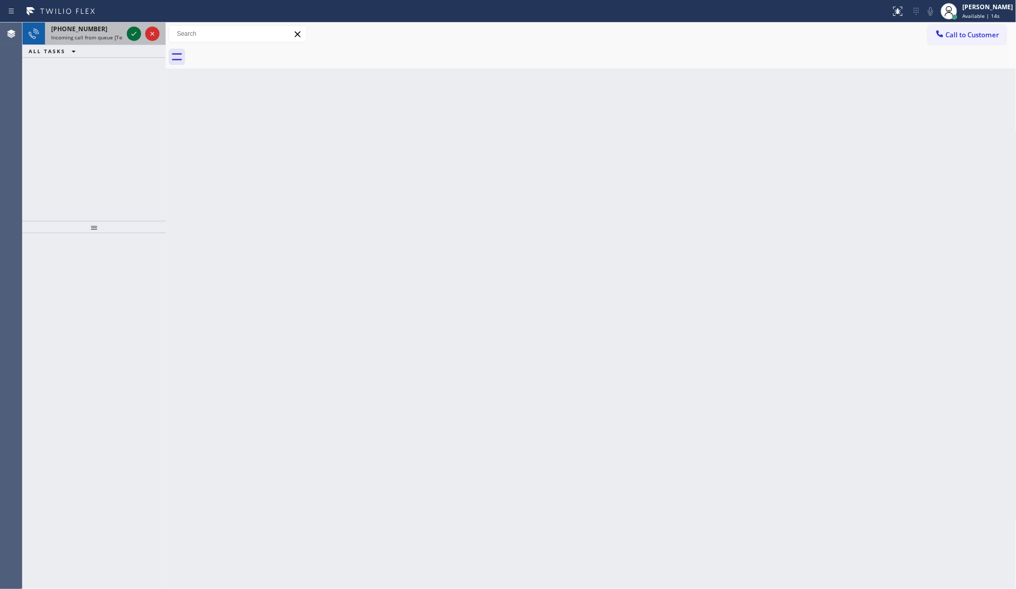
click at [128, 37] on icon at bounding box center [134, 34] width 12 height 12
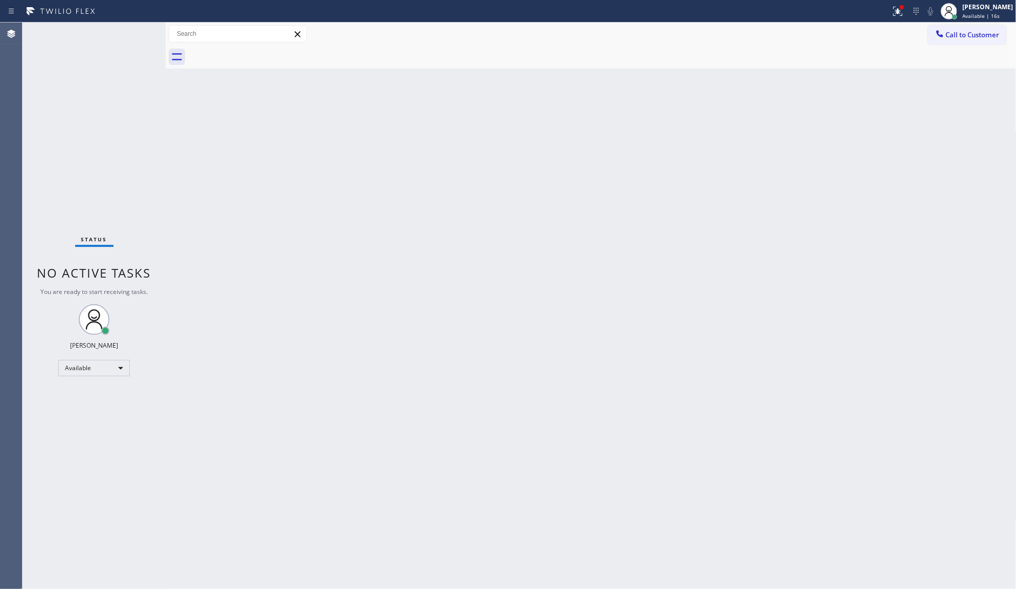
drag, startPoint x: 573, startPoint y: 136, endPoint x: 770, endPoint y: 37, distance: 220.3
click at [592, 124] on div "Back to Dashboard Change Sender ID Customers Technicians Select a contact Outbo…" at bounding box center [591, 306] width 851 height 567
click at [901, 15] on icon at bounding box center [898, 11] width 12 height 12
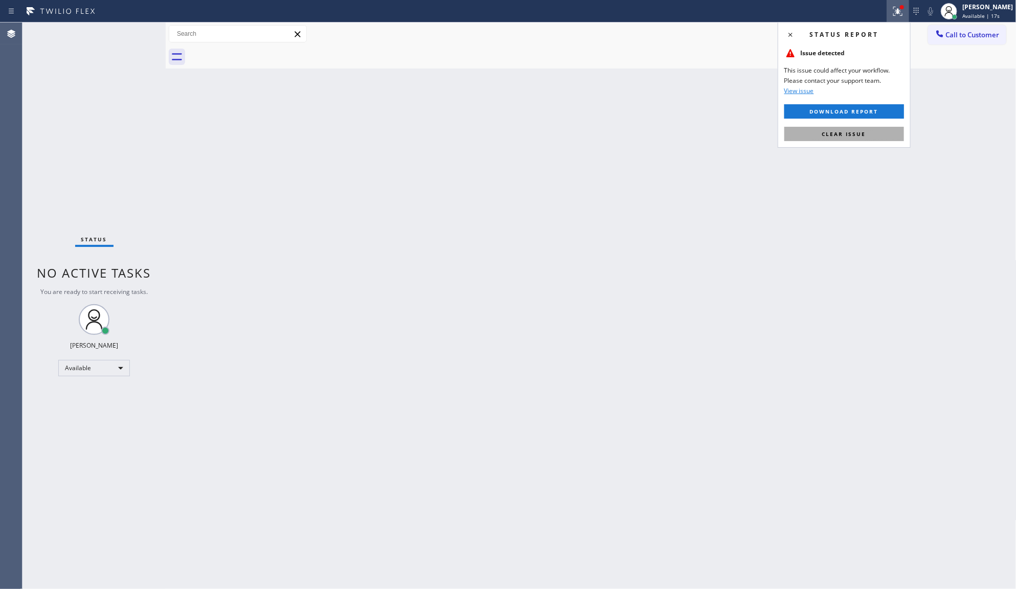
click at [885, 133] on button "Clear issue" at bounding box center [845, 134] width 120 height 14
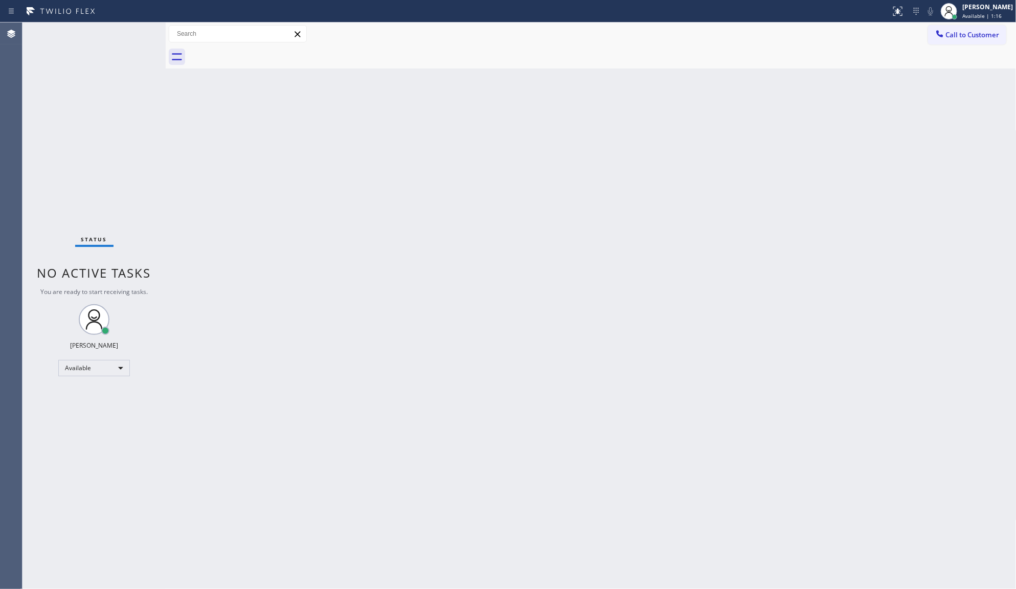
click at [129, 32] on div "Status No active tasks You are ready to start receiving tasks. JENIZA ALCAYDE A…" at bounding box center [94, 306] width 143 height 567
click at [870, 321] on div "Back to Dashboard Change Sender ID Customers Technicians Select a contact Outbo…" at bounding box center [591, 306] width 851 height 567
click at [285, 409] on div "Back to Dashboard Change Sender ID Customers Technicians Select a contact Outbo…" at bounding box center [591, 306] width 851 height 567
click at [142, 141] on div "Status No active tasks You are ready to start receiving tasks. JENIZA ALCAYDE A…" at bounding box center [94, 306] width 143 height 567
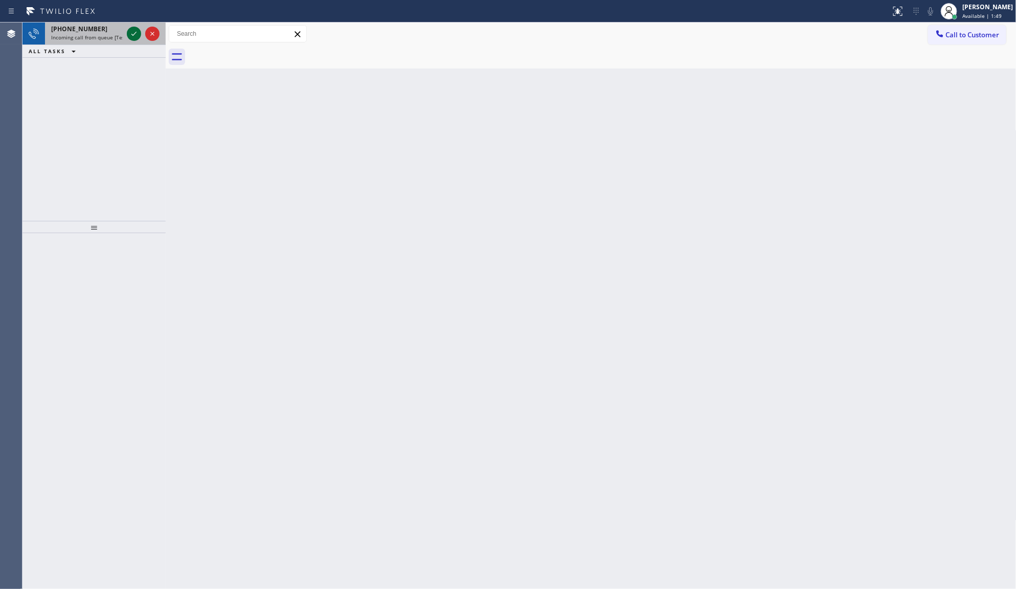
click at [133, 34] on icon at bounding box center [134, 34] width 12 height 12
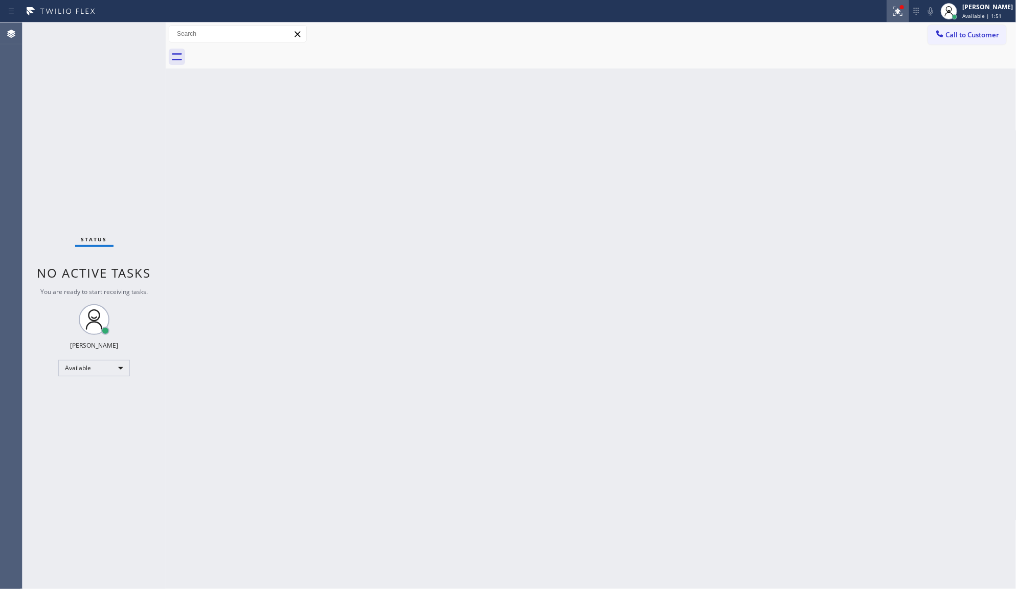
click at [902, 13] on icon at bounding box center [898, 11] width 12 height 12
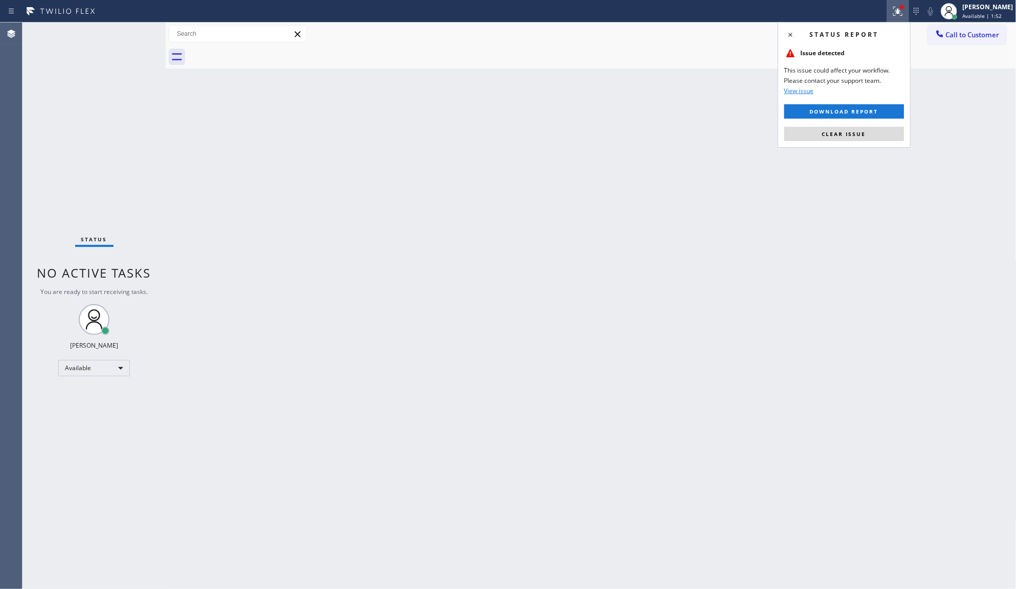
click at [877, 124] on div "Status report Issue detected This issue could affect your workflow. Please cont…" at bounding box center [844, 85] width 133 height 126
click at [880, 132] on button "Clear issue" at bounding box center [845, 134] width 120 height 14
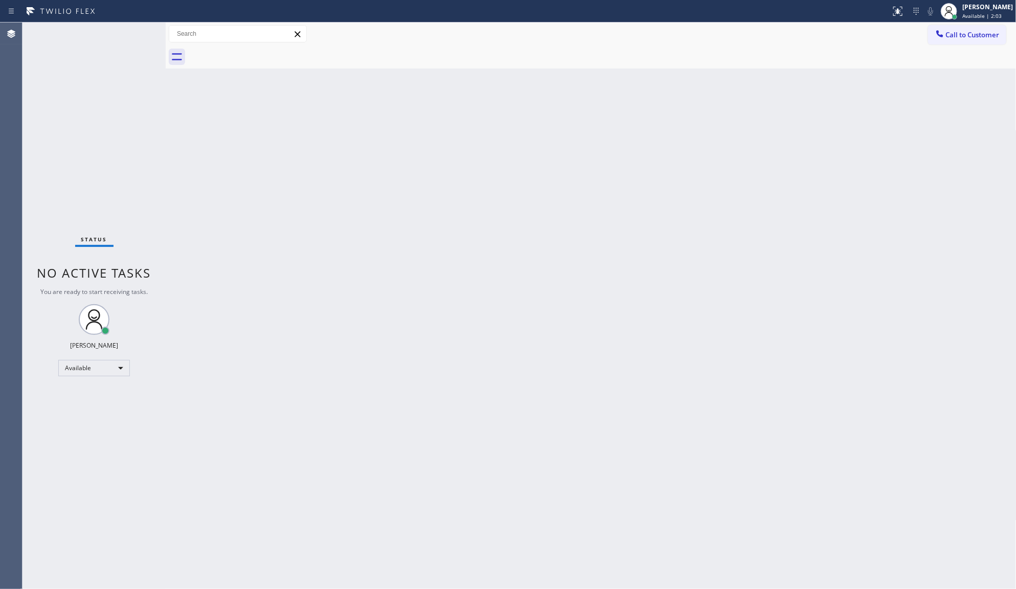
drag, startPoint x: 635, startPoint y: 342, endPoint x: 640, endPoint y: 336, distance: 8.0
click at [638, 338] on div "Back to Dashboard Change Sender ID Customers Technicians Select a contact Outbo…" at bounding box center [591, 306] width 851 height 567
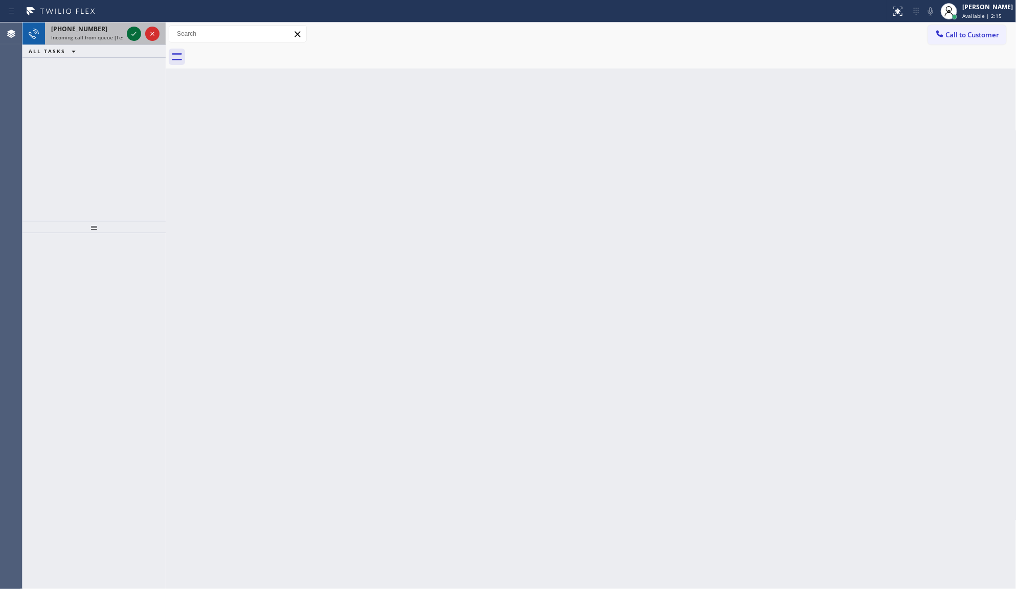
click at [128, 36] on icon at bounding box center [134, 34] width 12 height 12
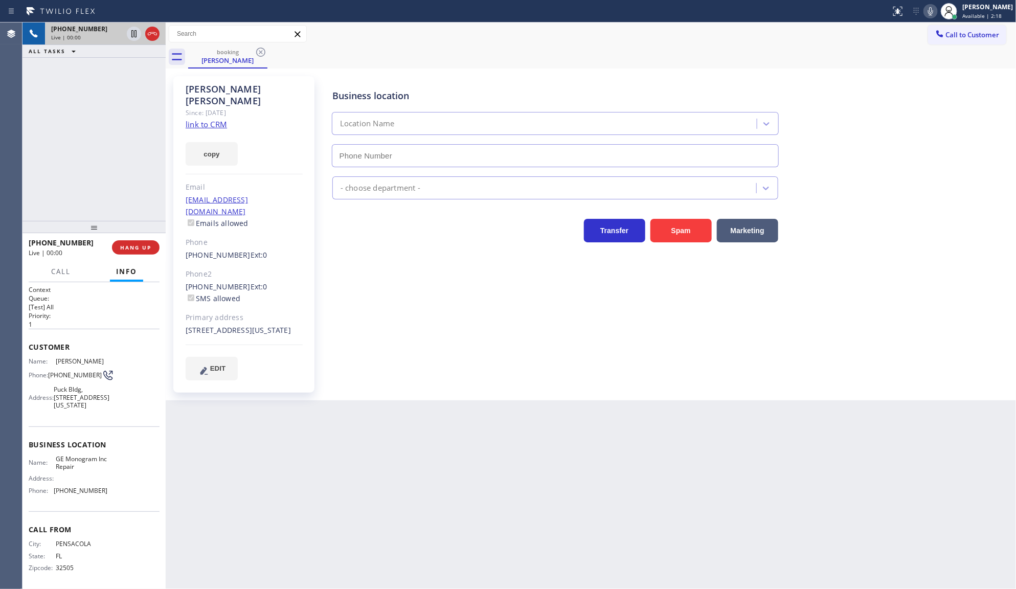
type input "(866) 429-1288"
click at [203, 119] on link "link to CRM" at bounding box center [206, 124] width 41 height 10
click at [130, 34] on icon at bounding box center [134, 34] width 12 height 12
click at [933, 9] on icon at bounding box center [931, 11] width 12 height 12
click at [133, 29] on icon at bounding box center [134, 34] width 12 height 12
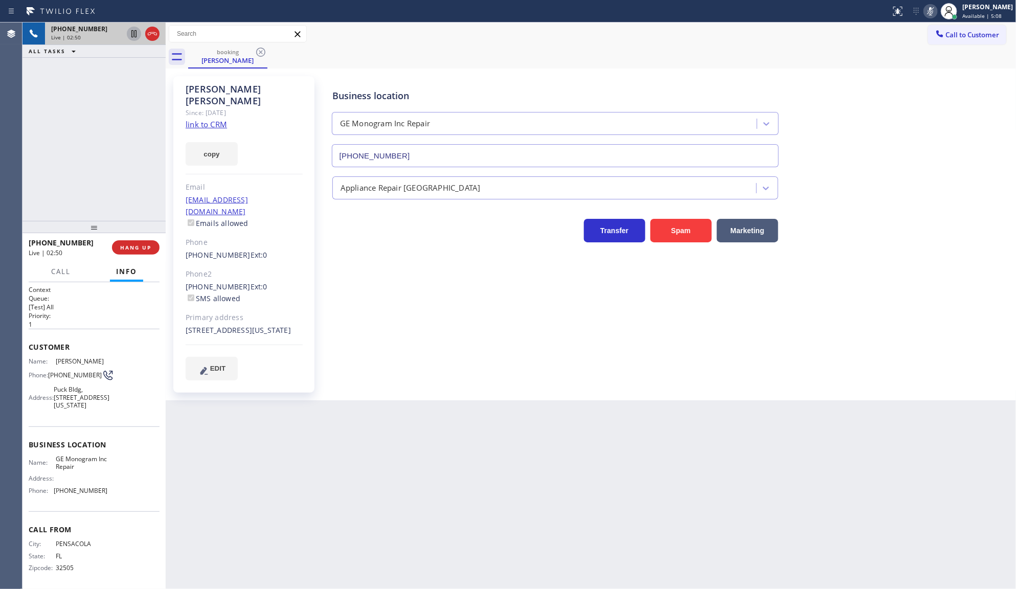
click at [929, 11] on icon at bounding box center [931, 11] width 12 height 12
click at [104, 160] on div "+18507489991 Live | 03:22 ALL TASKS ALL TASKS ACTIVE TASKS TASKS IN WRAP UP" at bounding box center [94, 122] width 143 height 198
click at [131, 251] on span "HANG UP" at bounding box center [135, 247] width 31 height 7
click at [131, 251] on span "COMPLETE" at bounding box center [133, 247] width 35 height 7
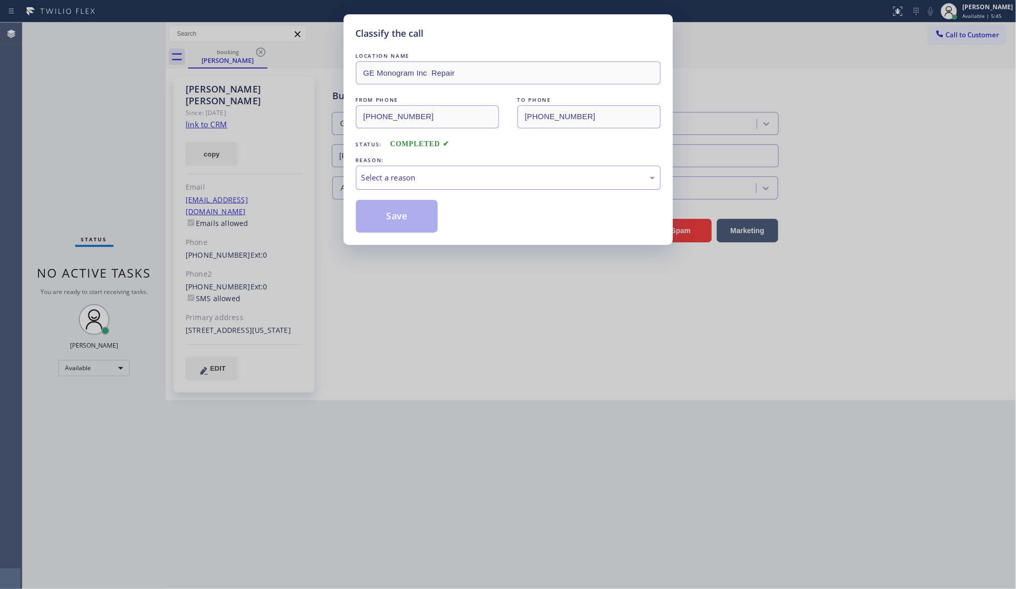
click at [397, 179] on div "Select a reason" at bounding box center [509, 178] width 294 height 12
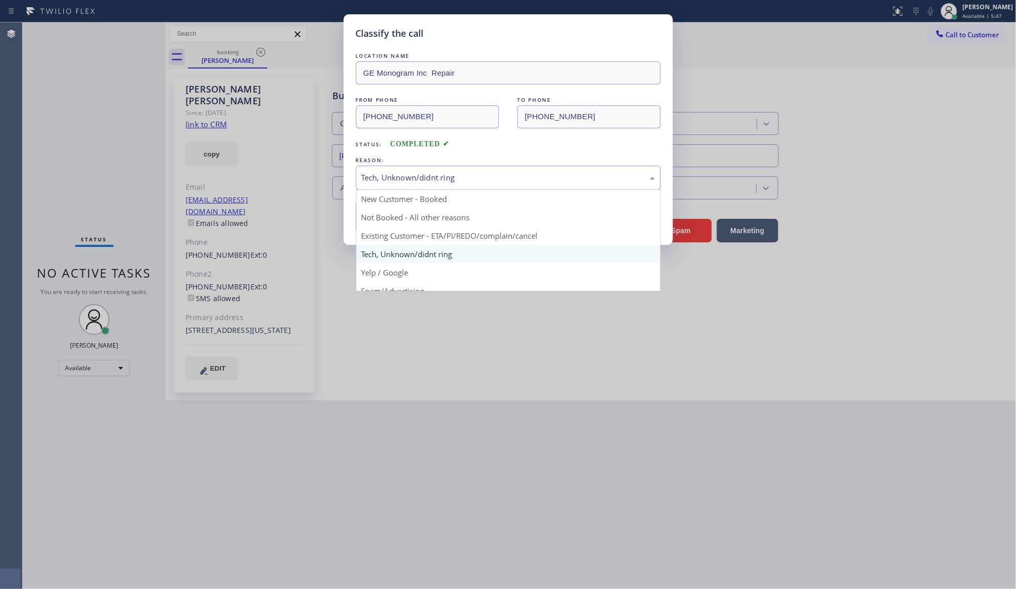
click at [384, 180] on div "Tech, Unknown/didnt ring" at bounding box center [509, 178] width 294 height 12
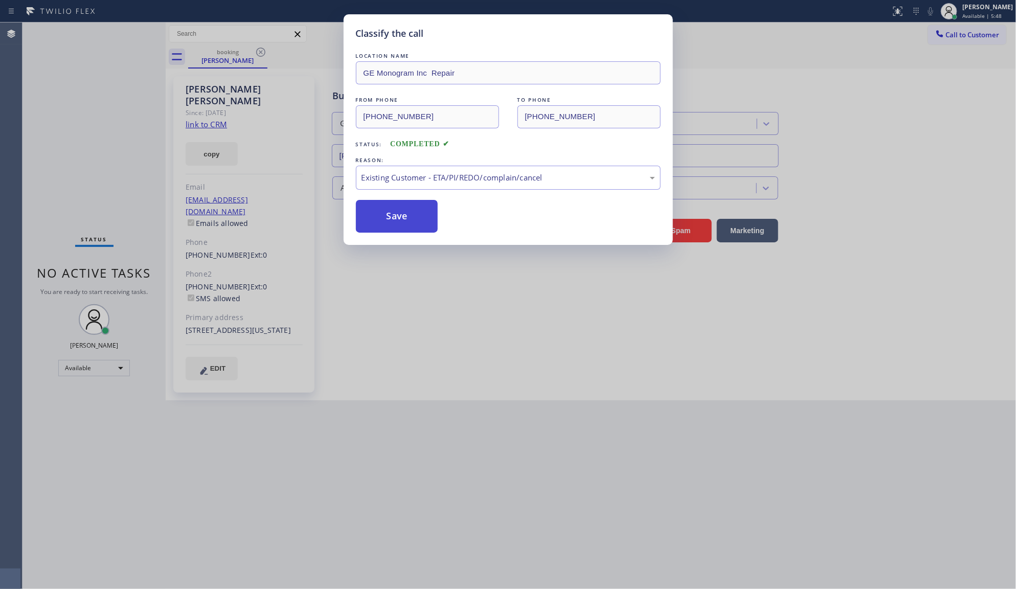
click at [386, 211] on button "Save" at bounding box center [397, 216] width 82 height 33
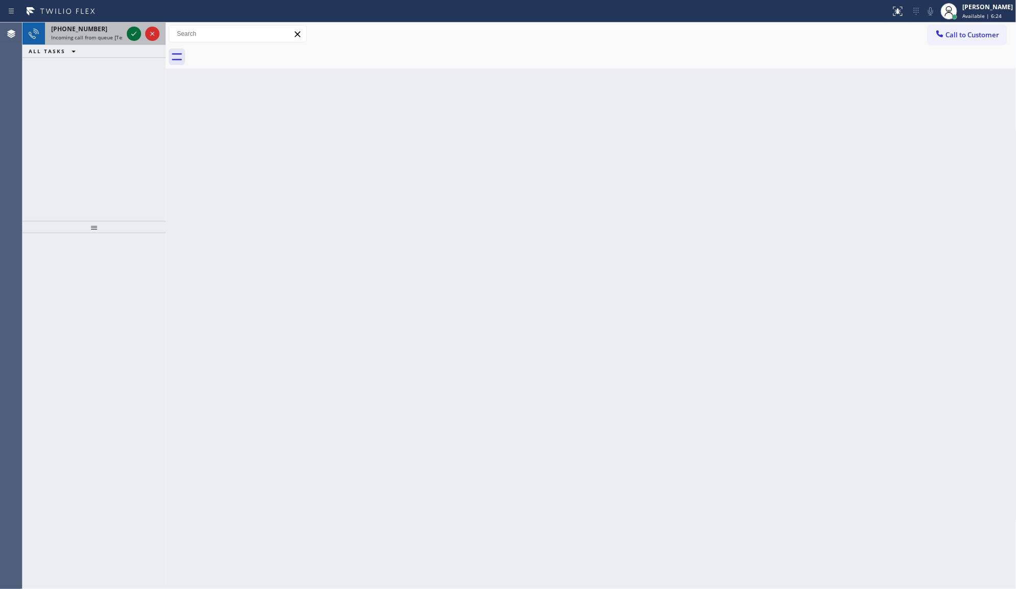
click at [136, 32] on icon at bounding box center [134, 34] width 12 height 12
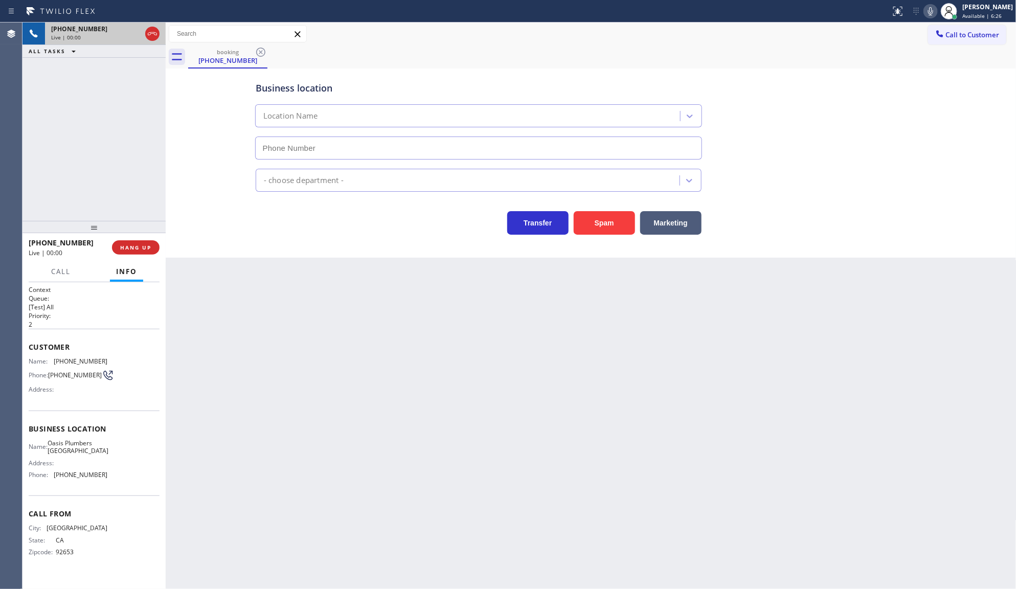
type input "(949) 635-7337"
click at [125, 247] on span "HANG UP" at bounding box center [135, 247] width 31 height 7
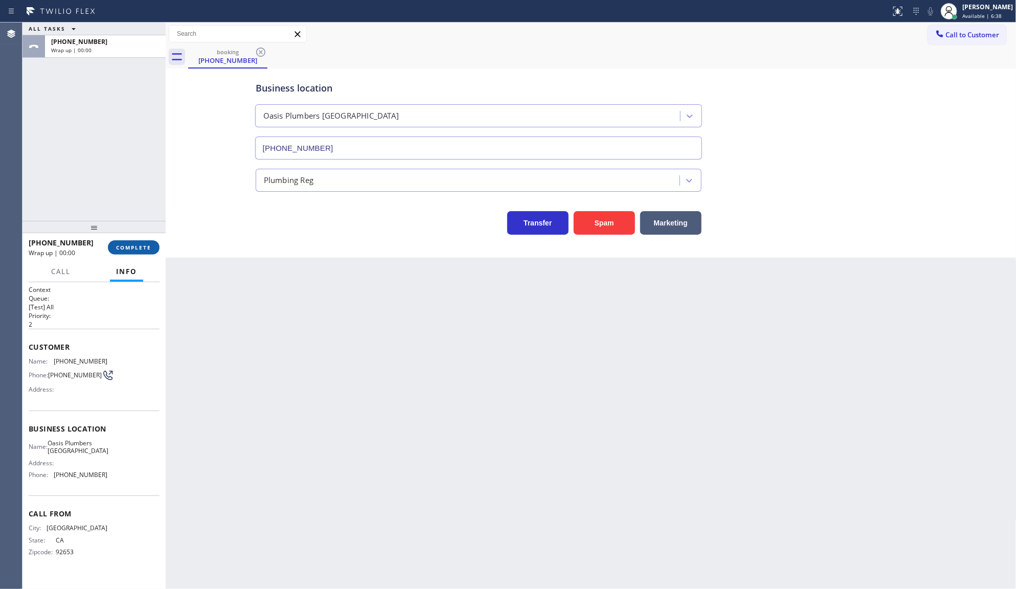
click at [125, 247] on span "COMPLETE" at bounding box center [133, 247] width 35 height 7
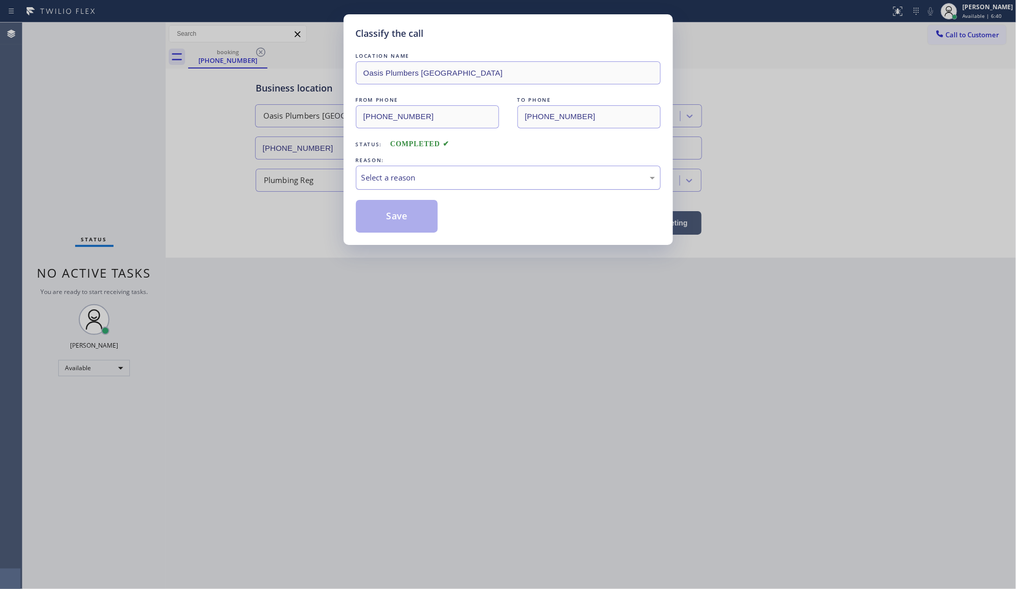
click at [410, 179] on div "Select a reason" at bounding box center [509, 178] width 294 height 12
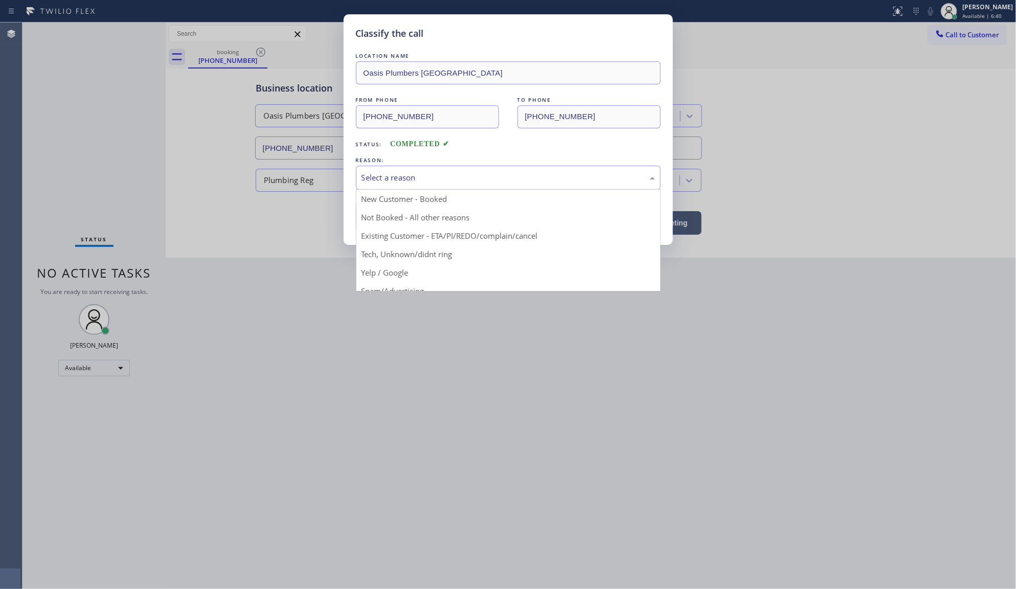
drag, startPoint x: 394, startPoint y: 256, endPoint x: 390, endPoint y: 221, distance: 35.0
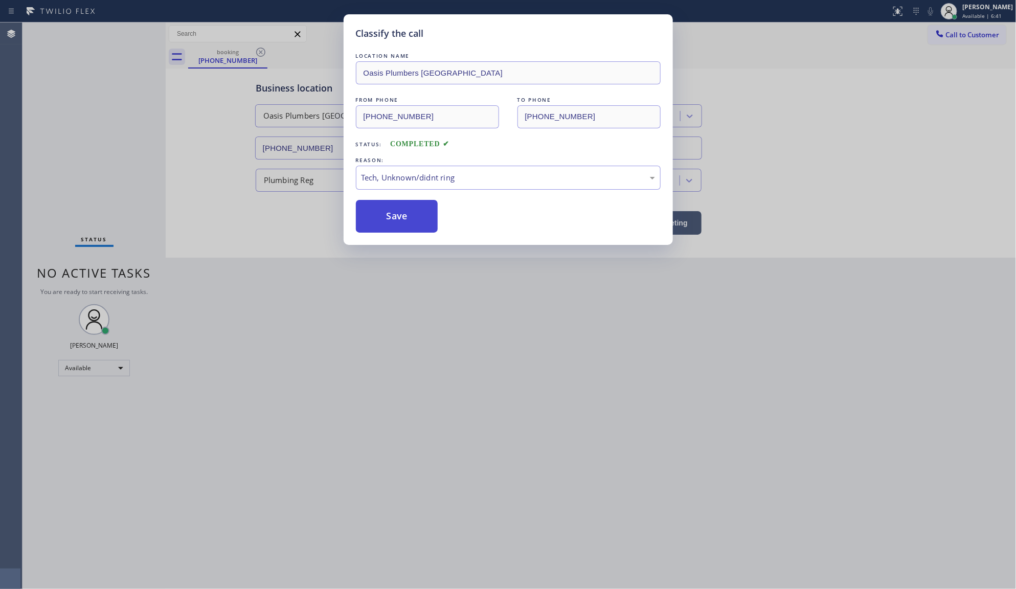
click at [390, 221] on button "Save" at bounding box center [397, 216] width 82 height 33
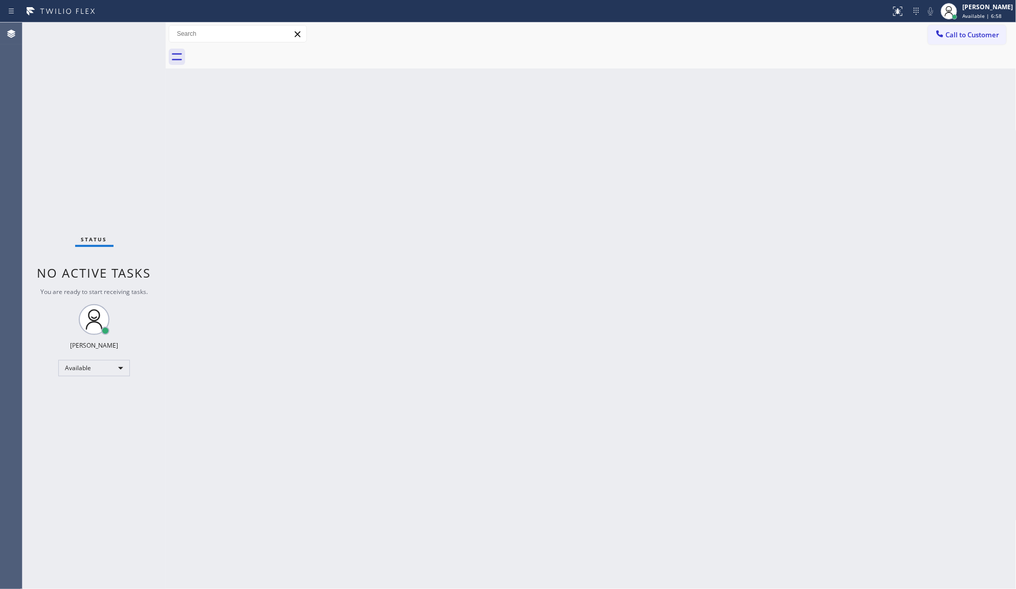
click at [141, 34] on div "Status No active tasks You are ready to start receiving tasks. JENIZA ALCAYDE A…" at bounding box center [94, 306] width 143 height 567
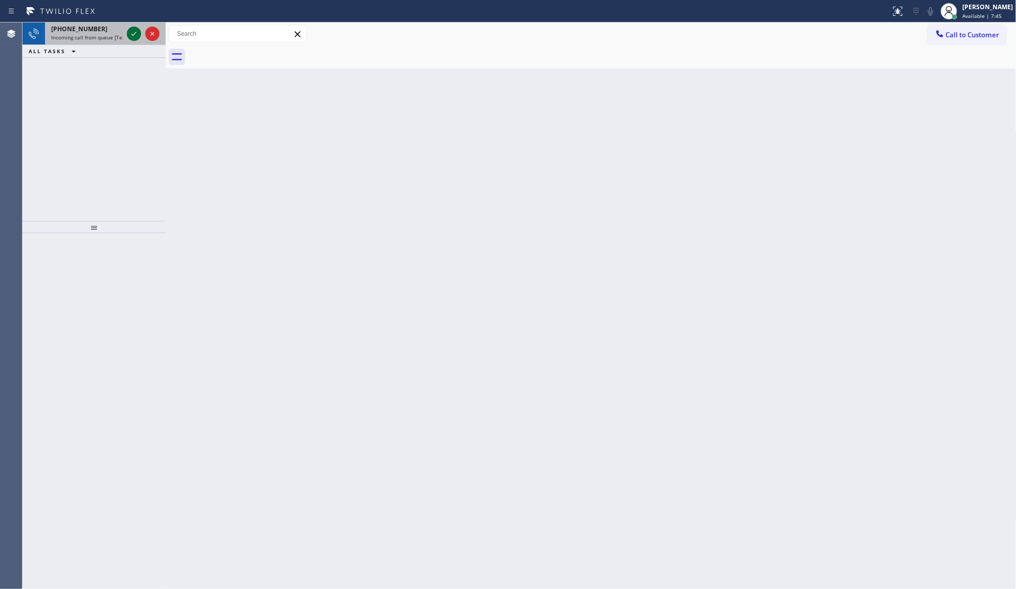
click at [129, 31] on icon at bounding box center [134, 34] width 12 height 12
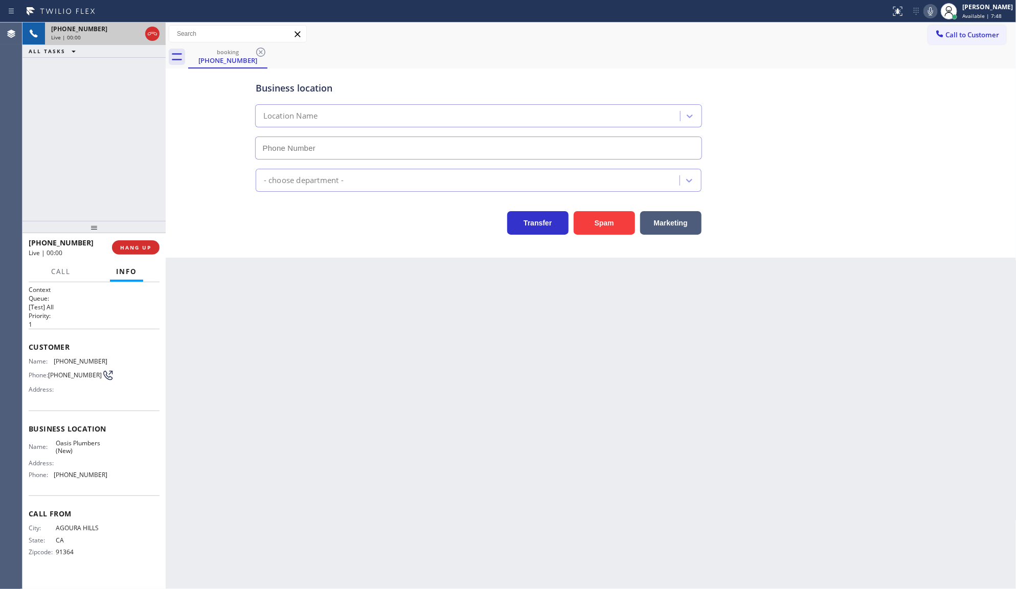
type input "(888) 803-7895"
click at [146, 251] on button "HANG UP" at bounding box center [136, 247] width 48 height 14
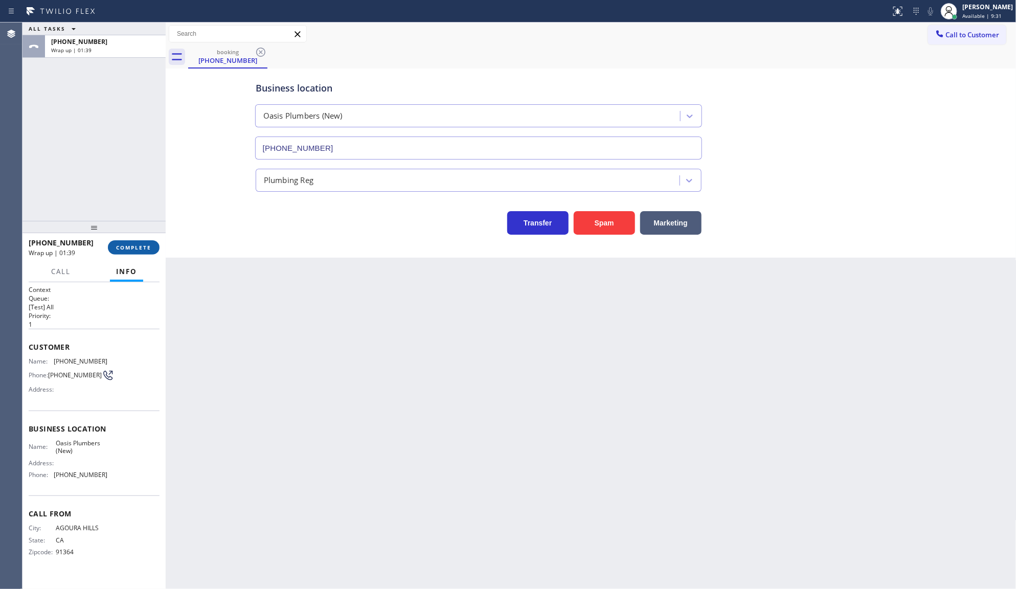
click at [150, 249] on span "COMPLETE" at bounding box center [133, 247] width 35 height 7
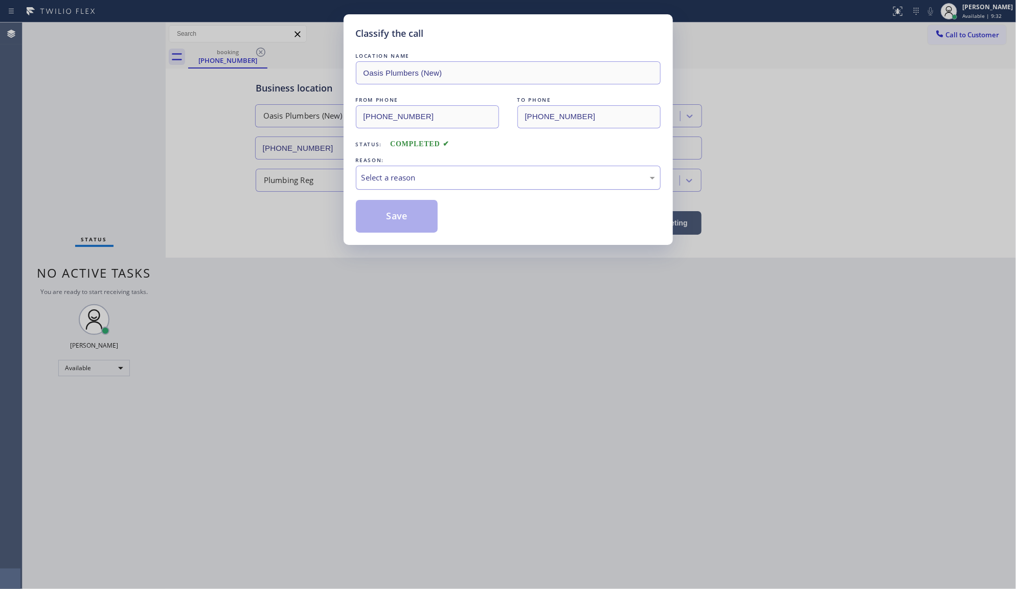
click at [372, 186] on div "Select a reason" at bounding box center [508, 178] width 305 height 24
click at [374, 219] on button "Save" at bounding box center [397, 216] width 82 height 33
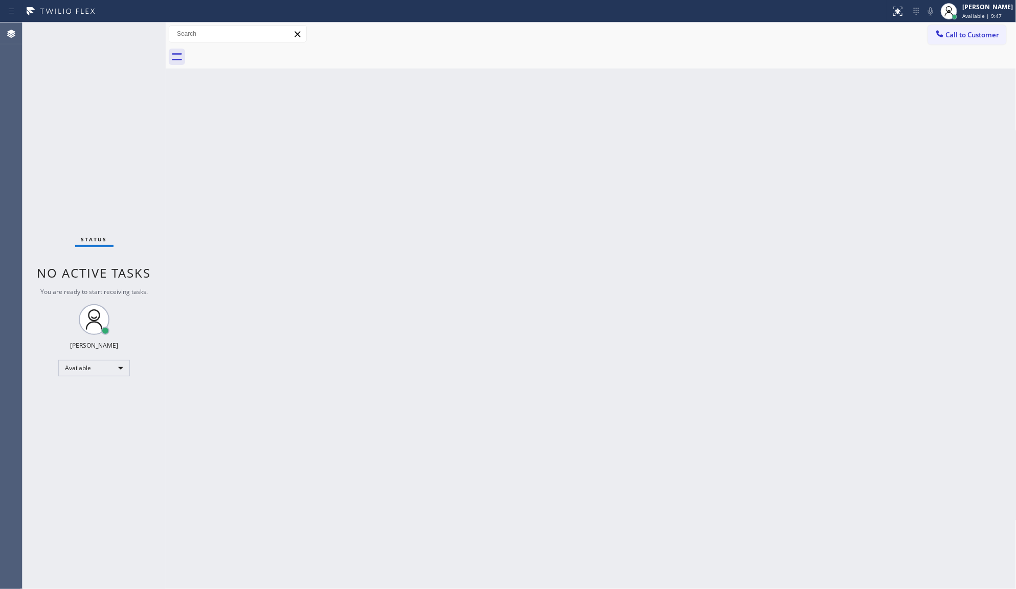
click at [134, 34] on div "Status No active tasks You are ready to start receiving tasks. JENIZA ALCAYDE A…" at bounding box center [94, 306] width 143 height 567
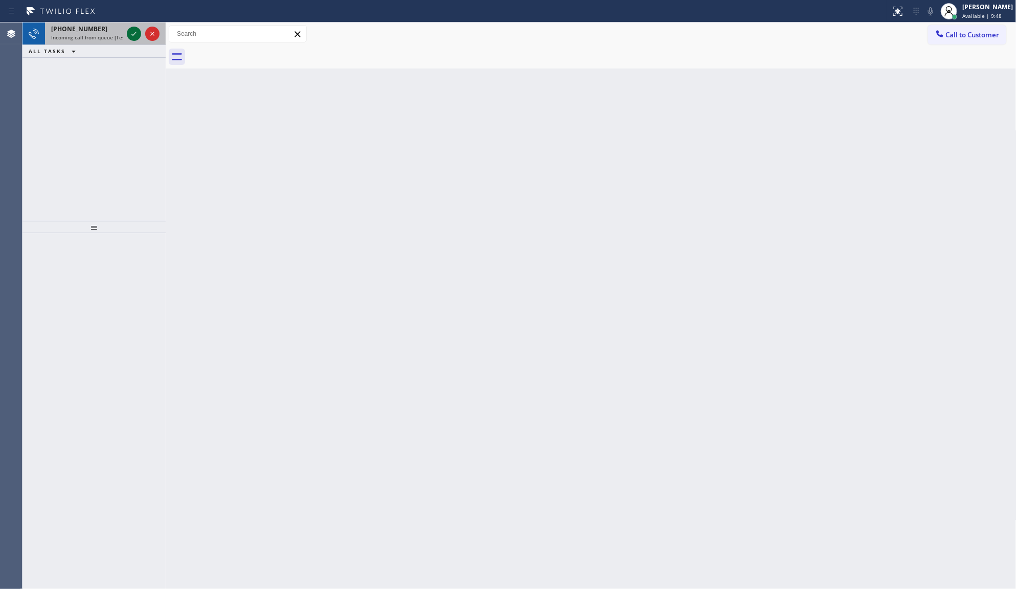
click at [134, 34] on icon at bounding box center [134, 34] width 12 height 12
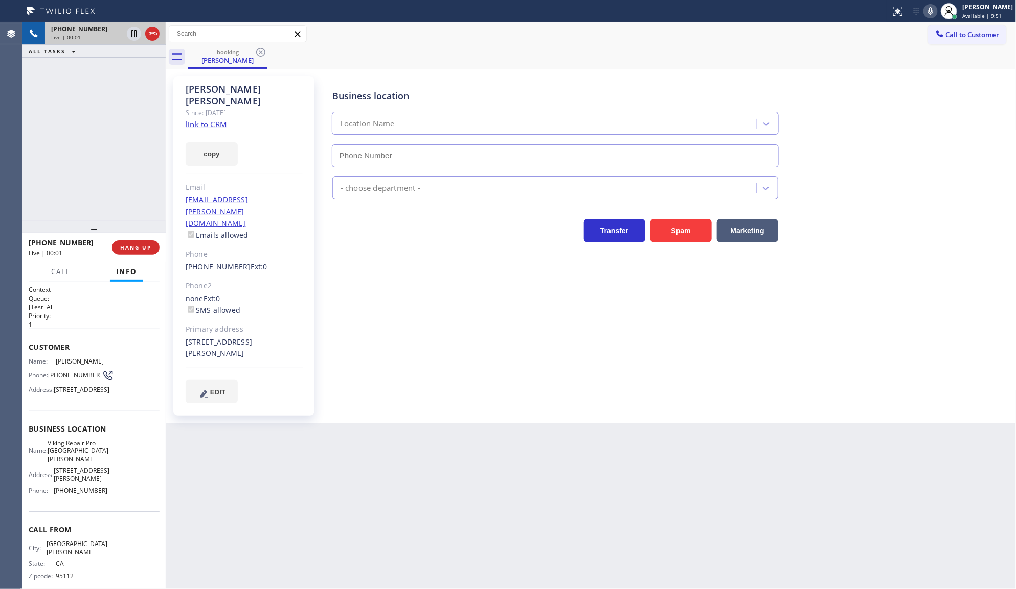
type input "(831) 661-8837"
click at [210, 119] on link "link to CRM" at bounding box center [206, 124] width 41 height 10
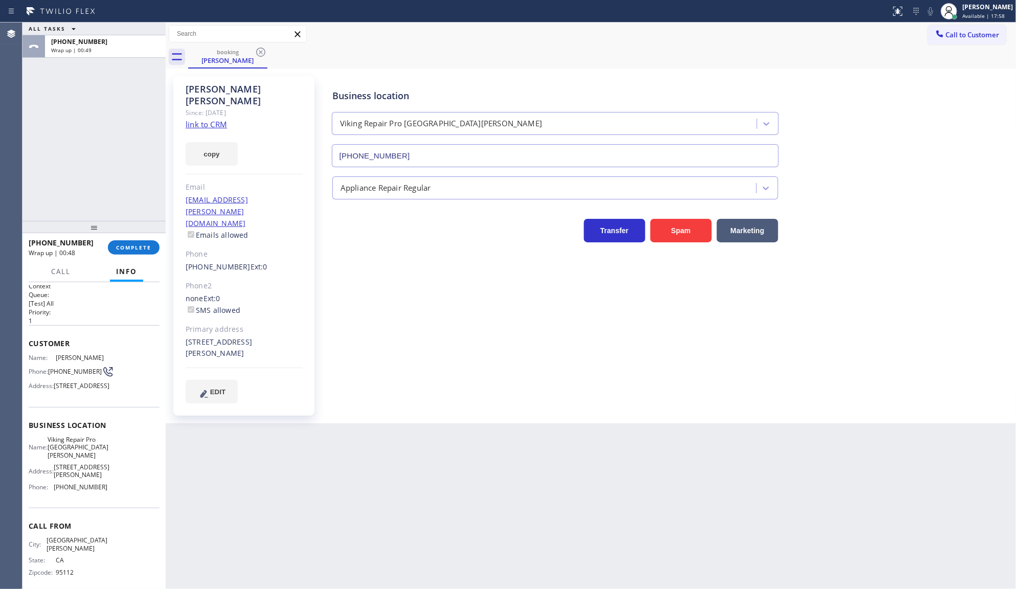
scroll to position [4, 0]
drag, startPoint x: 57, startPoint y: 490, endPoint x: 106, endPoint y: 491, distance: 49.1
click at [106, 491] on div "Name: Viking Repair Pro Santa Cruz Address: 155 Dubois St Phone: (831) 661-8837" at bounding box center [94, 465] width 131 height 60
copy div "(831) 661-8837"
drag, startPoint x: 52, startPoint y: 455, endPoint x: 104, endPoint y: 466, distance: 53.3
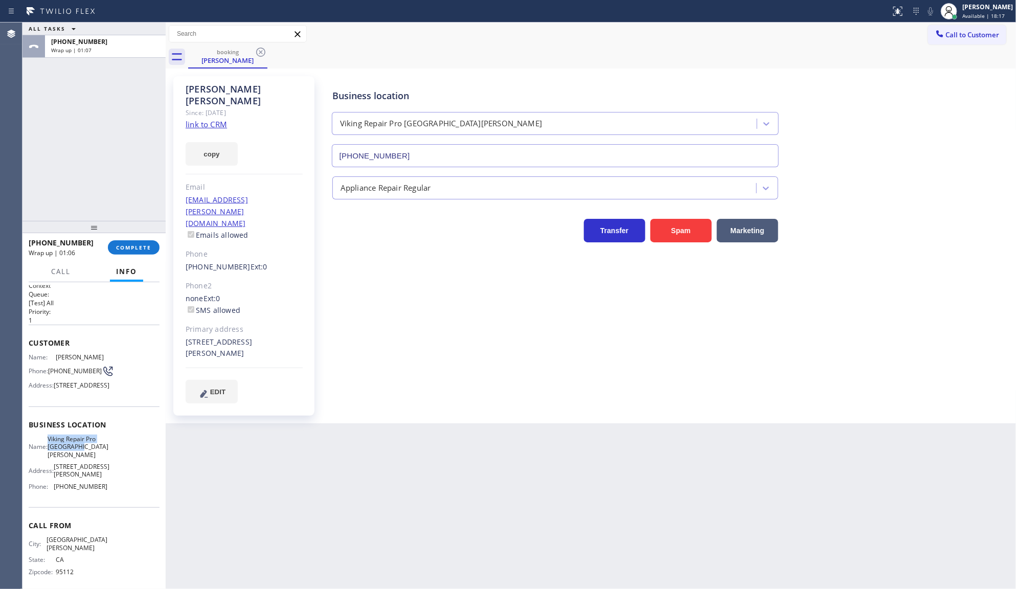
click at [104, 466] on div "Name: Viking Repair Pro Santa Cruz Address: 155 Dubois St Phone: (831) 661-8837" at bounding box center [94, 465] width 131 height 60
copy div "Viking Repair Pro Santa Cruz"
click at [202, 119] on link "link to CRM" at bounding box center [206, 124] width 41 height 10
click at [965, 14] on span "Available | 22:46" at bounding box center [984, 15] width 42 height 7
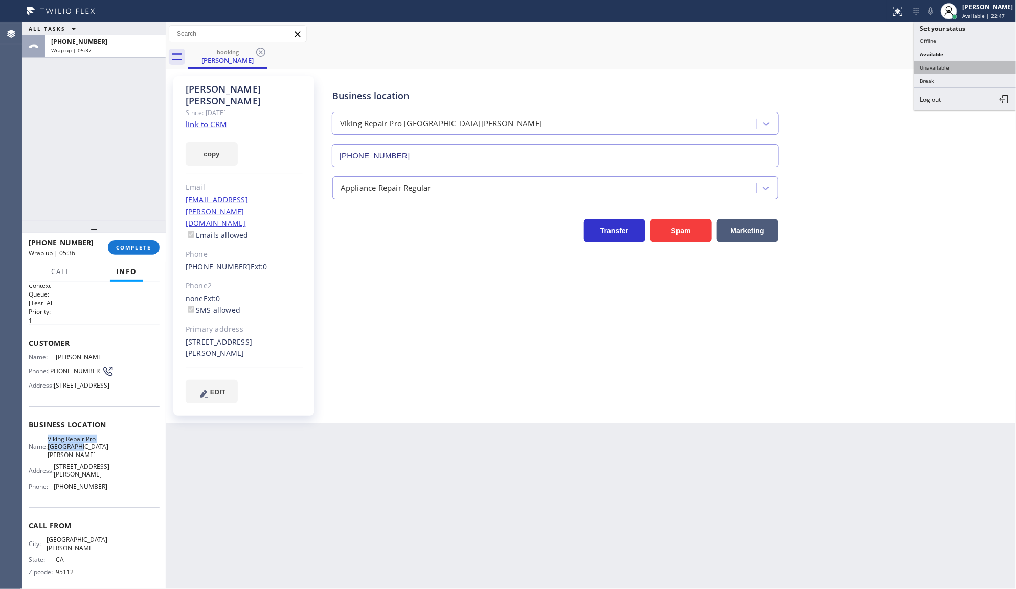
click at [925, 62] on button "Unavailable" at bounding box center [966, 67] width 102 height 13
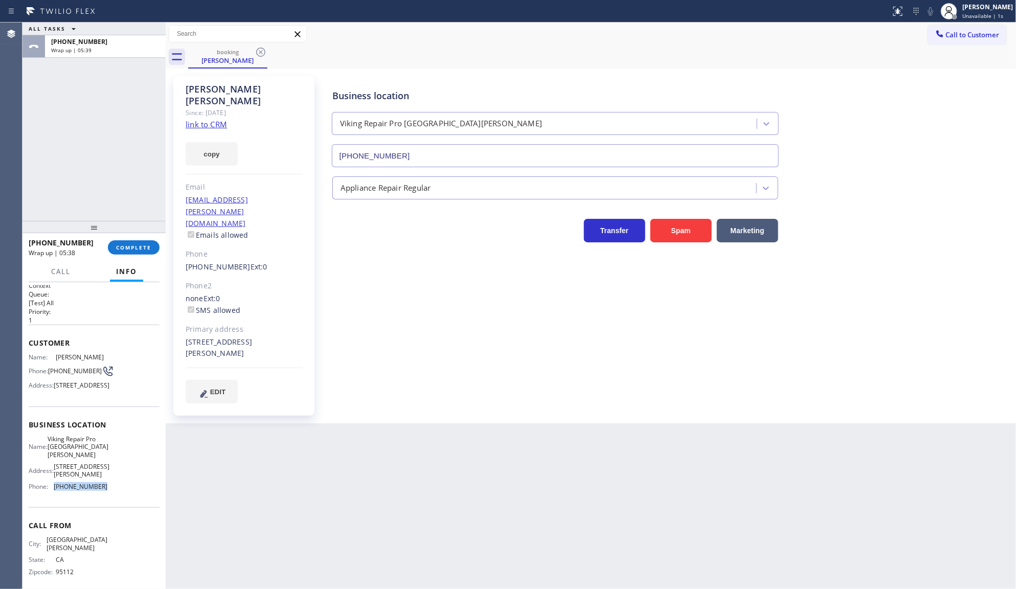
drag, startPoint x: 54, startPoint y: 488, endPoint x: 130, endPoint y: 486, distance: 76.7
click at [130, 486] on div "Name: Viking Repair Pro Santa Cruz Address: 155 Dubois St Phone: (831) 661-8837" at bounding box center [94, 465] width 131 height 60
copy span "(831) 661-8837"
click at [972, 36] on span "Call to Customer" at bounding box center [973, 34] width 54 height 9
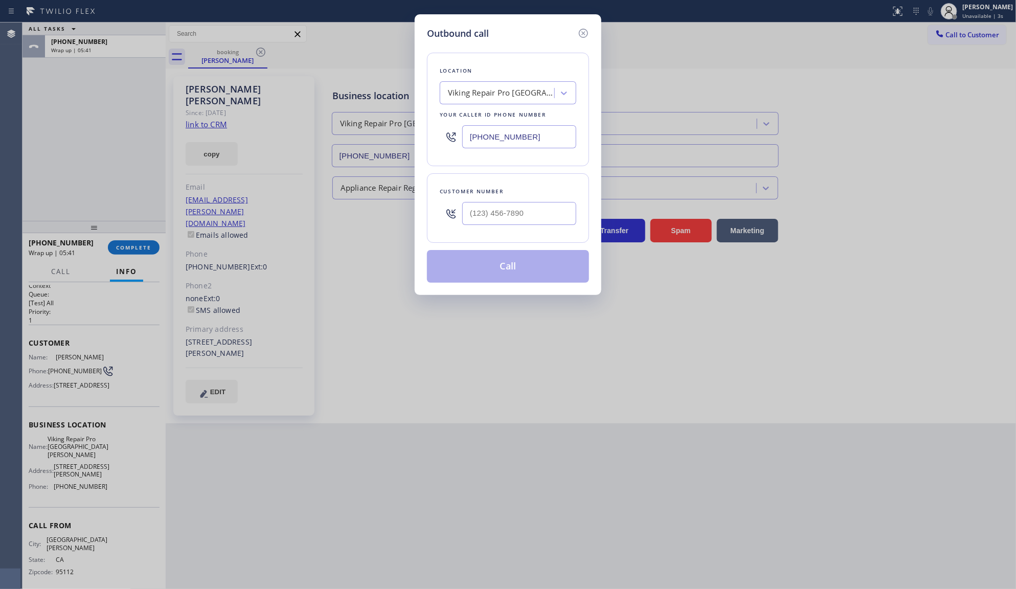
drag, startPoint x: 526, startPoint y: 136, endPoint x: 389, endPoint y: 140, distance: 137.1
click at [389, 140] on div "Outbound call Location Viking Repair Pro Greenwich Your caller id phone number …" at bounding box center [508, 294] width 1016 height 589
paste input "831) 661-8837"
type input "(831) 661-8837"
click at [503, 210] on input "(___) ___-____" at bounding box center [519, 213] width 114 height 23
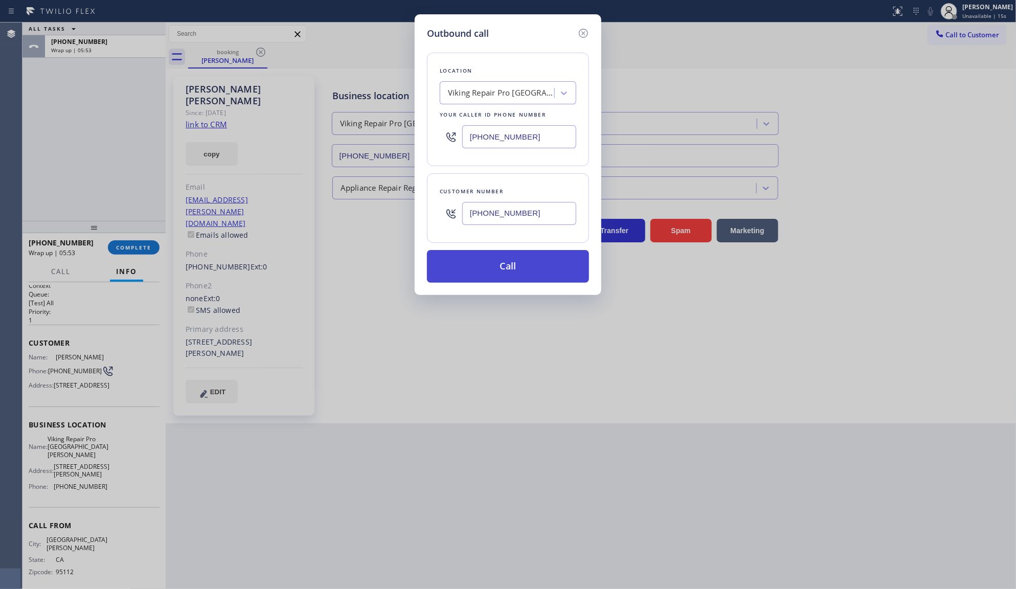
type input "(408) 768-7441"
click at [502, 269] on button "Call" at bounding box center [508, 266] width 162 height 33
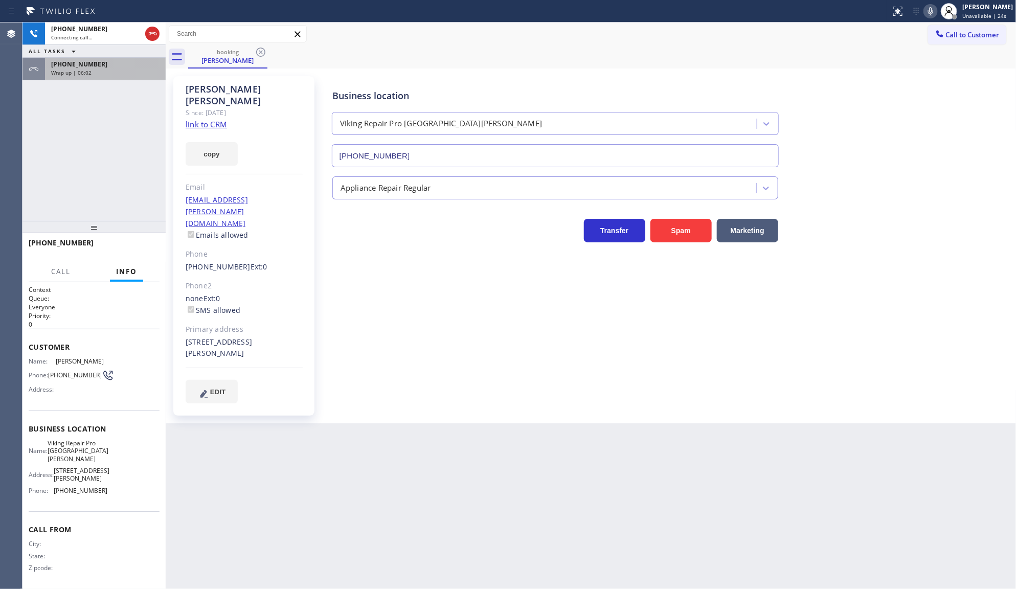
click at [72, 60] on span "+14087687441" at bounding box center [79, 64] width 56 height 9
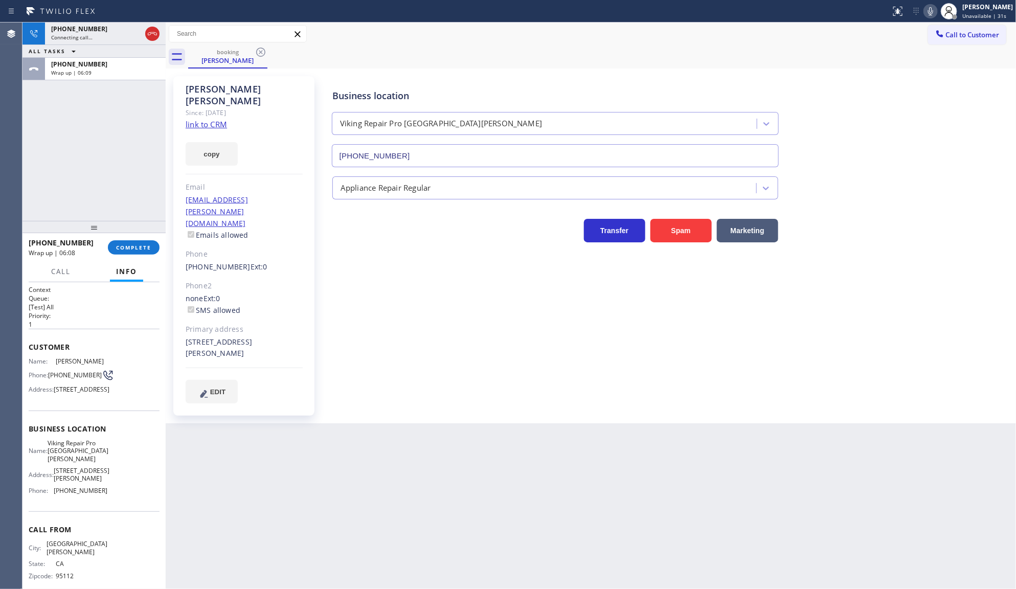
click at [241, 508] on div "Back to Dashboard Change Sender ID Customers Technicians Select a contact Outbo…" at bounding box center [591, 306] width 851 height 567
click at [137, 243] on button "COMPLETE" at bounding box center [134, 247] width 52 height 14
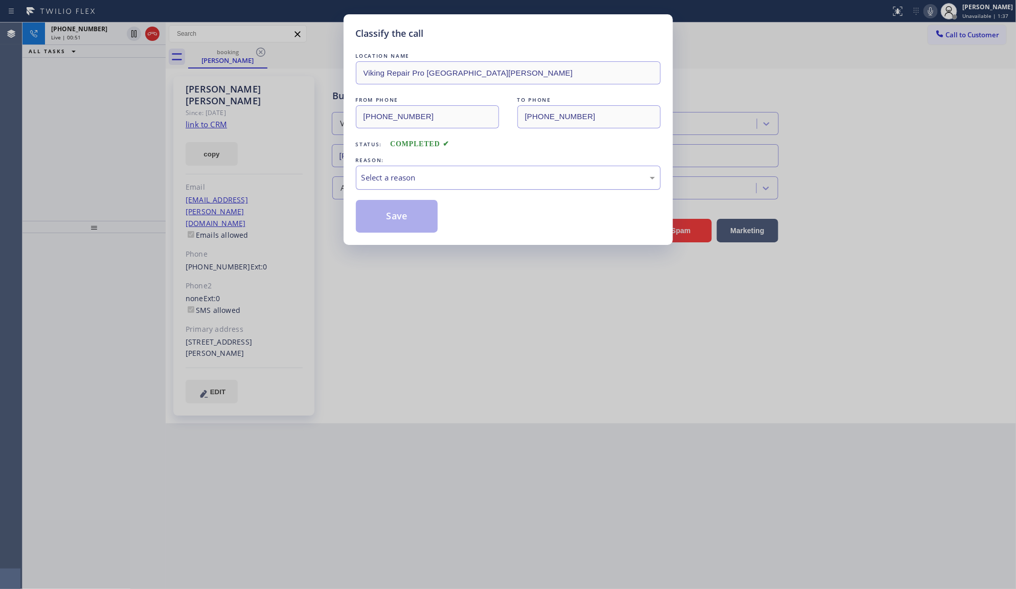
click at [382, 180] on div "Select a reason" at bounding box center [509, 178] width 294 height 12
click at [379, 210] on button "Save" at bounding box center [397, 216] width 82 height 33
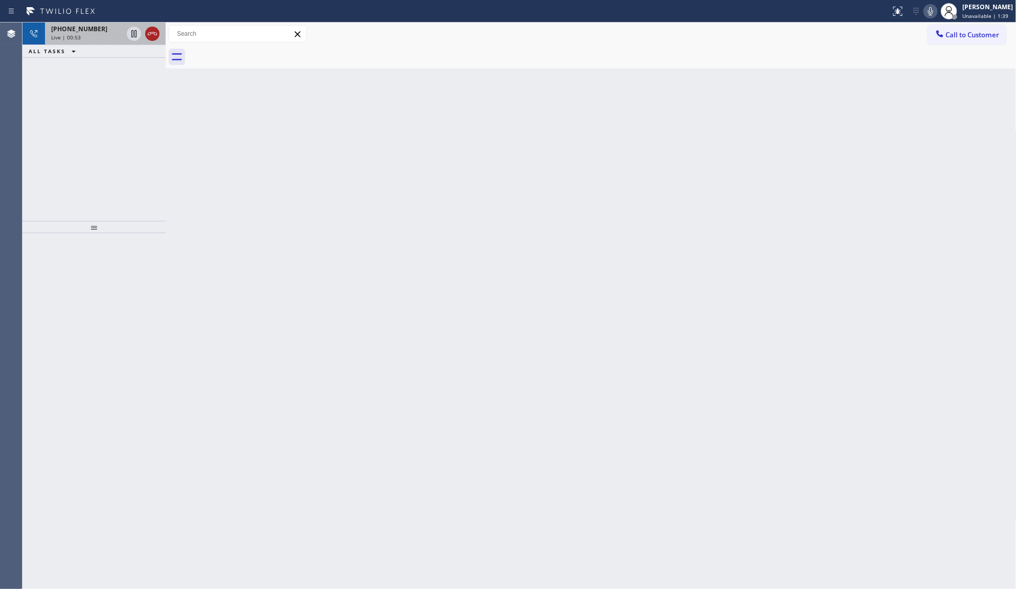
click at [149, 35] on icon at bounding box center [152, 33] width 9 height 3
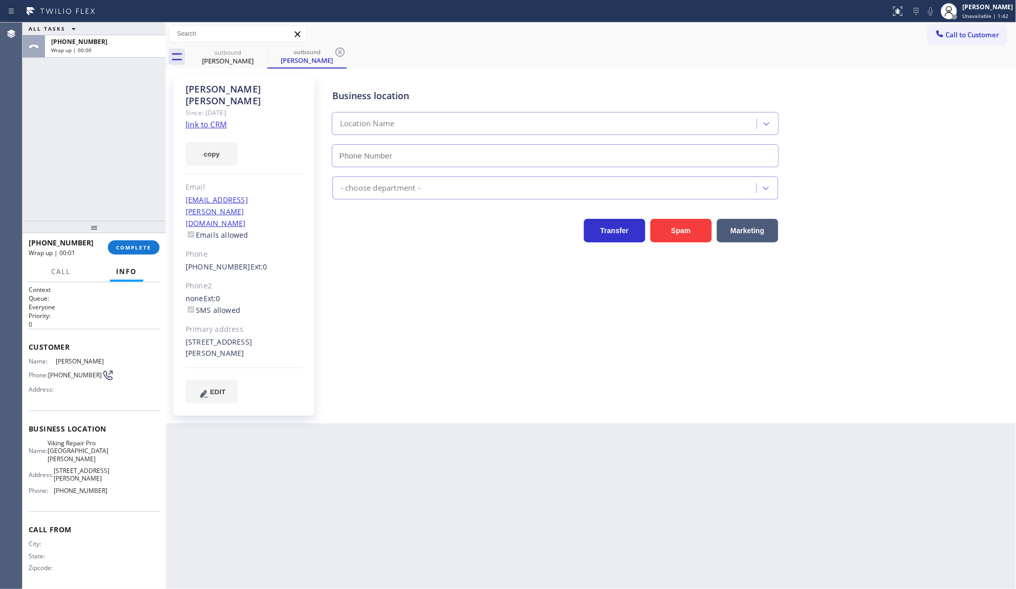
type input "(831) 661-8837"
drag, startPoint x: 64, startPoint y: 121, endPoint x: 68, endPoint y: 33, distance: 87.5
click at [64, 113] on div "ALL TASKS ALL TASKS ACTIVE TASKS TASKS IN WRAP UP +14087687441 Wrap up | 00:05" at bounding box center [94, 122] width 143 height 198
click at [976, 0] on div "JENIZA ALCAYDE Unavailable | 4:22" at bounding box center [977, 11] width 78 height 23
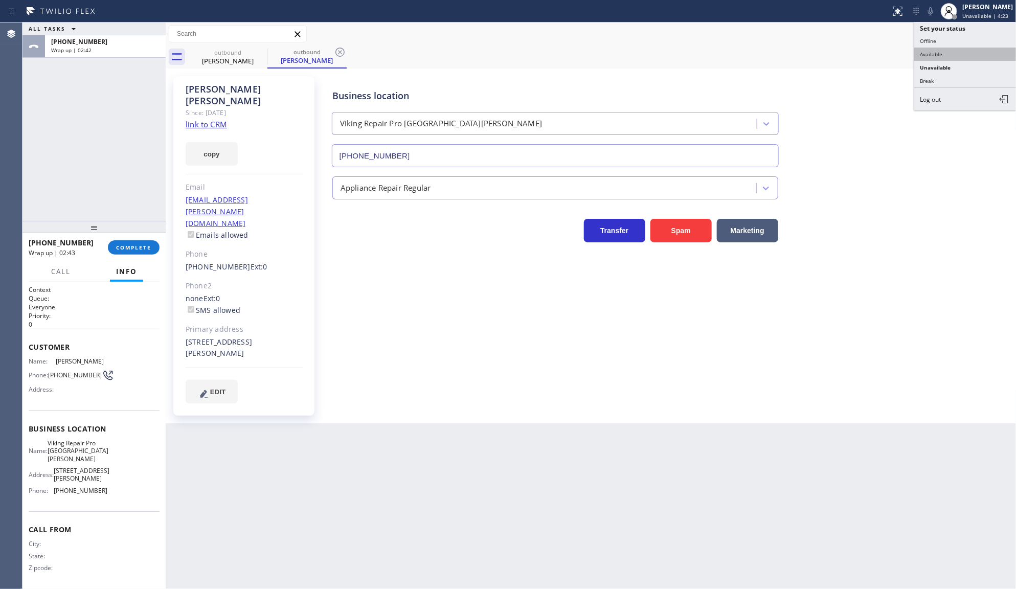
click at [942, 55] on button "Available" at bounding box center [966, 54] width 102 height 13
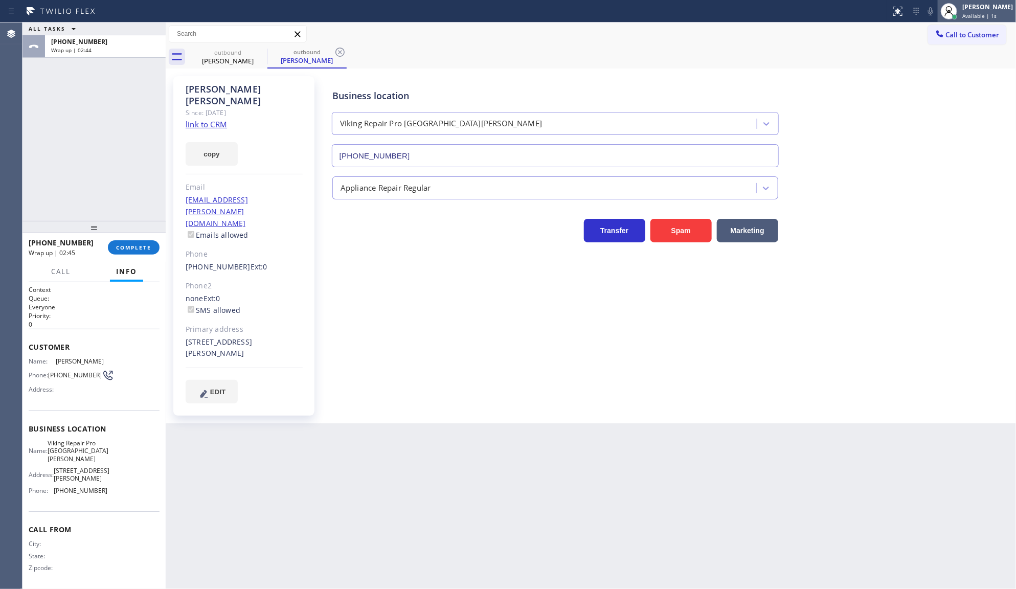
click at [988, 13] on span "Available | 1s" at bounding box center [980, 15] width 34 height 7
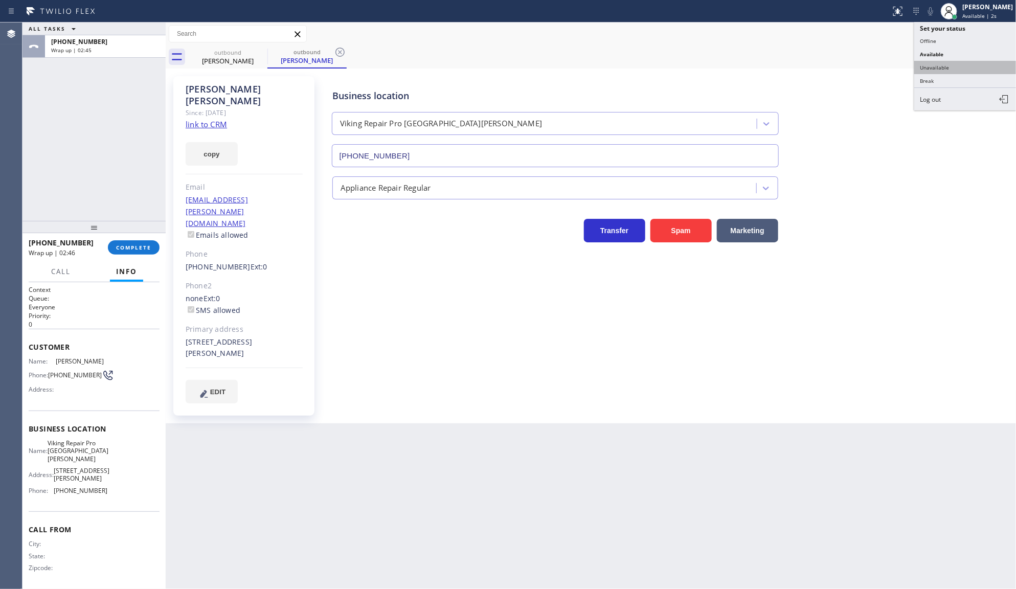
click at [932, 64] on button "Unavailable" at bounding box center [966, 67] width 102 height 13
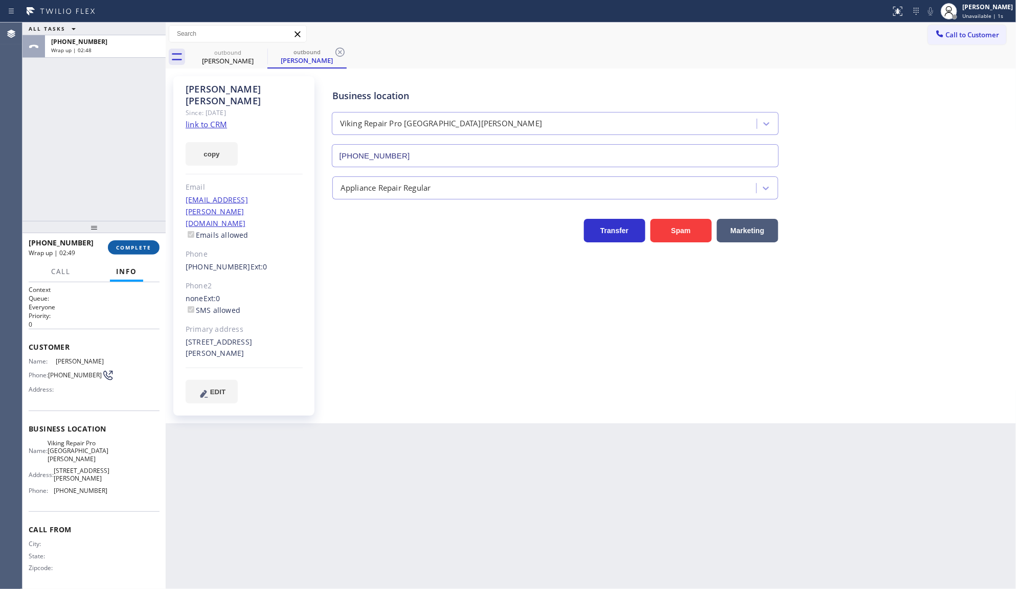
click at [135, 241] on button "COMPLETE" at bounding box center [134, 247] width 52 height 14
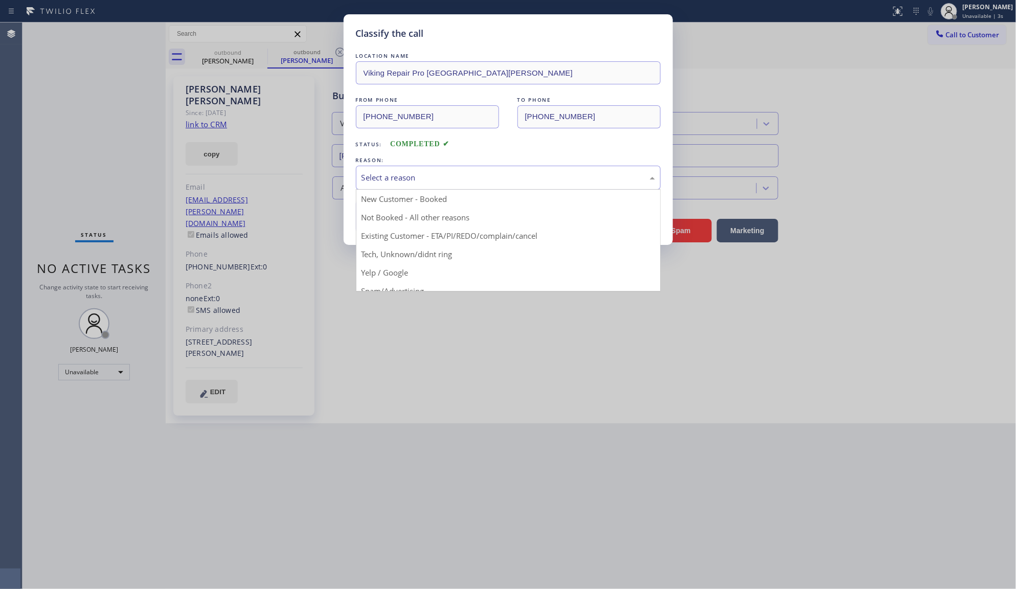
click at [453, 178] on div "Select a reason" at bounding box center [509, 178] width 294 height 12
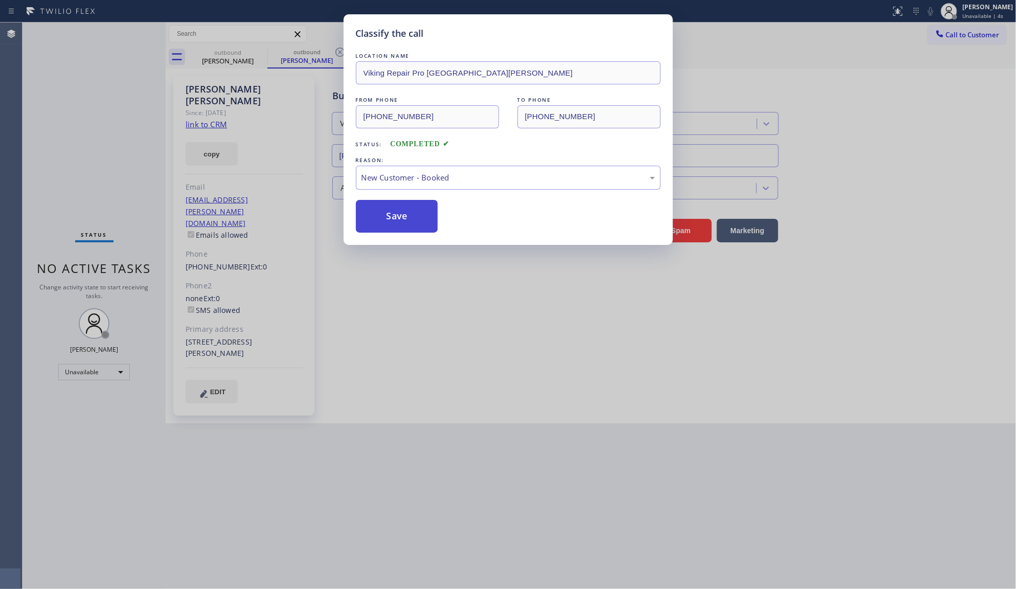
click at [374, 211] on button "Save" at bounding box center [397, 216] width 82 height 33
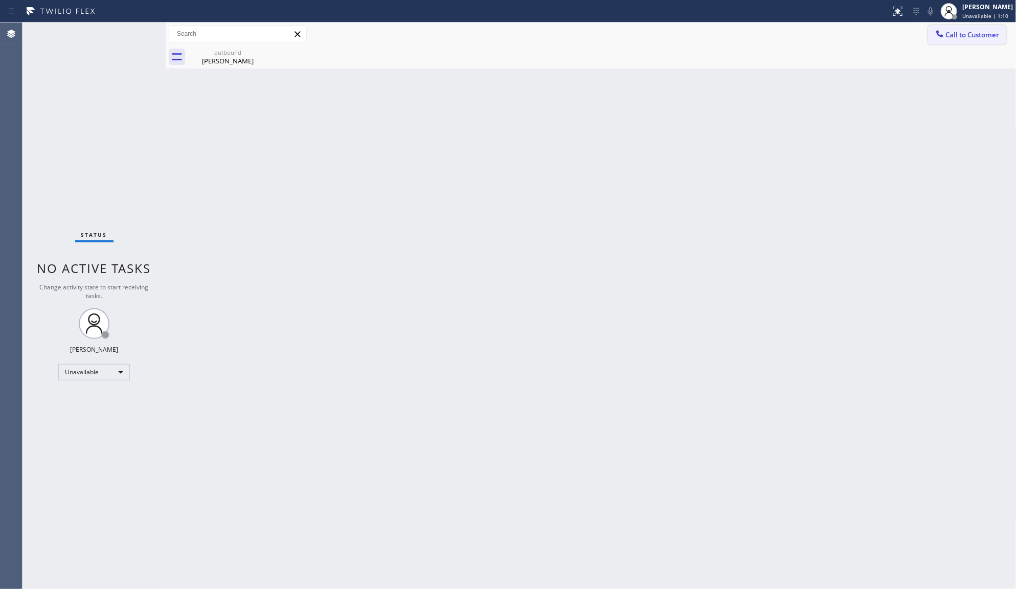
click at [966, 31] on span "Call to Customer" at bounding box center [973, 34] width 54 height 9
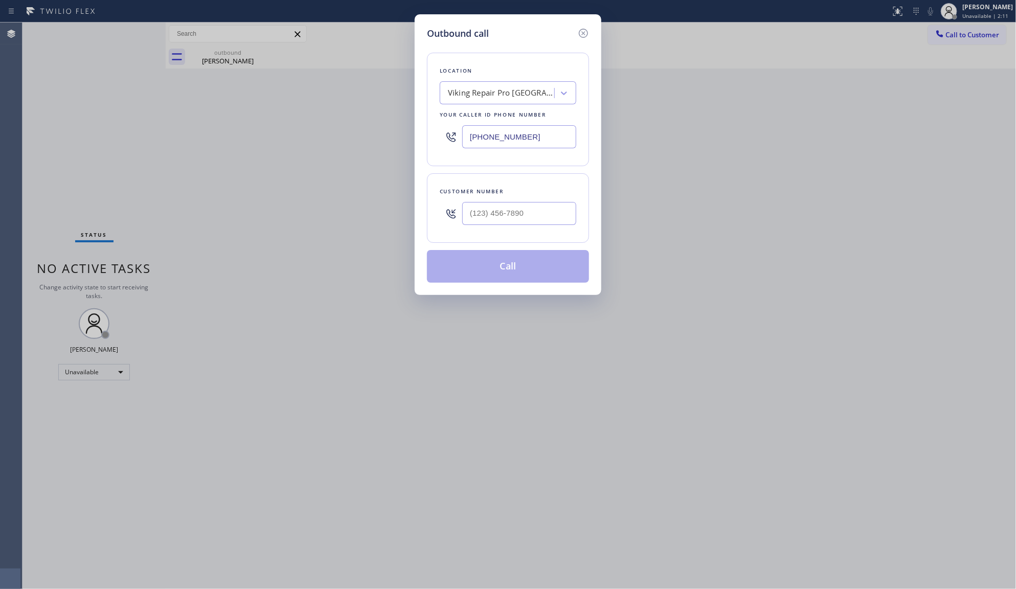
drag, startPoint x: 585, startPoint y: 30, endPoint x: 580, endPoint y: 34, distance: 6.6
click at [581, 31] on icon at bounding box center [584, 33] width 12 height 12
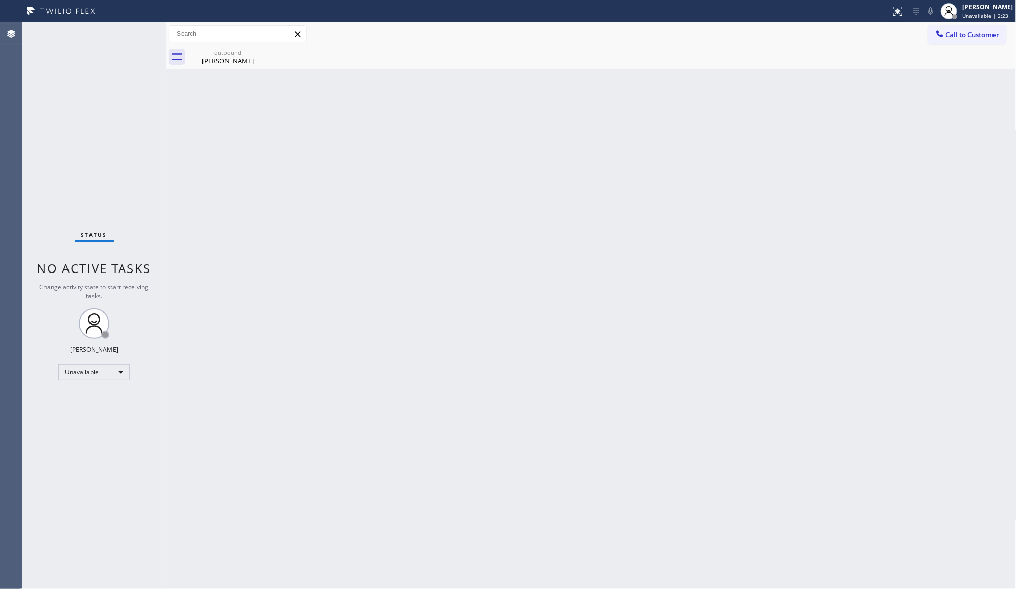
drag, startPoint x: 962, startPoint y: 34, endPoint x: 956, endPoint y: 44, distance: 12.2
click at [960, 34] on span "Call to Customer" at bounding box center [973, 34] width 54 height 9
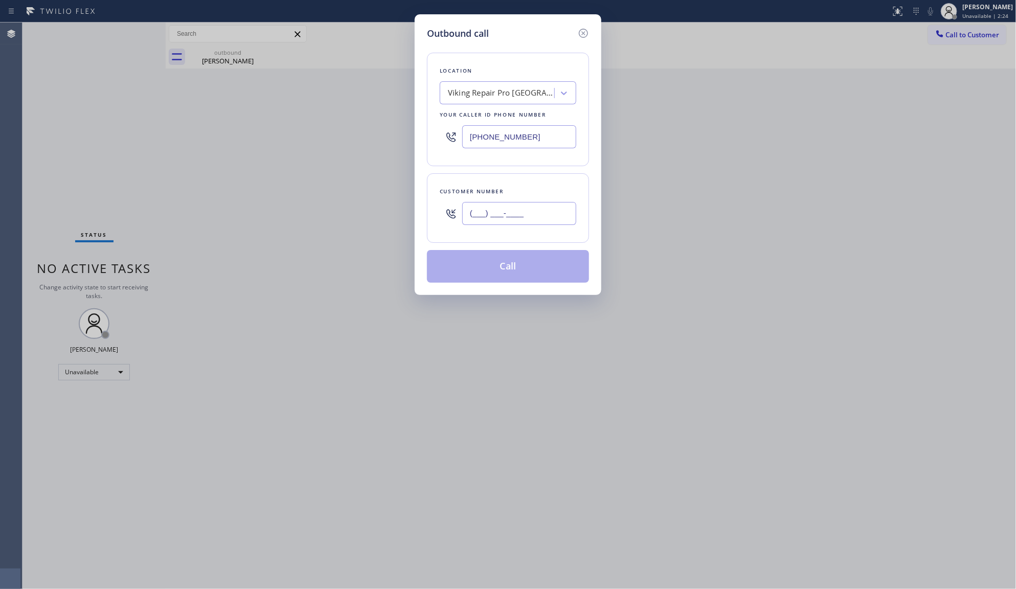
click at [558, 213] on input "(___) ___-____" at bounding box center [519, 213] width 114 height 23
paste input "408) 768-7441"
type input "(408) 768-7441"
click at [502, 265] on button "Call" at bounding box center [508, 266] width 162 height 33
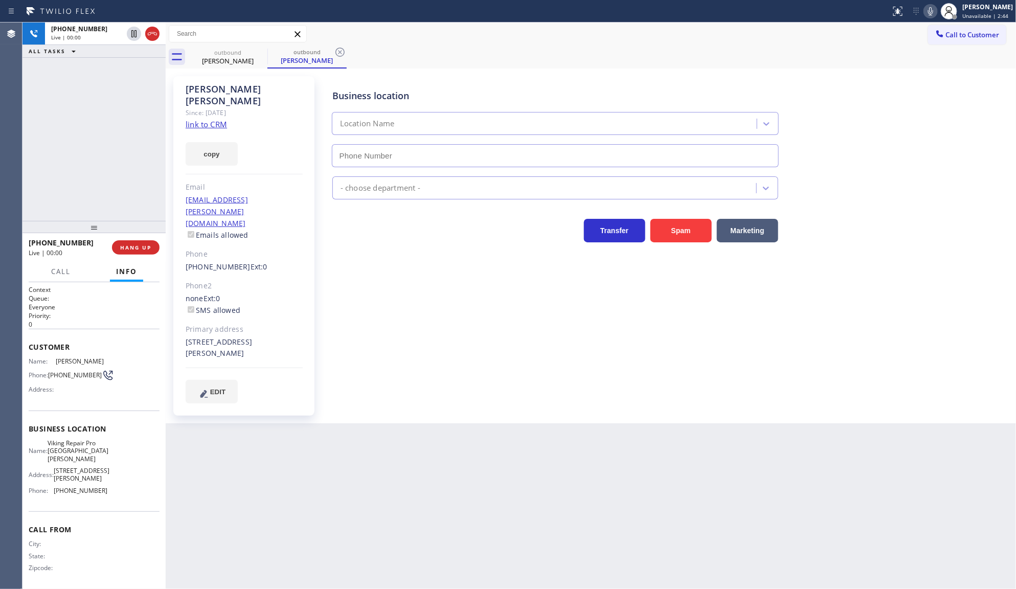
click at [106, 146] on div "+14087687441 Live | 00:00 ALL TASKS ALL TASKS ACTIVE TASKS TASKS IN WRAP UP" at bounding box center [94, 122] width 143 height 198
type input "(831) 661-8837"
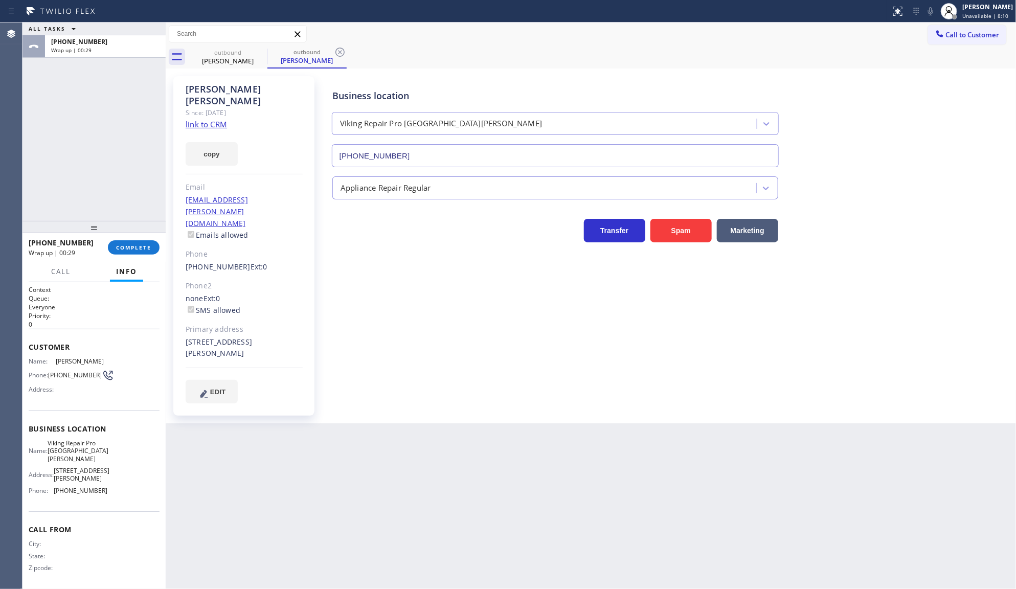
click at [95, 157] on div "ALL TASKS ALL TASKS ACTIVE TASKS TASKS IN WRAP UP +14087687441 Wrap up | 00:29" at bounding box center [94, 122] width 143 height 198
click at [135, 243] on button "COMPLETE" at bounding box center [134, 247] width 52 height 14
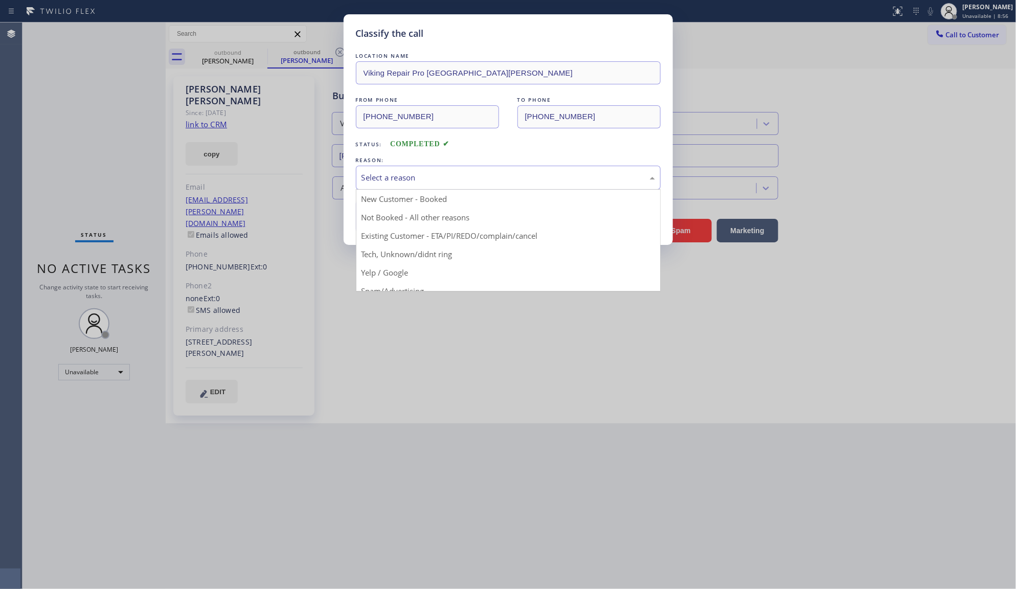
drag, startPoint x: 404, startPoint y: 172, endPoint x: 402, endPoint y: 186, distance: 13.5
click at [402, 179] on div "Select a reason" at bounding box center [509, 178] width 294 height 12
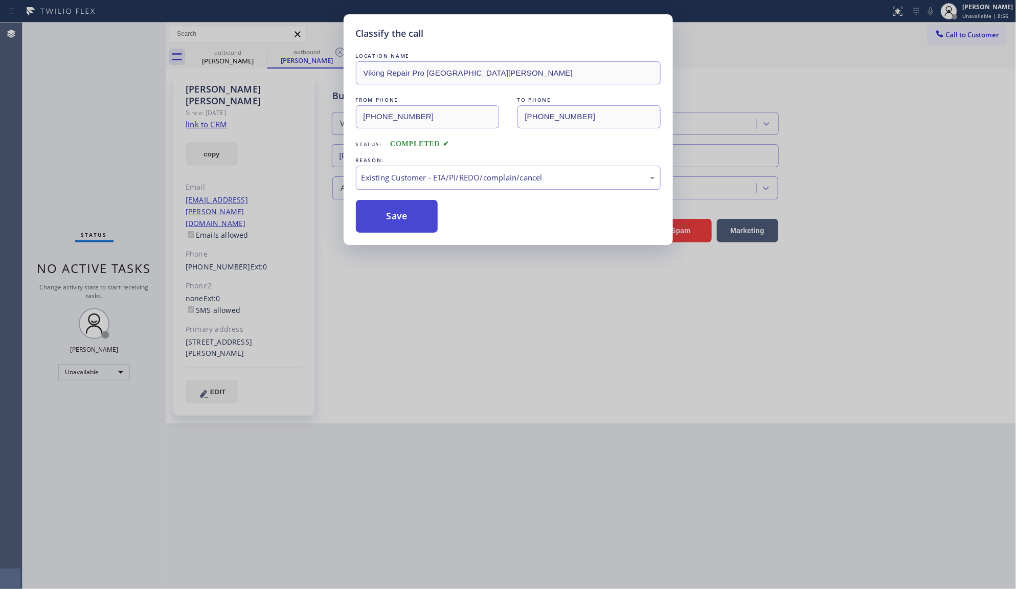
click at [397, 216] on button "Save" at bounding box center [397, 216] width 82 height 33
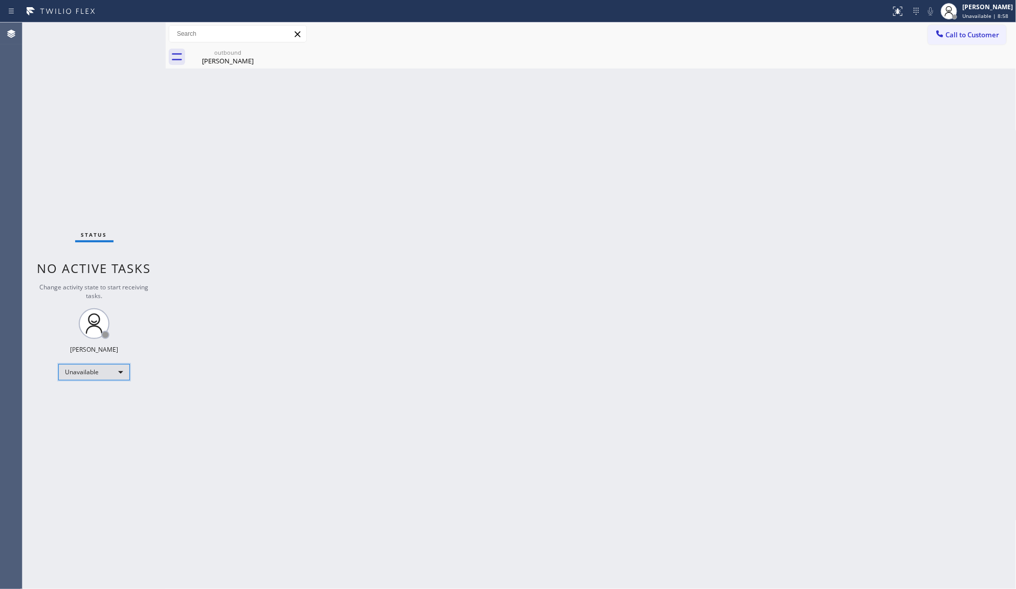
click at [85, 373] on div "Unavailable" at bounding box center [94, 372] width 72 height 16
click at [87, 398] on li "Available" at bounding box center [94, 399] width 70 height 12
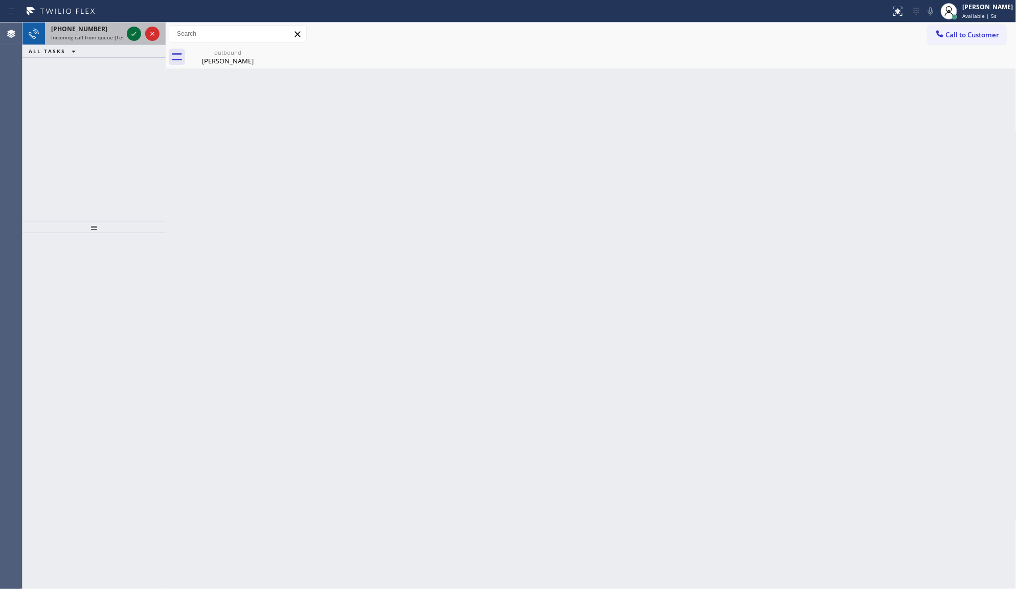
click at [134, 32] on icon at bounding box center [134, 34] width 12 height 12
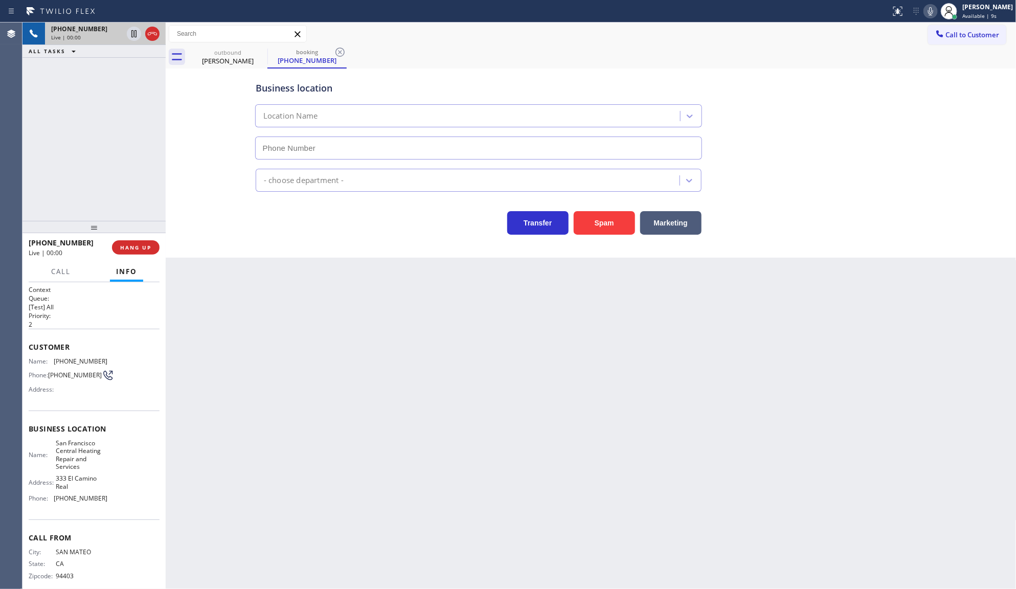
type input "(650) 620-7948"
click at [144, 245] on span "HANG UP" at bounding box center [135, 247] width 31 height 7
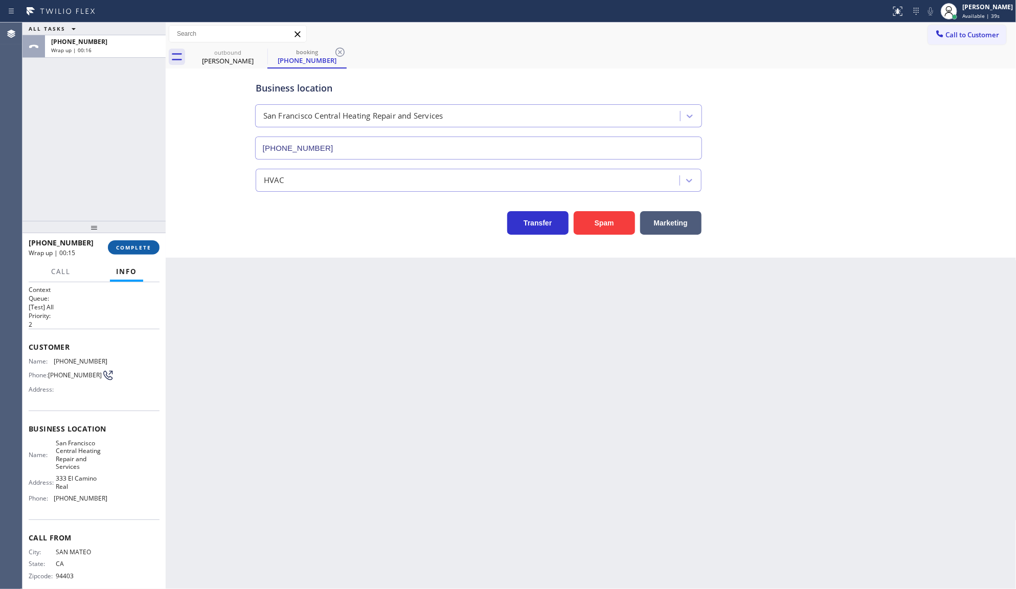
click at [132, 243] on button "COMPLETE" at bounding box center [134, 247] width 52 height 14
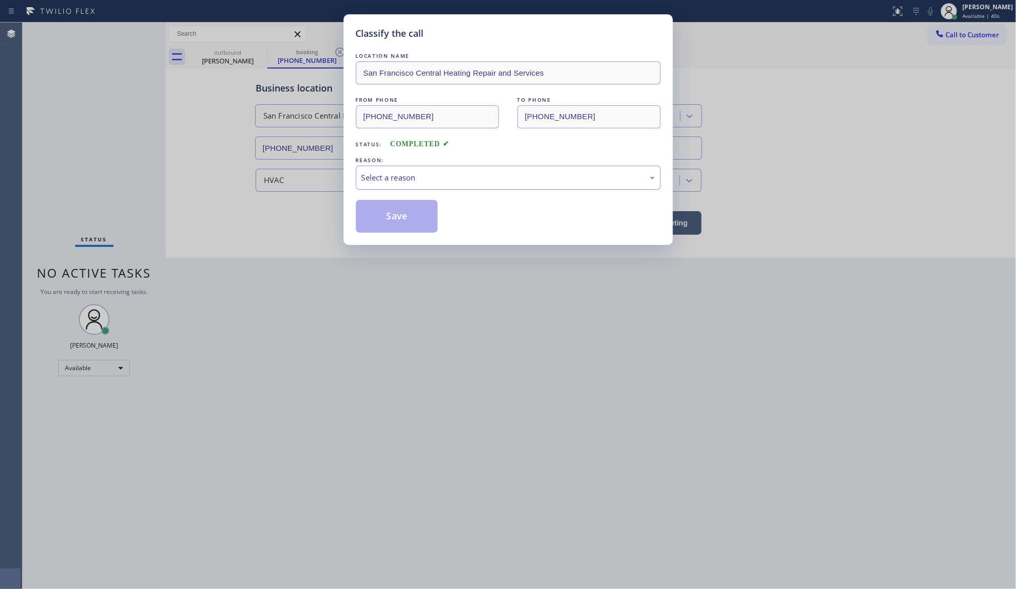
click at [411, 178] on div "Select a reason" at bounding box center [509, 178] width 294 height 12
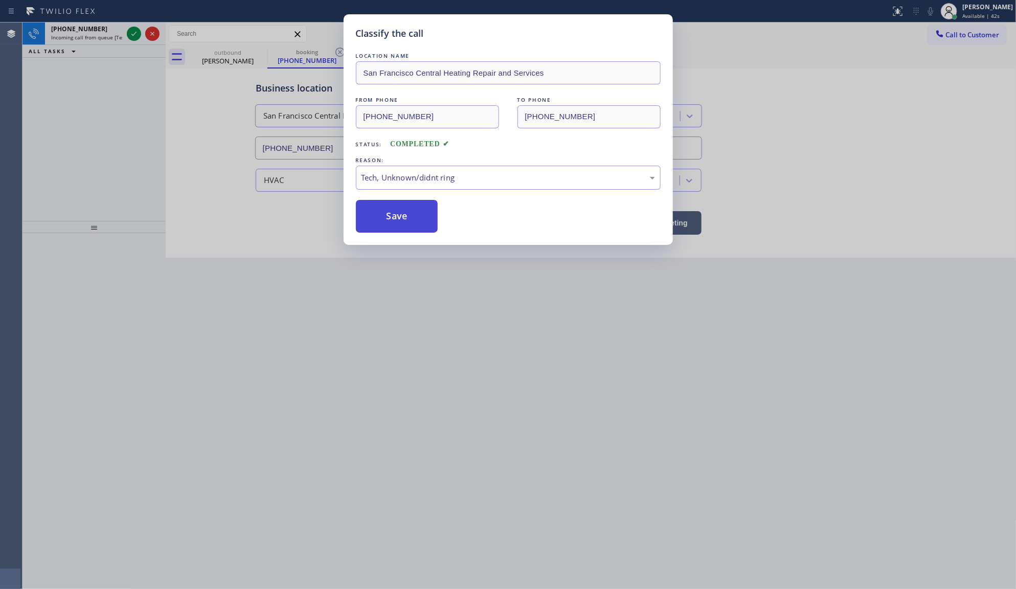
drag, startPoint x: 383, startPoint y: 253, endPoint x: 384, endPoint y: 211, distance: 42.0
click at [384, 211] on button "Save" at bounding box center [397, 216] width 82 height 33
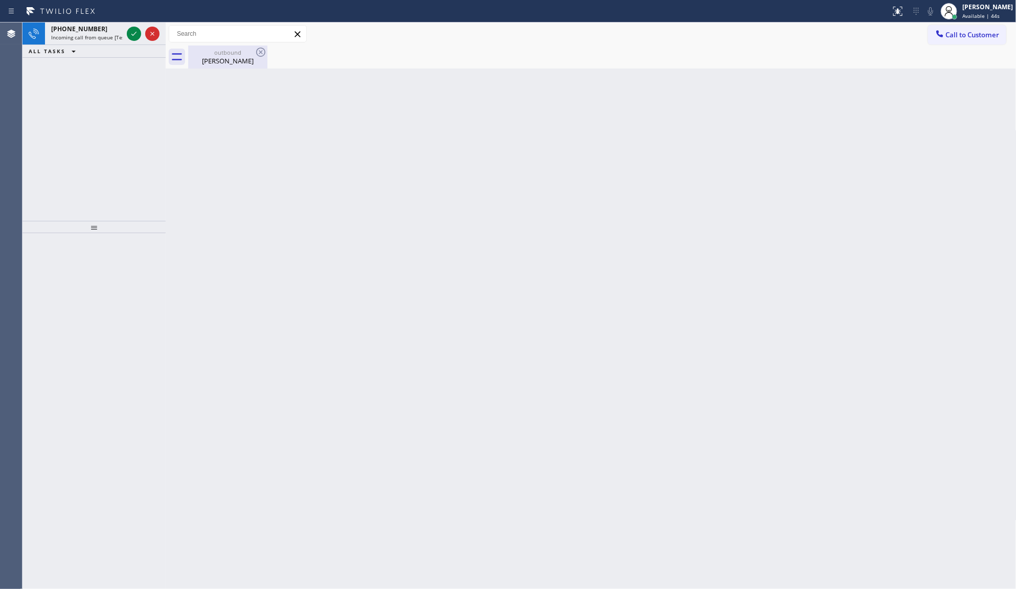
click at [257, 68] on div "outbound Kristin Wahl" at bounding box center [227, 57] width 77 height 23
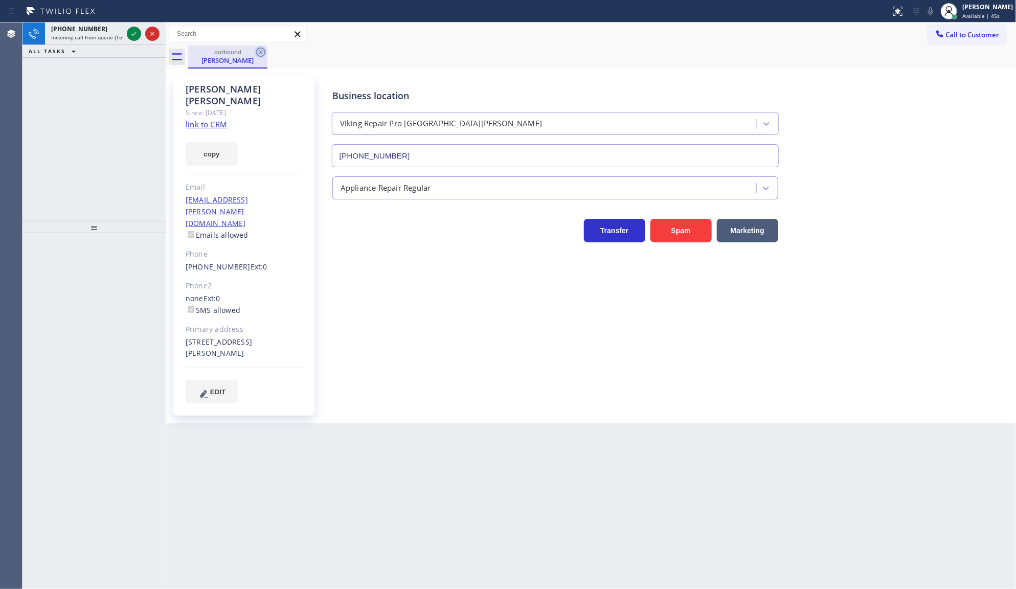
click at [259, 49] on icon at bounding box center [260, 52] width 9 height 9
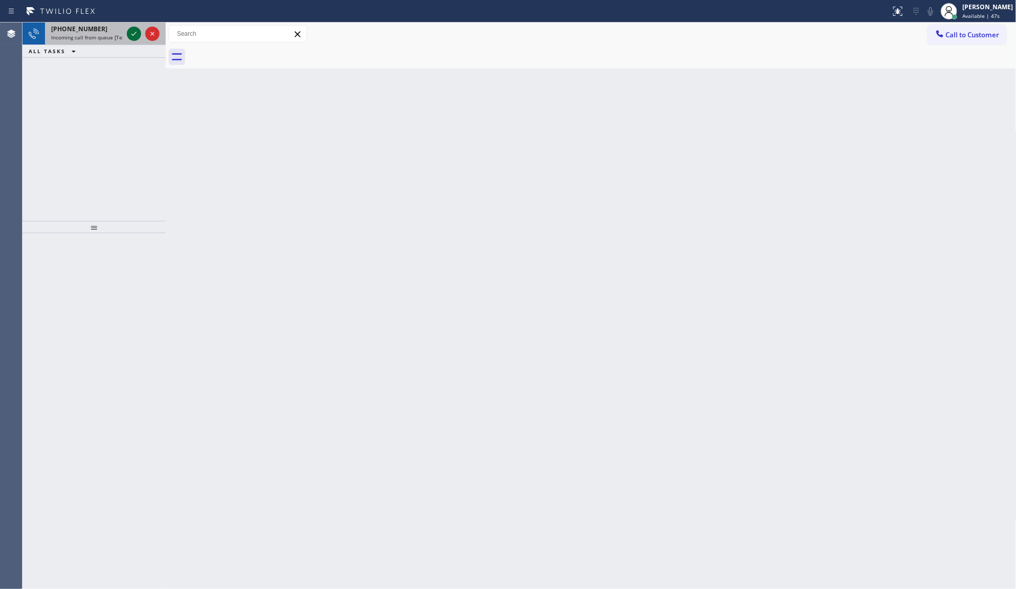
click at [131, 34] on icon at bounding box center [133, 34] width 5 height 4
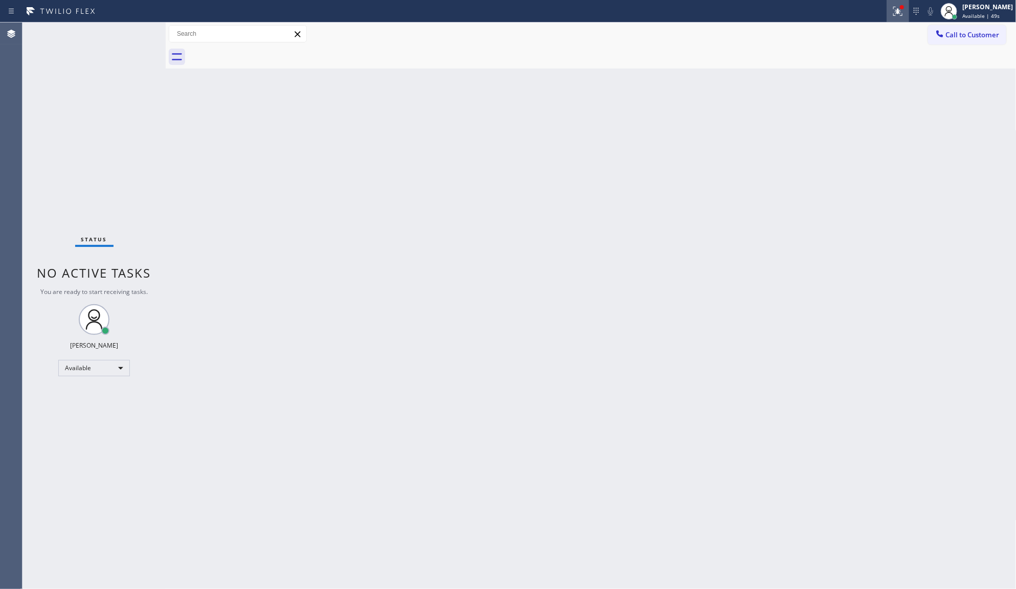
click at [900, 9] on icon at bounding box center [898, 10] width 6 height 4
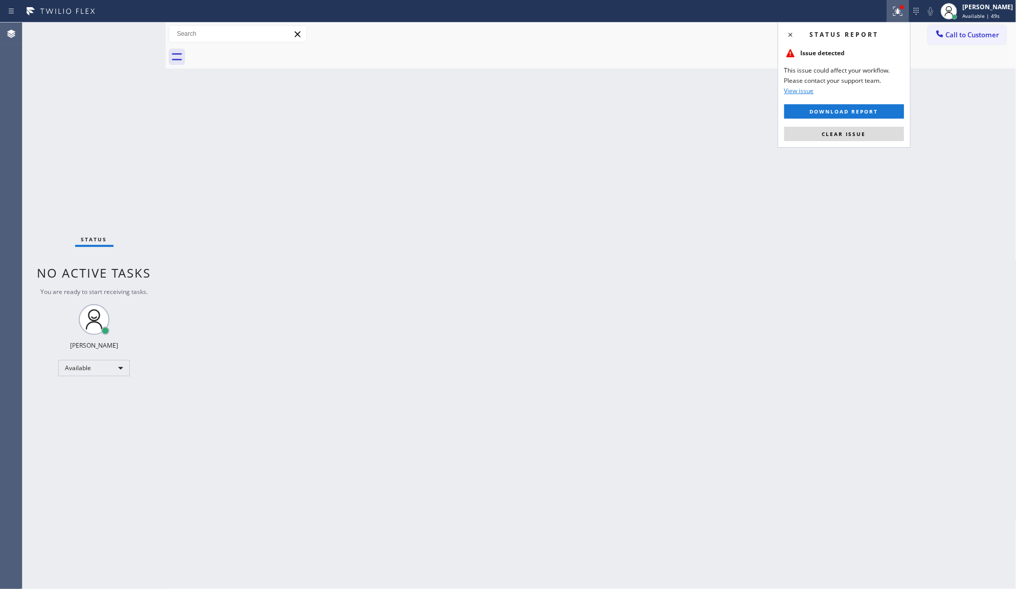
click at [873, 137] on button "Clear issue" at bounding box center [845, 134] width 120 height 14
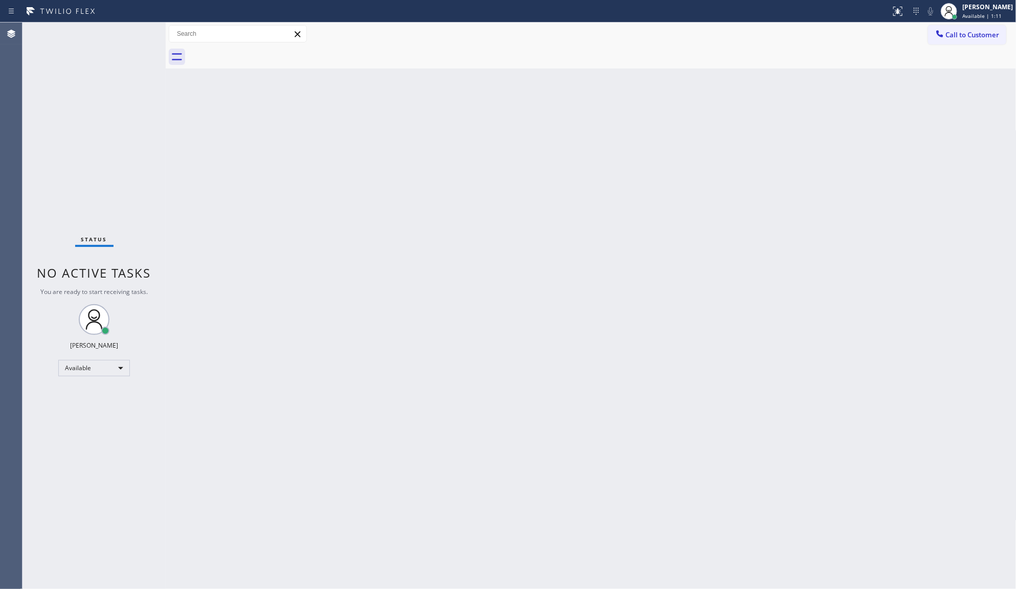
click at [758, 505] on div "Back to Dashboard Change Sender ID Customers Technicians Select a contact Outbo…" at bounding box center [591, 306] width 851 height 567
click at [126, 42] on div "Status No active tasks You are ready to start receiving tasks. JENIZA ALCAYDE A…" at bounding box center [94, 306] width 143 height 567
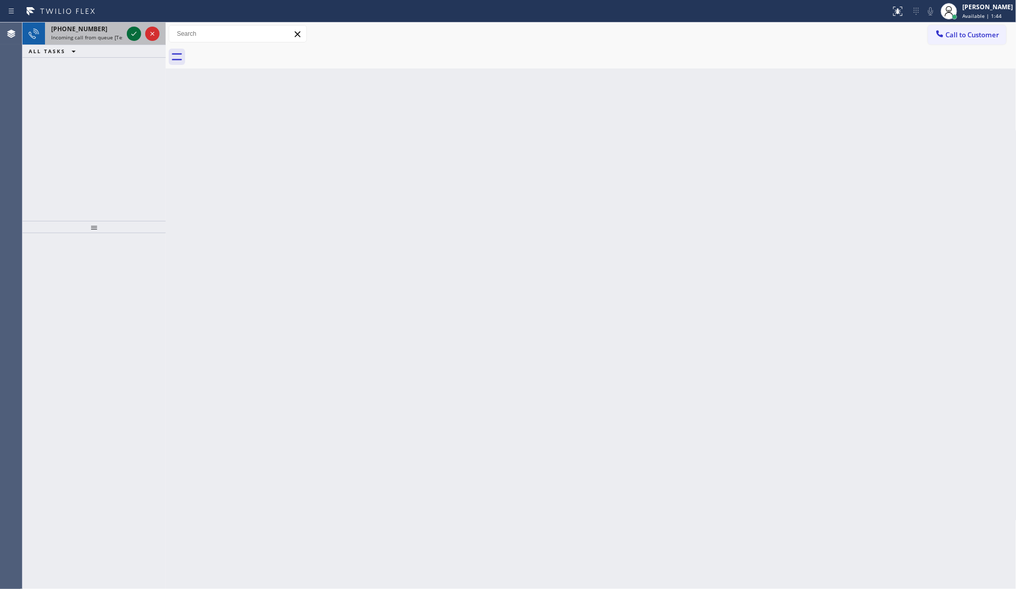
click at [134, 36] on icon at bounding box center [134, 34] width 12 height 12
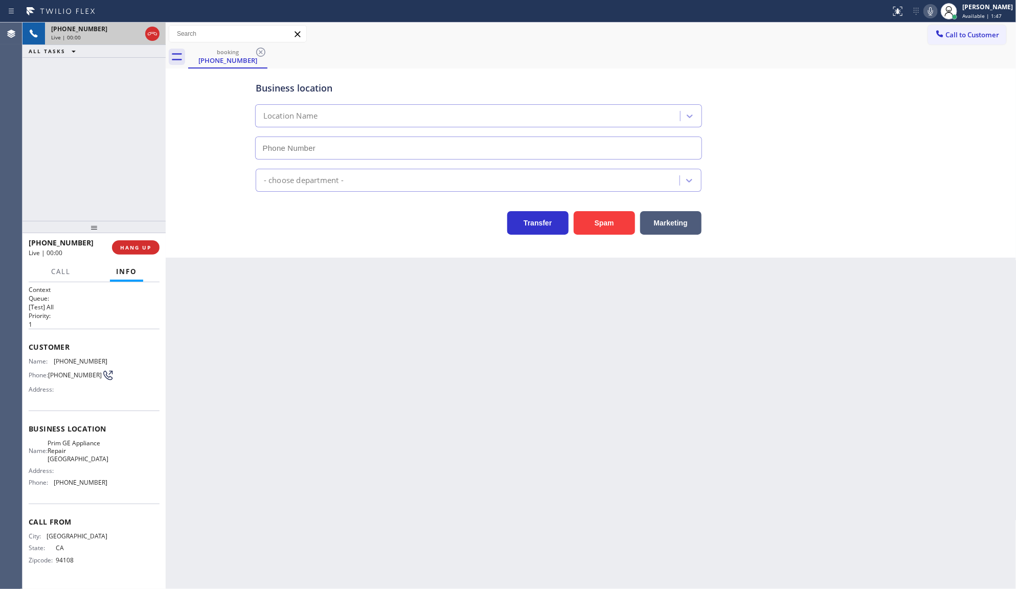
type input "(415) 997-6151"
click at [614, 224] on button "Spam" at bounding box center [604, 223] width 61 height 24
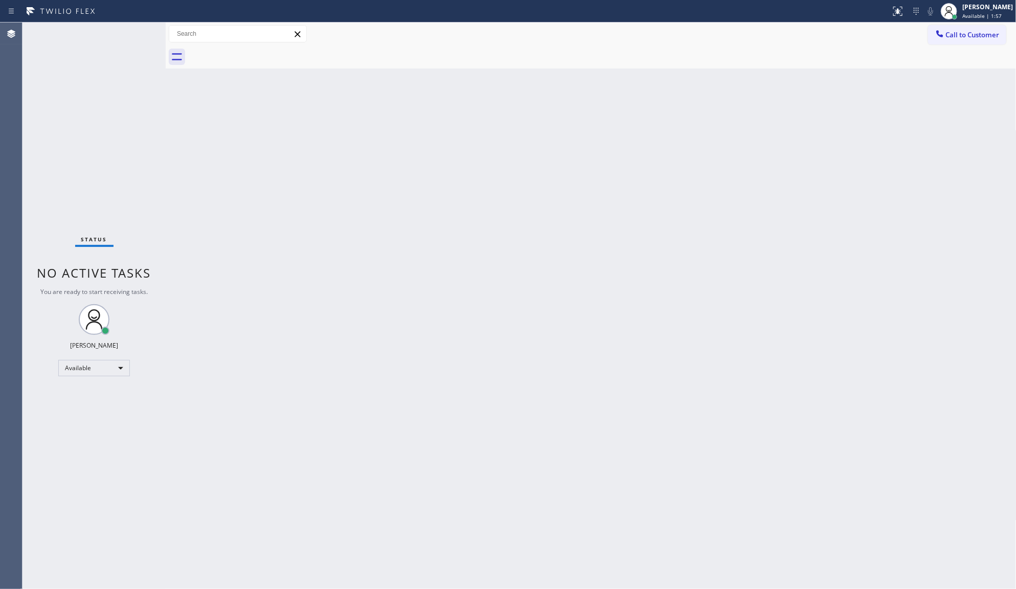
click at [481, 321] on div "Back to Dashboard Change Sender ID Customers Technicians Select a contact Outbo…" at bounding box center [591, 306] width 851 height 567
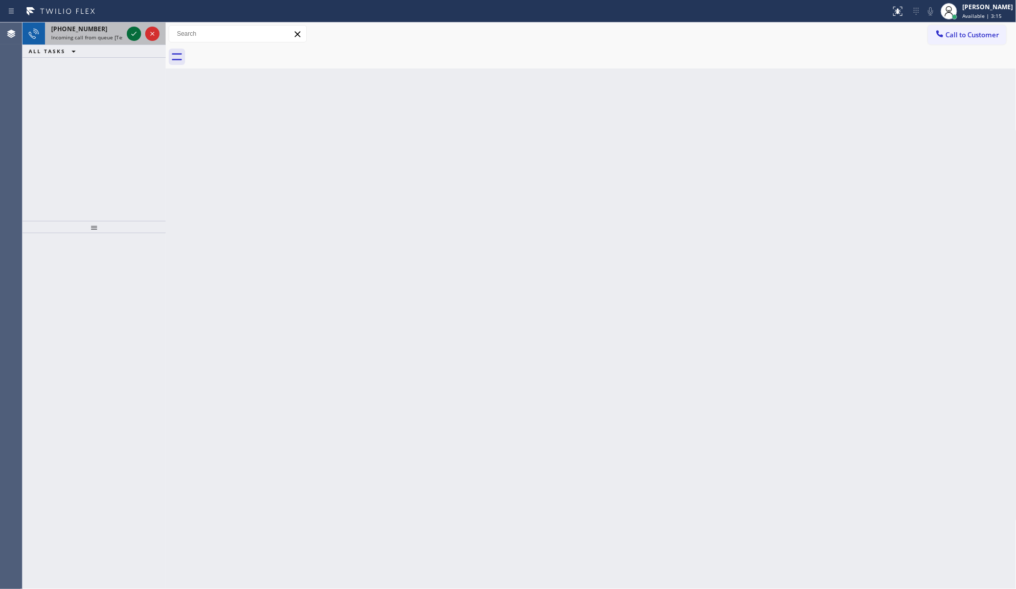
click at [134, 34] on icon at bounding box center [134, 34] width 12 height 12
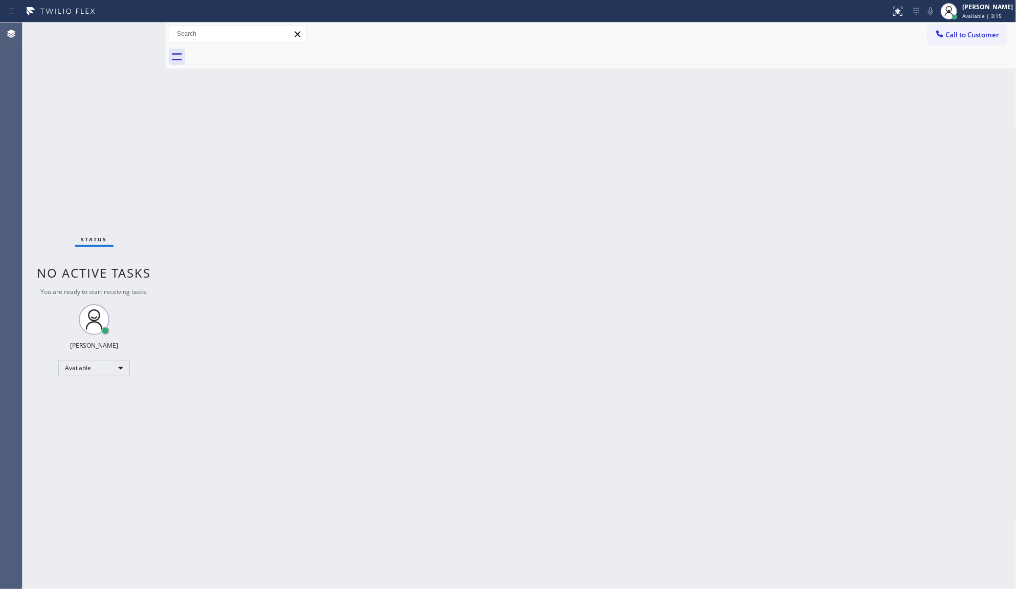
click at [133, 34] on div "Status No active tasks You are ready to start receiving tasks. JENIZA ALCAYDE A…" at bounding box center [94, 306] width 143 height 567
click at [896, 3] on button at bounding box center [898, 11] width 23 height 23
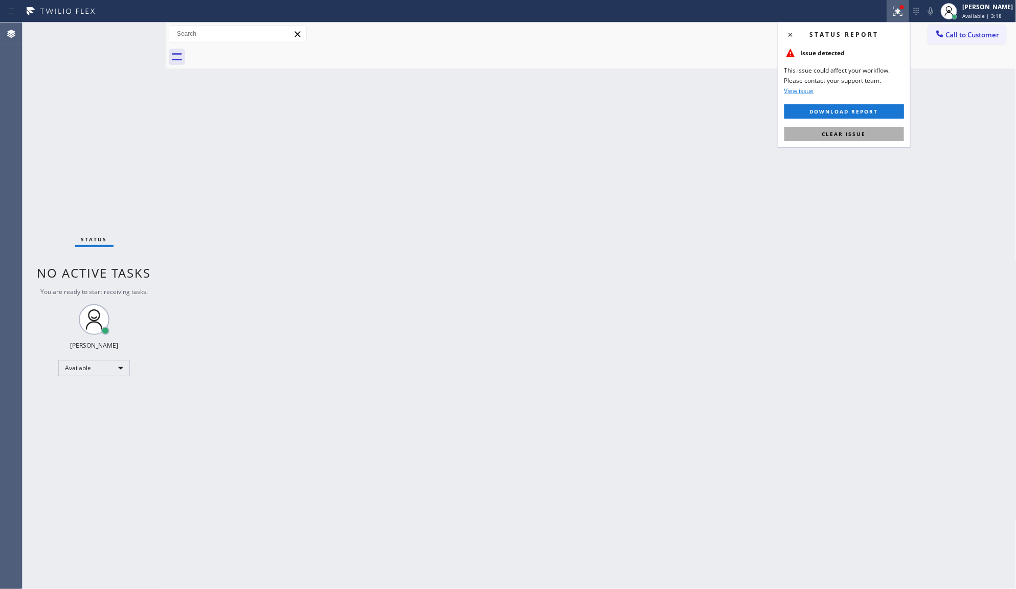
click at [861, 132] on span "Clear issue" at bounding box center [845, 133] width 44 height 7
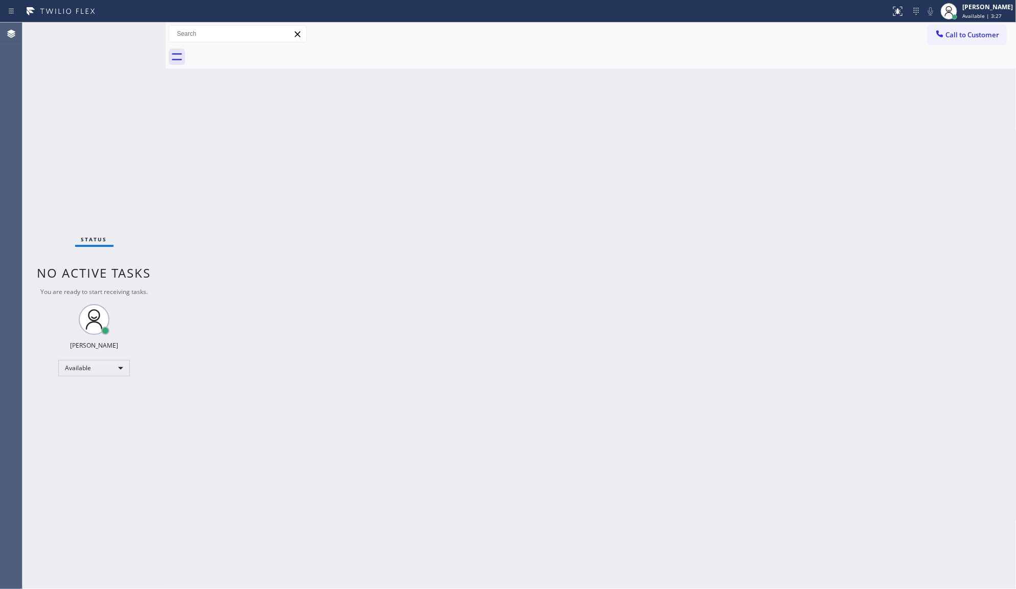
drag, startPoint x: 140, startPoint y: 45, endPoint x: 135, endPoint y: 34, distance: 11.4
click at [135, 34] on div "Status No active tasks You are ready to start receiving tasks. JENIZA ALCAYDE A…" at bounding box center [94, 306] width 143 height 567
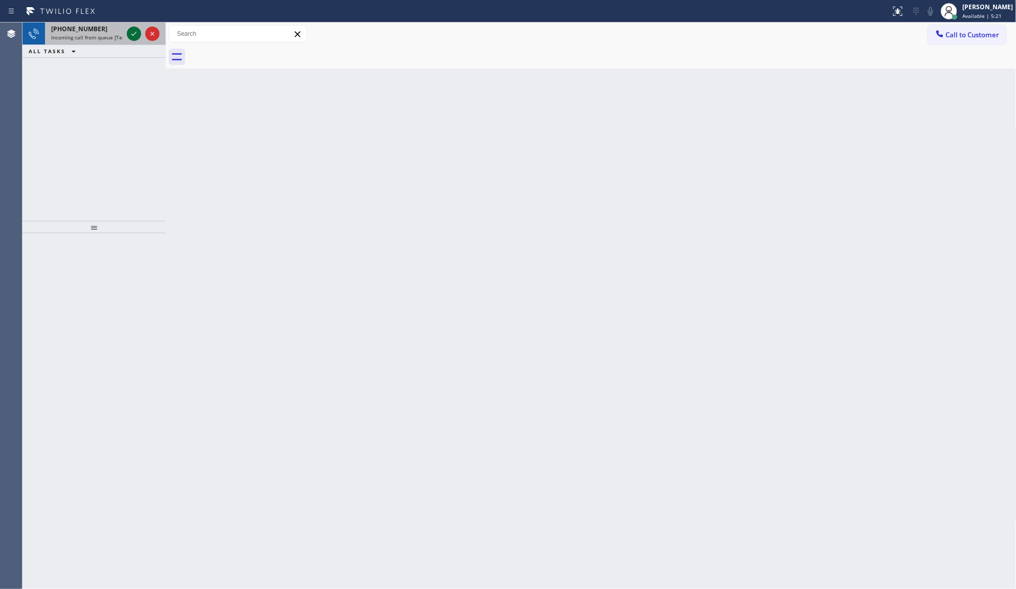
click at [133, 34] on icon at bounding box center [134, 34] width 12 height 12
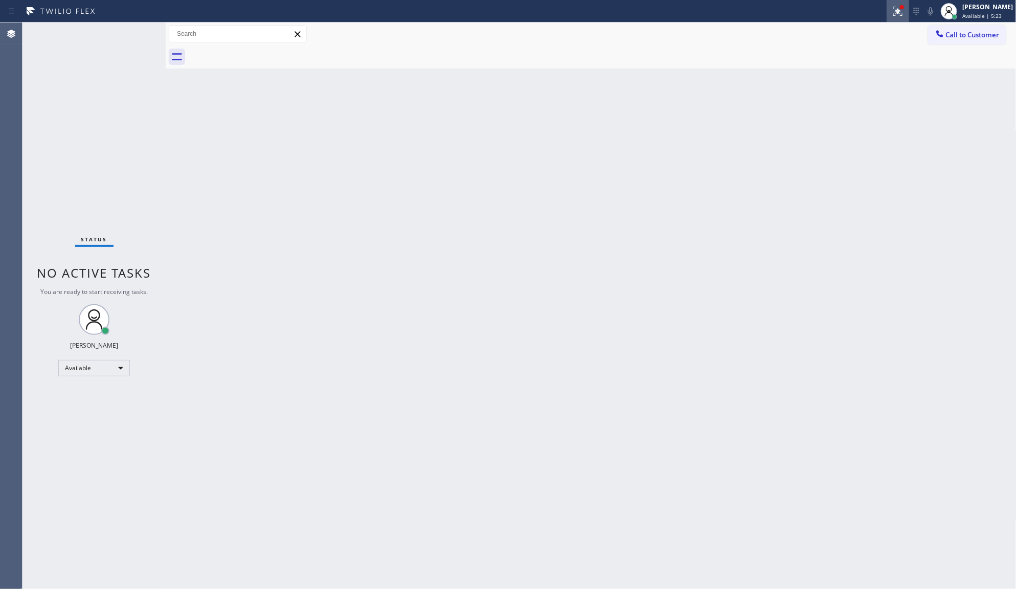
click at [910, 11] on div at bounding box center [898, 11] width 23 height 12
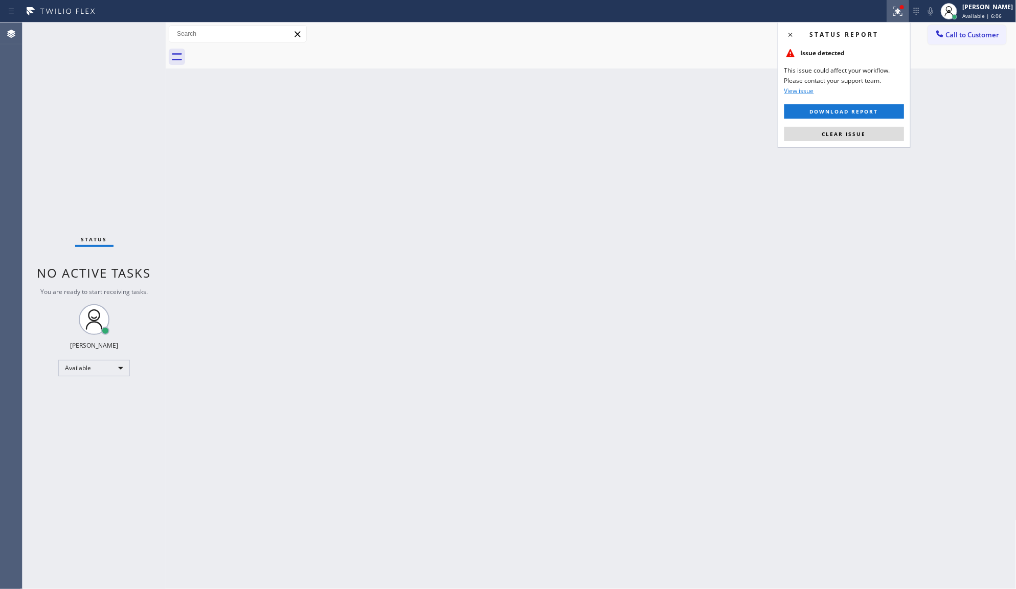
click at [947, 251] on div "Back to Dashboard Change Sender ID Customers Technicians Select a contact Outbo…" at bounding box center [591, 306] width 851 height 567
click at [814, 135] on button "Clear issue" at bounding box center [845, 134] width 120 height 14
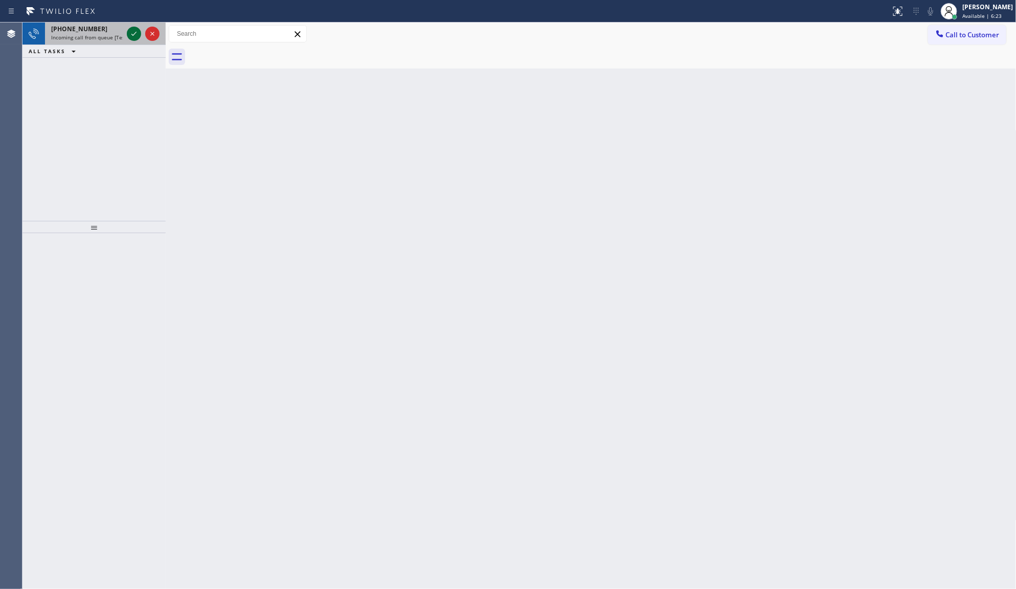
click at [134, 32] on icon at bounding box center [134, 34] width 12 height 12
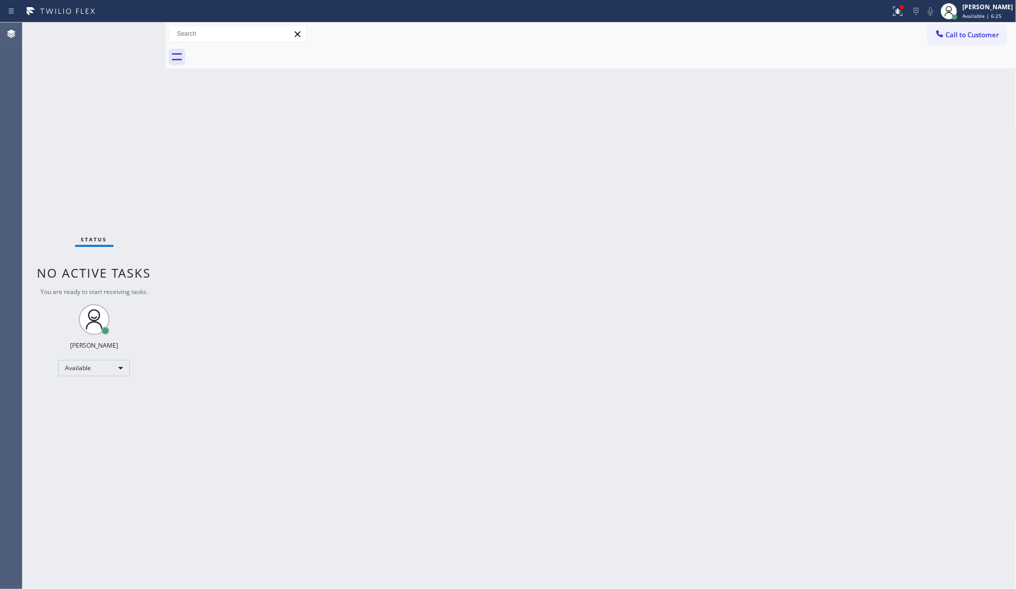
click at [132, 32] on div "Status No active tasks You are ready to start receiving tasks. JENIZA ALCAYDE A…" at bounding box center [94, 306] width 143 height 567
click at [893, 10] on icon at bounding box center [898, 11] width 12 height 12
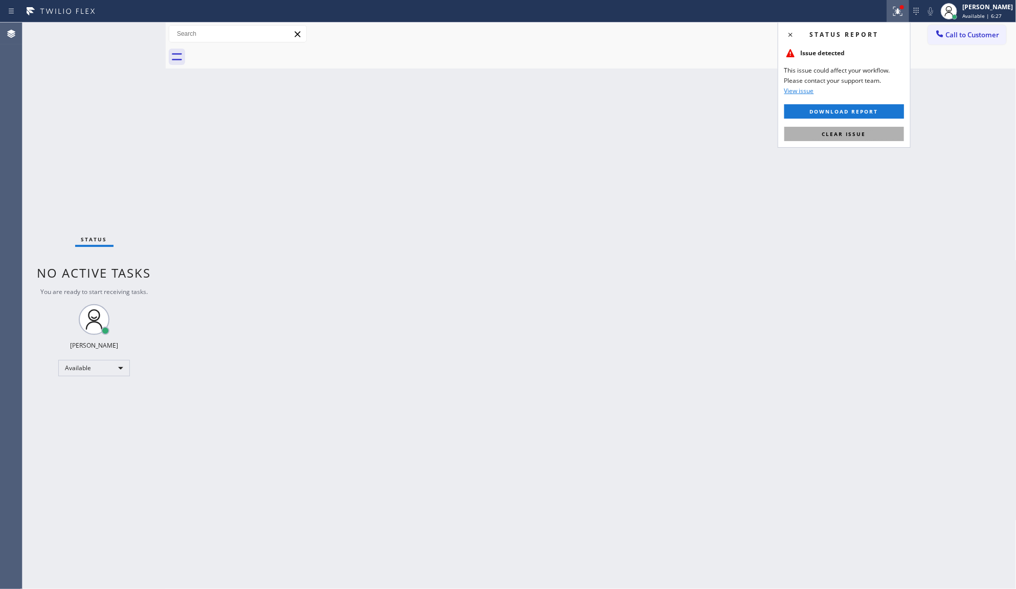
click at [811, 129] on button "Clear issue" at bounding box center [845, 134] width 120 height 14
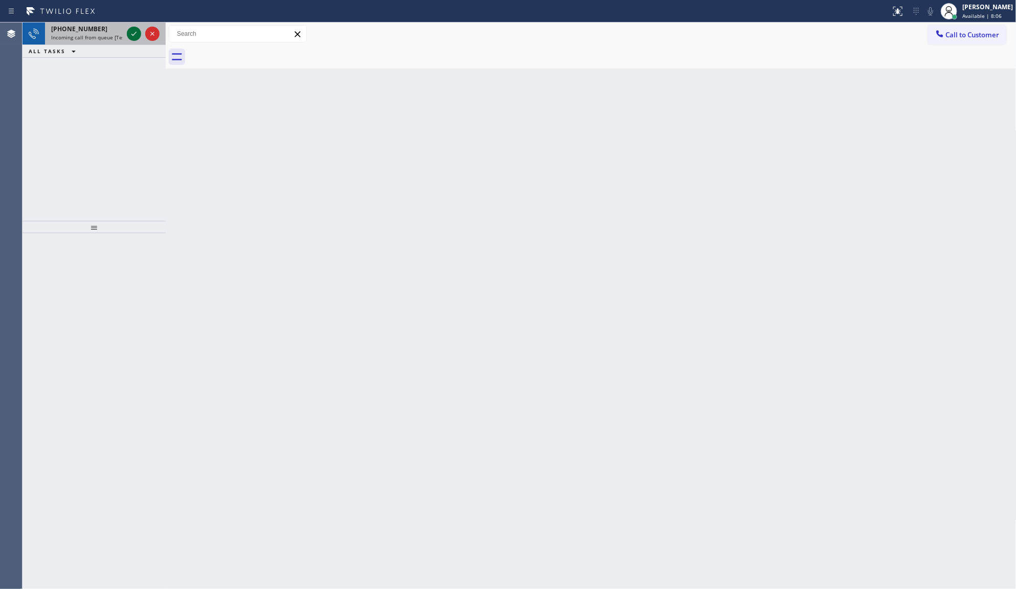
click at [134, 35] on icon at bounding box center [134, 34] width 12 height 12
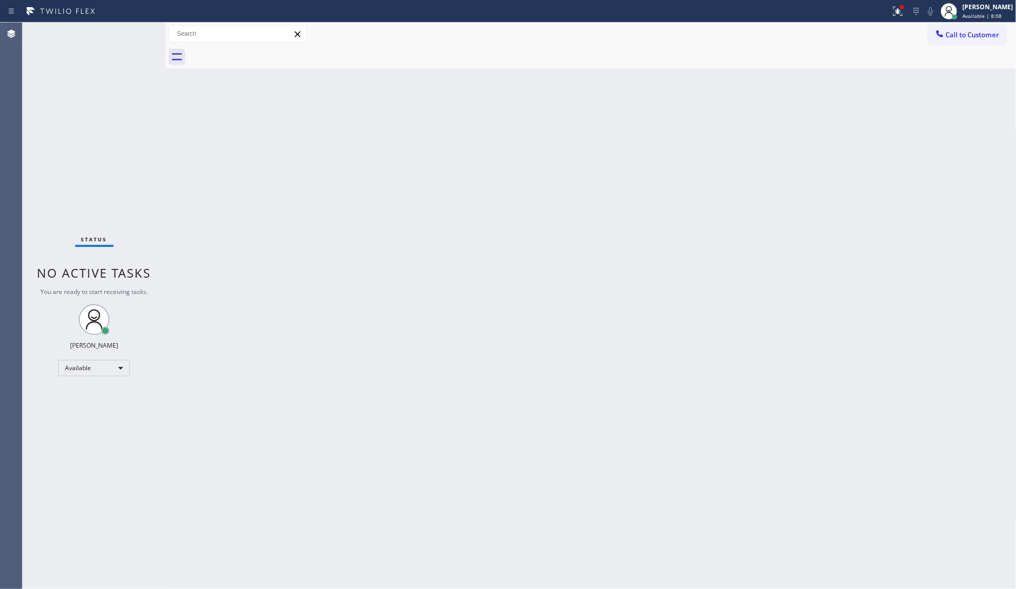
click at [131, 35] on div "Status No active tasks You are ready to start receiving tasks. JENIZA ALCAYDE A…" at bounding box center [94, 306] width 143 height 567
click at [894, 9] on icon at bounding box center [898, 11] width 12 height 12
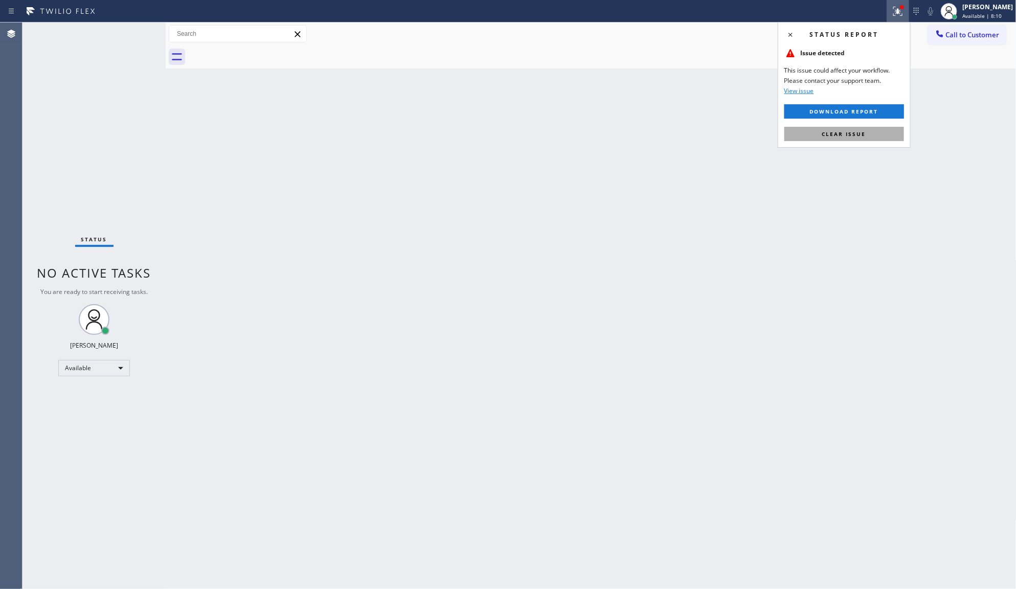
click at [827, 133] on span "Clear issue" at bounding box center [845, 133] width 44 height 7
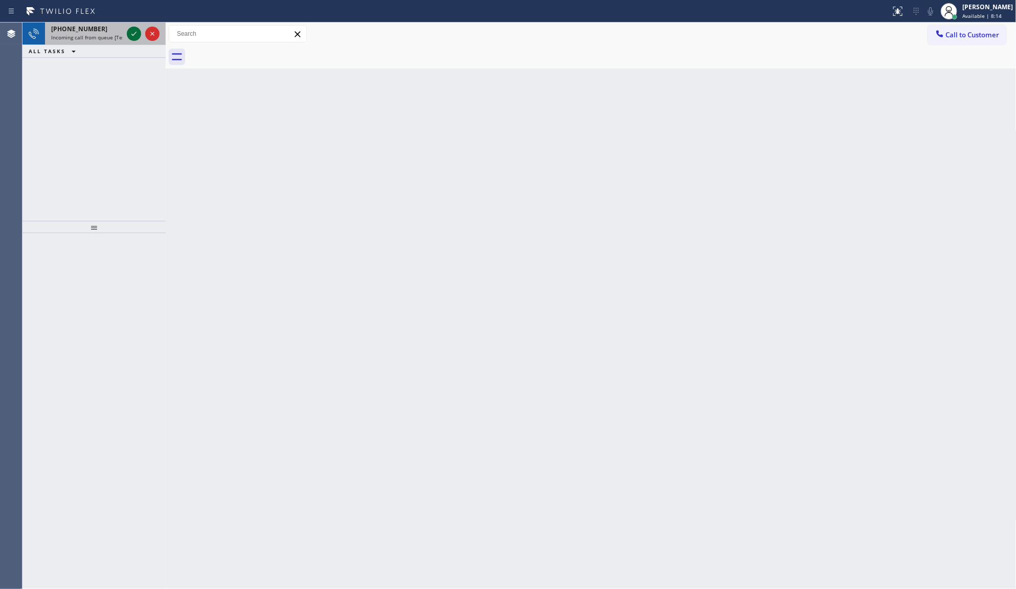
click at [132, 32] on icon at bounding box center [134, 34] width 12 height 12
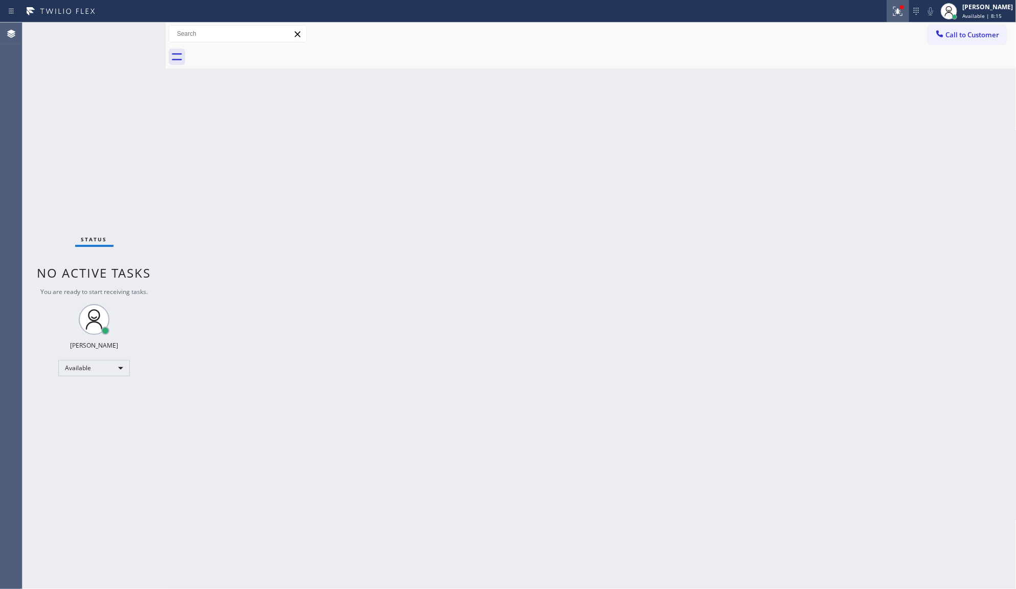
click at [894, 10] on icon at bounding box center [898, 11] width 12 height 12
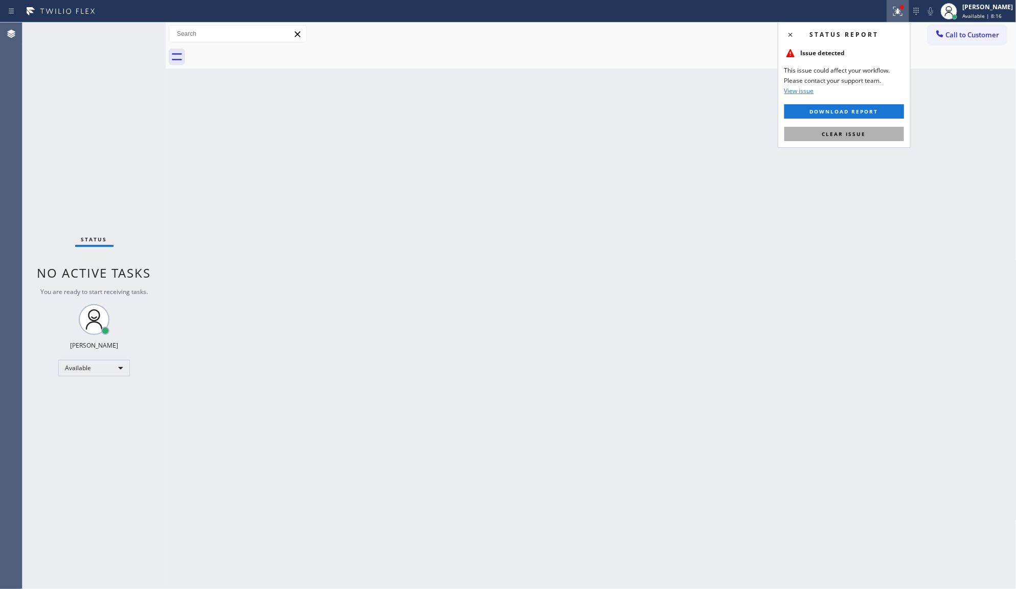
click at [793, 138] on button "Clear issue" at bounding box center [845, 134] width 120 height 14
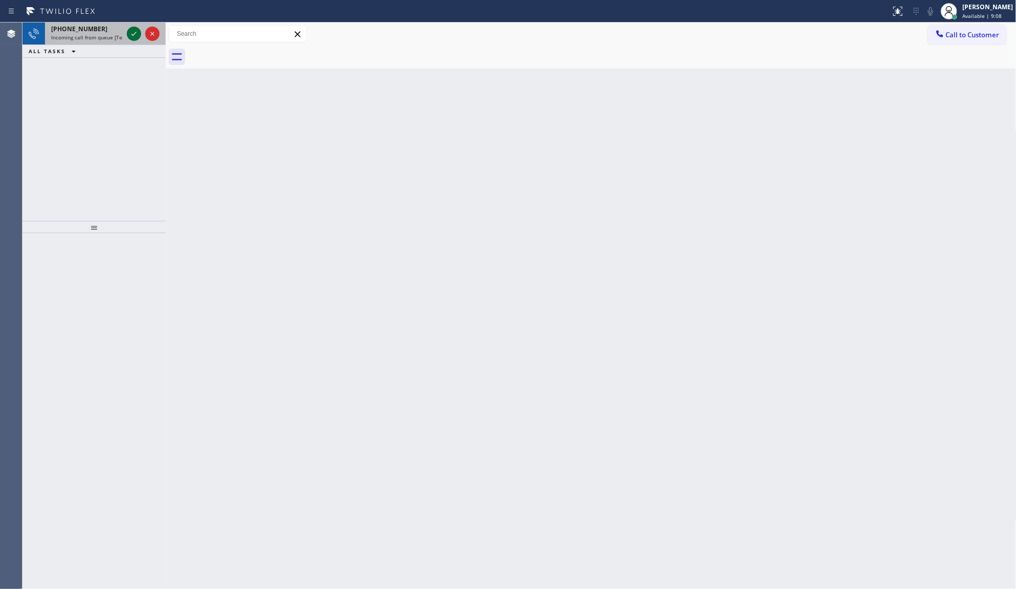
click at [131, 33] on icon at bounding box center [134, 34] width 12 height 12
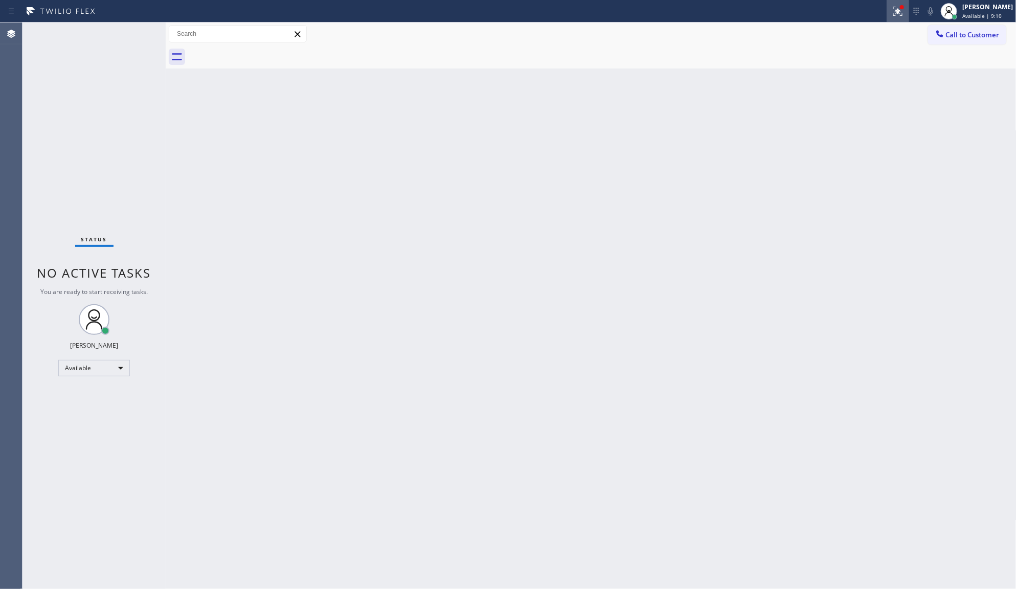
click at [896, 9] on icon at bounding box center [898, 11] width 12 height 12
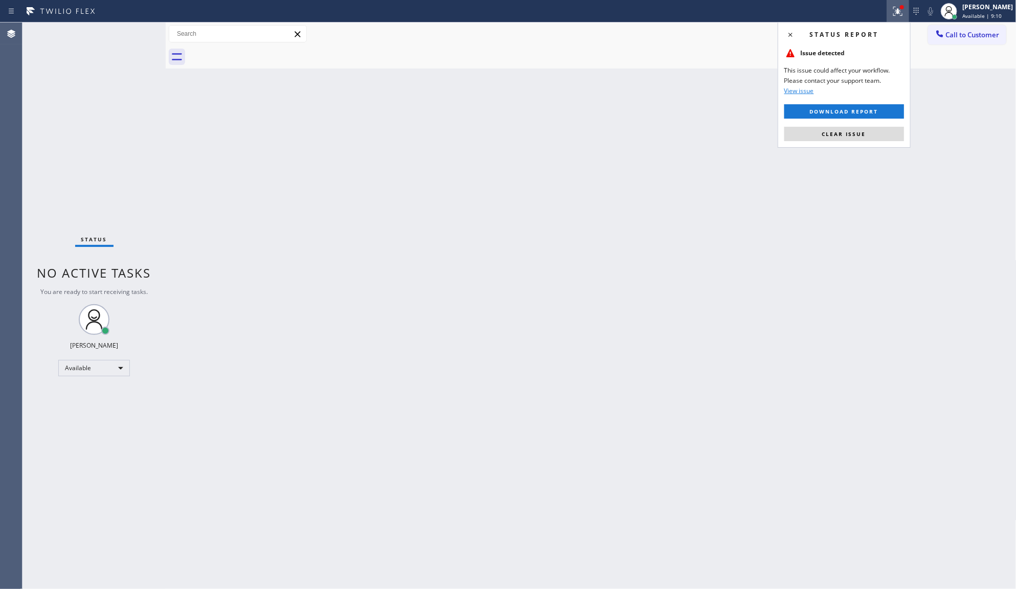
click at [858, 140] on button "Clear issue" at bounding box center [845, 134] width 120 height 14
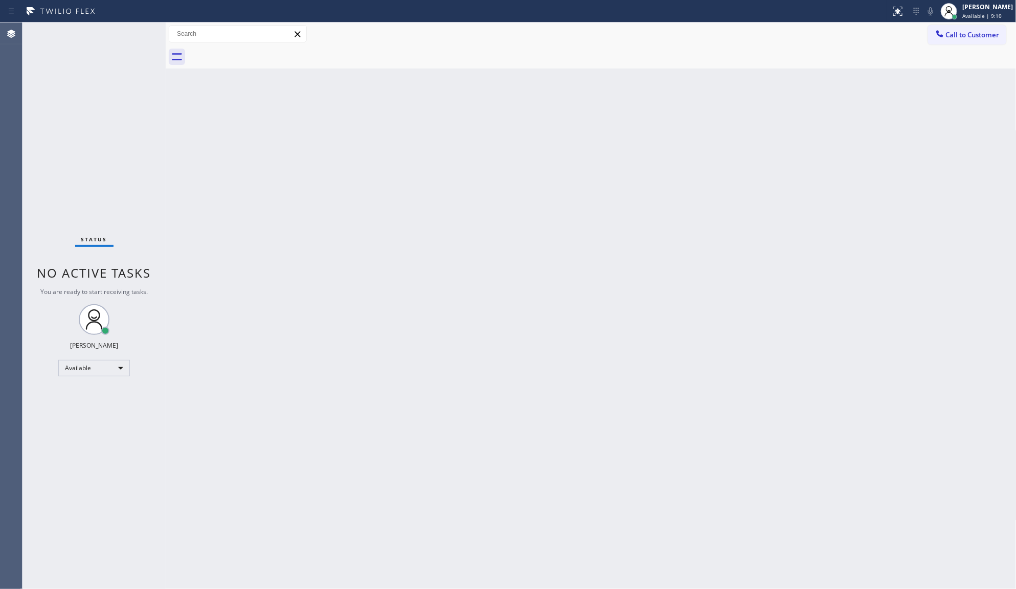
click at [858, 139] on div "Back to Dashboard Change Sender ID Customers Technicians Select a contact Outbo…" at bounding box center [591, 306] width 851 height 567
click at [469, 216] on div "Back to Dashboard Change Sender ID Customers Technicians Select a contact Outbo…" at bounding box center [591, 306] width 851 height 567
click at [190, 167] on div "Back to Dashboard Change Sender ID Customers Technicians Select a contact Outbo…" at bounding box center [591, 306] width 851 height 567
click at [119, 31] on div "Status No active tasks You are ready to start receiving tasks. JENIZA ALCAYDE A…" at bounding box center [94, 306] width 143 height 567
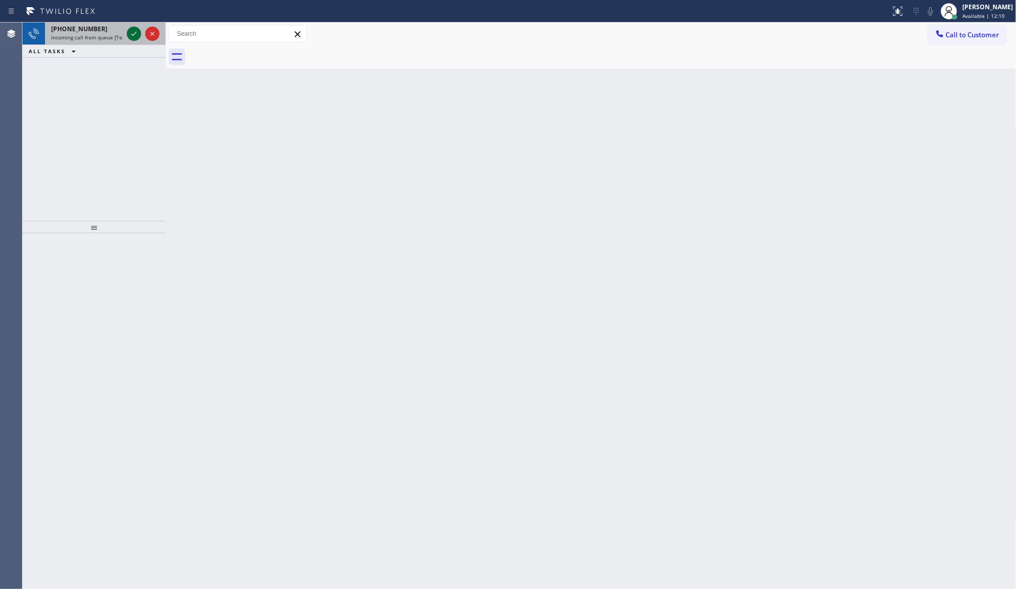
drag, startPoint x: 139, startPoint y: 27, endPoint x: 134, endPoint y: 31, distance: 5.8
click at [139, 28] on icon at bounding box center [134, 34] width 12 height 12
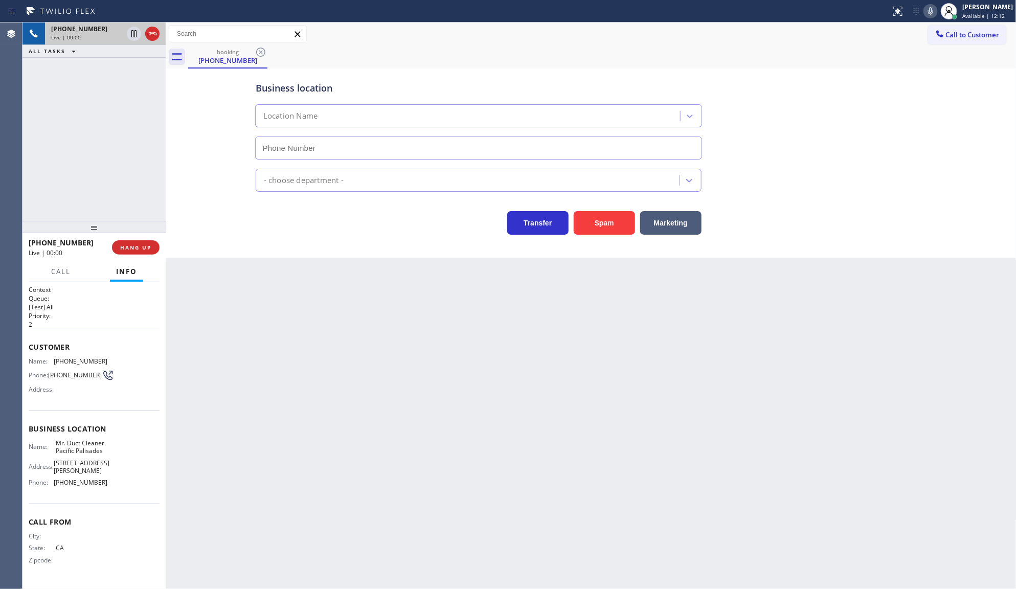
type input "(424) 329-5173"
click at [136, 248] on span "HANG UP" at bounding box center [135, 247] width 31 height 7
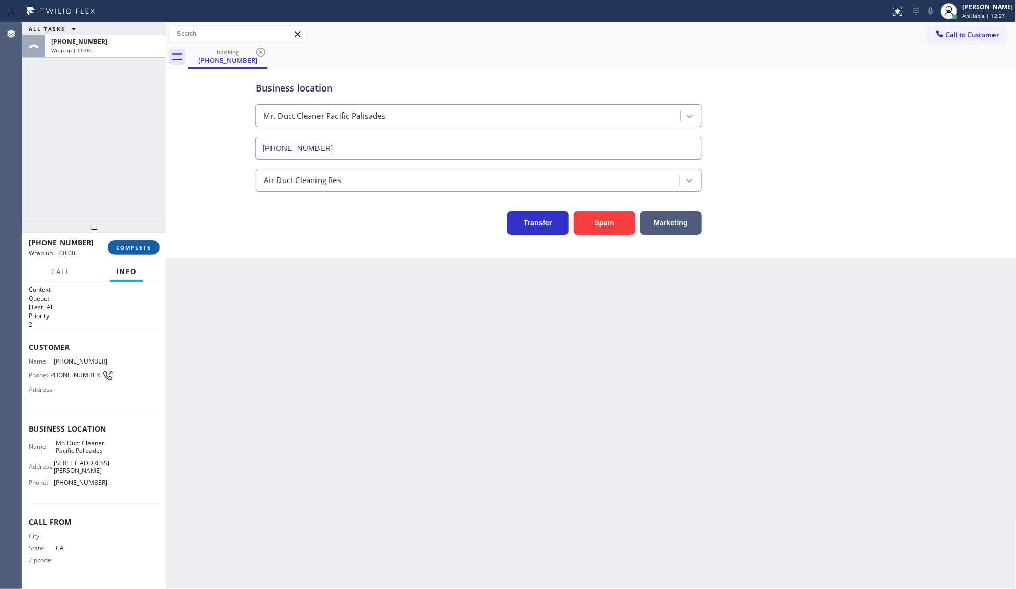
click at [136, 248] on span "COMPLETE" at bounding box center [133, 247] width 35 height 7
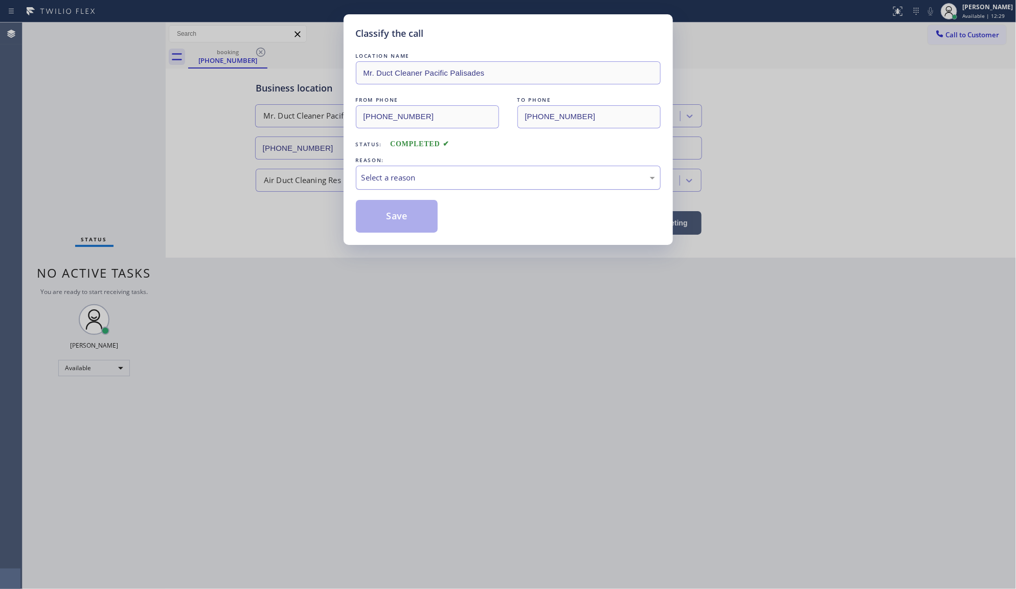
drag, startPoint x: 379, startPoint y: 180, endPoint x: 378, endPoint y: 188, distance: 8.3
click at [379, 182] on div "Select a reason" at bounding box center [509, 178] width 294 height 12
click at [384, 216] on button "Save" at bounding box center [397, 216] width 82 height 33
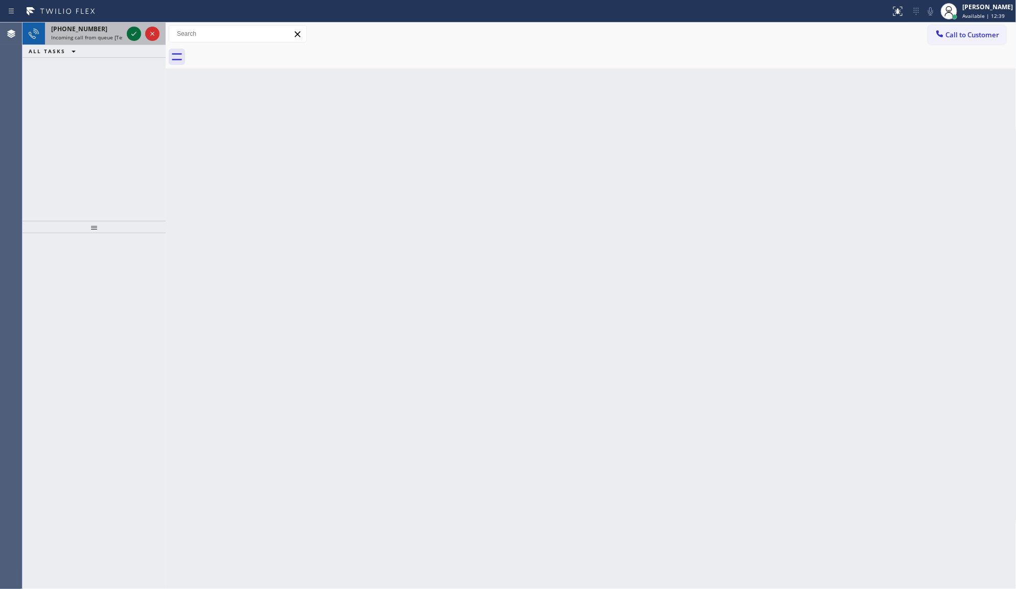
click at [134, 34] on icon at bounding box center [134, 34] width 12 height 12
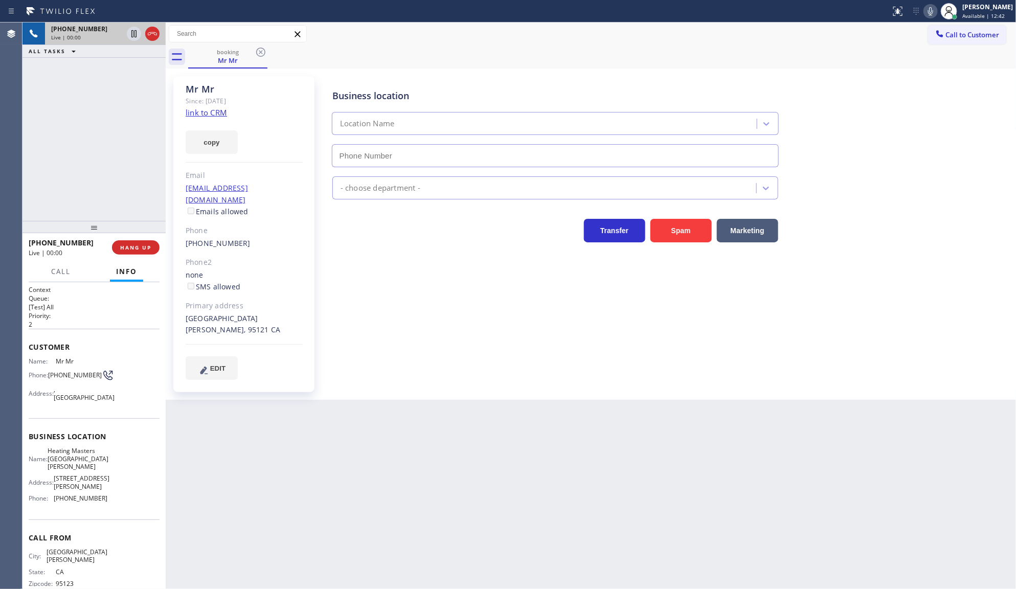
type input "(669) 800-4335"
click at [198, 116] on link "link to CRM" at bounding box center [206, 112] width 41 height 10
click at [131, 34] on icon at bounding box center [134, 34] width 12 height 12
click at [930, 8] on icon at bounding box center [931, 11] width 12 height 12
click at [1013, 183] on div "Business location Heating Masters San Jose (669) 800-4335 HVAC Transfer Spam Ma…" at bounding box center [668, 228] width 693 height 298
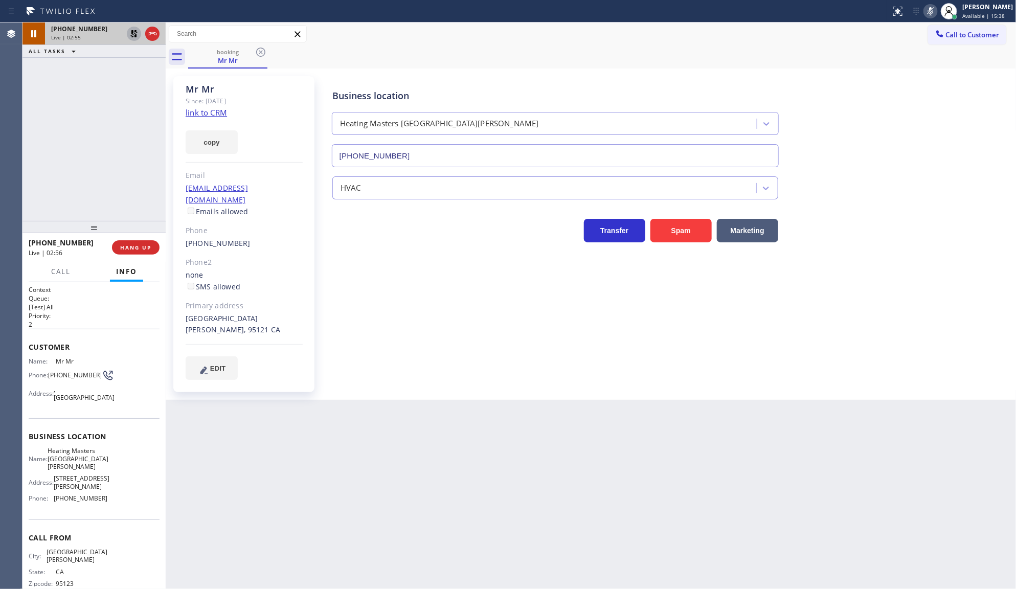
click at [134, 35] on icon at bounding box center [134, 34] width 12 height 12
click at [928, 13] on icon at bounding box center [931, 11] width 12 height 12
click at [87, 101] on div "+14082560031 Live | 04:41 ALL TASKS ALL TASKS ACTIVE TASKS TASKS IN WRAP UP" at bounding box center [94, 122] width 143 height 198
click at [211, 111] on link "link to CRM" at bounding box center [206, 112] width 41 height 10
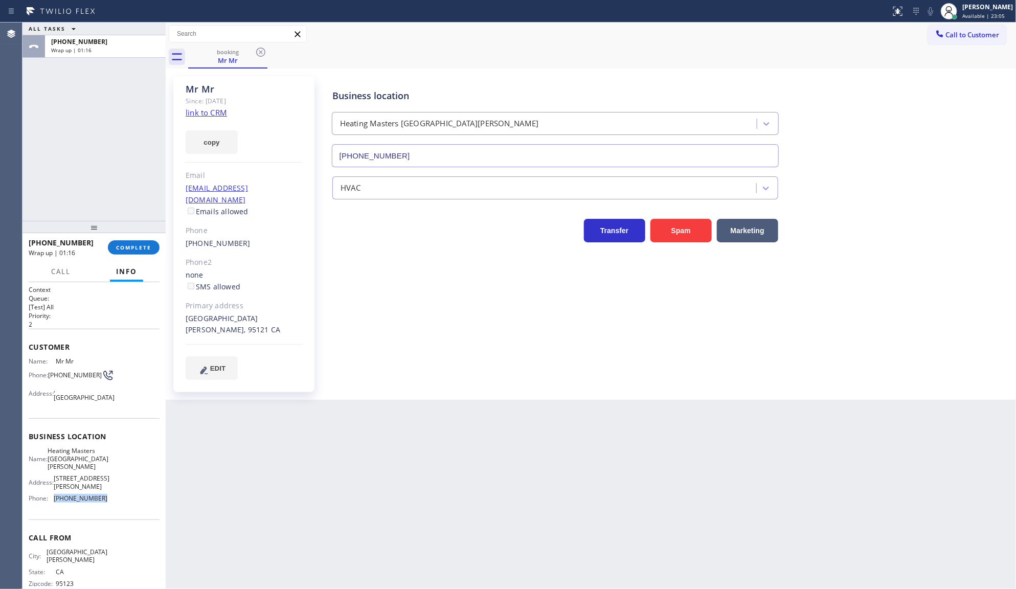
drag, startPoint x: 54, startPoint y: 480, endPoint x: 129, endPoint y: 483, distance: 75.8
click at [129, 483] on div "Name: Heating Masters San Jose Address: 311 Piercey Rd Phone: (669) 800-4335" at bounding box center [94, 477] width 131 height 60
copy div "(669) 800-4335"
drag, startPoint x: 52, startPoint y: 449, endPoint x: 96, endPoint y: 457, distance: 44.7
click at [96, 457] on div "Name: Heating Masters San Jose" at bounding box center [68, 459] width 79 height 24
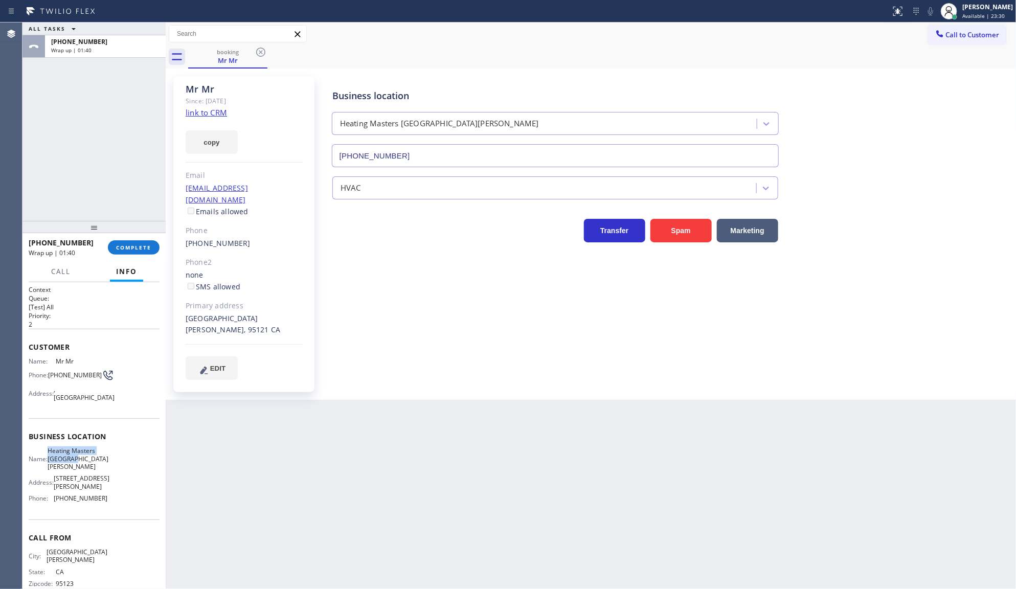
copy div "Heating Masters San Jose"
click at [121, 244] on span "COMPLETE" at bounding box center [133, 247] width 35 height 7
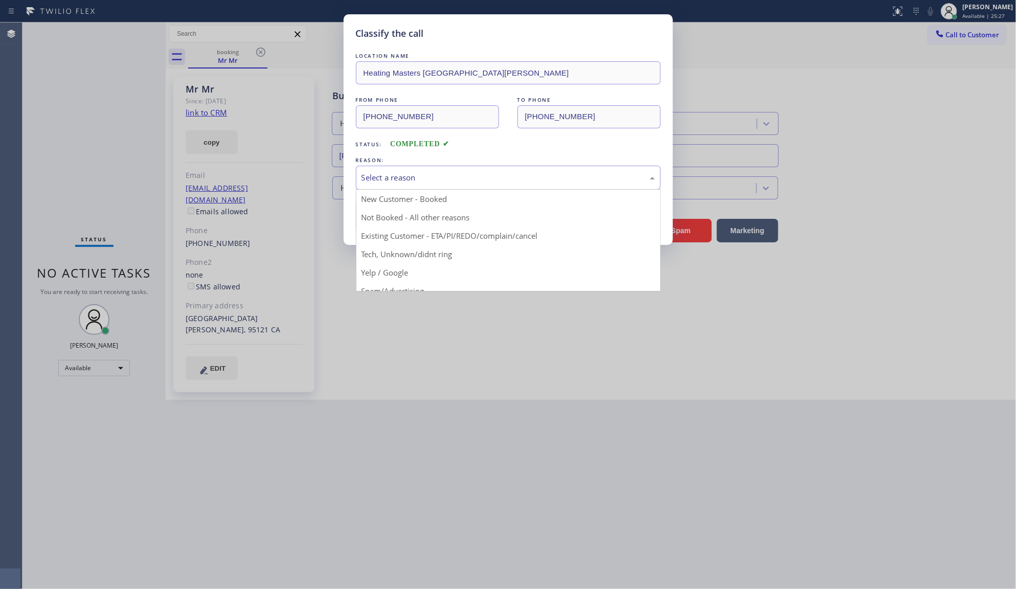
click at [453, 182] on div "Select a reason" at bounding box center [509, 178] width 294 height 12
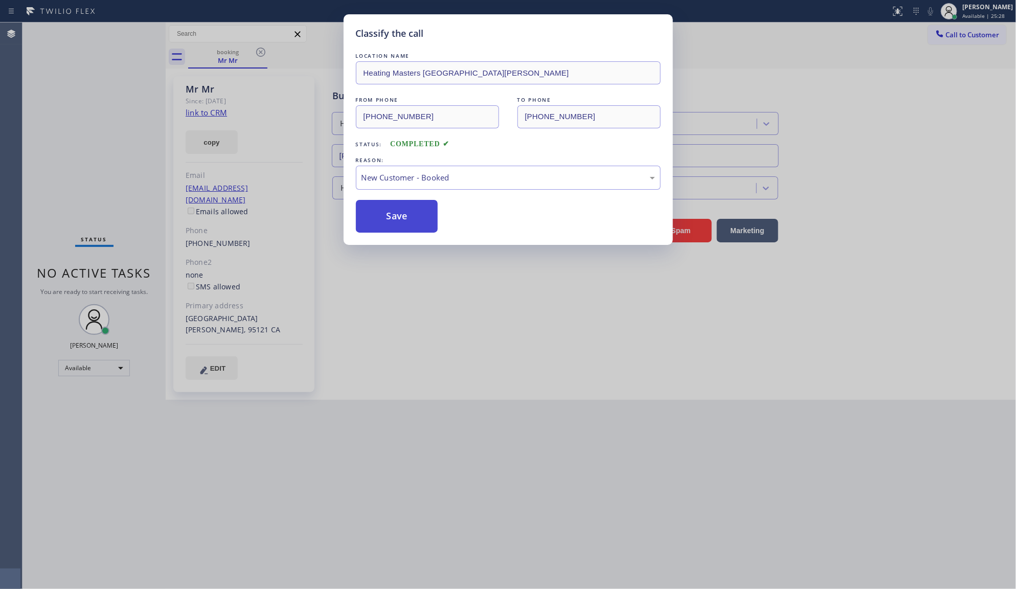
click at [398, 215] on button "Save" at bounding box center [397, 216] width 82 height 33
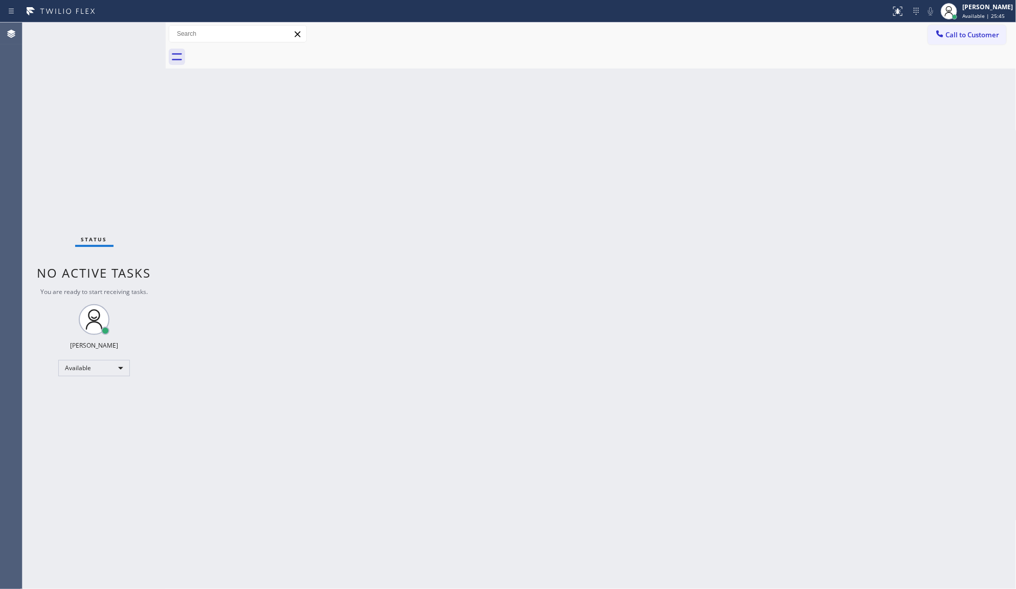
click at [649, 180] on div "Back to Dashboard Change Sender ID Customers Technicians Select a contact Outbo…" at bounding box center [591, 306] width 851 height 567
click at [333, 212] on div "Back to Dashboard Change Sender ID Customers Technicians Select a contact Outbo…" at bounding box center [591, 306] width 851 height 567
click at [1004, 494] on div "Back to Dashboard Change Sender ID Customers Technicians Select a contact Outbo…" at bounding box center [591, 306] width 851 height 567
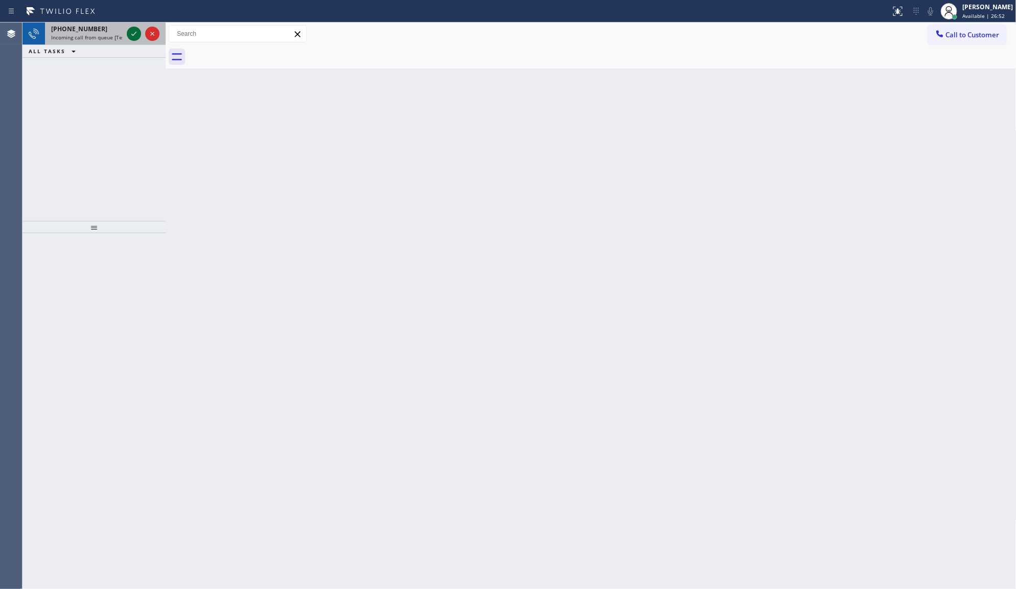
click at [134, 33] on icon at bounding box center [134, 34] width 12 height 12
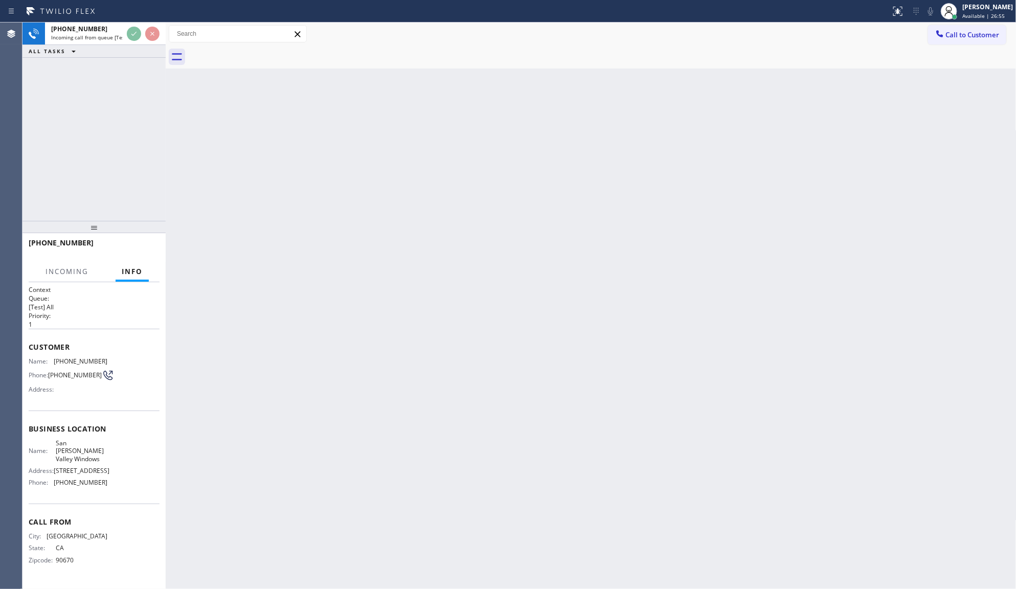
click at [275, 279] on div "Back to Dashboard Change Sender ID Customers Technicians Select a contact Outbo…" at bounding box center [591, 306] width 851 height 567
click at [274, 275] on div "Back to Dashboard Change Sender ID Customers Technicians Select a contact Outbo…" at bounding box center [591, 306] width 851 height 567
click at [274, 278] on div "Back to Dashboard Change Sender ID Customers Technicians Select a contact Outbo…" at bounding box center [591, 306] width 851 height 567
click at [272, 284] on div "Back to Dashboard Change Sender ID Customers Technicians Select a contact Outbo…" at bounding box center [591, 306] width 851 height 567
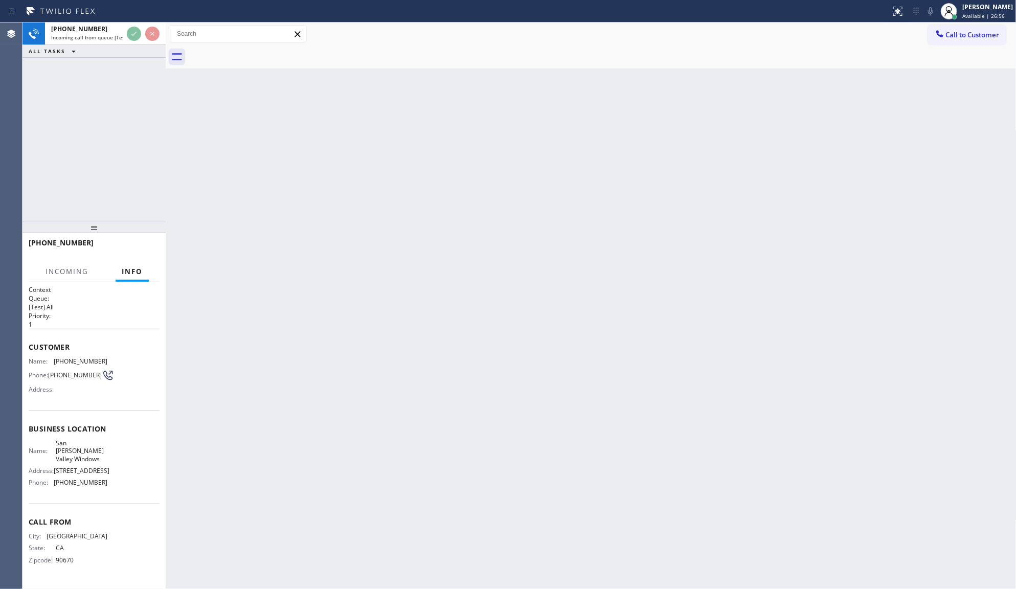
click at [271, 290] on div "Back to Dashboard Change Sender ID Customers Technicians Select a contact Outbo…" at bounding box center [591, 306] width 851 height 567
click at [271, 293] on div "Back to Dashboard Change Sender ID Customers Technicians Select a contact Outbo…" at bounding box center [591, 306] width 851 height 567
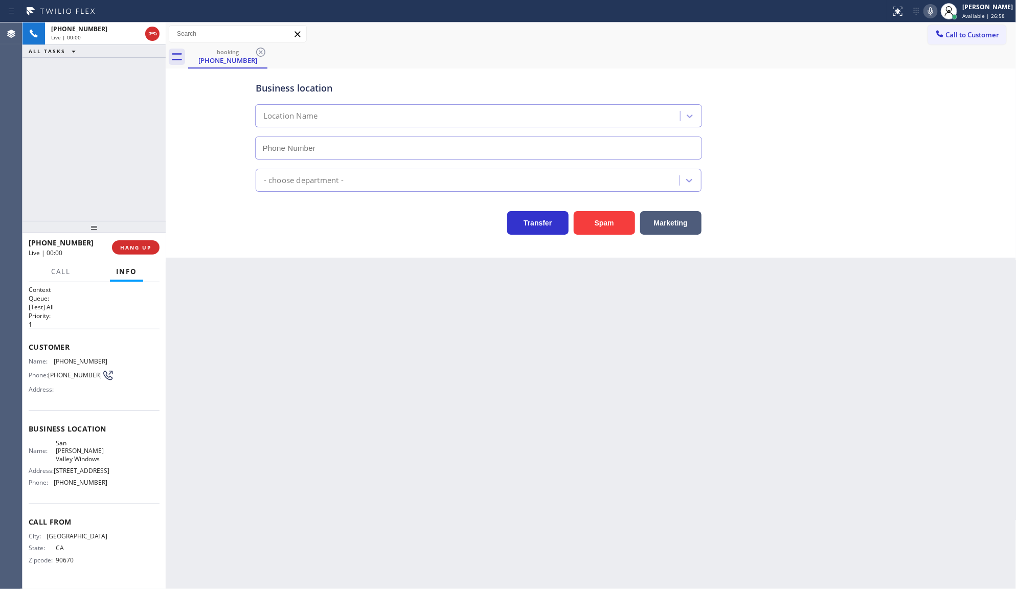
type input "(747) 322-4241"
click at [153, 100] on div "+13233961963 Live | 00:33 ALL TASKS ALL TASKS ACTIVE TASKS TASKS IN WRAP UP" at bounding box center [94, 122] width 143 height 198
click at [929, 9] on icon at bounding box center [931, 11] width 12 height 12
drag, startPoint x: 73, startPoint y: 357, endPoint x: 135, endPoint y: 357, distance: 61.9
click at [135, 358] on div "Name: (323) 396-1963 Phone: (323) 396-1963 Address:" at bounding box center [94, 378] width 131 height 40
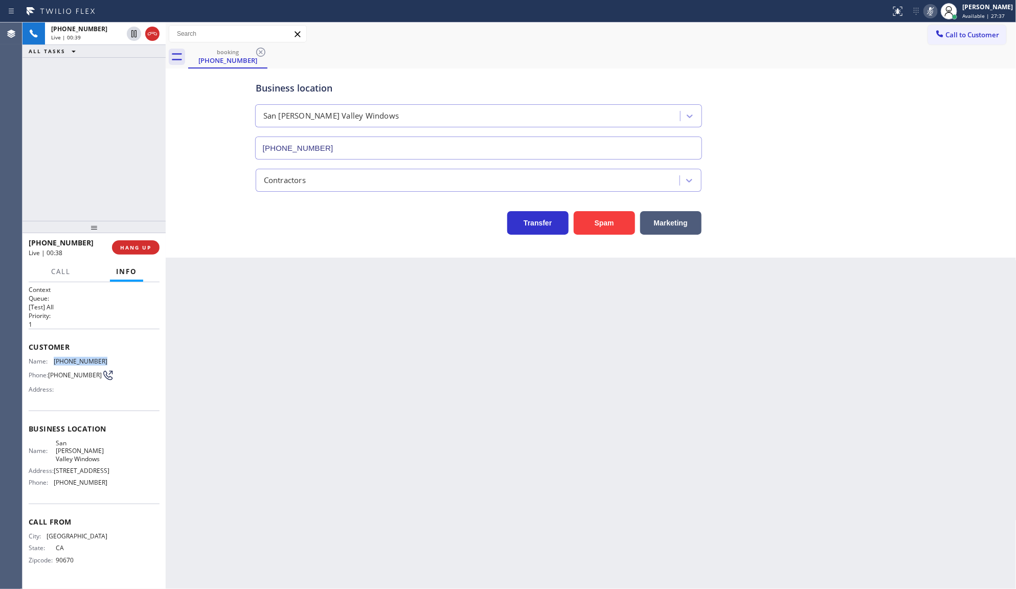
copy div "(323) 396-1963"
click at [134, 31] on icon at bounding box center [134, 34] width 12 height 12
click at [137, 32] on icon at bounding box center [134, 34] width 12 height 12
click at [929, 14] on icon at bounding box center [931, 11] width 12 height 12
click at [131, 249] on span "HANG UP" at bounding box center [135, 247] width 31 height 7
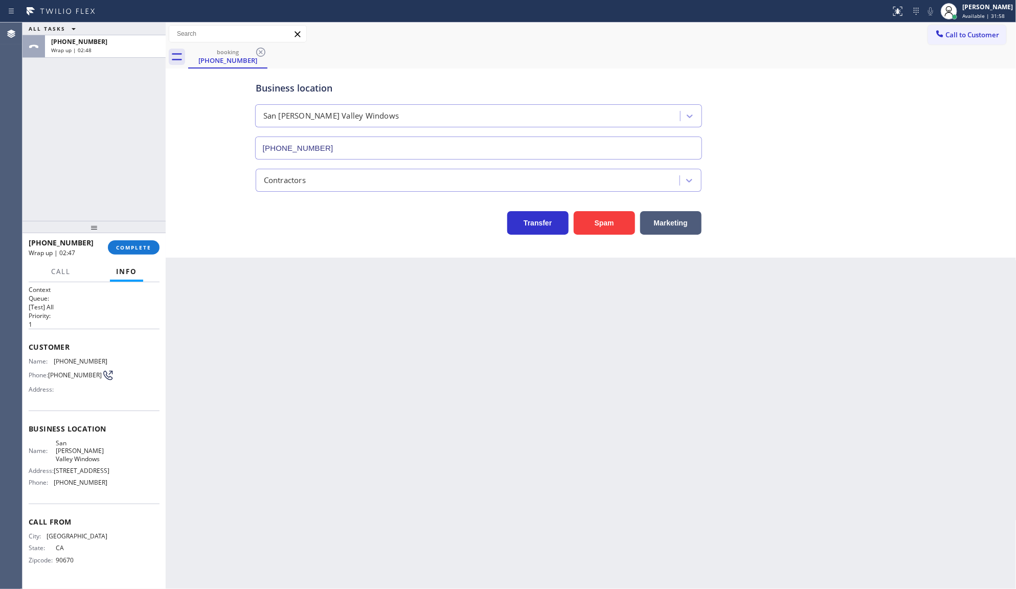
drag, startPoint x: 128, startPoint y: 233, endPoint x: 128, endPoint y: 251, distance: 17.9
click at [127, 233] on div at bounding box center [94, 227] width 143 height 12
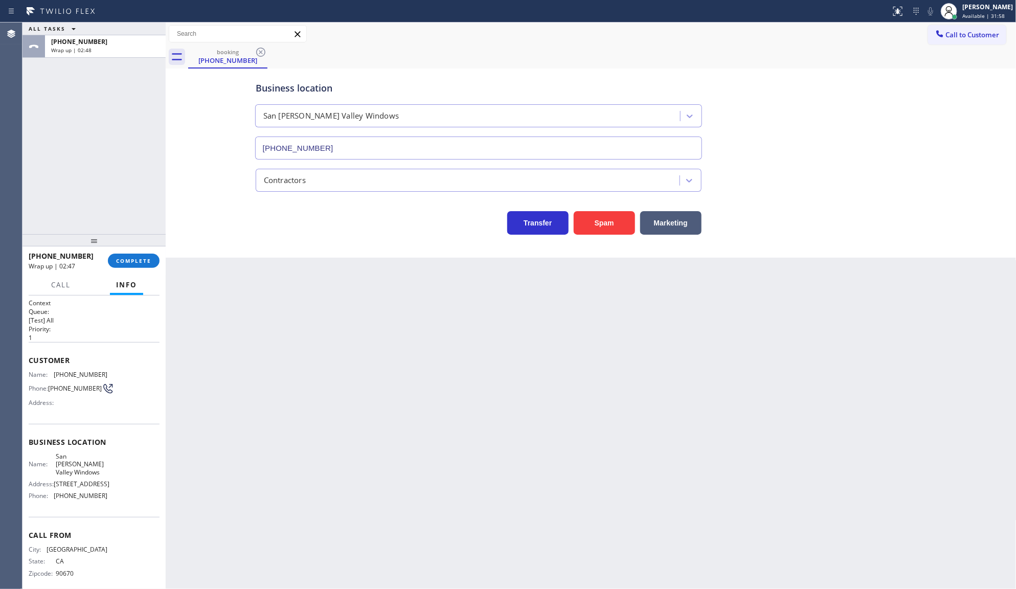
click at [129, 250] on div "+13233961963 Wrap up | 02:47 COMPLETE" at bounding box center [94, 261] width 131 height 27
click at [131, 241] on div at bounding box center [94, 240] width 143 height 12
click at [131, 256] on button "COMPLETE" at bounding box center [134, 261] width 52 height 14
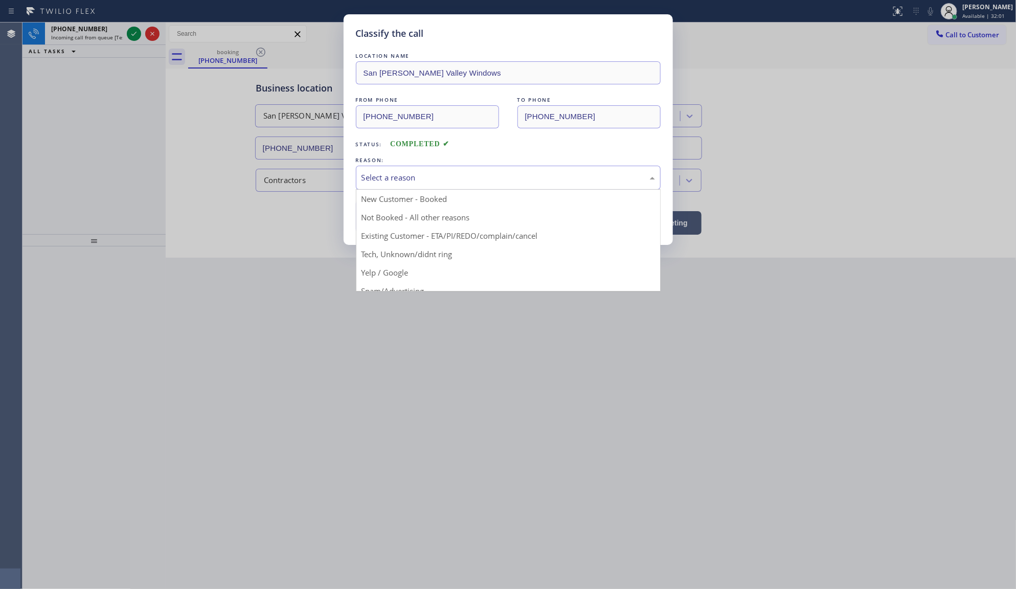
click at [378, 182] on div "Select a reason" at bounding box center [509, 178] width 294 height 12
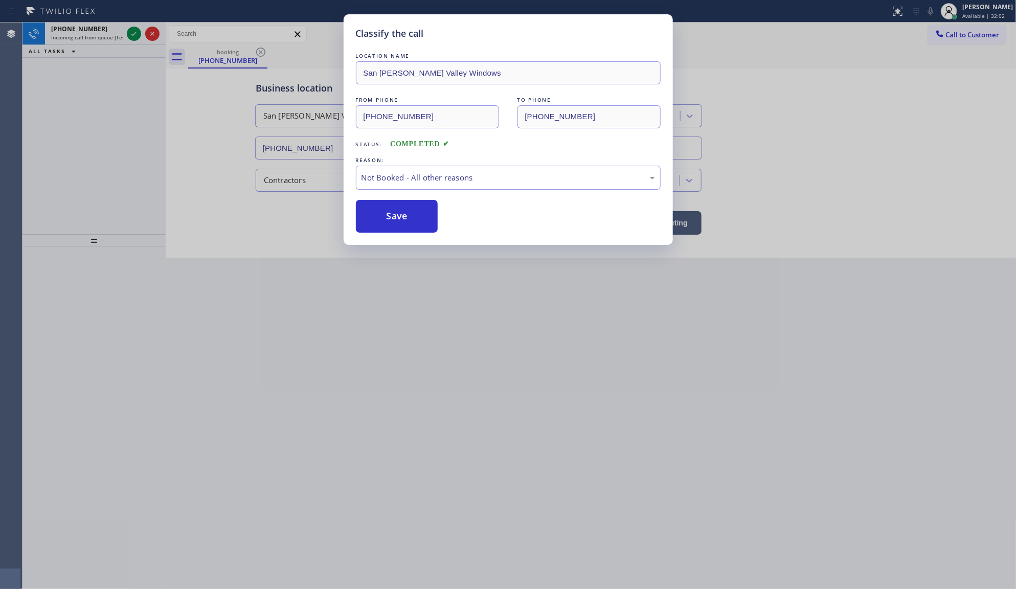
click at [374, 212] on button "Save" at bounding box center [397, 216] width 82 height 33
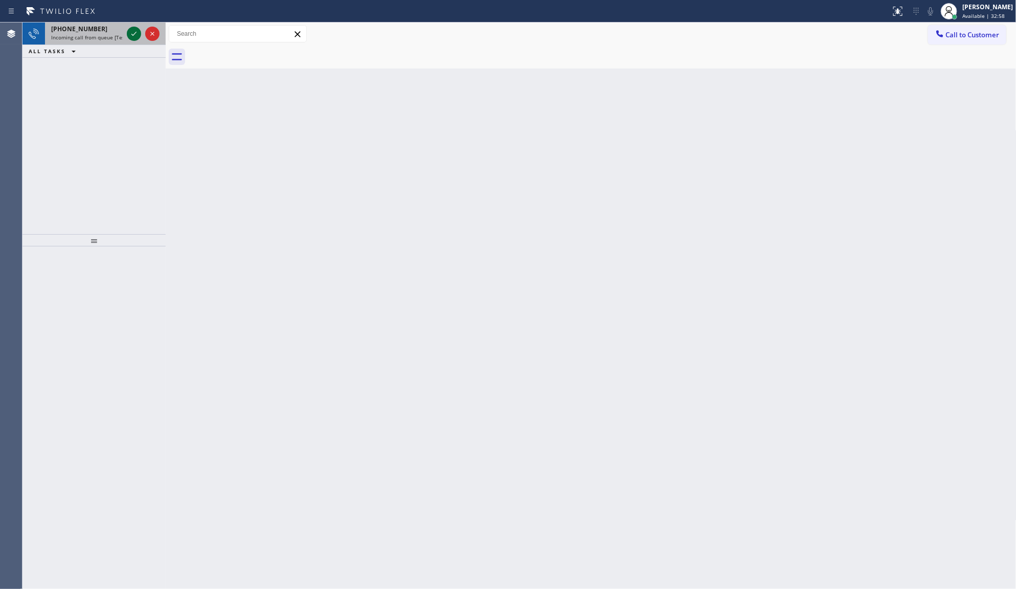
click at [134, 33] on icon at bounding box center [134, 34] width 12 height 12
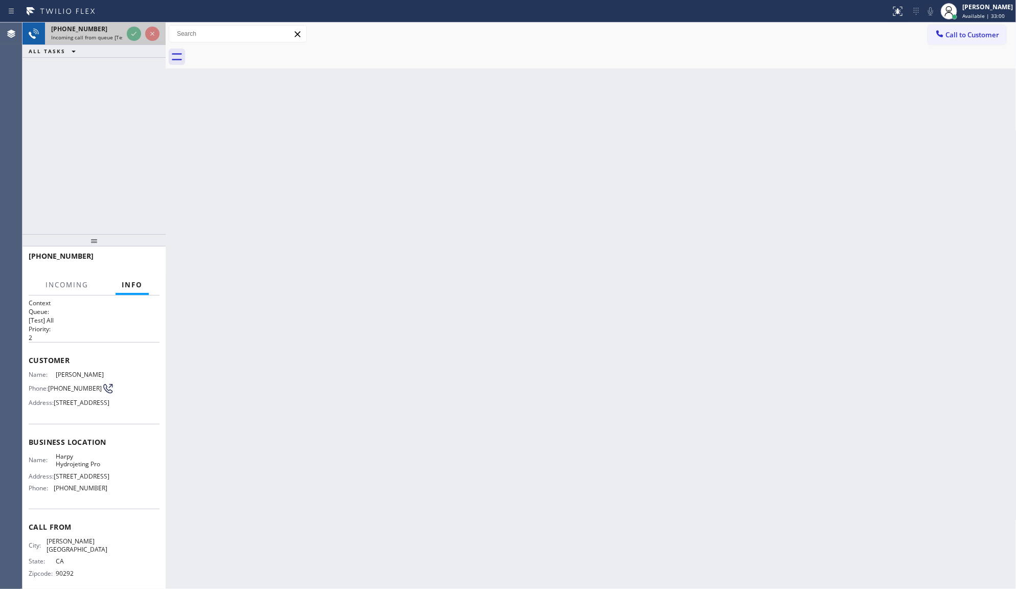
click at [147, 26] on div at bounding box center [143, 34] width 37 height 23
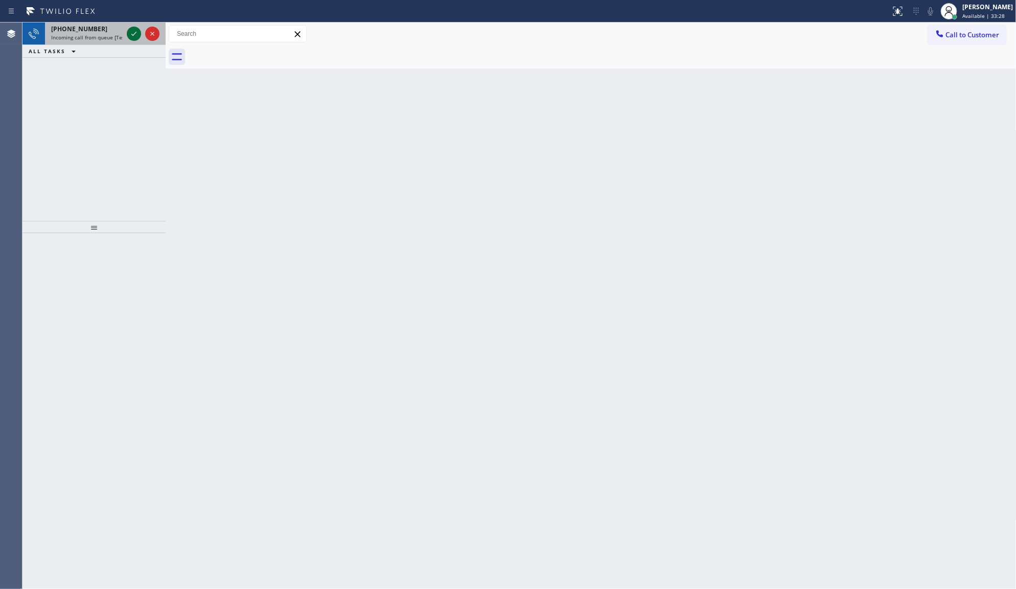
click at [128, 35] on icon at bounding box center [134, 34] width 12 height 12
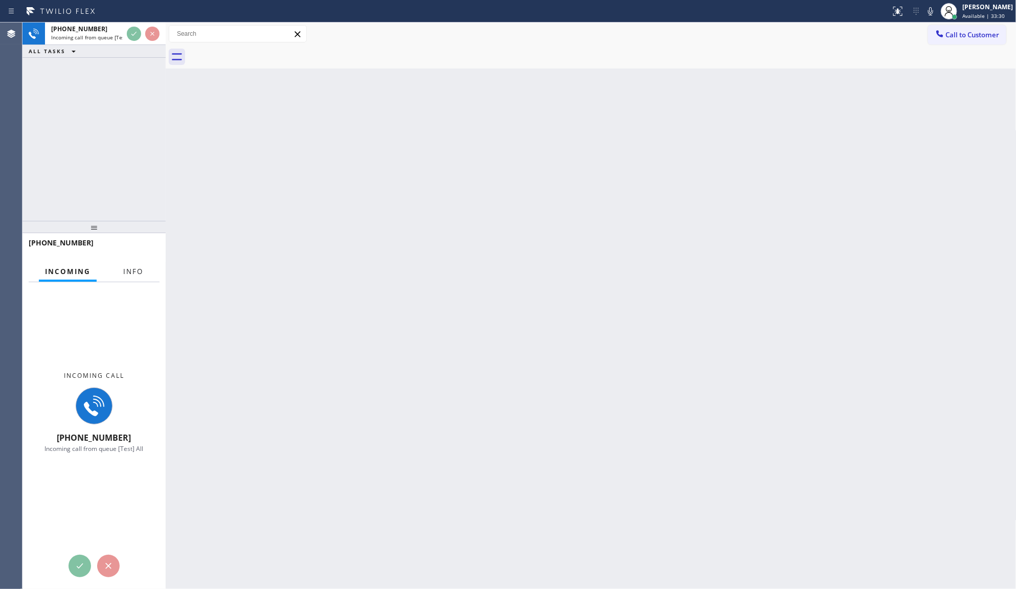
drag, startPoint x: 110, startPoint y: 269, endPoint x: 126, endPoint y: 274, distance: 16.2
click at [113, 275] on div "Incoming Info" at bounding box center [94, 272] width 131 height 20
click at [132, 269] on span "Info" at bounding box center [133, 271] width 20 height 9
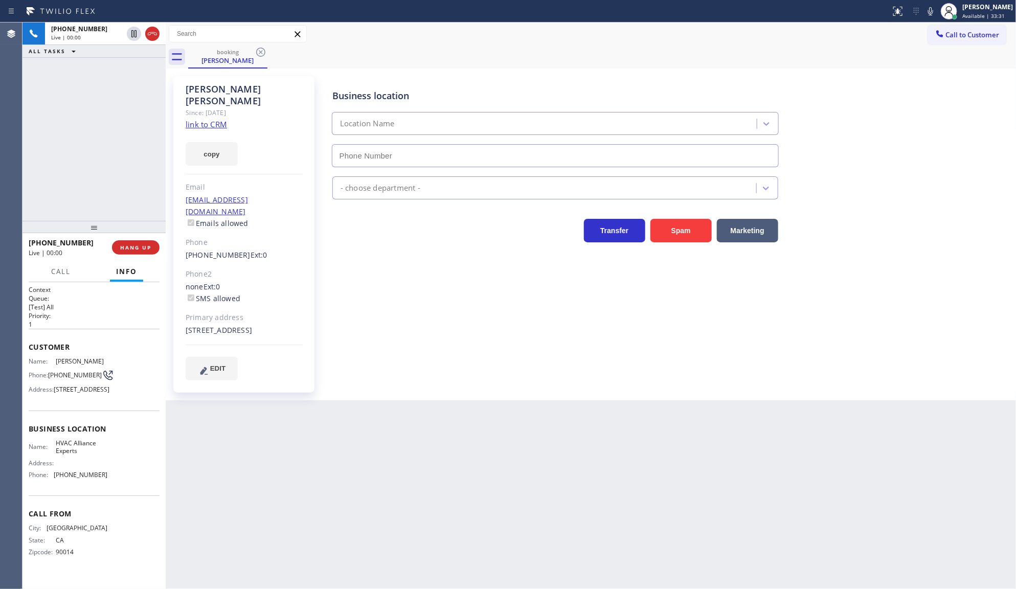
type input "[PHONE_NUMBER]"
click at [202, 119] on link "link to CRM" at bounding box center [206, 124] width 41 height 10
click at [141, 247] on span "COMPLETE" at bounding box center [133, 247] width 35 height 7
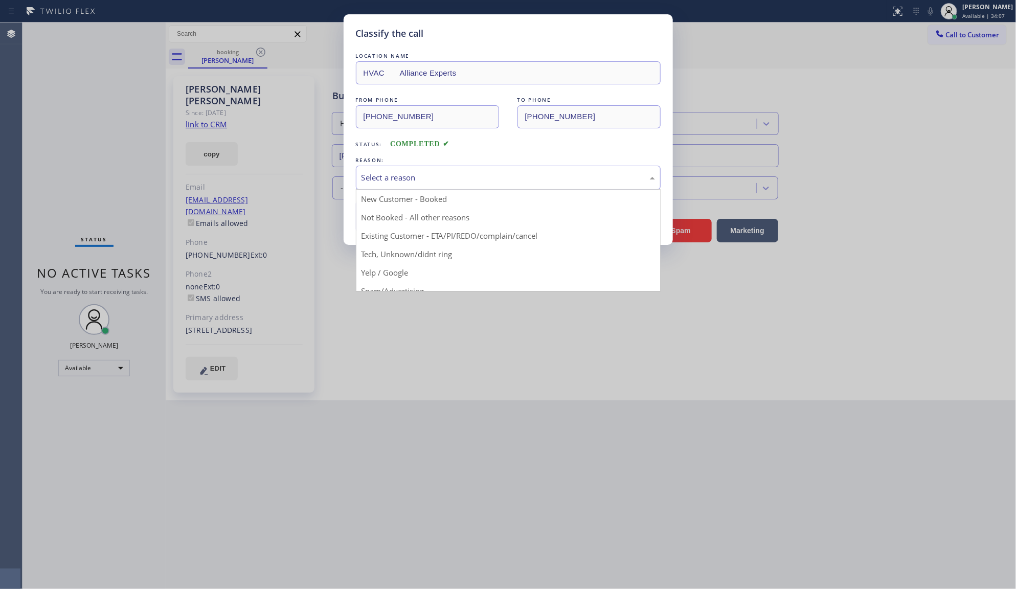
click at [425, 174] on div "Select a reason" at bounding box center [509, 178] width 294 height 12
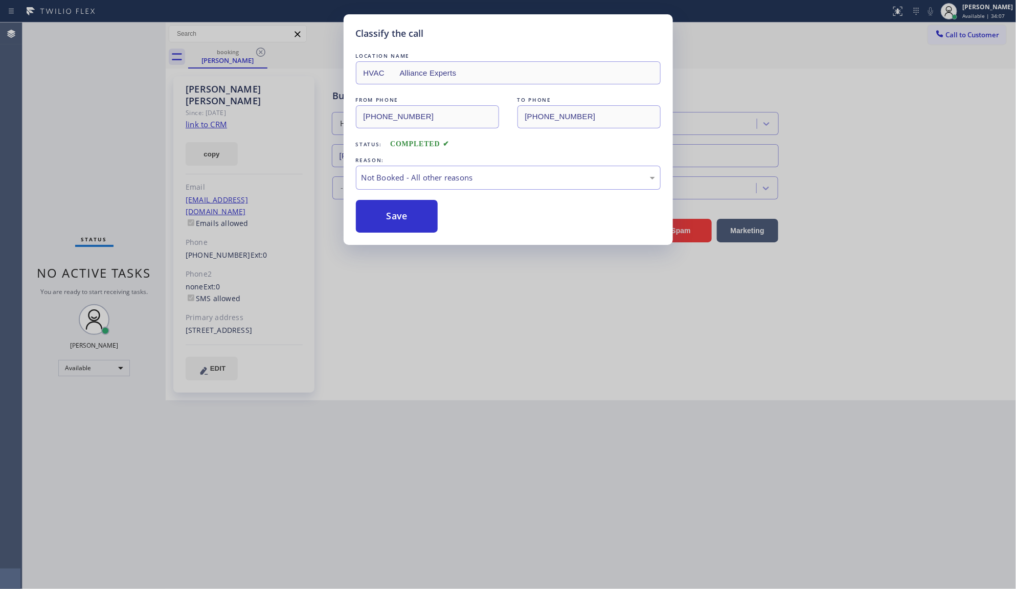
click at [369, 218] on button "Save" at bounding box center [397, 216] width 82 height 33
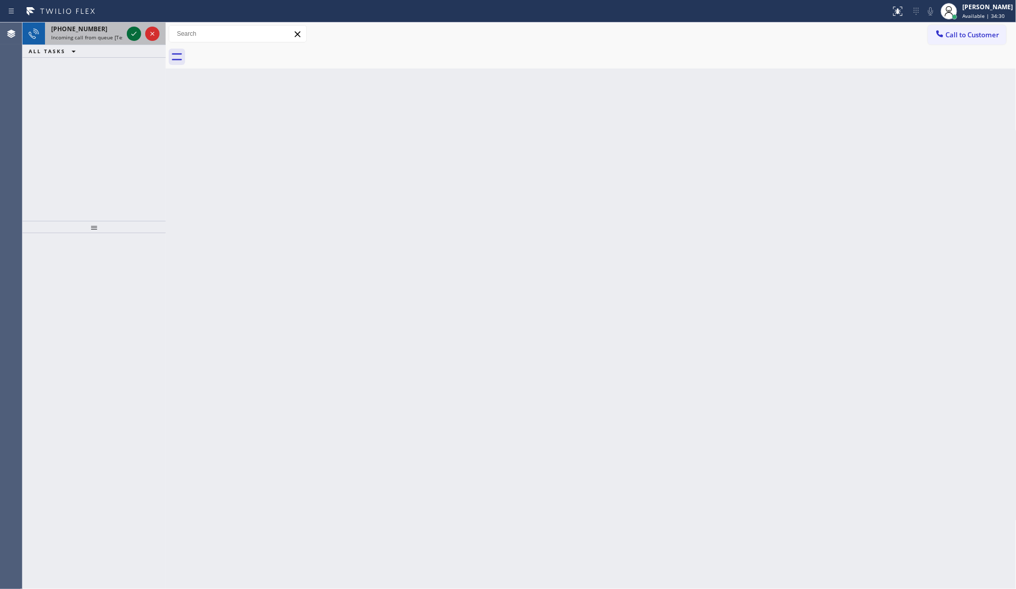
drag, startPoint x: 132, startPoint y: 29, endPoint x: 137, endPoint y: 36, distance: 8.9
click at [132, 29] on icon at bounding box center [134, 34] width 12 height 12
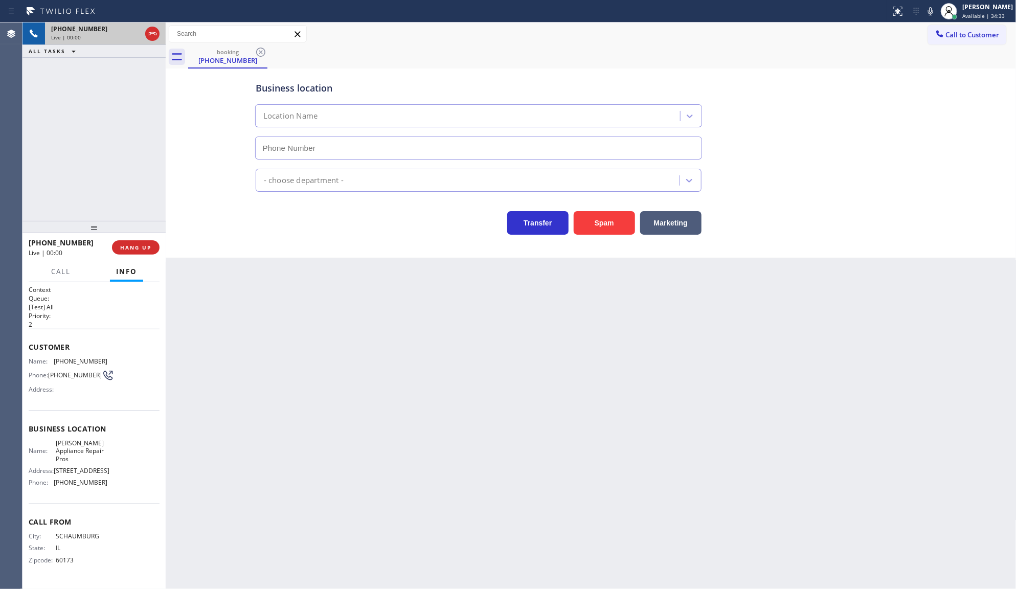
type input "[PHONE_NUMBER]"
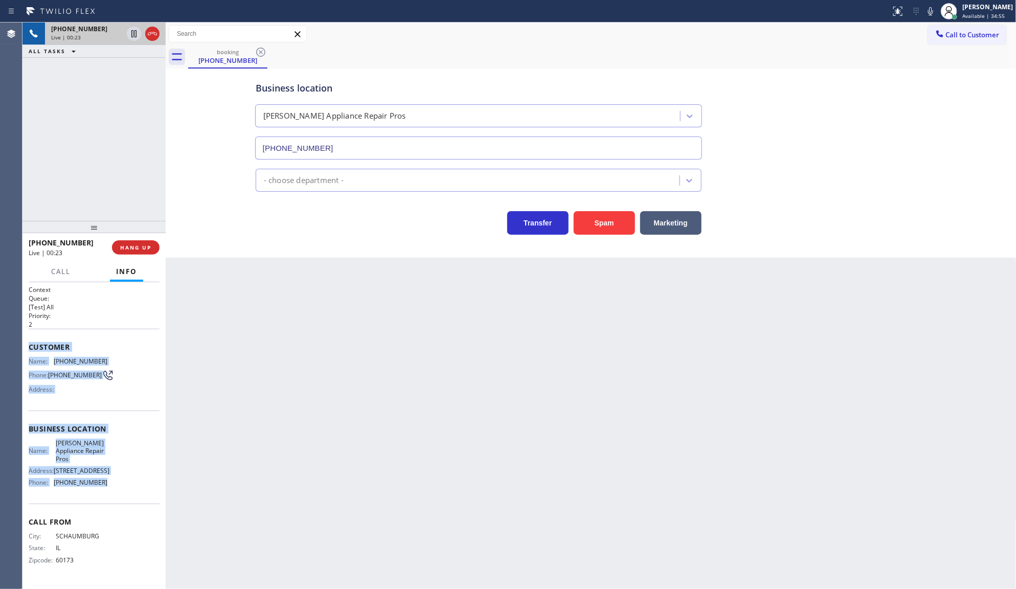
drag, startPoint x: 28, startPoint y: 334, endPoint x: 118, endPoint y: 489, distance: 178.6
click at [118, 489] on div "Context Queue: [Test] All Priority: 2 Customer Name: [PHONE_NUMBER] Phone: [PHO…" at bounding box center [94, 435] width 143 height 307
copy div "Customer Name: [PHONE_NUMBER] Phone: [PHONE_NUMBER] Address: Business location …"
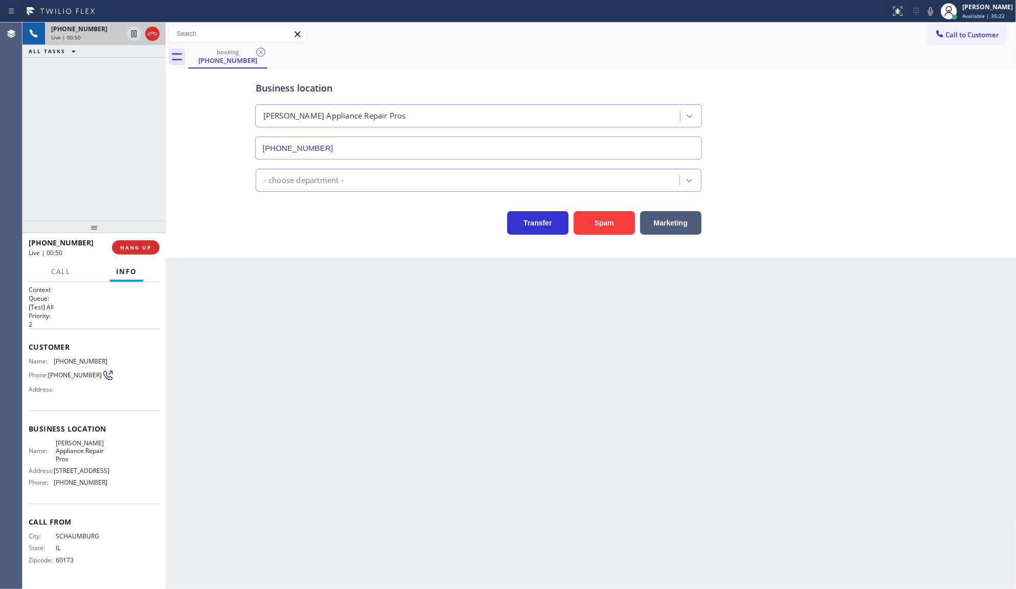
click at [48, 192] on div "[PHONE_NUMBER] Live | 00:50 ALL TASKS ALL TASKS ACTIVE TASKS TASKS IN WRAP UP" at bounding box center [94, 122] width 143 height 198
click at [67, 110] on div "[PHONE_NUMBER] Live | 01:51 ALL TASKS ALL TASKS ACTIVE TASKS TASKS IN WRAP UP" at bounding box center [94, 122] width 143 height 198
click at [129, 252] on button "HANG UP" at bounding box center [136, 247] width 48 height 14
click at [144, 233] on div at bounding box center [94, 227] width 143 height 12
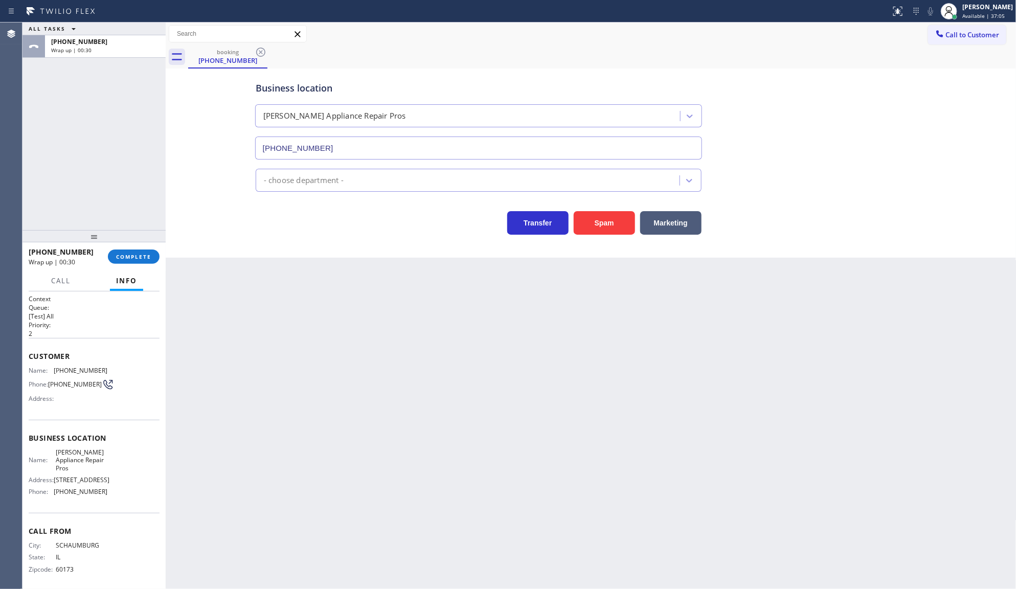
click at [144, 247] on div "[PHONE_NUMBER] Wrap up | 00:30 COMPLETE" at bounding box center [94, 256] width 131 height 27
click at [143, 250] on button "COMPLETE" at bounding box center [134, 257] width 52 height 14
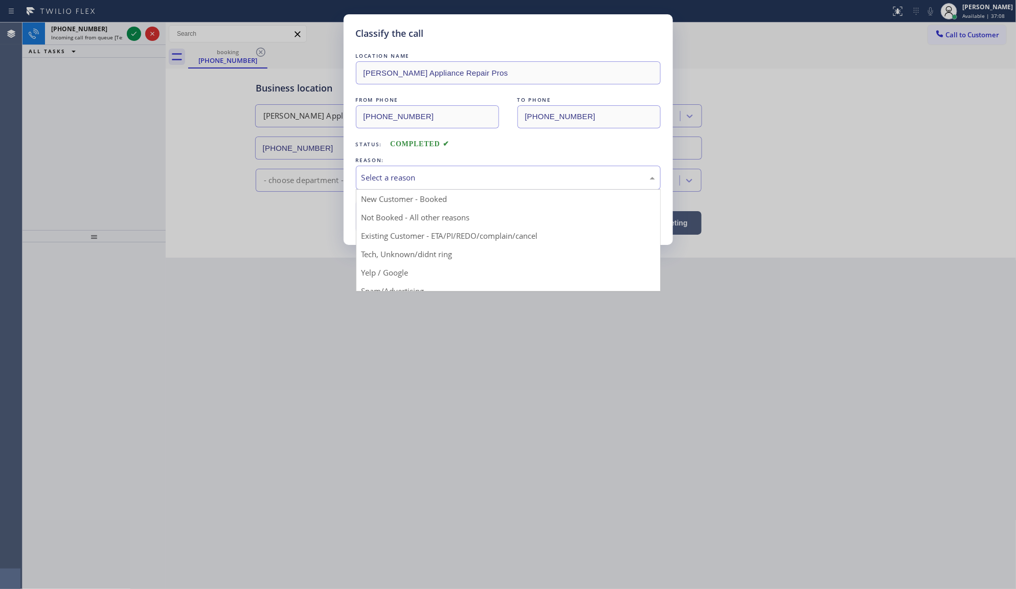
click at [379, 178] on div "Select a reason" at bounding box center [509, 178] width 294 height 12
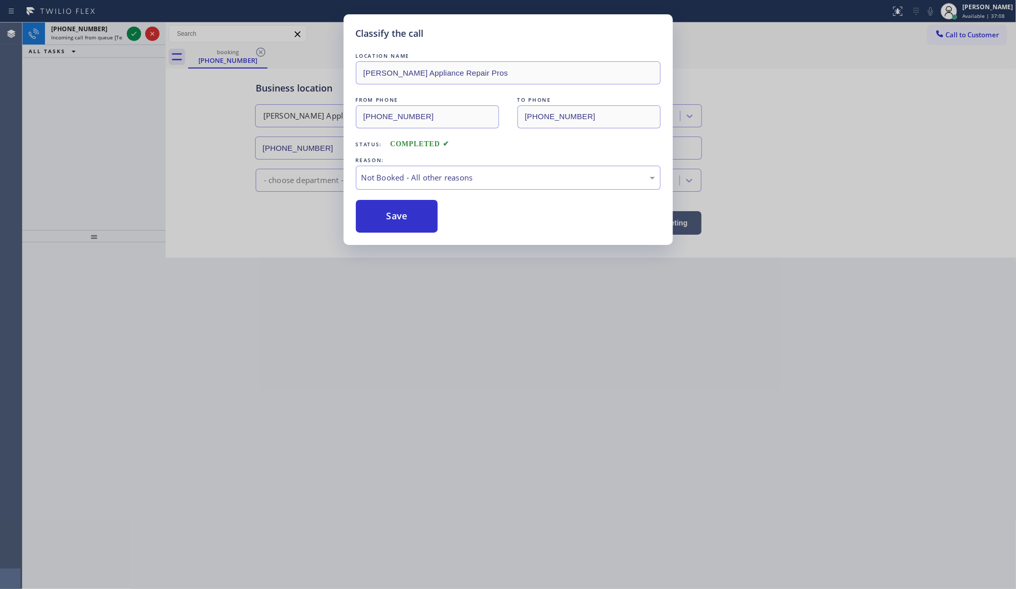
click at [382, 216] on button "Save" at bounding box center [397, 216] width 82 height 33
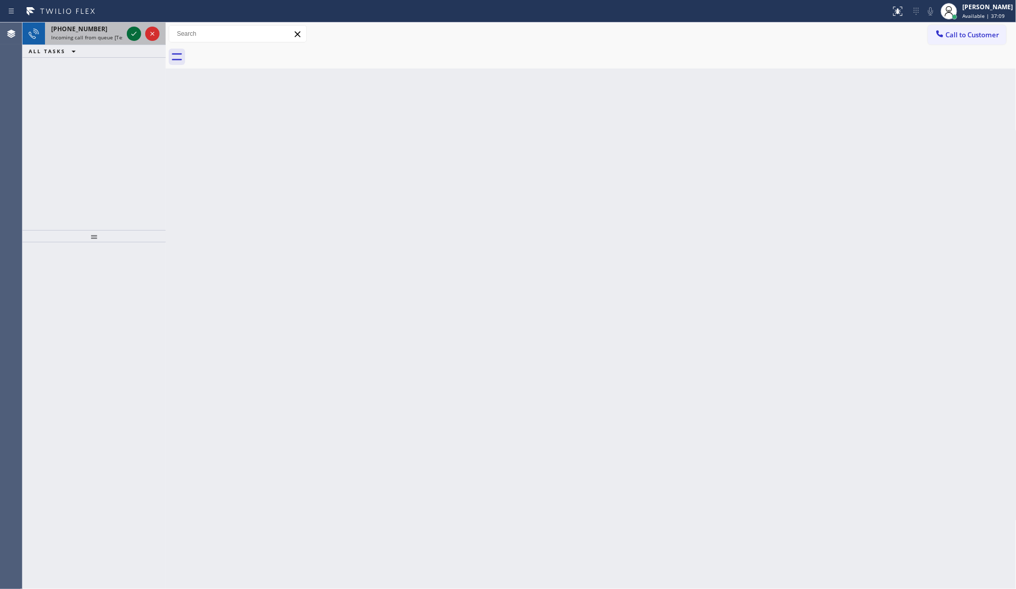
click at [136, 34] on icon at bounding box center [134, 34] width 12 height 12
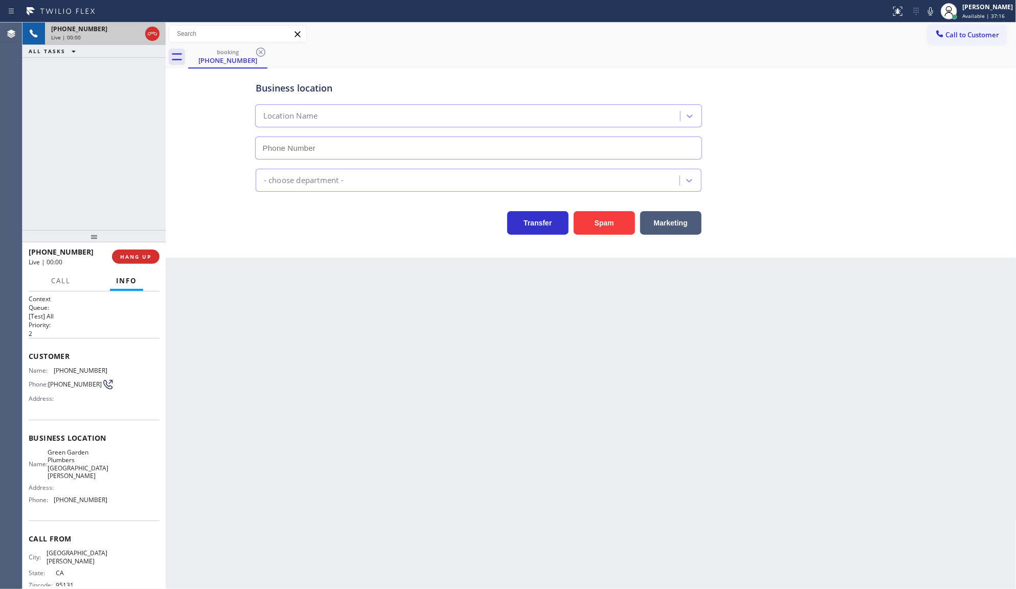
type input "[PHONE_NUMBER]"
click at [611, 226] on button "Spam" at bounding box center [604, 223] width 61 height 24
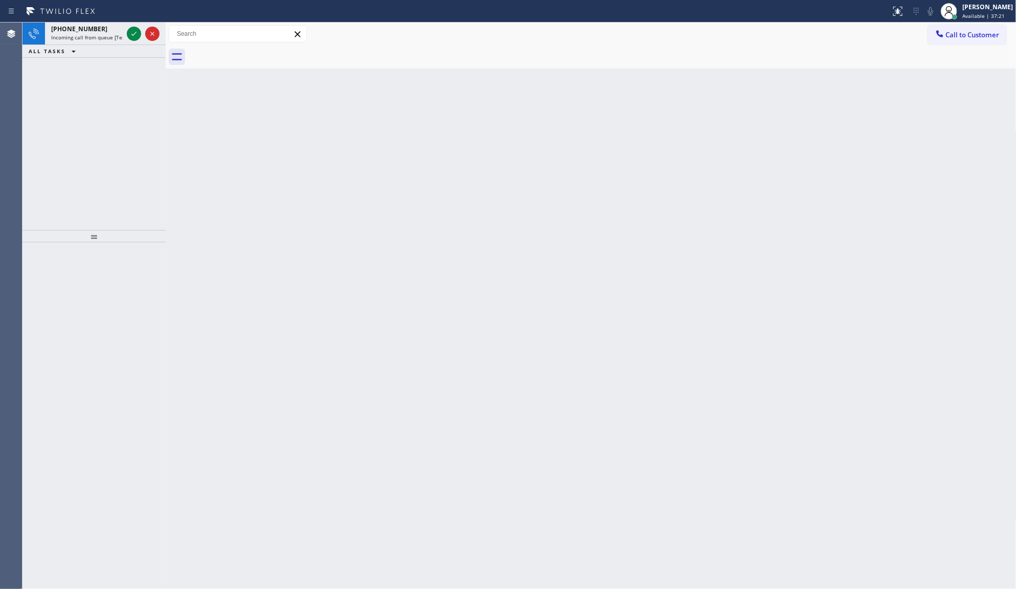
click at [531, 397] on div "Back to Dashboard Change Sender ID Customers Technicians Select a contact Outbo…" at bounding box center [591, 306] width 851 height 567
click at [136, 32] on icon at bounding box center [134, 34] width 12 height 12
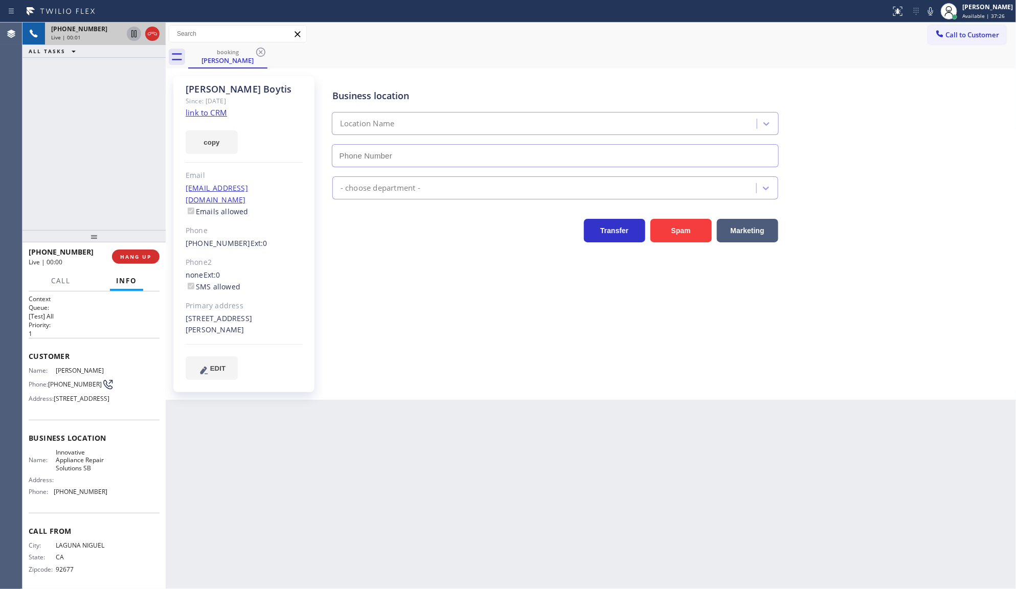
type input "[PHONE_NUMBER]"
click at [190, 111] on link "link to CRM" at bounding box center [206, 112] width 41 height 10
click at [935, 8] on icon at bounding box center [931, 11] width 12 height 12
click at [33, 224] on div "[PHONE_NUMBER] Live | 02:49 ALL TASKS ALL TASKS ACTIVE TASKS TASKS IN WRAP UP" at bounding box center [94, 127] width 143 height 208
click at [512, 429] on div "Back to Dashboard Change Sender ID Customers Technicians Select a contact Outbo…" at bounding box center [591, 306] width 851 height 567
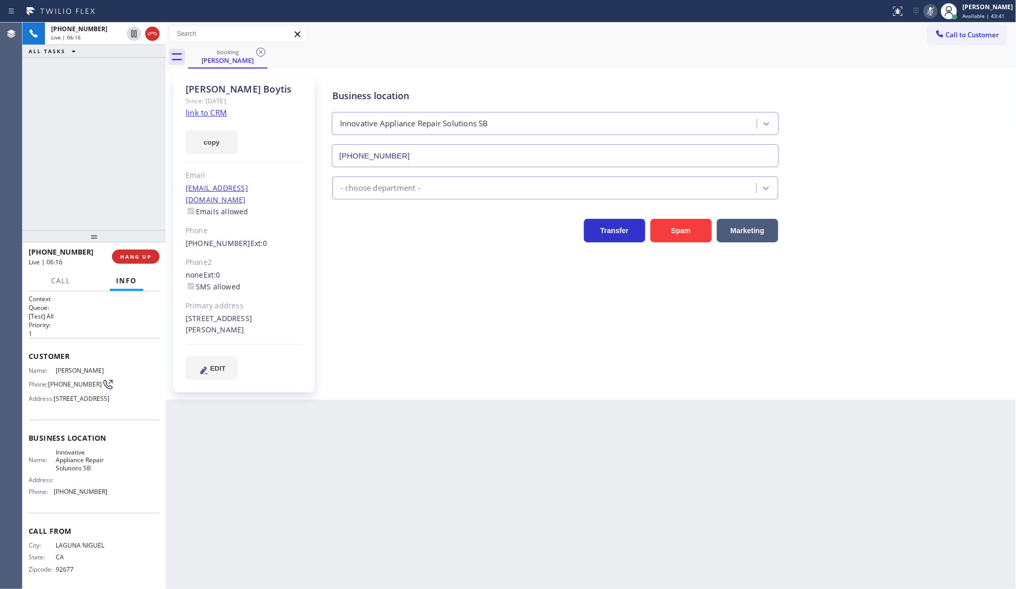
click at [934, 10] on icon at bounding box center [931, 11] width 12 height 12
click at [96, 156] on div "[PHONE_NUMBER] Live | 07:59 ALL TASKS ALL TASKS ACTIVE TASKS TASKS IN WRAP UP" at bounding box center [94, 127] width 143 height 208
click at [139, 256] on span "COMPLETE" at bounding box center [133, 256] width 35 height 7
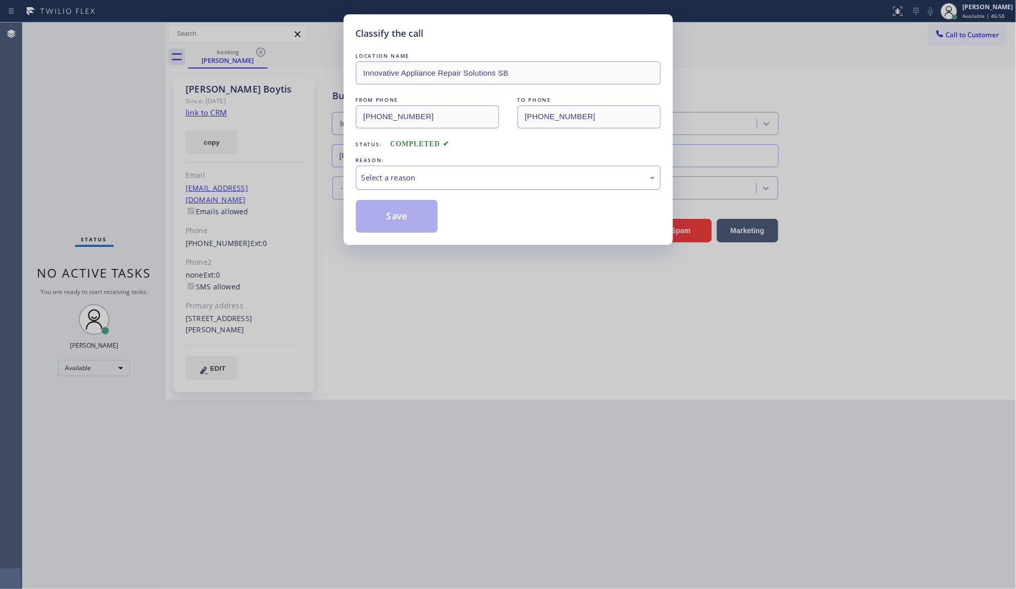
click at [395, 175] on div "Select a reason" at bounding box center [509, 178] width 294 height 12
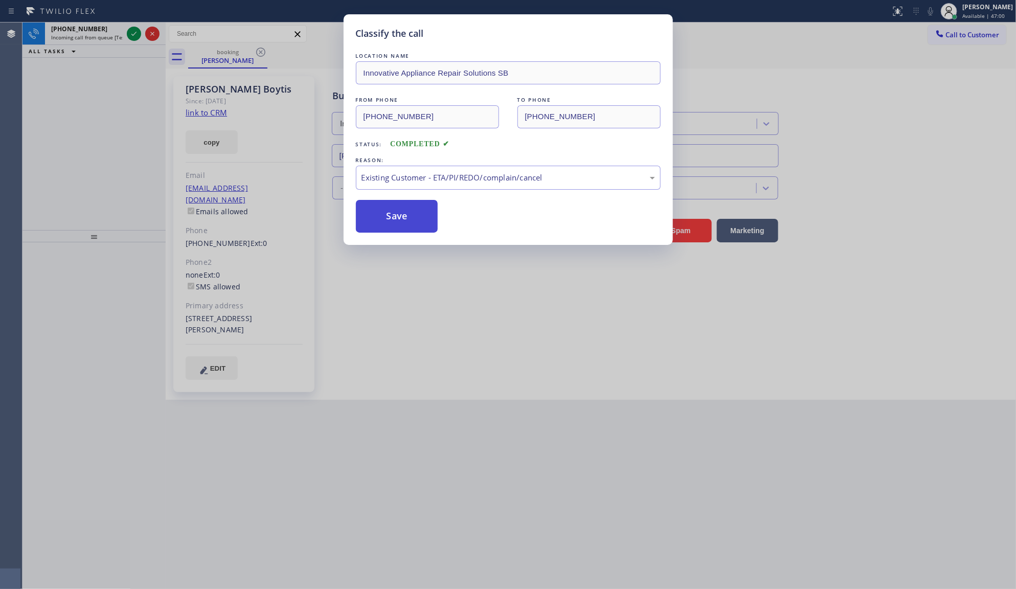
click at [383, 223] on button "Save" at bounding box center [397, 216] width 82 height 33
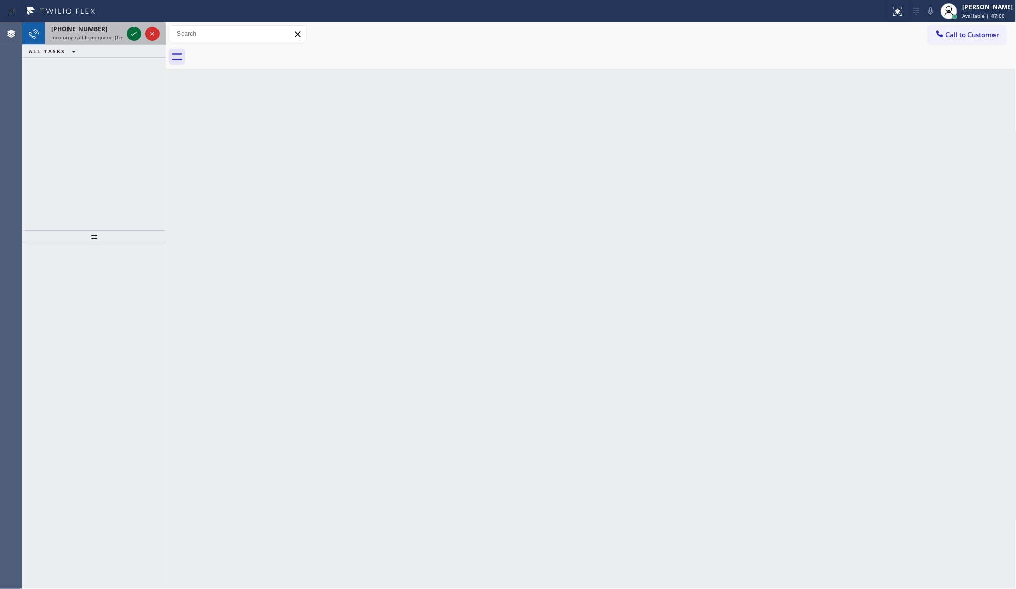
click at [133, 33] on icon at bounding box center [134, 34] width 12 height 12
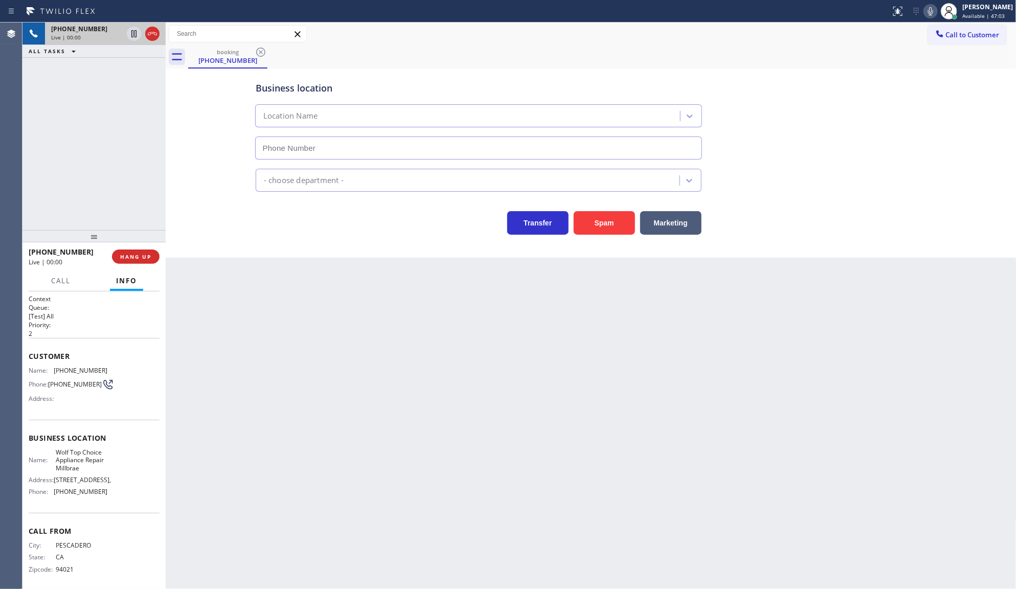
type input "[PHONE_NUMBER]"
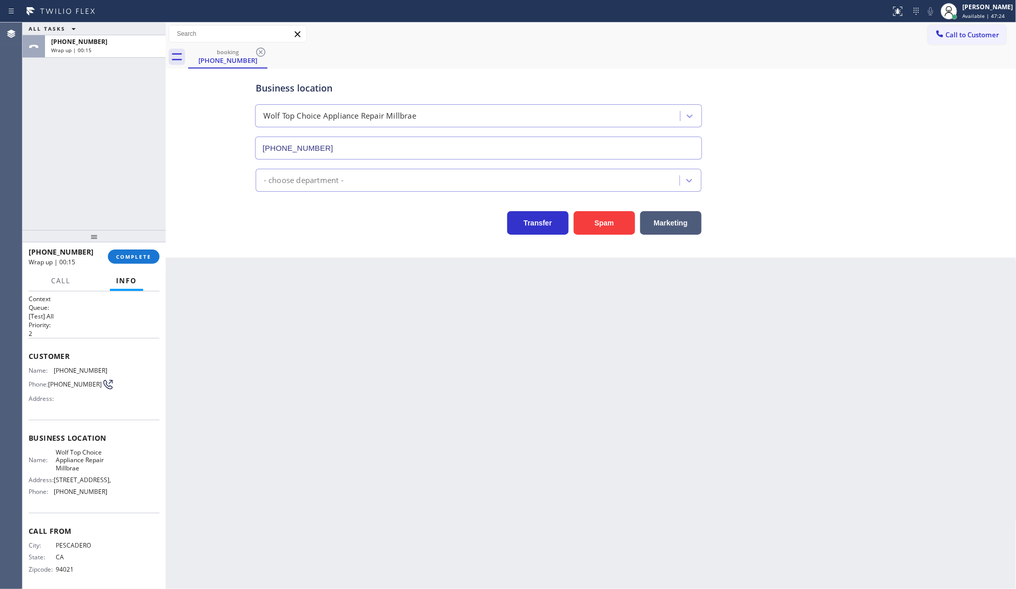
click at [158, 247] on div "[PHONE_NUMBER] Wrap up | 00:15 COMPLETE" at bounding box center [94, 256] width 131 height 27
click at [152, 253] on button "COMPLETE" at bounding box center [134, 257] width 52 height 14
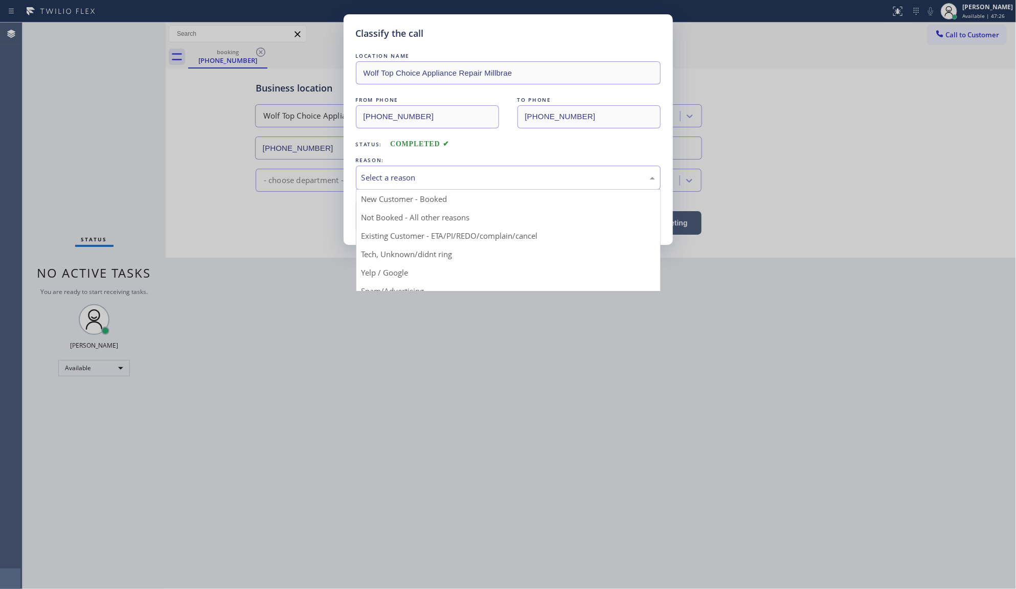
click at [386, 174] on div "Select a reason" at bounding box center [509, 178] width 294 height 12
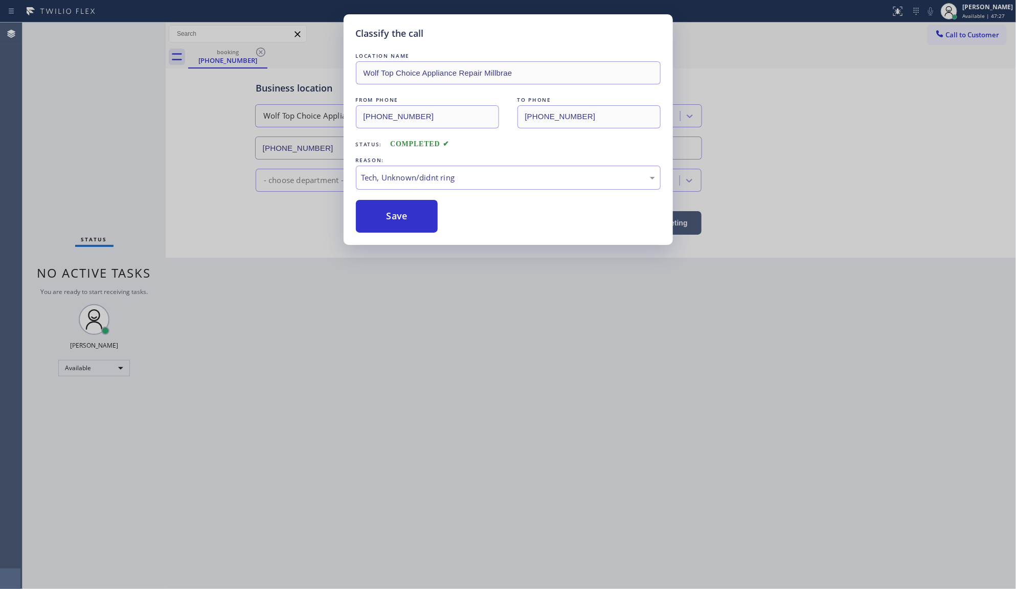
click at [412, 241] on div "Classify the call LOCATION NAME Wolf Top Choice Appliance Repair Millbrae FROM …" at bounding box center [508, 129] width 329 height 231
click at [412, 220] on button "Save" at bounding box center [397, 216] width 82 height 33
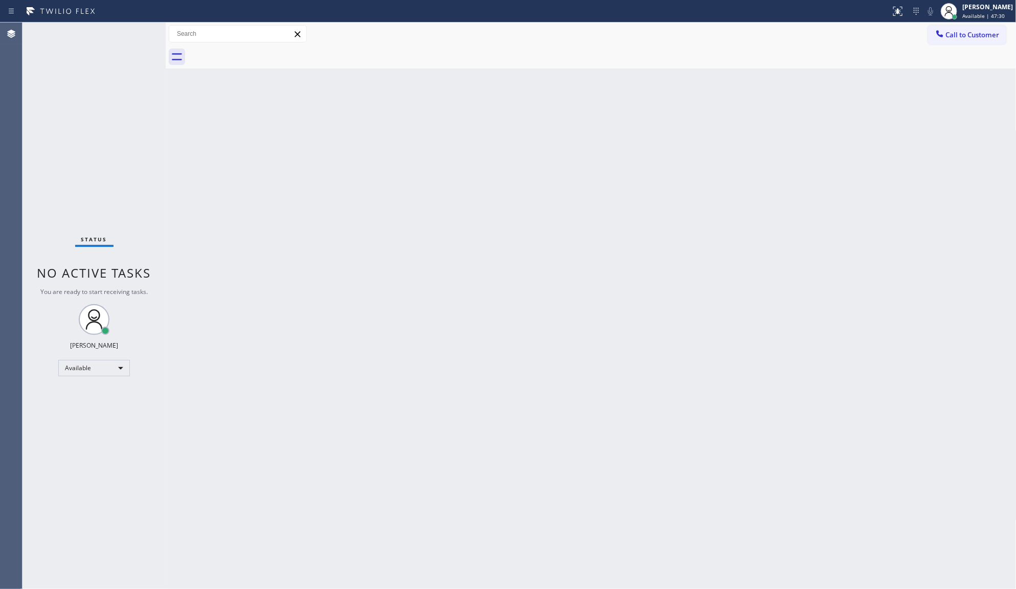
click at [135, 34] on div "Status No active tasks You are ready to start receiving tasks. JENIZA ALCAYDE A…" at bounding box center [94, 306] width 143 height 567
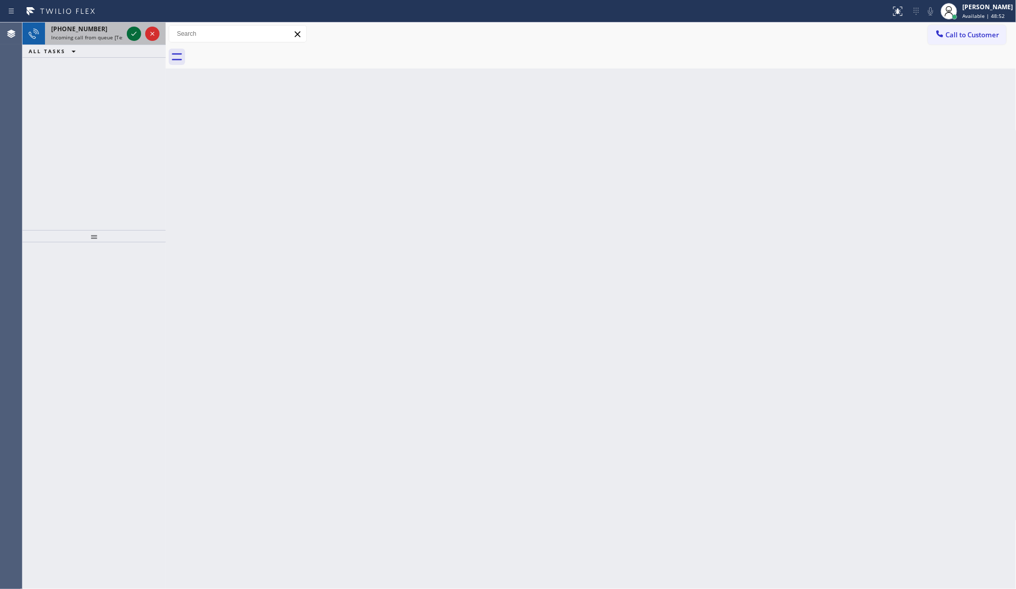
click at [132, 34] on icon at bounding box center [133, 34] width 5 height 4
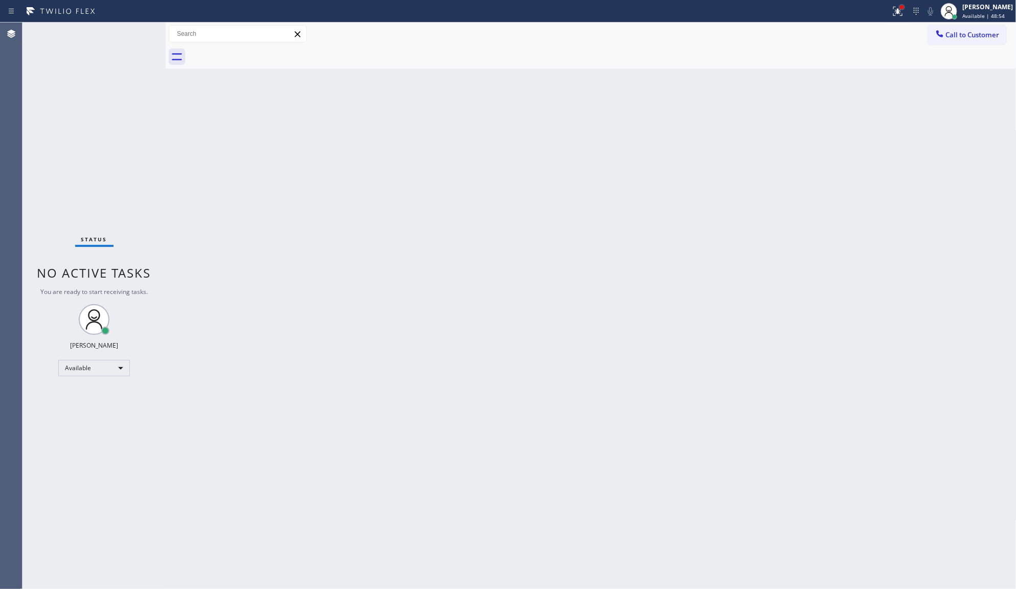
click at [903, 4] on div at bounding box center [902, 7] width 6 height 6
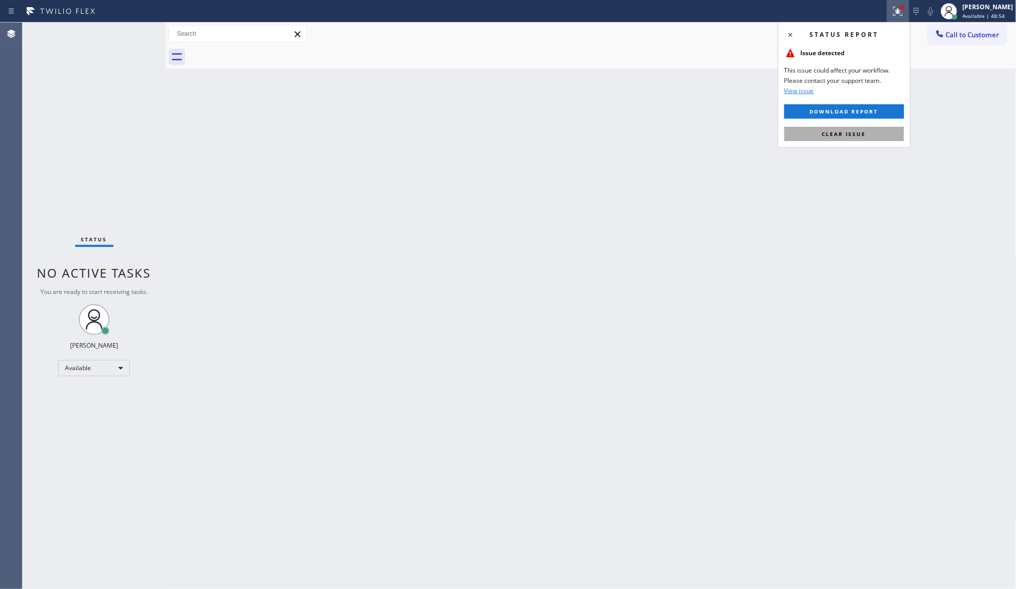
click at [883, 133] on button "Clear issue" at bounding box center [845, 134] width 120 height 14
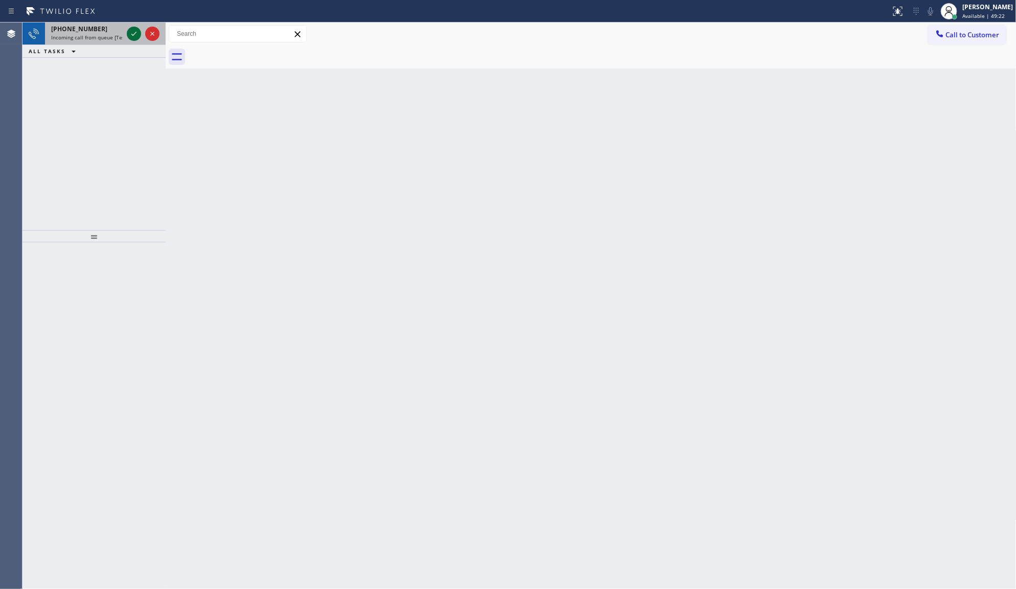
click at [137, 34] on icon at bounding box center [134, 34] width 12 height 12
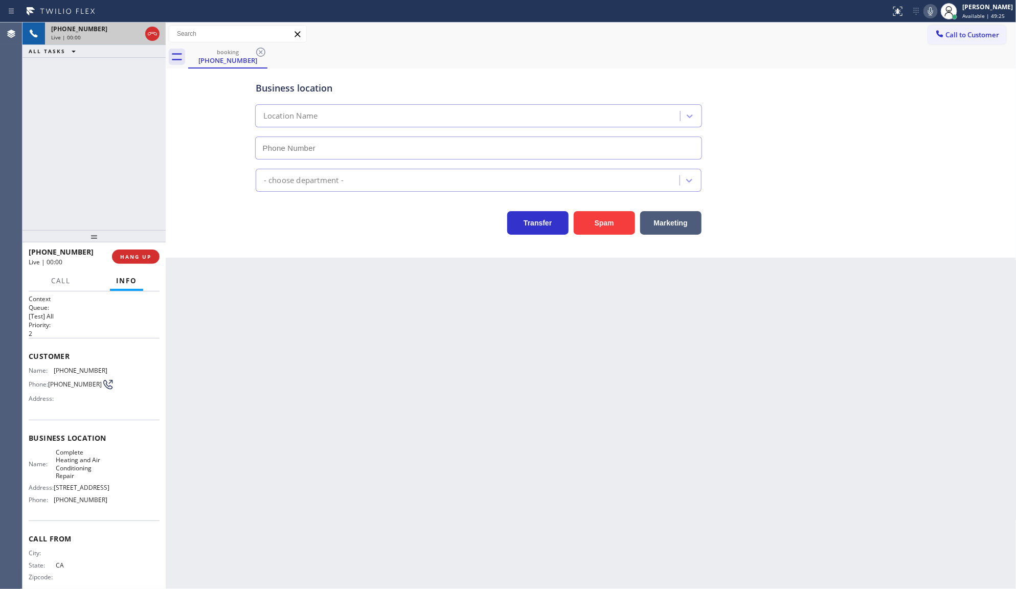
type input "[PHONE_NUMBER]"
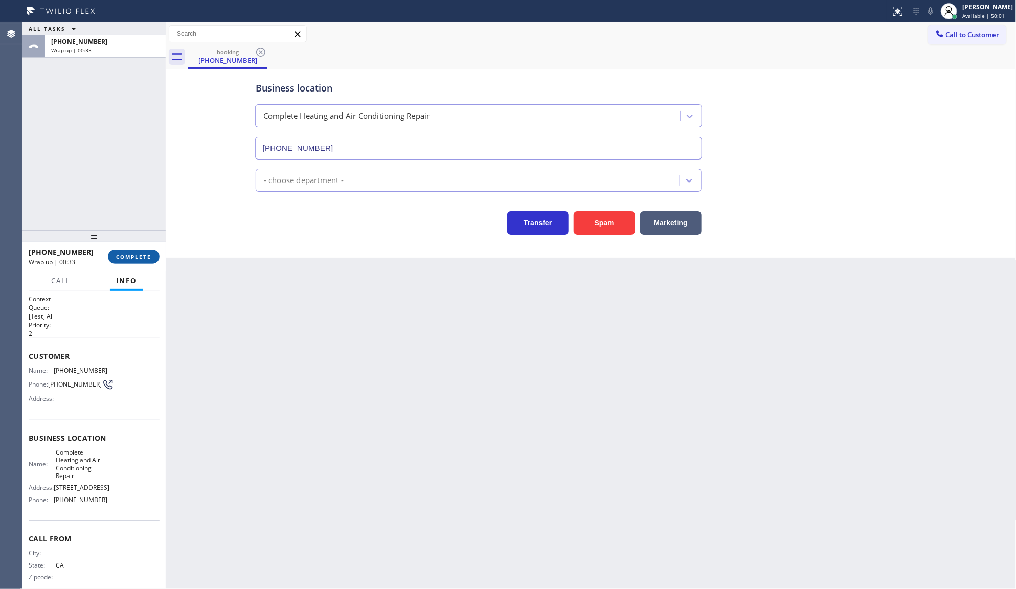
click at [113, 252] on button "COMPLETE" at bounding box center [134, 257] width 52 height 14
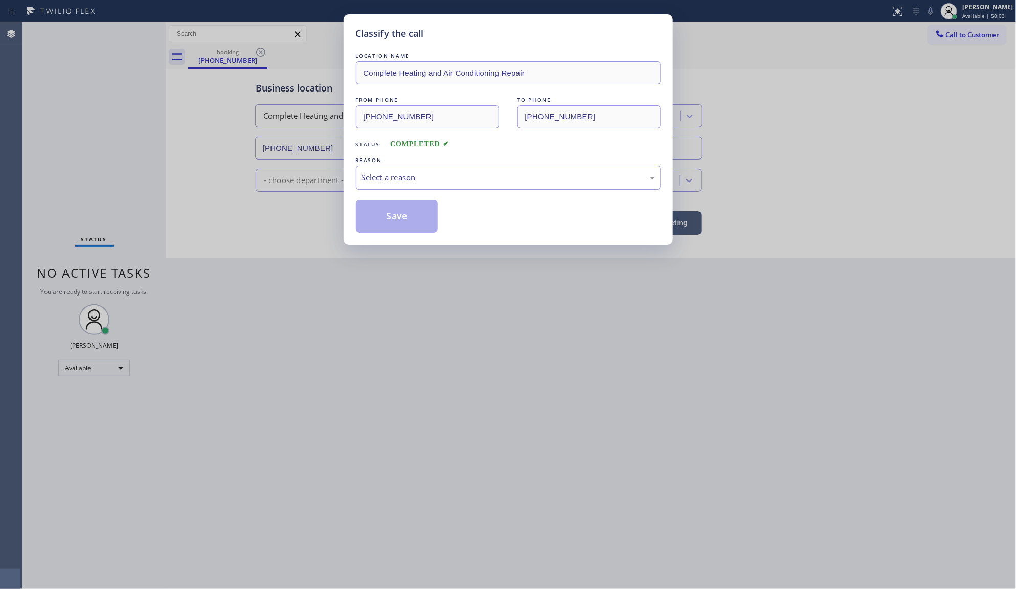
click at [372, 181] on div "Select a reason" at bounding box center [509, 178] width 294 height 12
click at [375, 208] on button "Save" at bounding box center [397, 216] width 82 height 33
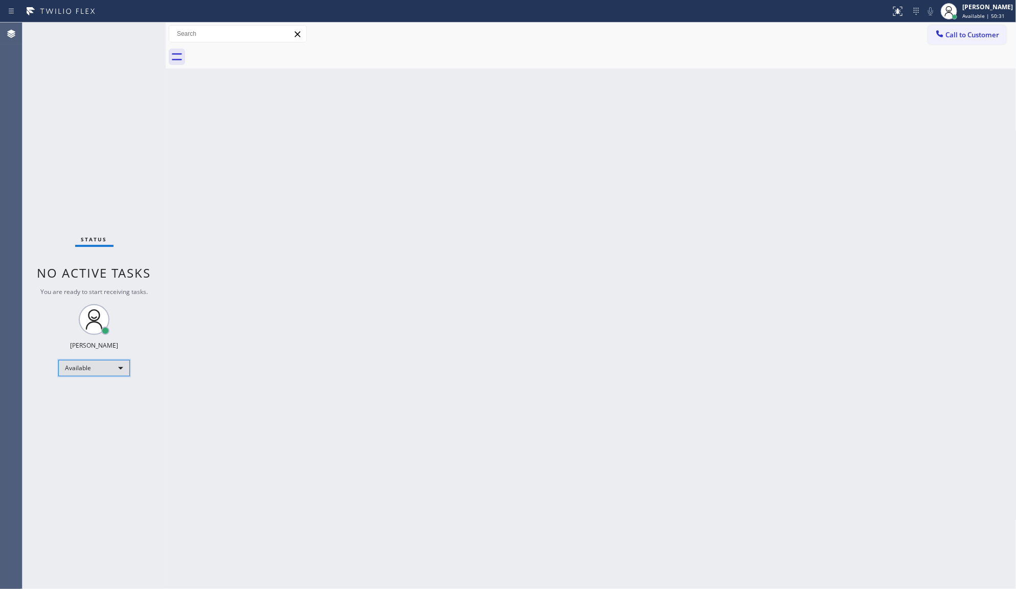
click at [74, 363] on div "Available" at bounding box center [94, 368] width 72 height 16
click at [85, 406] on li "Unavailable" at bounding box center [94, 408] width 70 height 12
click at [69, 377] on div "Unavailable" at bounding box center [94, 372] width 72 height 16
click at [82, 401] on li "Available" at bounding box center [94, 399] width 70 height 12
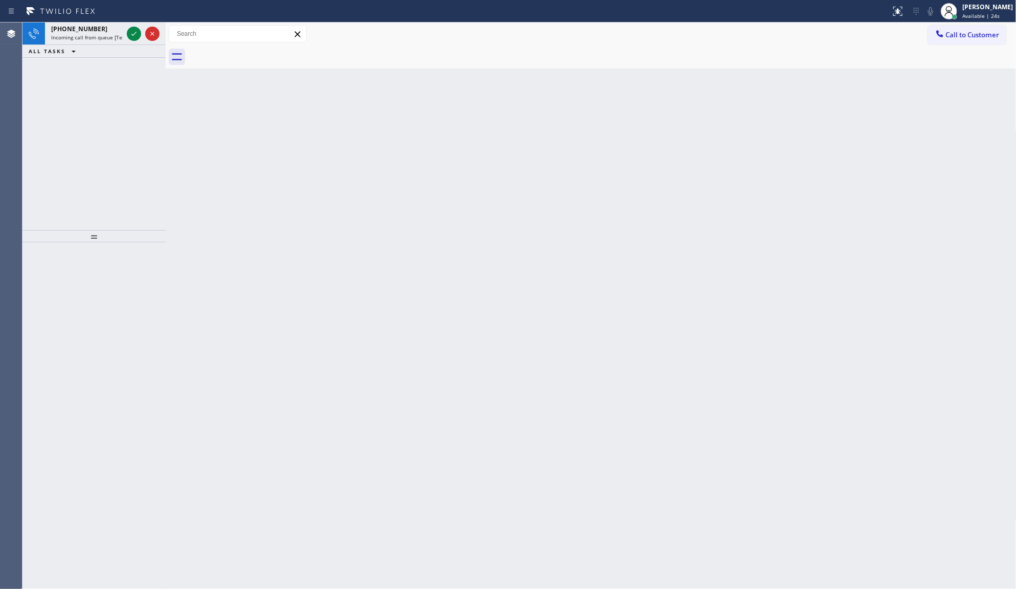
drag, startPoint x: 83, startPoint y: 98, endPoint x: 84, endPoint y: 88, distance: 9.8
click at [84, 88] on div "[PHONE_NUMBER] Incoming call from queue [Test] All ALL TASKS ALL TASKS ACTIVE T…" at bounding box center [94, 127] width 143 height 208
drag, startPoint x: 137, startPoint y: 34, endPoint x: 133, endPoint y: 39, distance: 5.8
click at [136, 36] on icon at bounding box center [134, 34] width 12 height 12
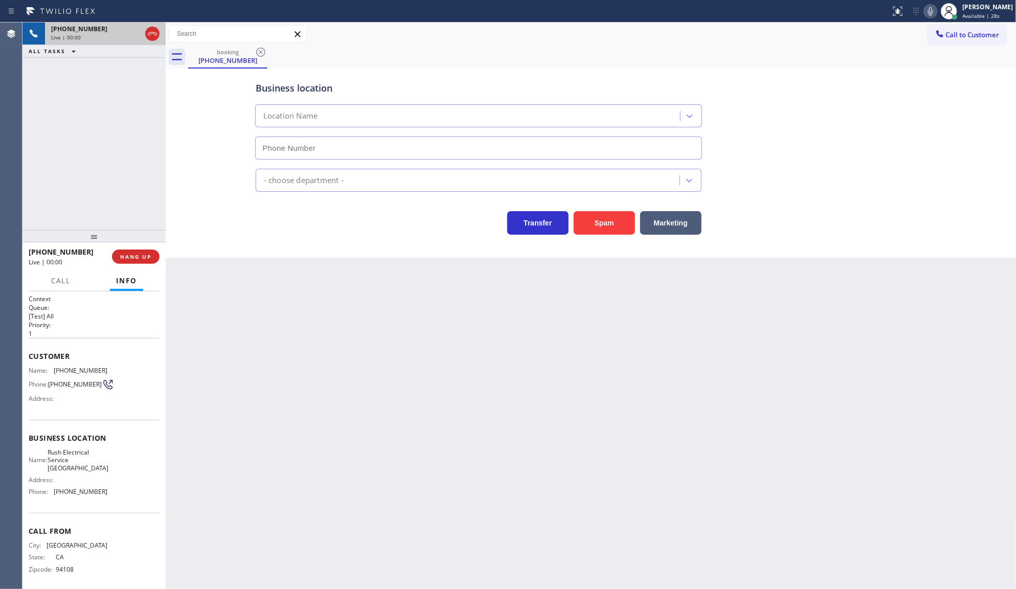
type input "[PHONE_NUMBER]"
click at [127, 257] on span "HANG UP" at bounding box center [135, 256] width 31 height 7
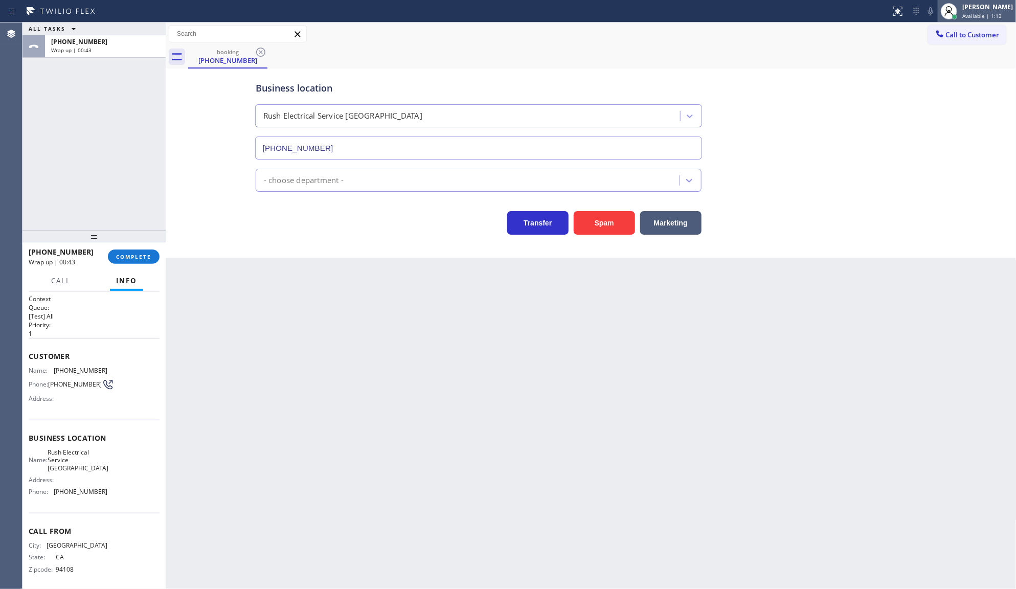
click at [986, 4] on div "[PERSON_NAME]" at bounding box center [988, 7] width 51 height 9
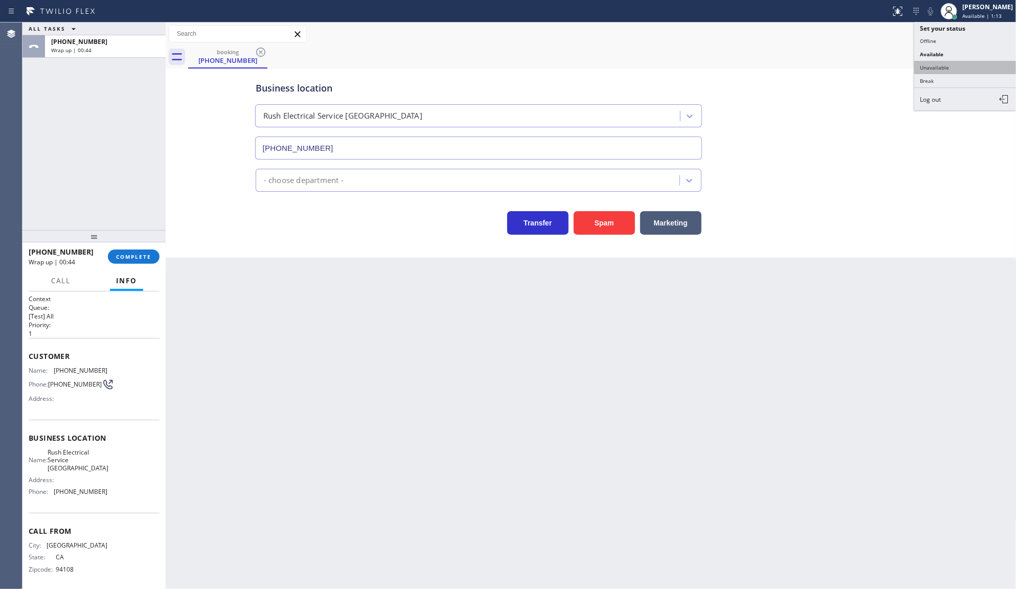
click at [945, 68] on button "Unavailable" at bounding box center [966, 67] width 102 height 13
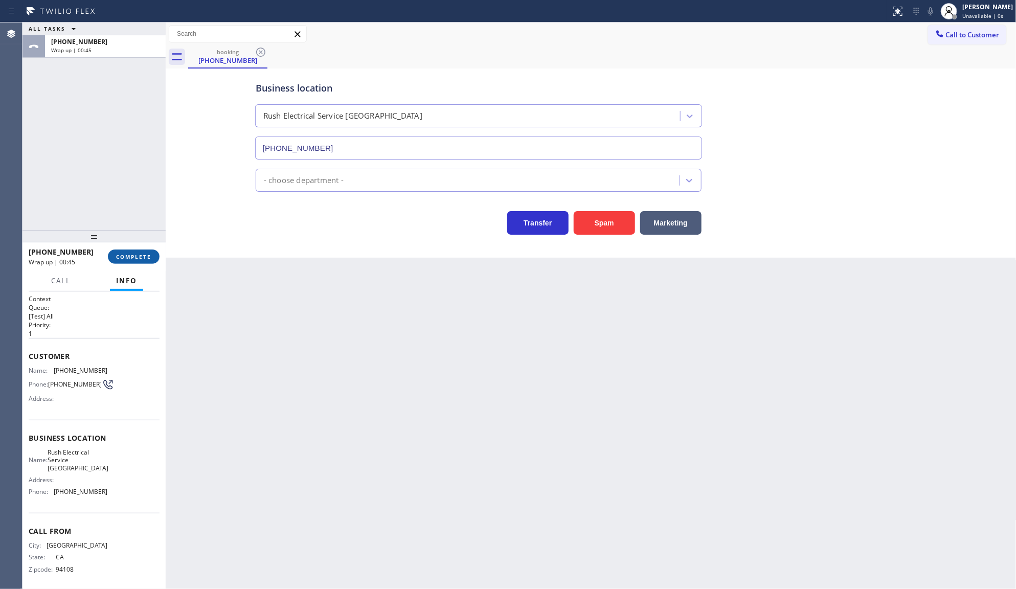
click at [139, 261] on button "COMPLETE" at bounding box center [134, 257] width 52 height 14
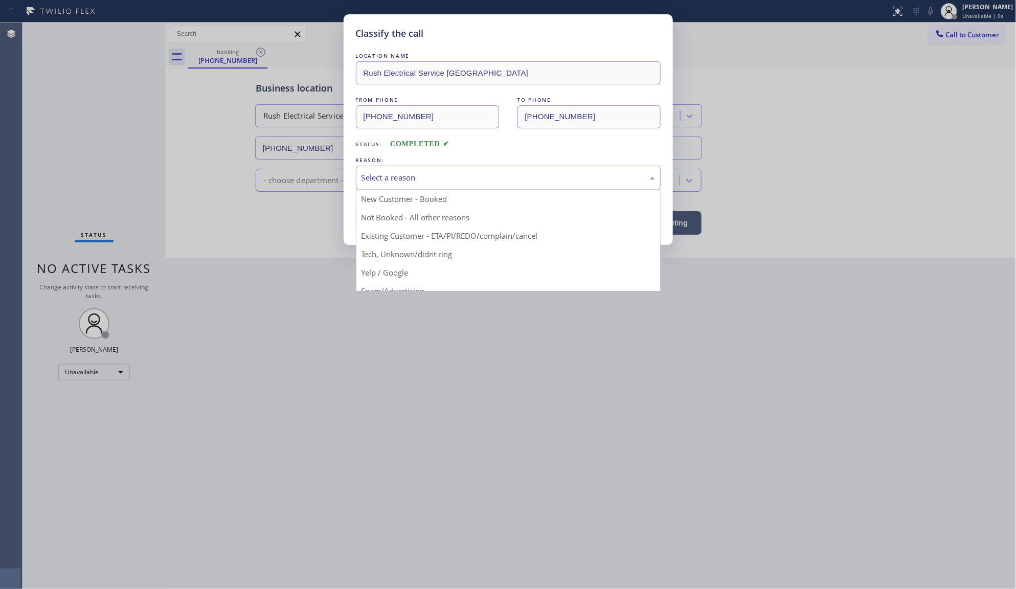
click at [392, 175] on div "Select a reason" at bounding box center [509, 178] width 294 height 12
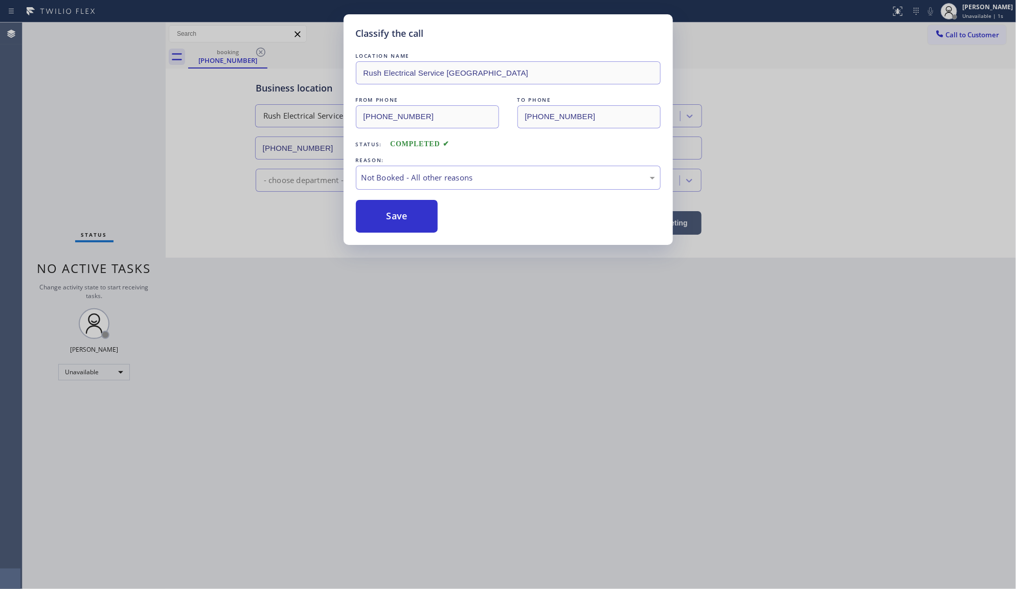
click at [383, 220] on button "Save" at bounding box center [397, 216] width 82 height 33
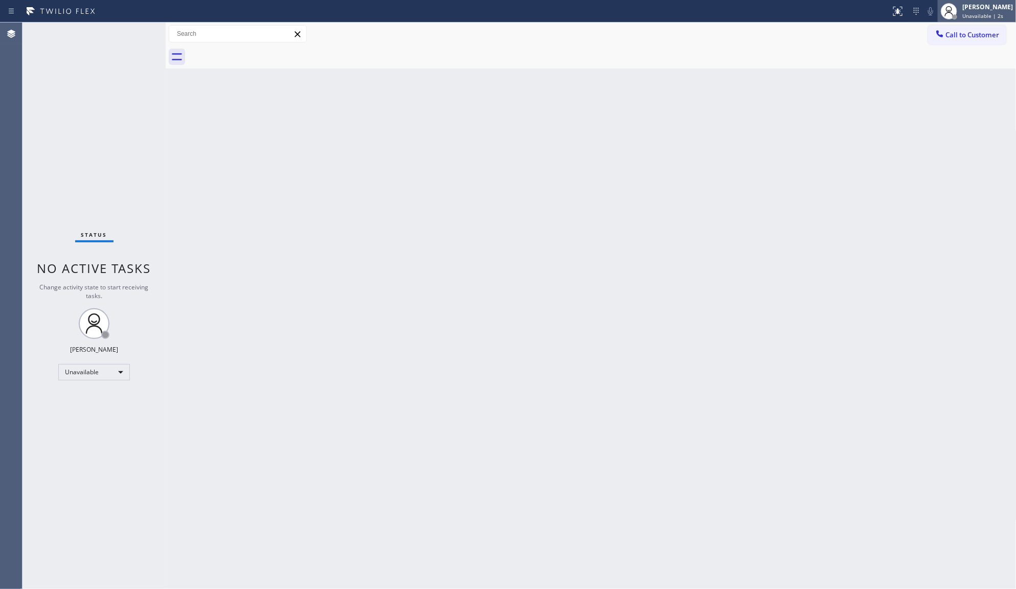
click at [973, 12] on span "Unavailable | 2s" at bounding box center [983, 15] width 41 height 7
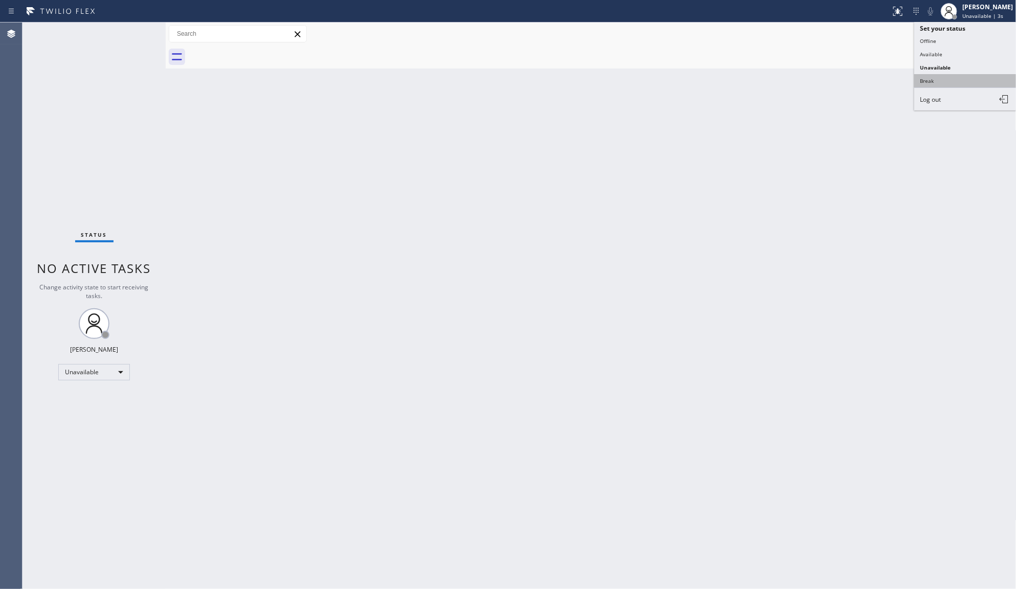
click at [943, 79] on button "Break" at bounding box center [966, 80] width 102 height 13
